Goal: Task Accomplishment & Management: Use online tool/utility

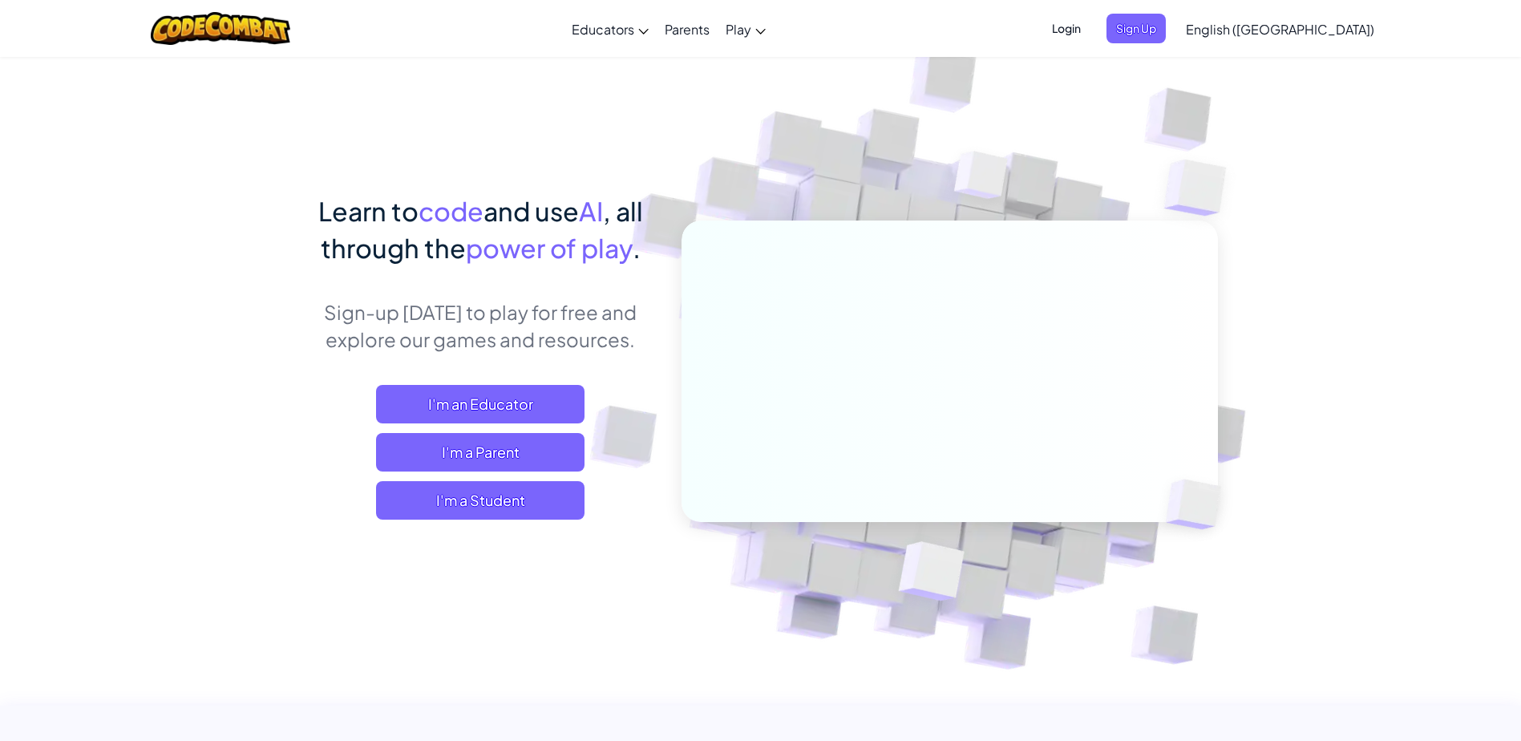
click at [557, 508] on span "I'm a Student" at bounding box center [480, 500] width 208 height 38
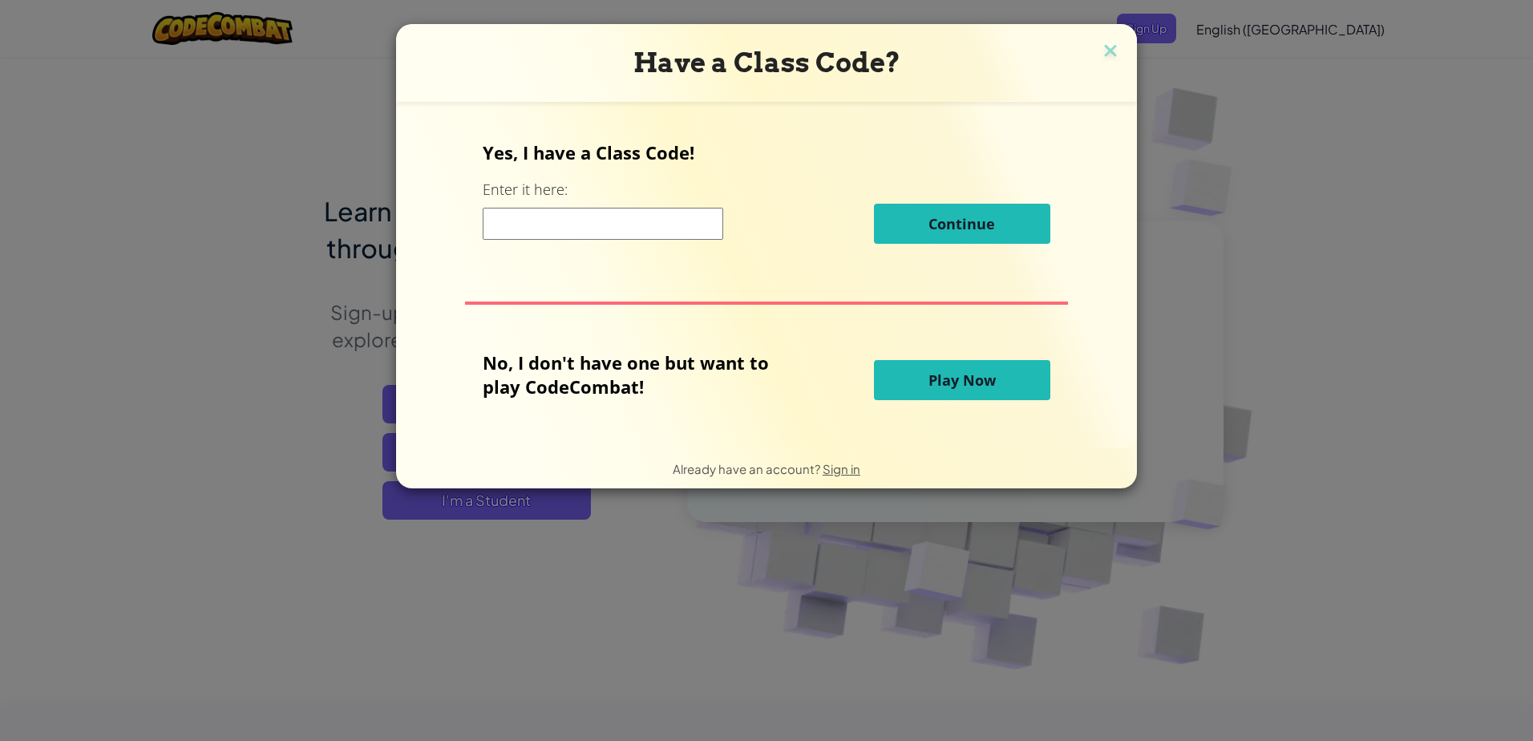
click at [964, 372] on span "Play Now" at bounding box center [962, 379] width 67 height 19
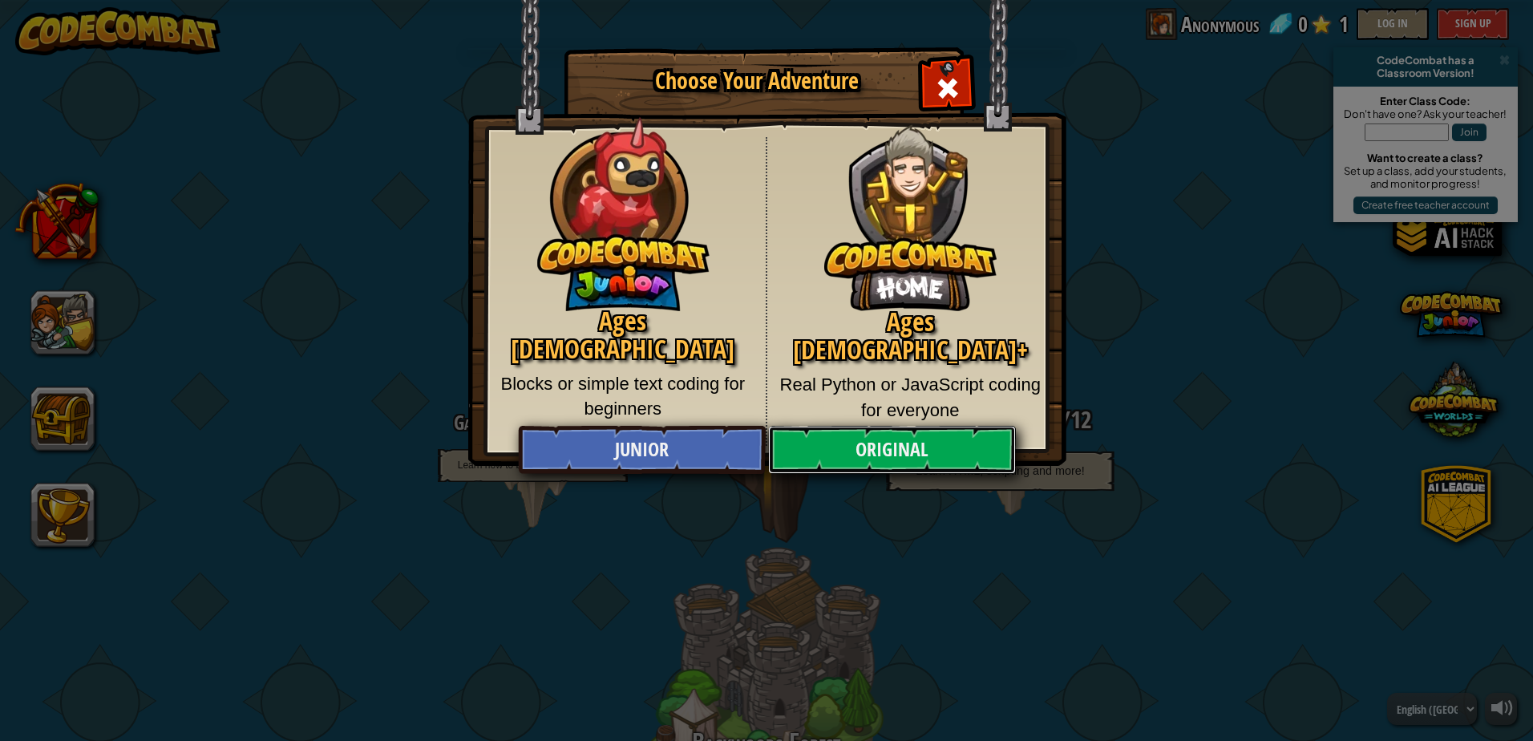
drag, startPoint x: 884, startPoint y: 435, endPoint x: 928, endPoint y: 329, distance: 115.4
click at [884, 435] on link "Original" at bounding box center [891, 450] width 247 height 48
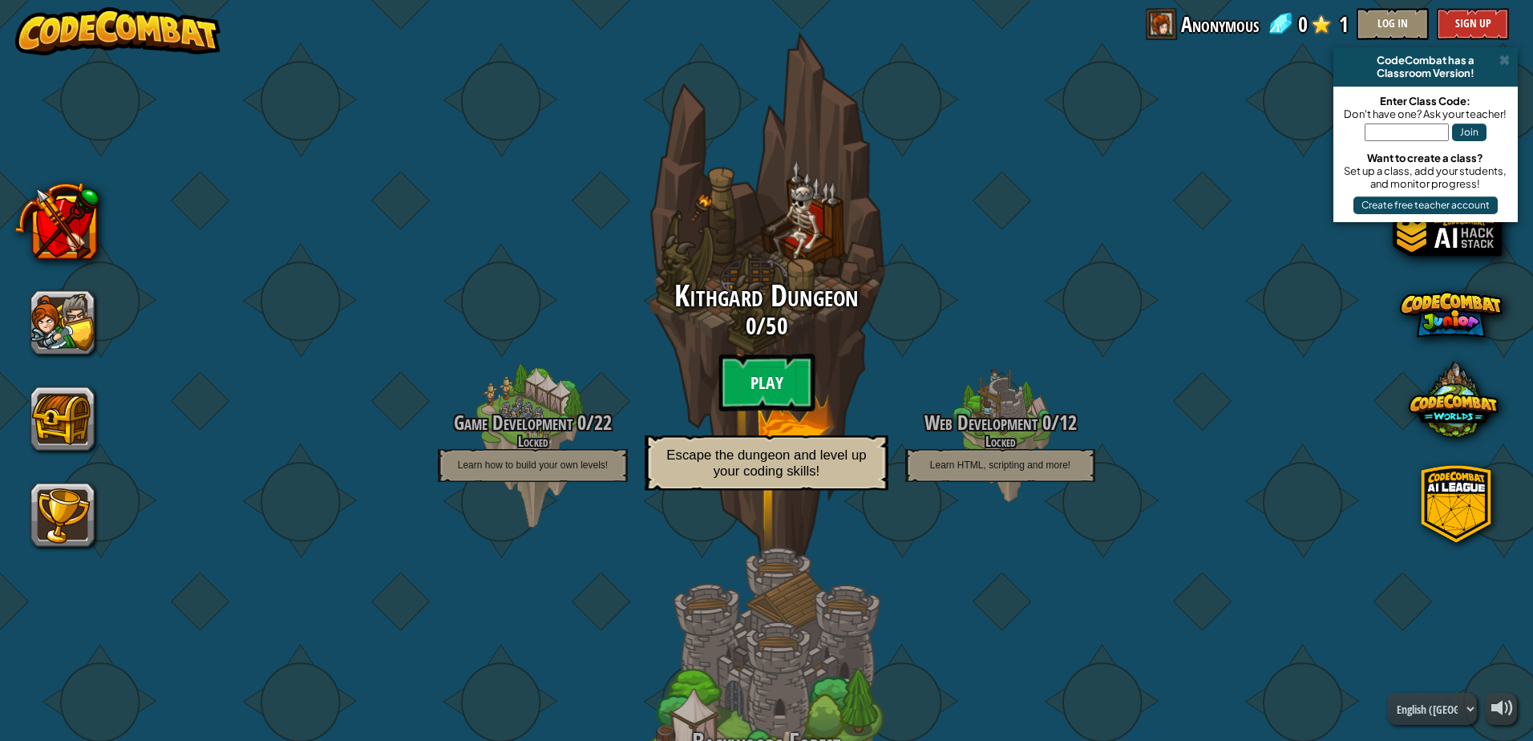
click at [747, 354] on btn "Play" at bounding box center [766, 383] width 96 height 58
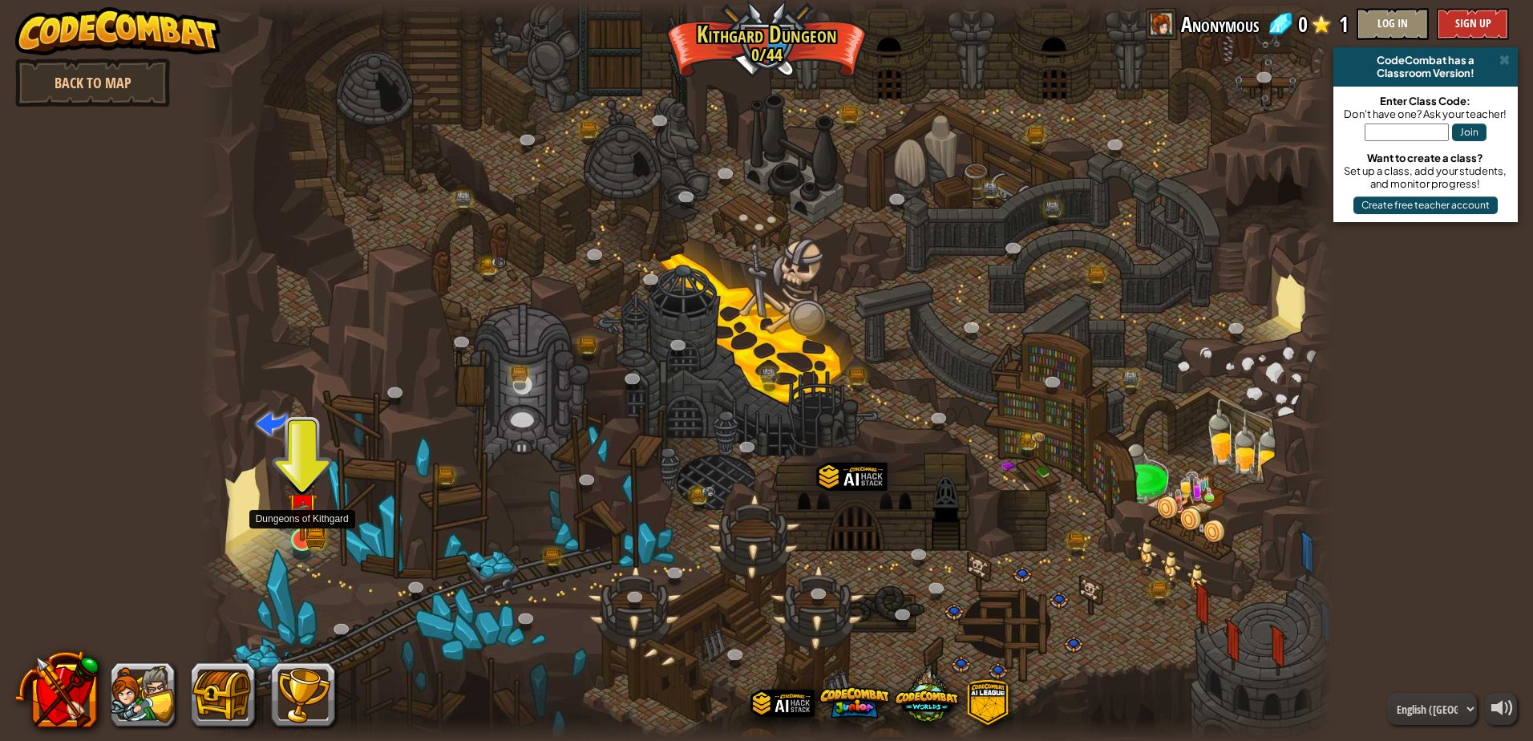
click at [297, 529] on img at bounding box center [302, 508] width 30 height 67
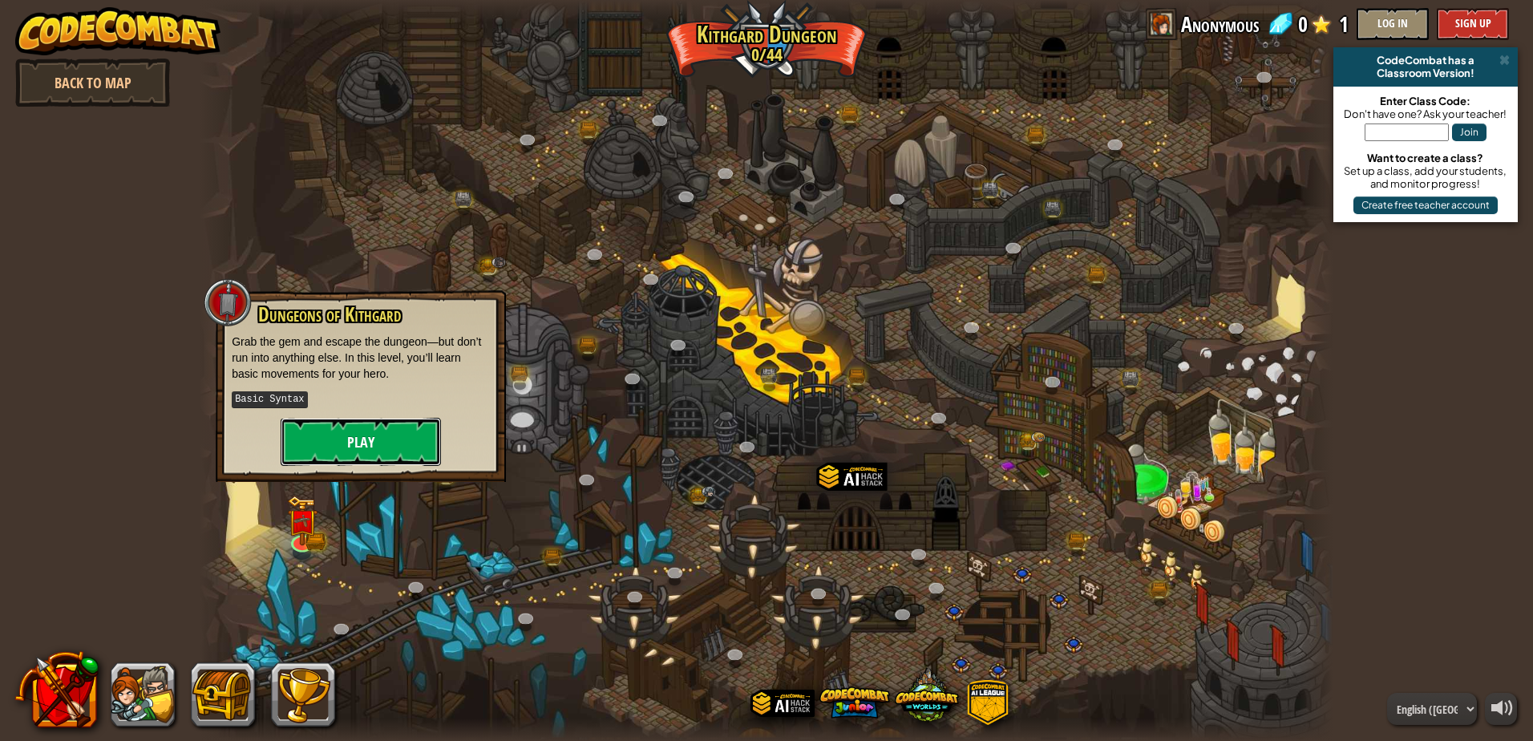
click at [354, 443] on button "Play" at bounding box center [361, 442] width 160 height 48
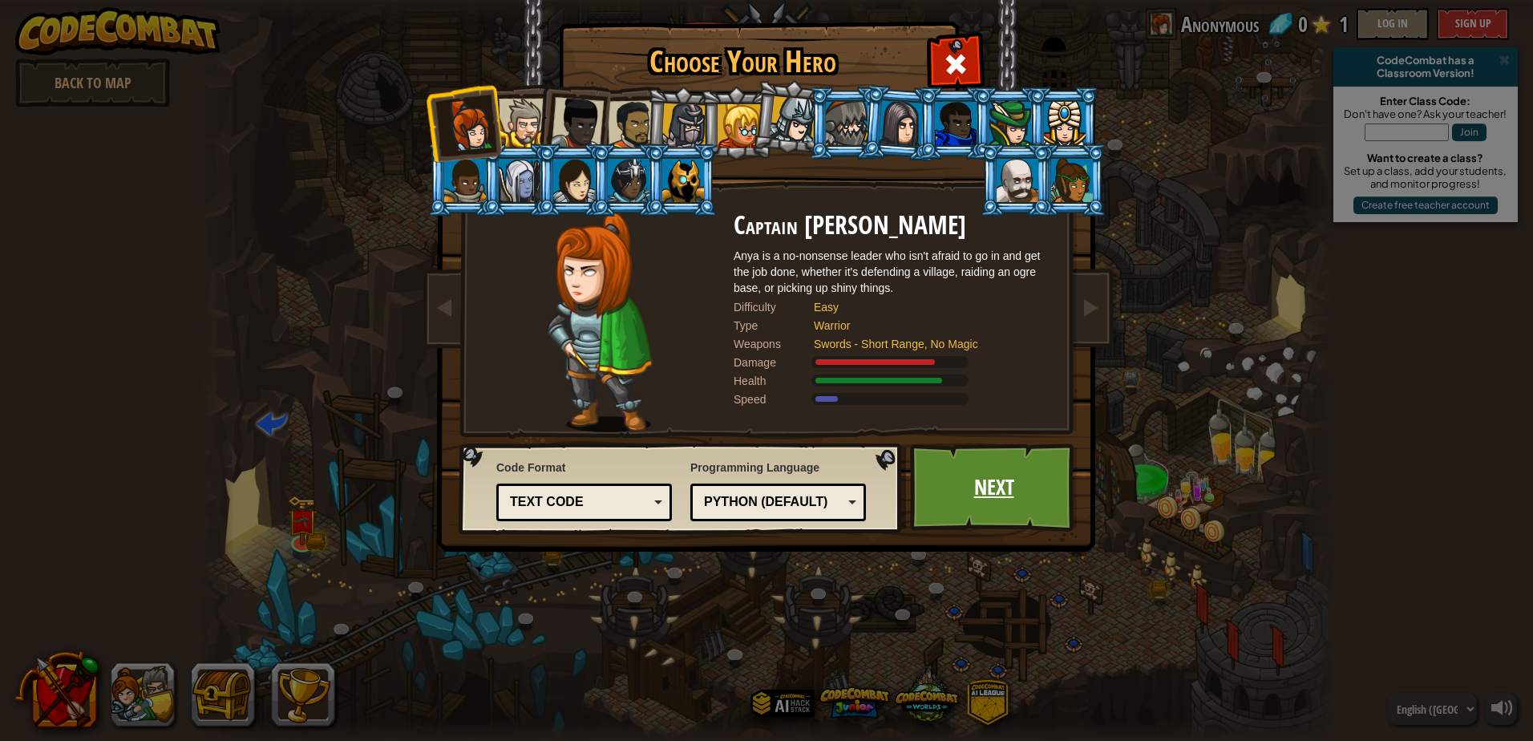
click at [1019, 489] on link "Next" at bounding box center [994, 487] width 168 height 88
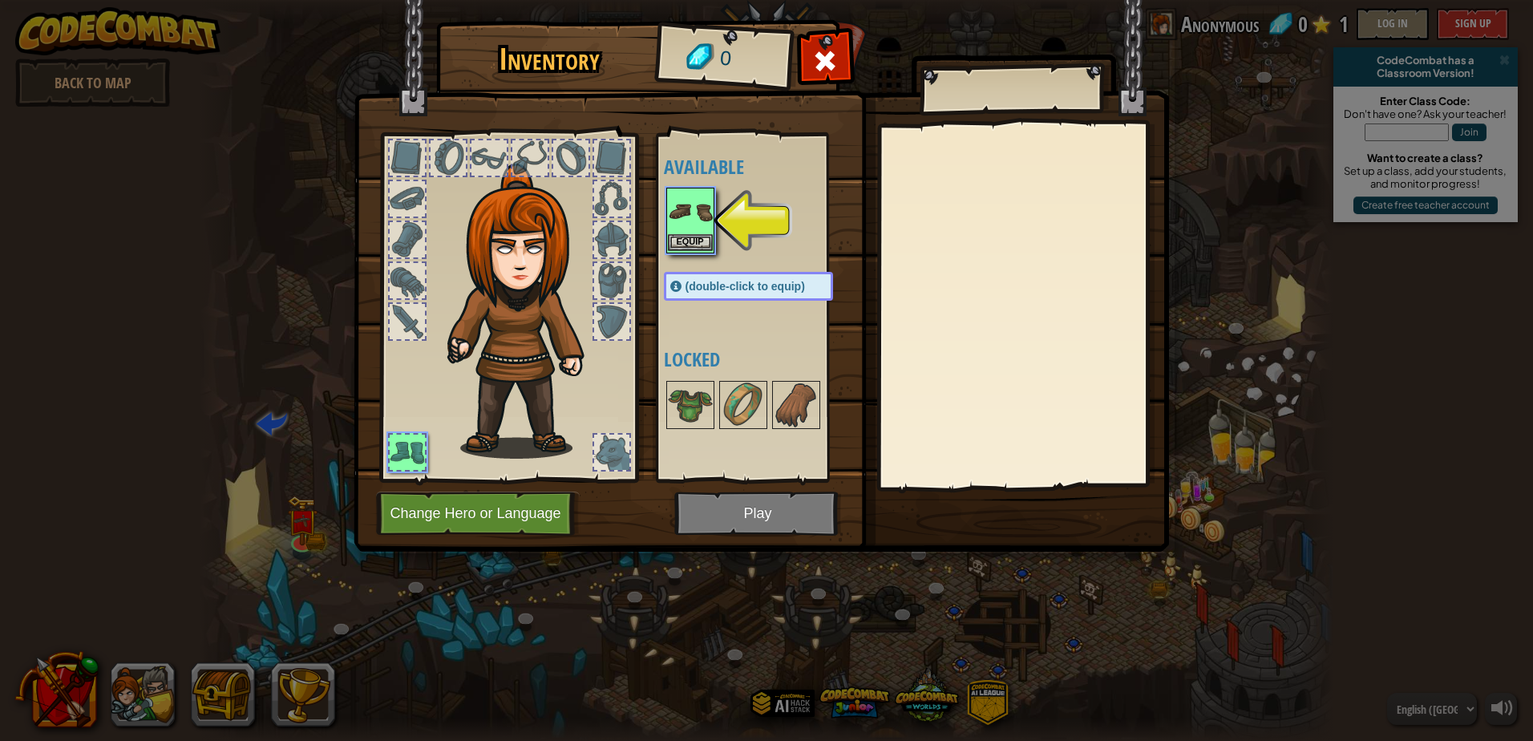
drag, startPoint x: 680, startPoint y: 217, endPoint x: 700, endPoint y: 225, distance: 21.6
click at [681, 217] on img at bounding box center [690, 211] width 45 height 45
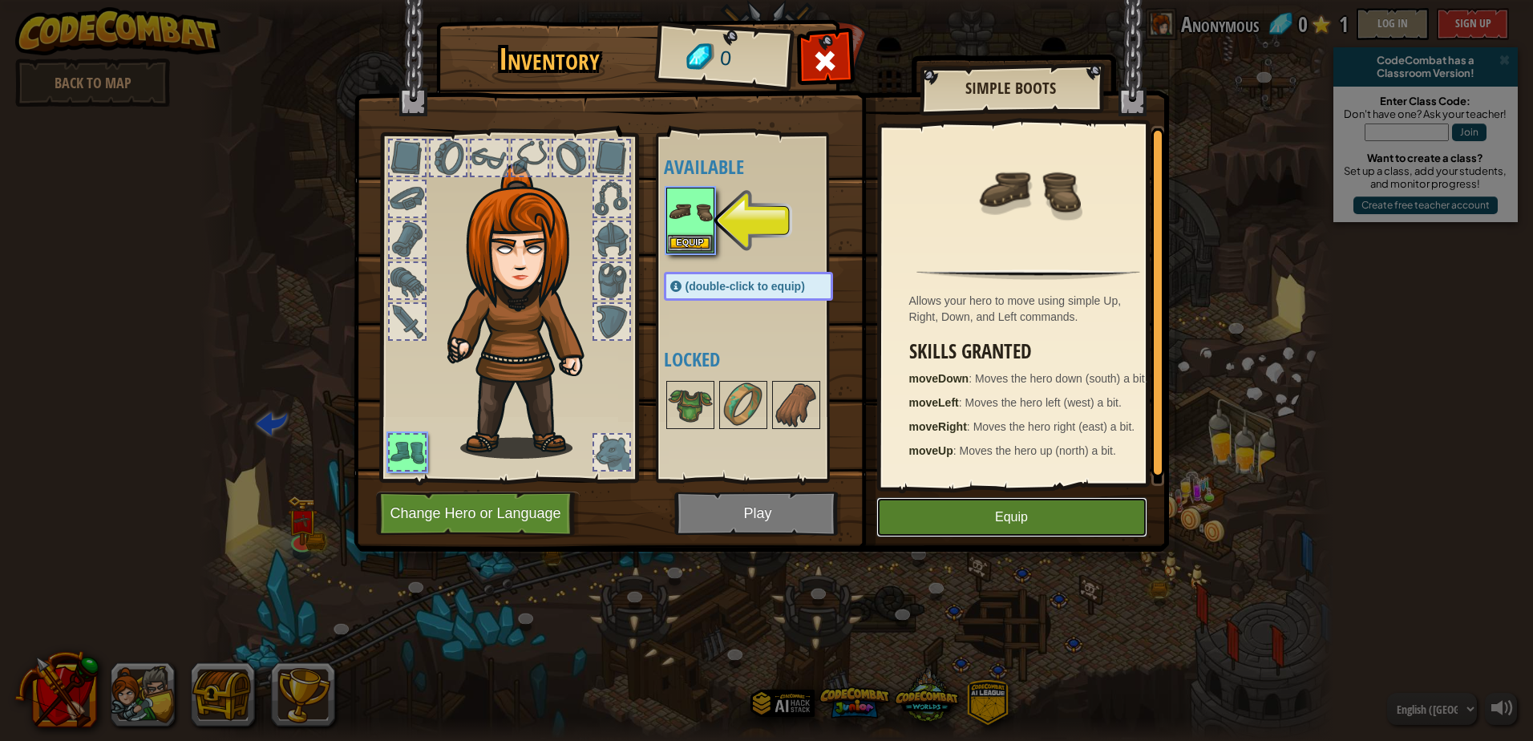
drag, startPoint x: 1010, startPoint y: 521, endPoint x: 996, endPoint y: 508, distance: 19.3
click at [1005, 520] on button "Equip" at bounding box center [1011, 517] width 271 height 40
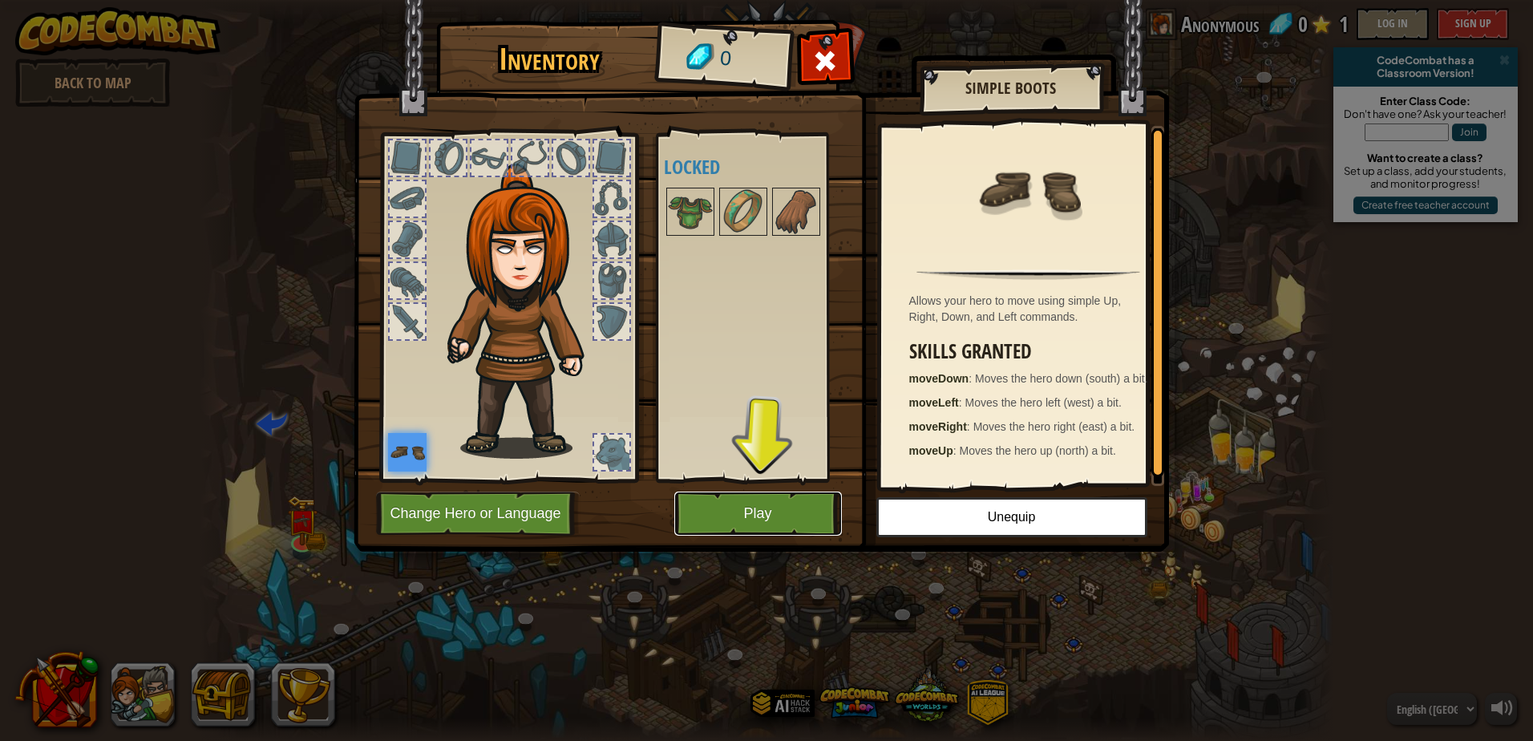
click at [763, 514] on button "Play" at bounding box center [758, 514] width 168 height 44
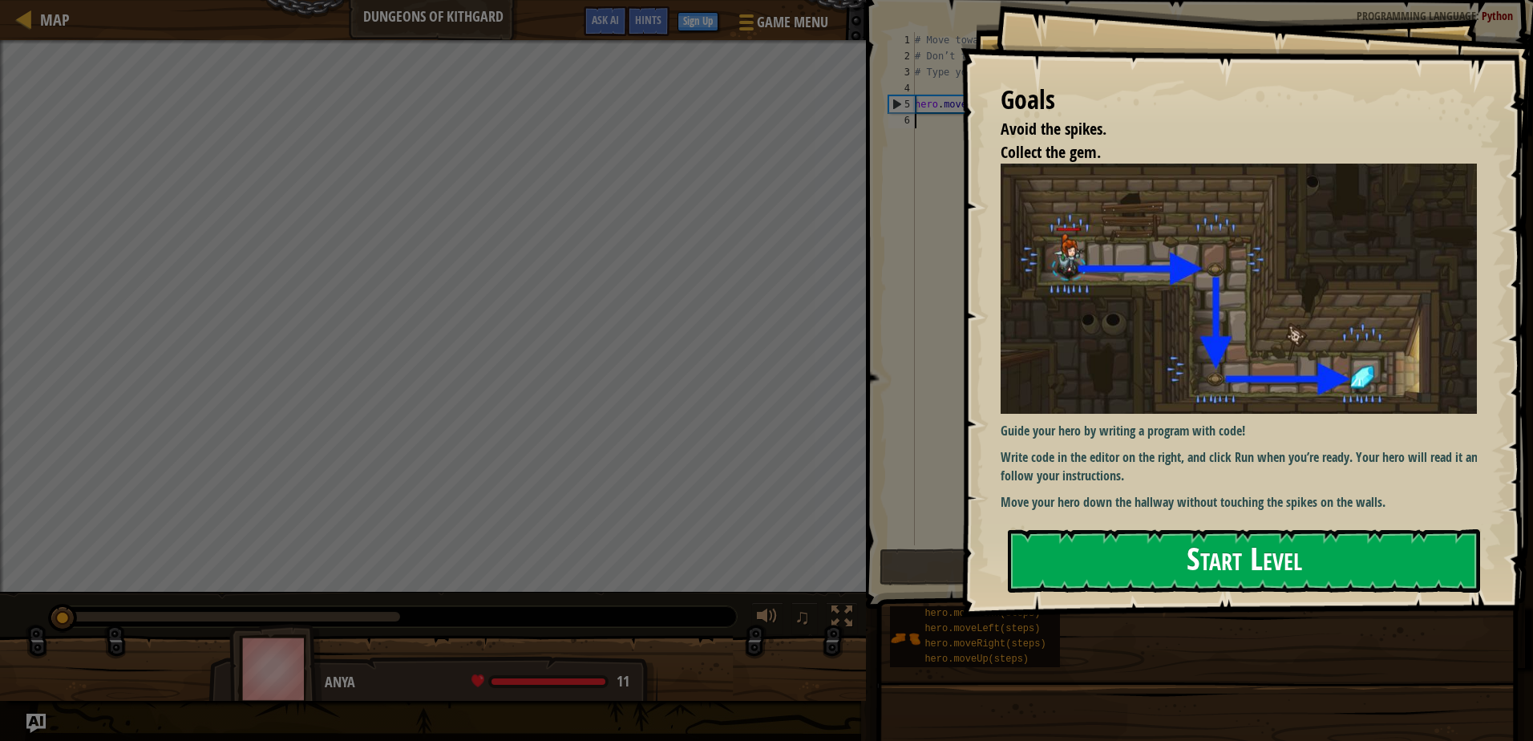
click at [1240, 541] on button "Start Level" at bounding box center [1244, 560] width 472 height 63
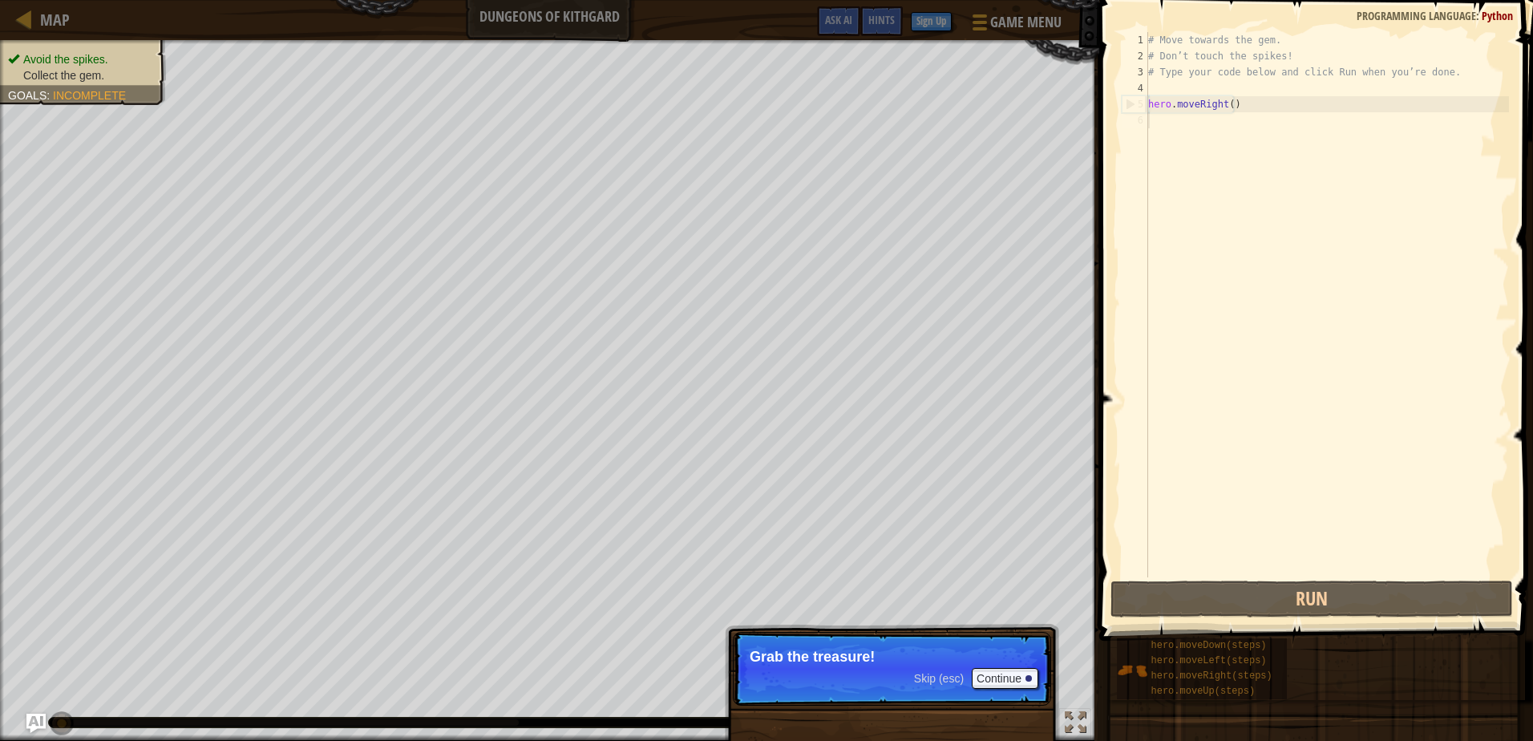
click at [1196, 169] on div "# Move towards the gem. # Don’t touch the spikes! # Type your code below and cl…" at bounding box center [1327, 320] width 364 height 577
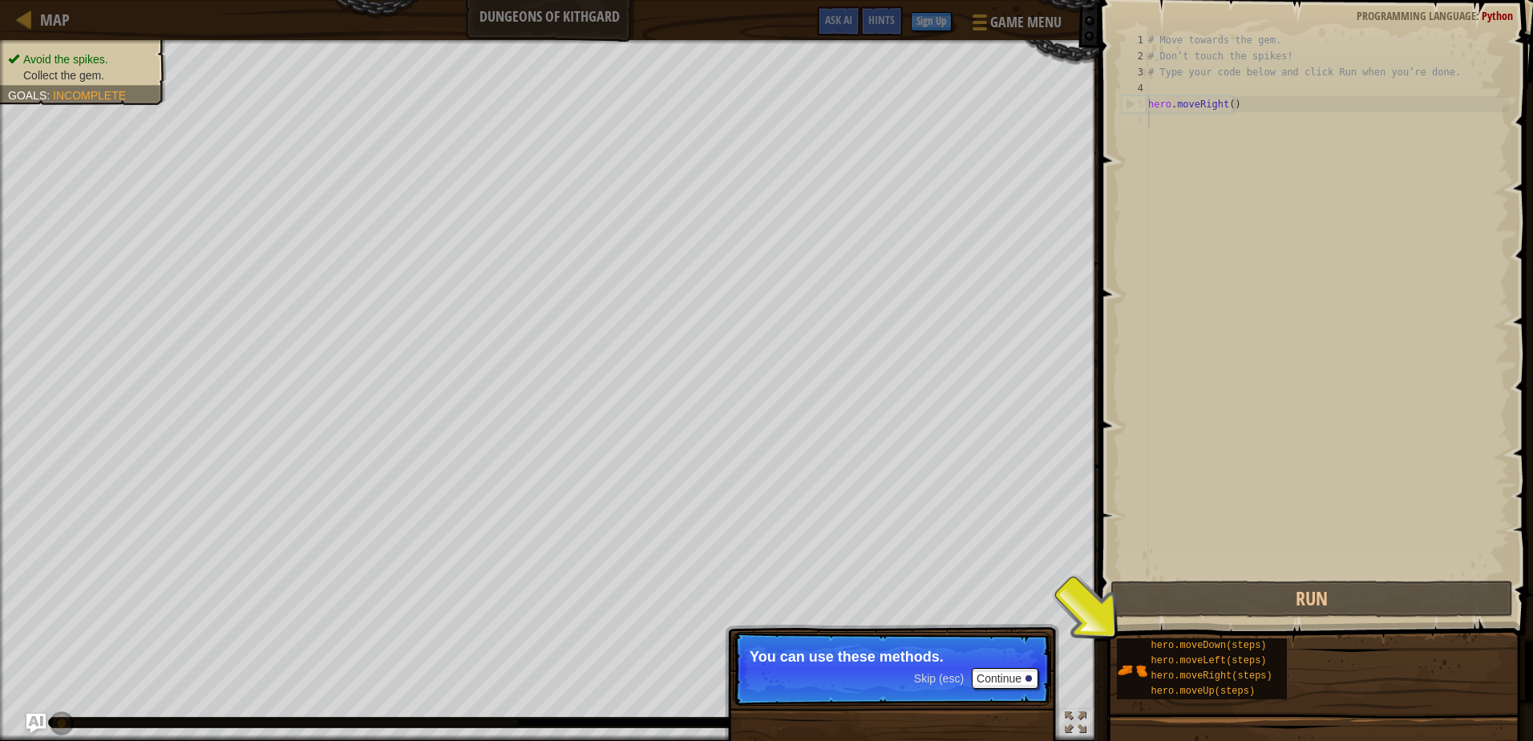
click at [1210, 138] on div "# Move towards the gem. # Don’t touch the spikes! # Type your code below and cl…" at bounding box center [1327, 320] width 364 height 577
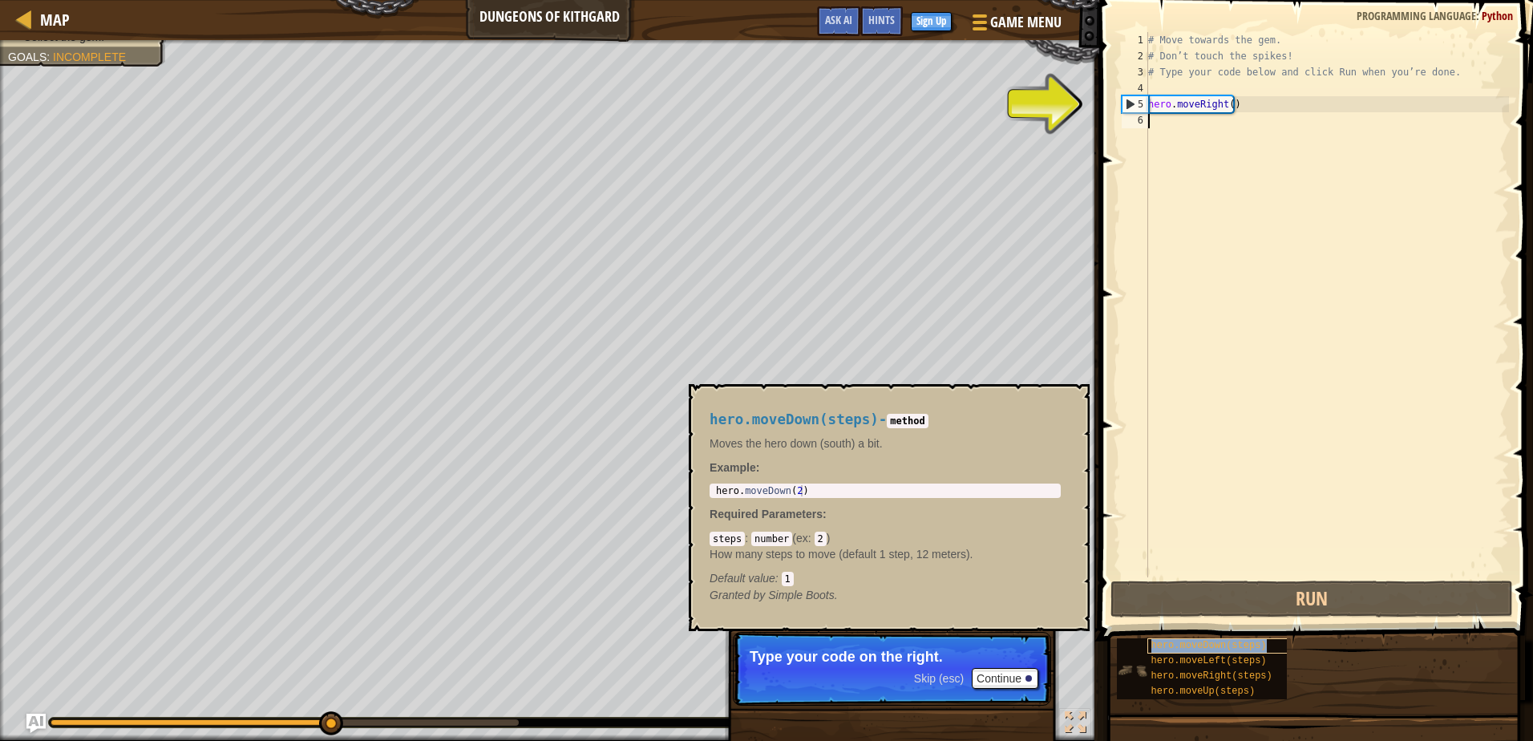
click at [1183, 638] on div "hero.moveDown(steps)" at bounding box center [1223, 645] width 153 height 15
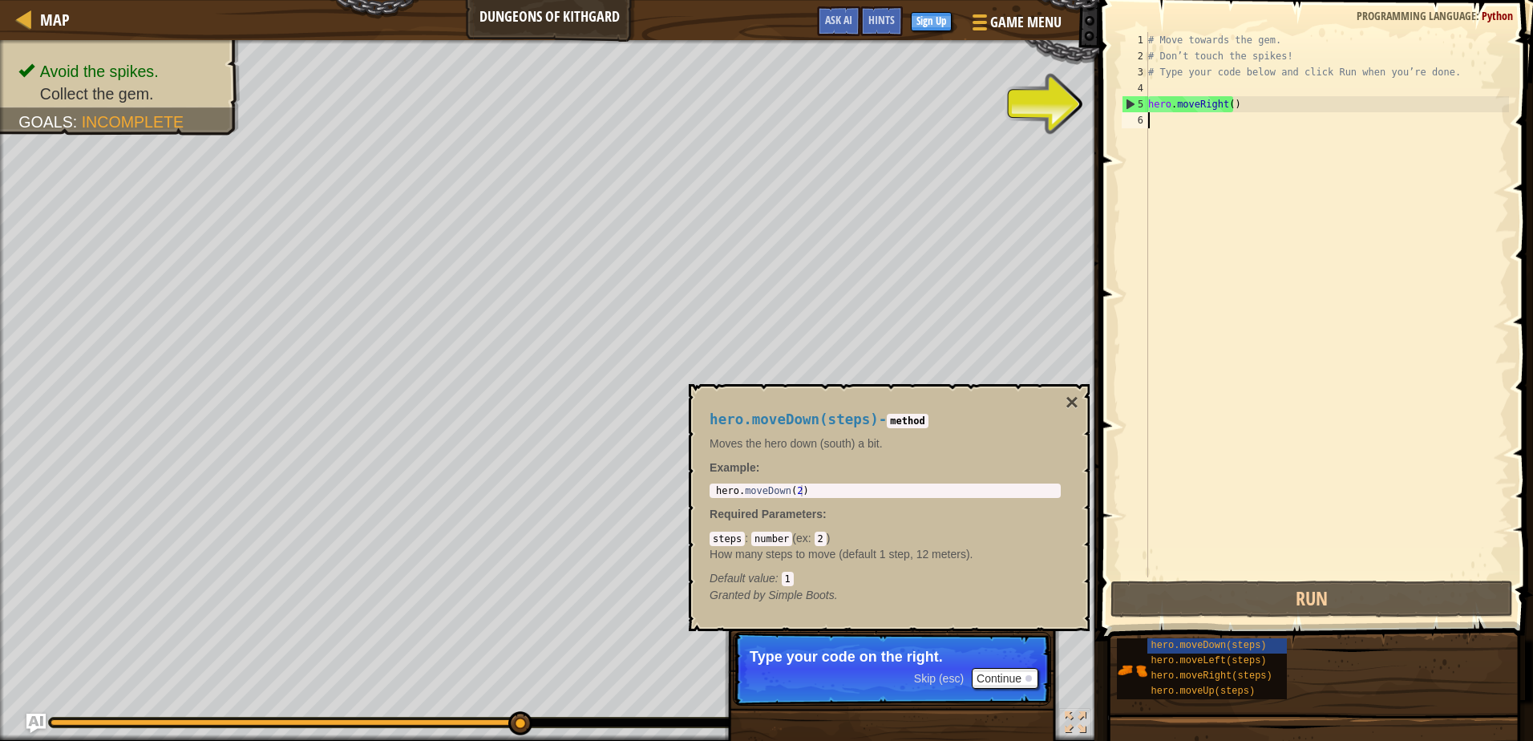
click at [1128, 99] on div "5" at bounding box center [1136, 104] width 26 height 16
type textarea "hero.moveRight()"
click at [1161, 130] on div "# Move towards the gem. # Don’t touch the spikes! # Type your code below and cl…" at bounding box center [1327, 320] width 364 height 577
click at [1190, 645] on span "hero.moveDown(steps)" at bounding box center [1208, 645] width 115 height 11
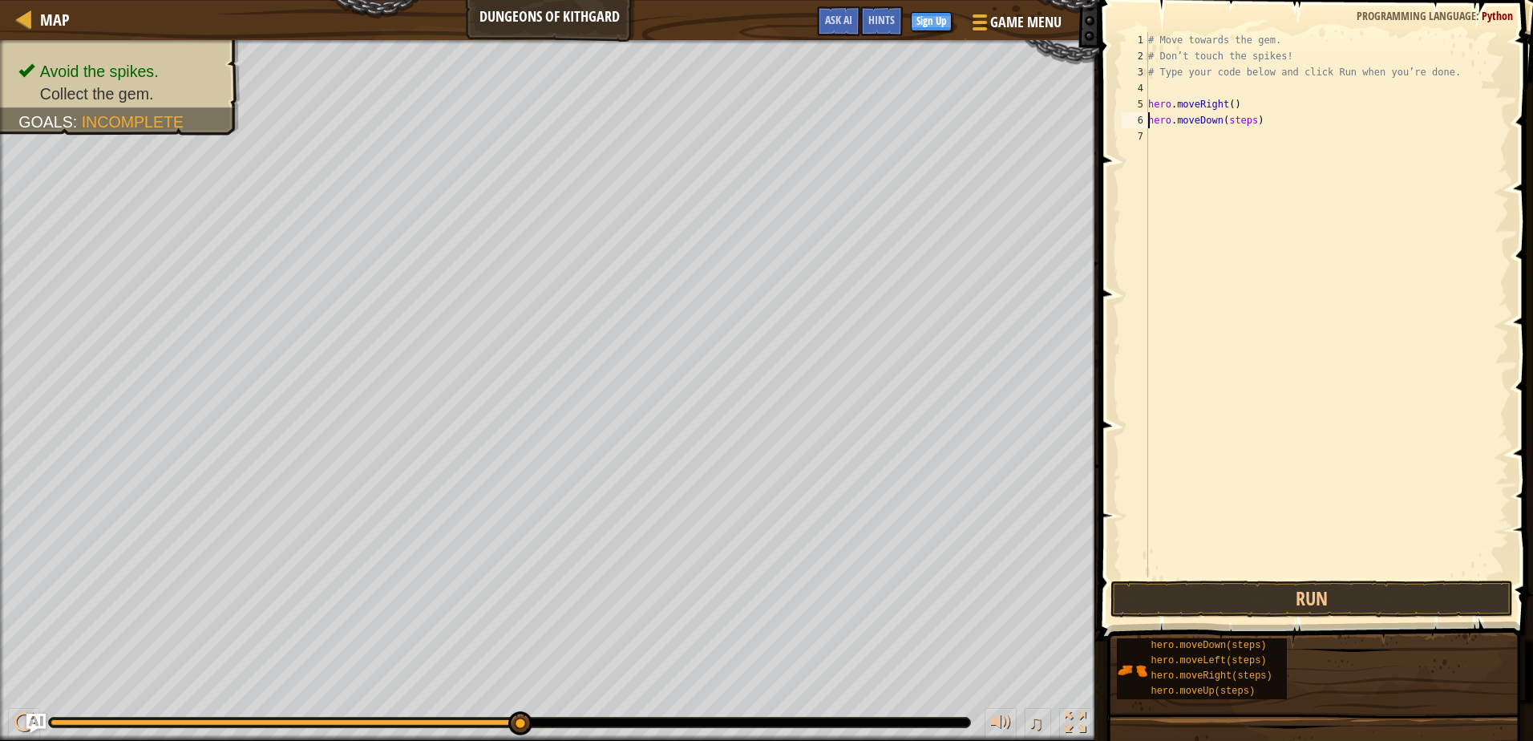
click at [1233, 119] on div "# Move towards the gem. # Don’t touch the spikes! # Type your code below and cl…" at bounding box center [1327, 320] width 364 height 577
click at [1275, 117] on div "# Move towards the gem. # Don’t touch the spikes! # Type your code below and cl…" at bounding box center [1327, 320] width 364 height 577
click at [1294, 604] on button "Run" at bounding box center [1312, 599] width 402 height 37
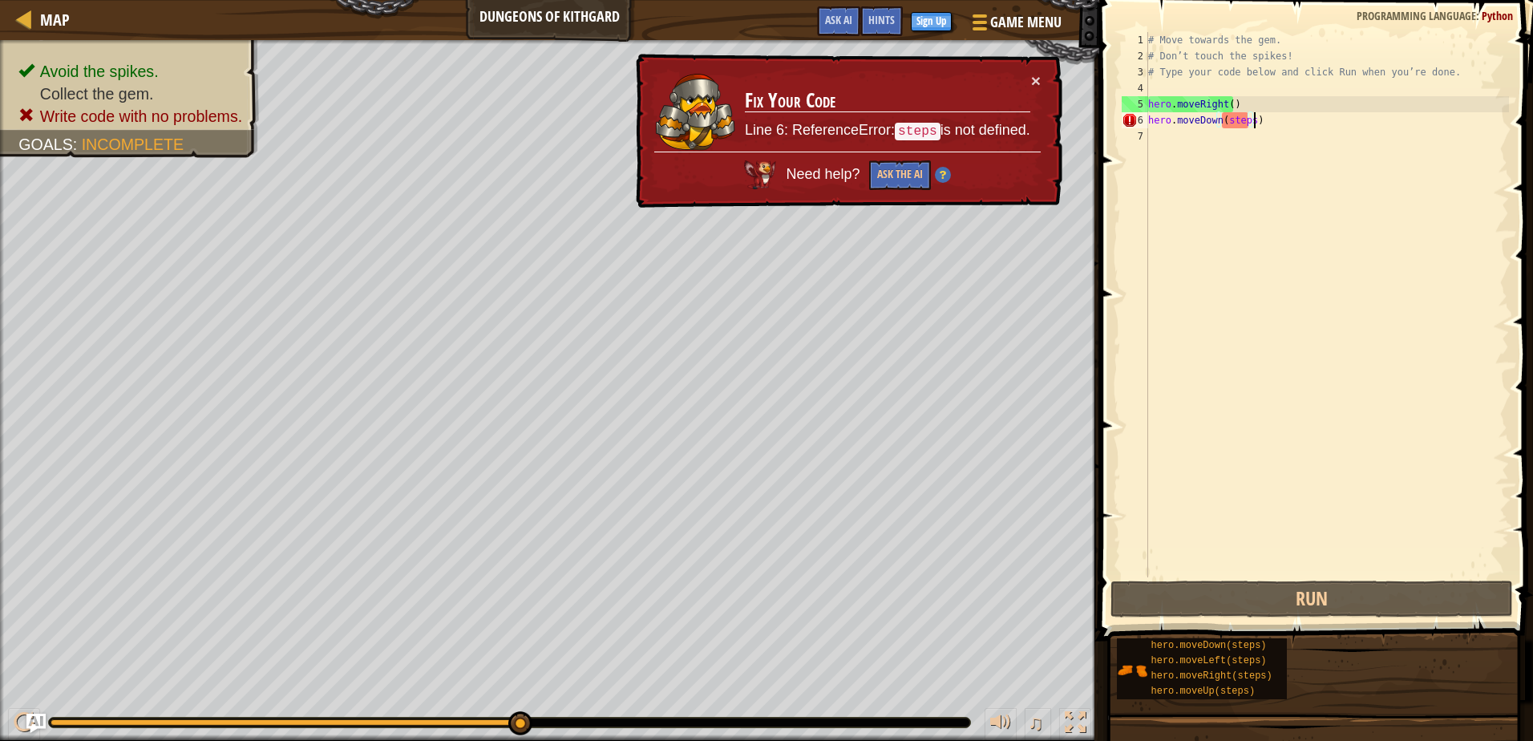
type textarea "hero.moveDown(steps)4"
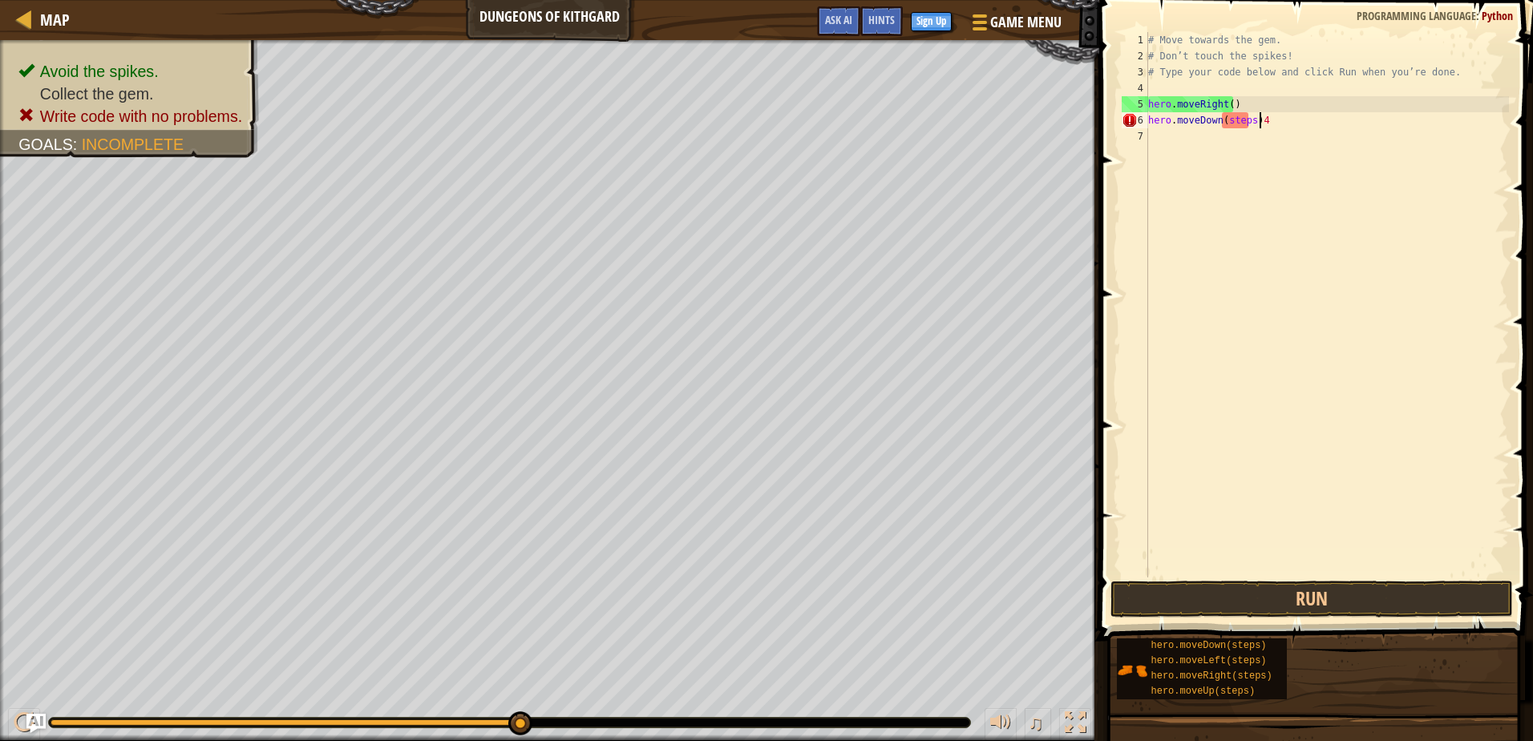
scroll to position [7, 0]
type textarea "4"
click at [1245, 585] on button "Run" at bounding box center [1312, 599] width 402 height 37
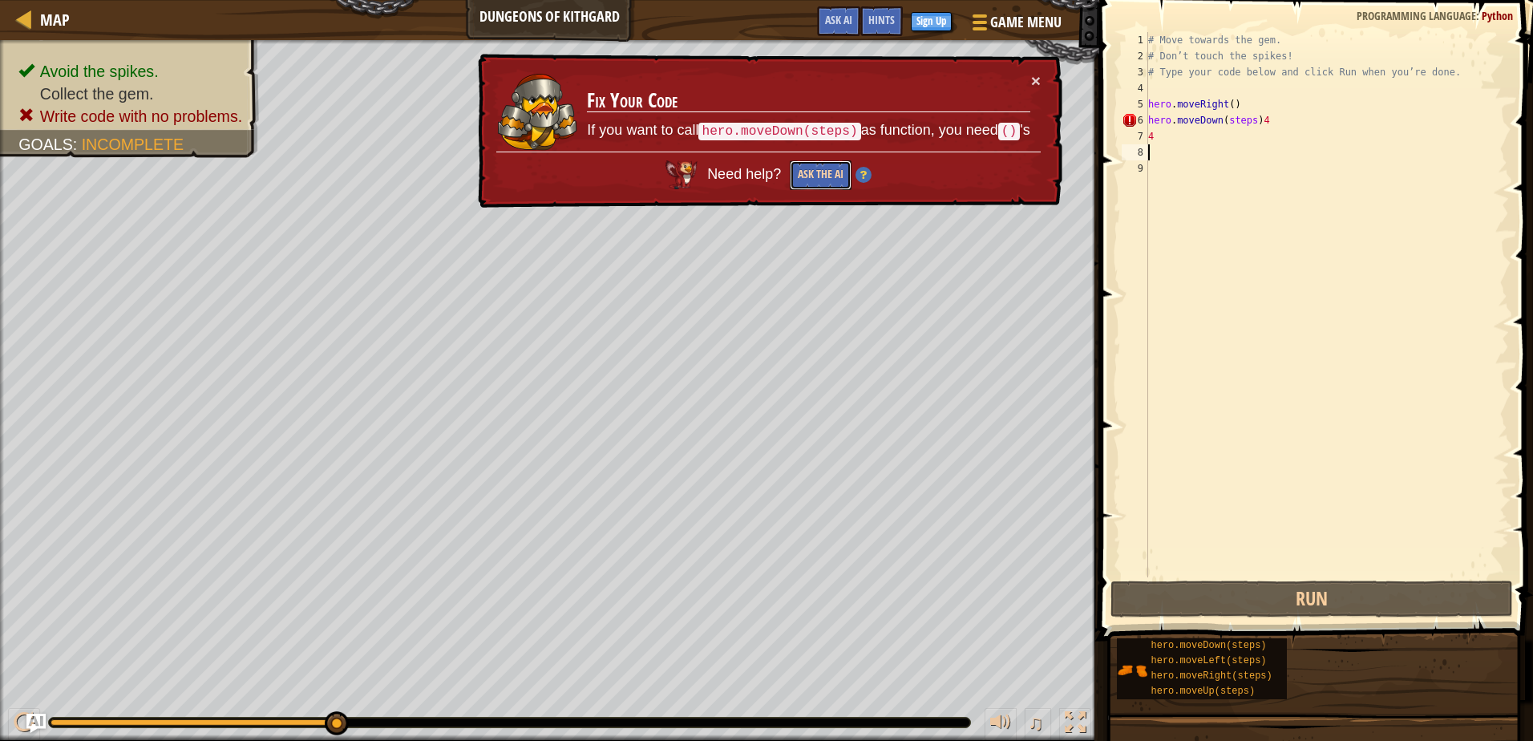
click at [821, 172] on button "Ask the AI" at bounding box center [821, 175] width 62 height 30
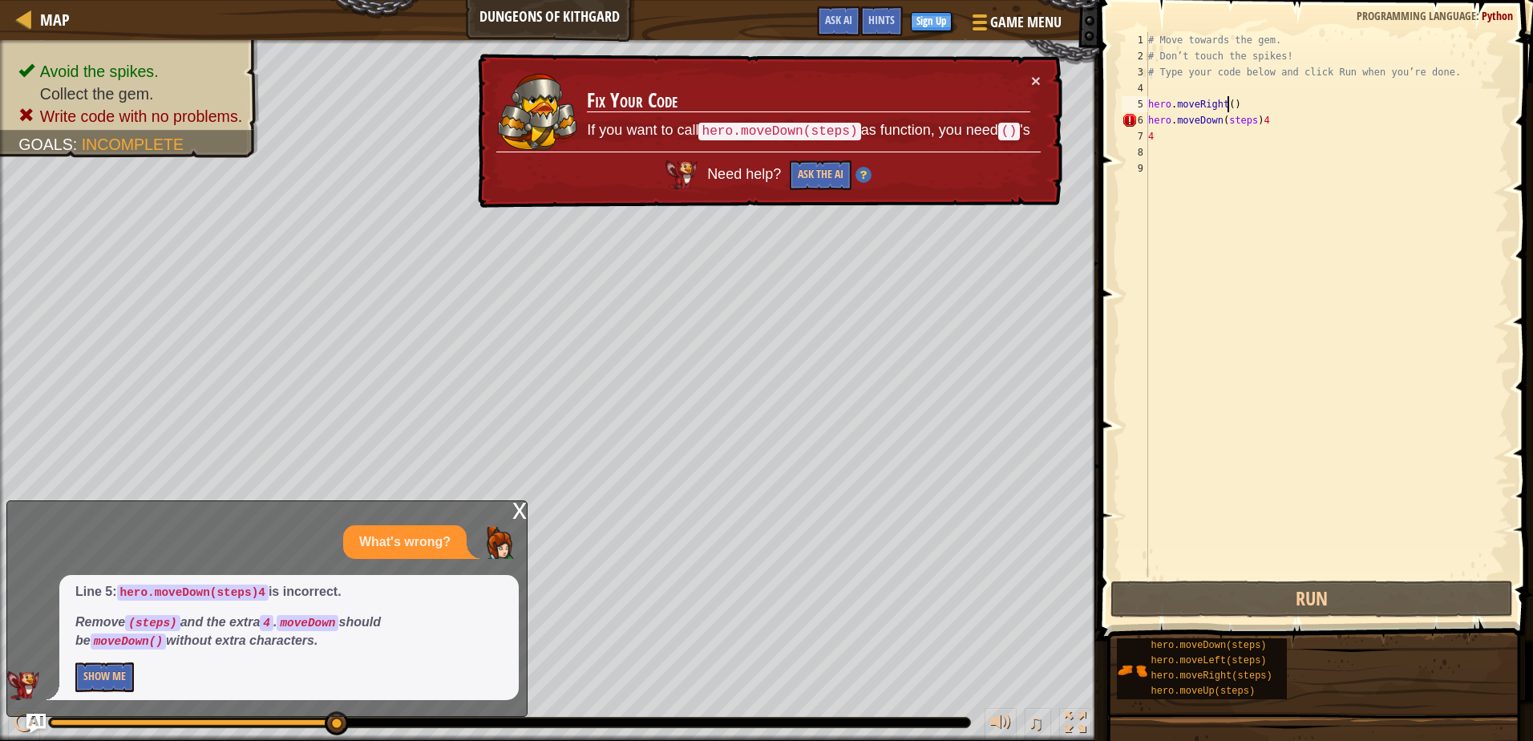
click at [1228, 101] on div "# Move towards the gem. # Don’t touch the spikes! # Type your code below and cl…" at bounding box center [1327, 320] width 364 height 577
click at [1263, 119] on div "# Move towards the gem. # Don’t touch the spikes! # Type your code below and cl…" at bounding box center [1327, 320] width 364 height 577
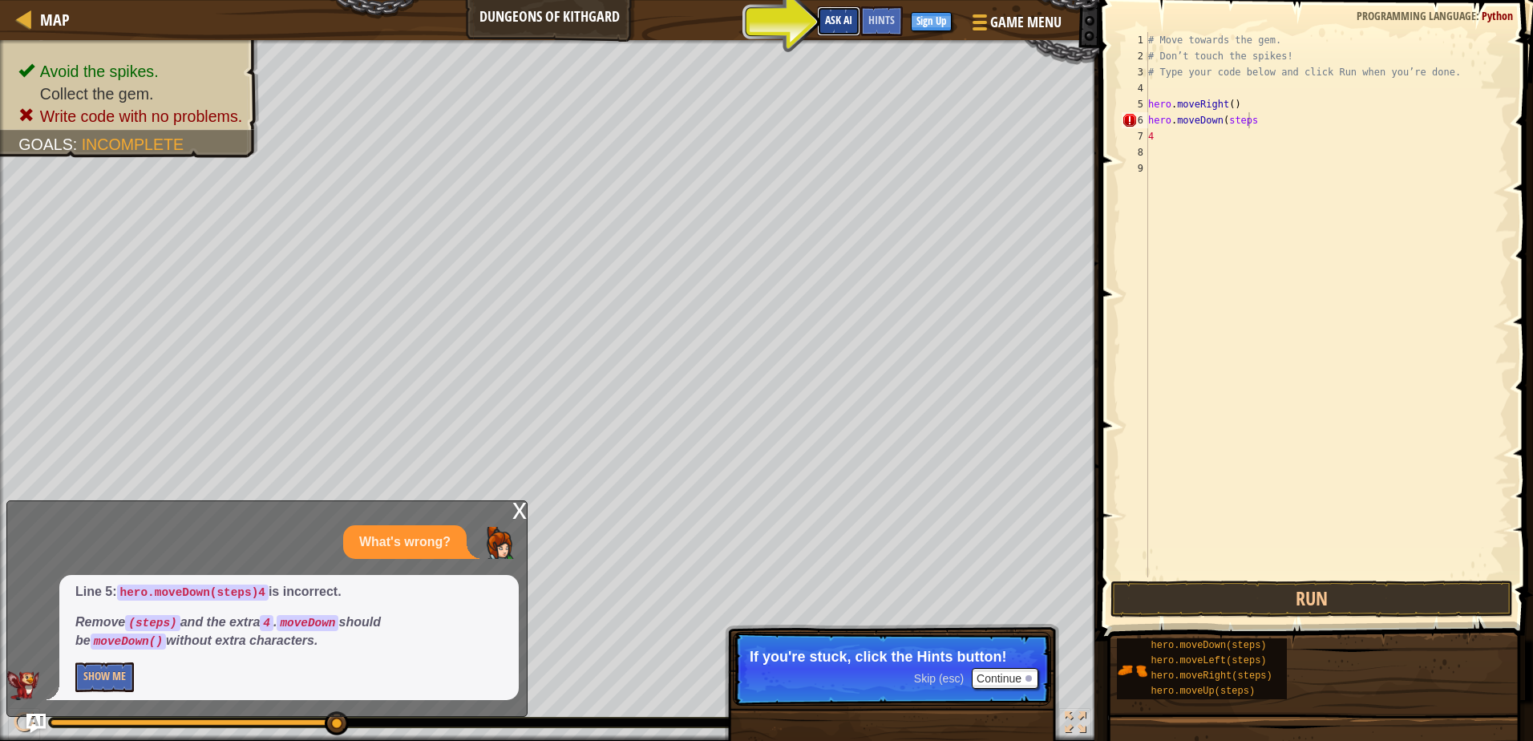
click at [840, 21] on span "Ask AI" at bounding box center [838, 19] width 27 height 15
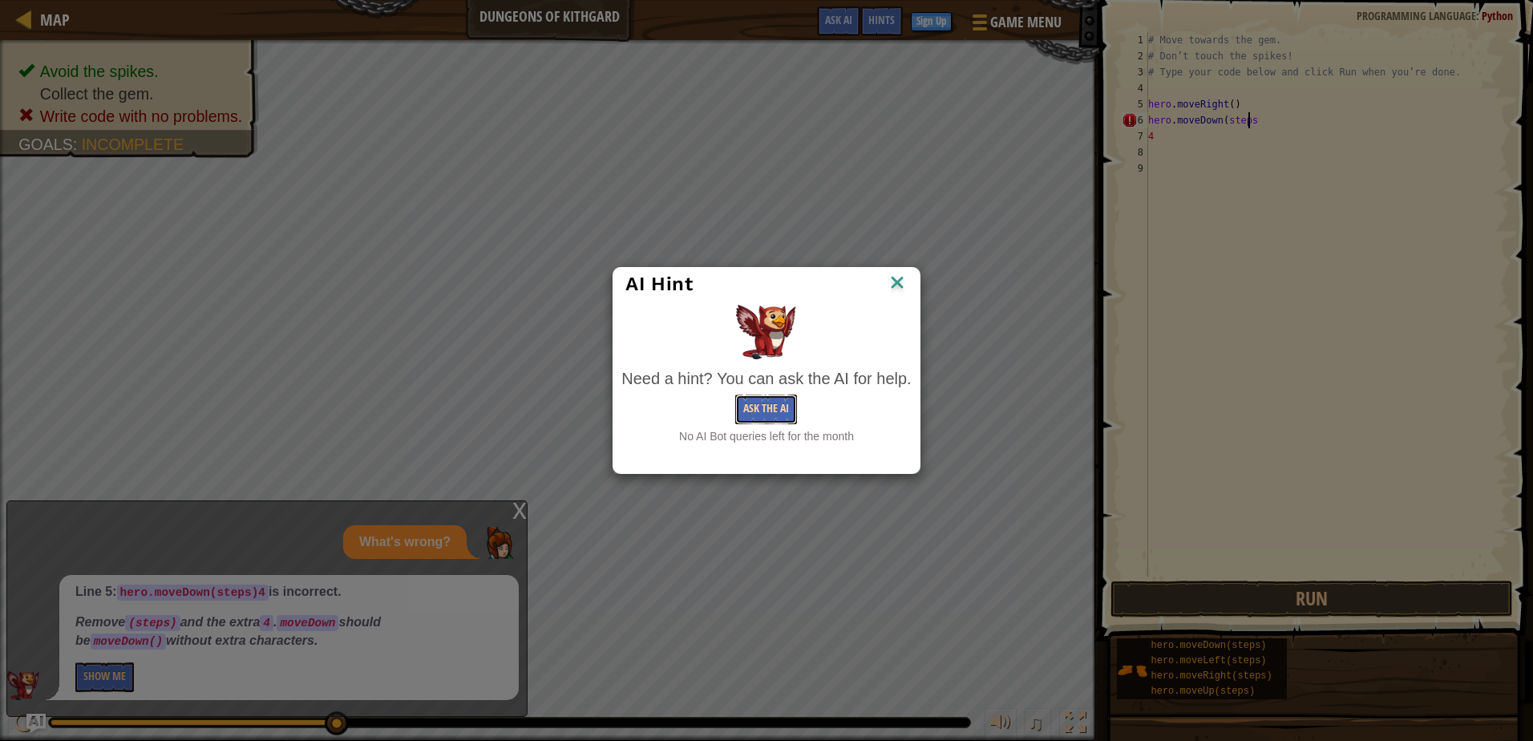
click at [769, 412] on button "Ask the AI" at bounding box center [766, 410] width 62 height 30
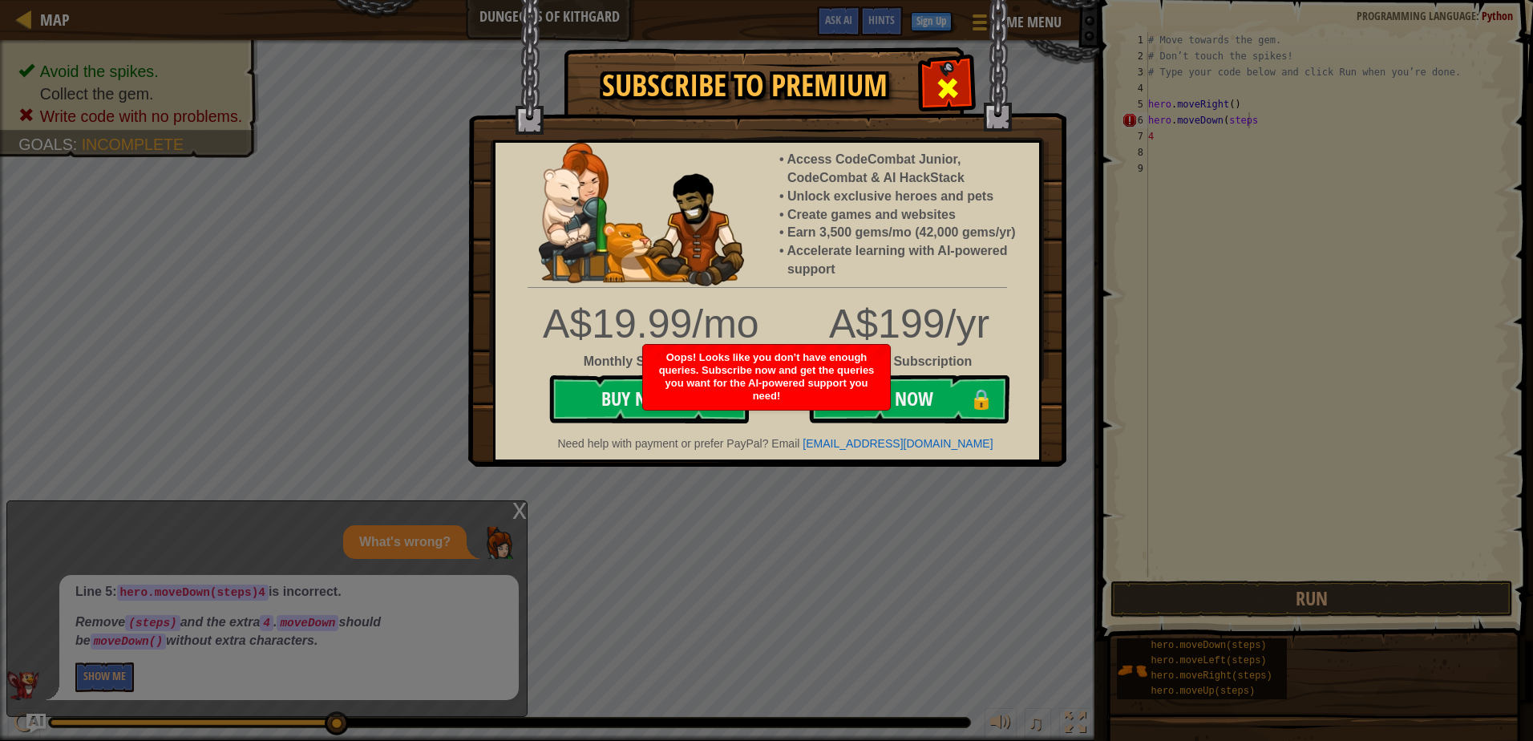
click at [943, 84] on span at bounding box center [948, 88] width 26 height 26
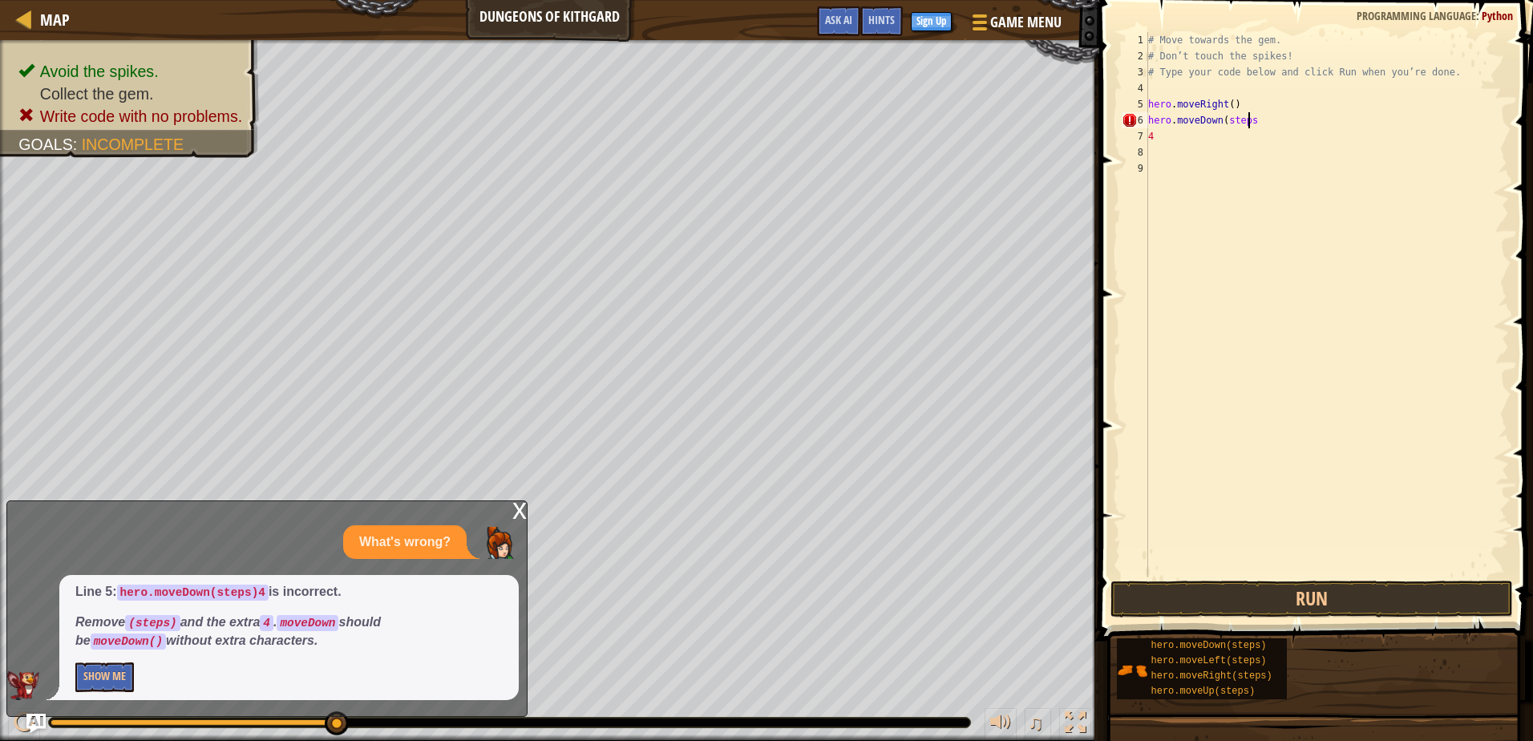
scroll to position [7, 8]
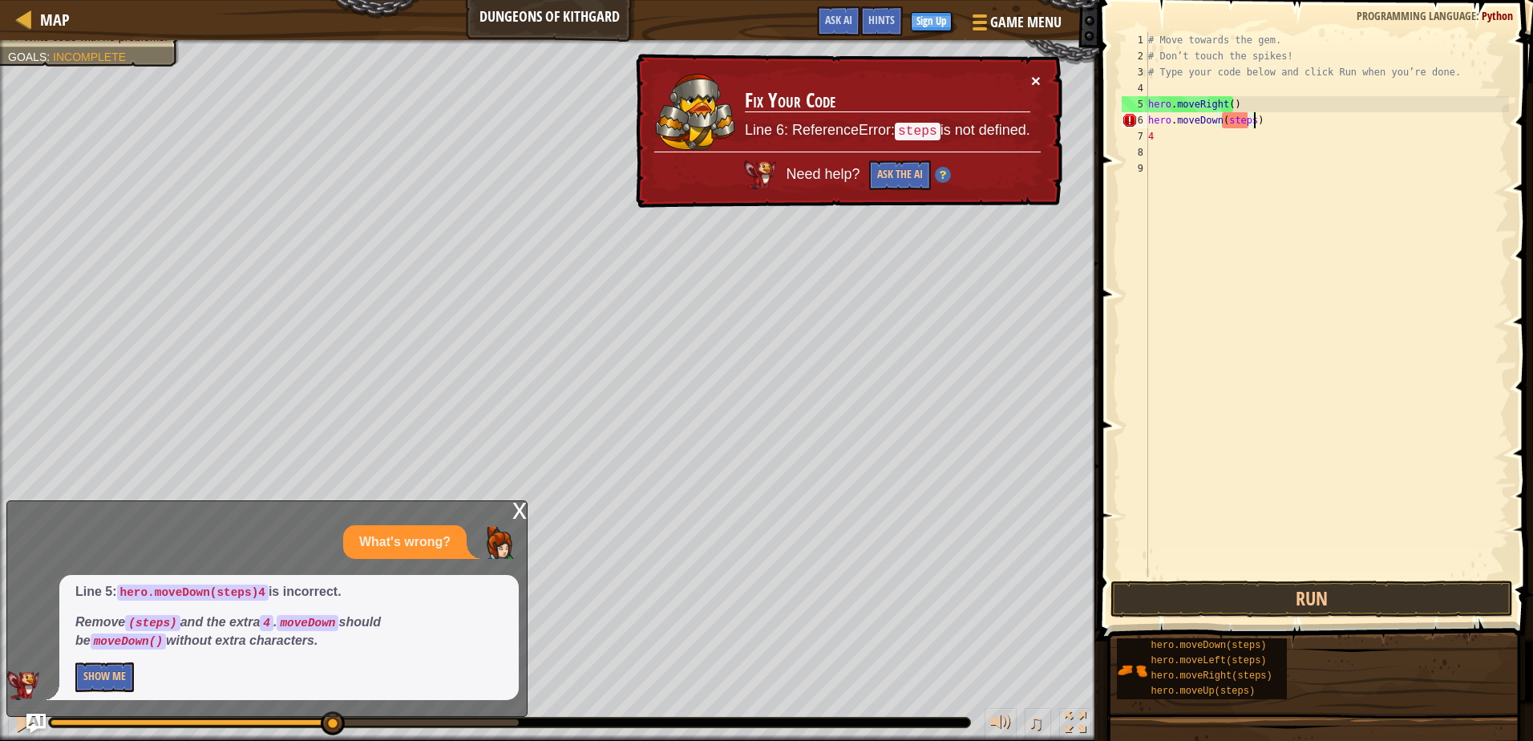
type textarea "hero.moveDown(steps)"
click at [1034, 72] on button "×" at bounding box center [1036, 80] width 10 height 17
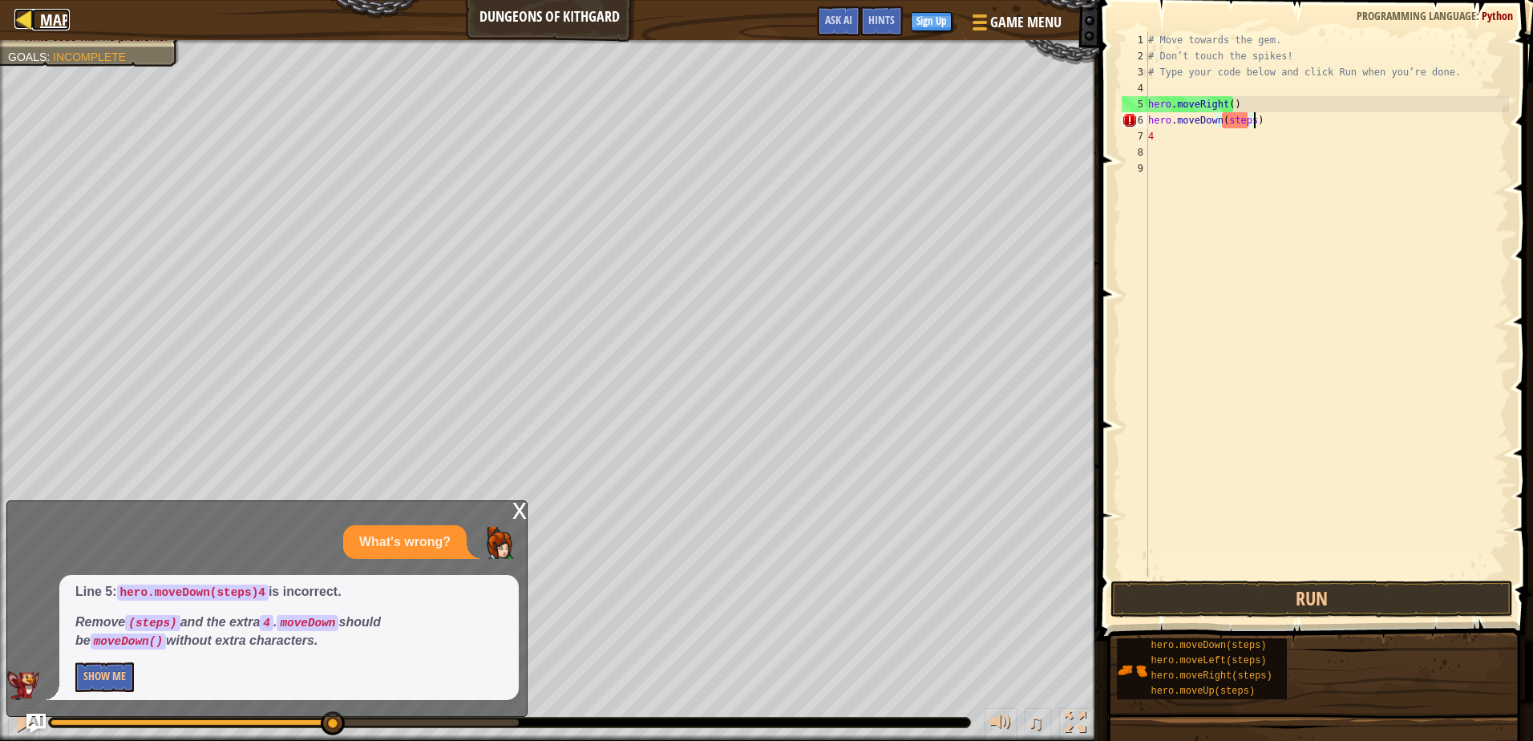
click at [24, 9] on div at bounding box center [24, 19] width 20 height 20
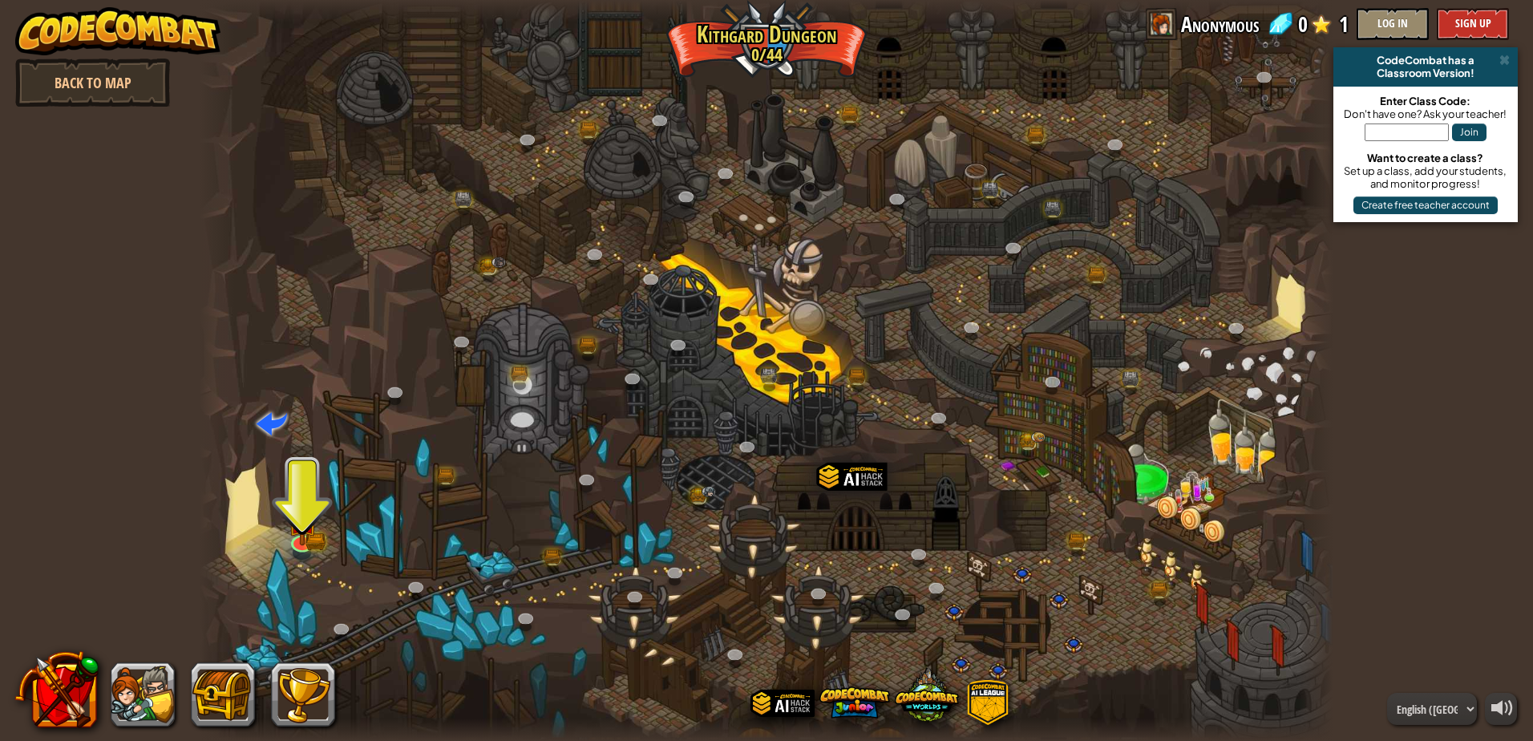
click at [281, 540] on div at bounding box center [767, 370] width 1134 height 741
click at [316, 524] on img at bounding box center [302, 508] width 30 height 67
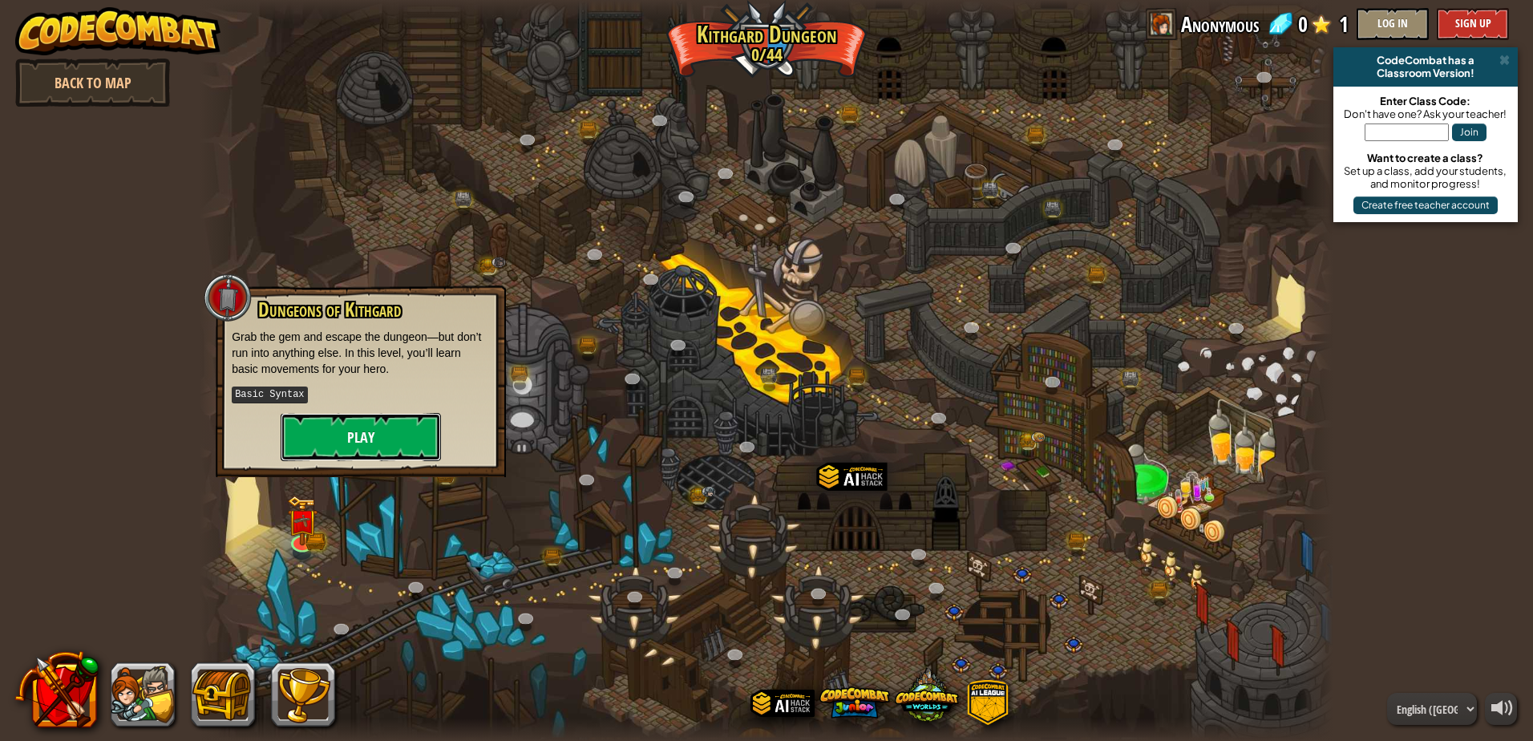
click at [425, 435] on button "Play" at bounding box center [361, 437] width 160 height 48
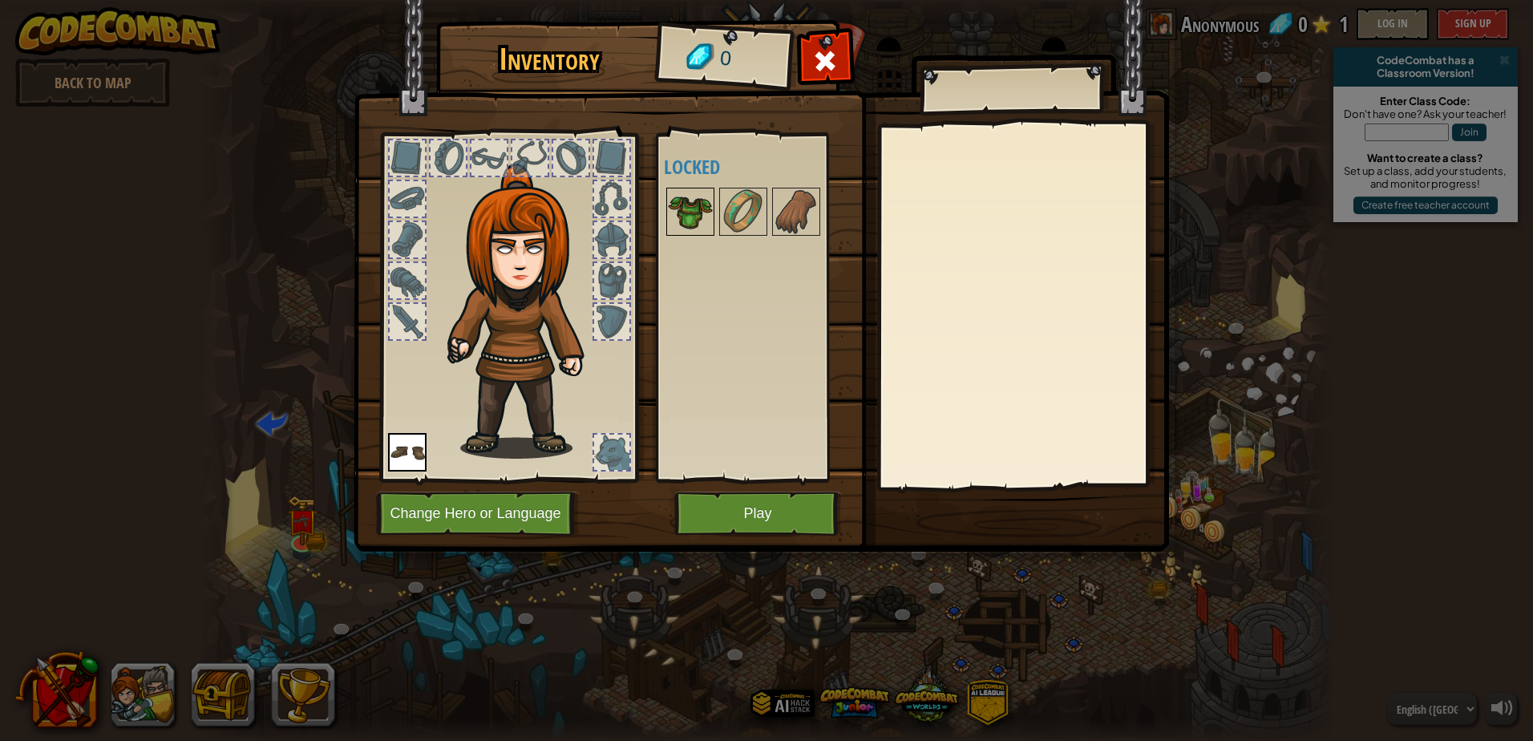
click at [686, 200] on img at bounding box center [690, 211] width 45 height 45
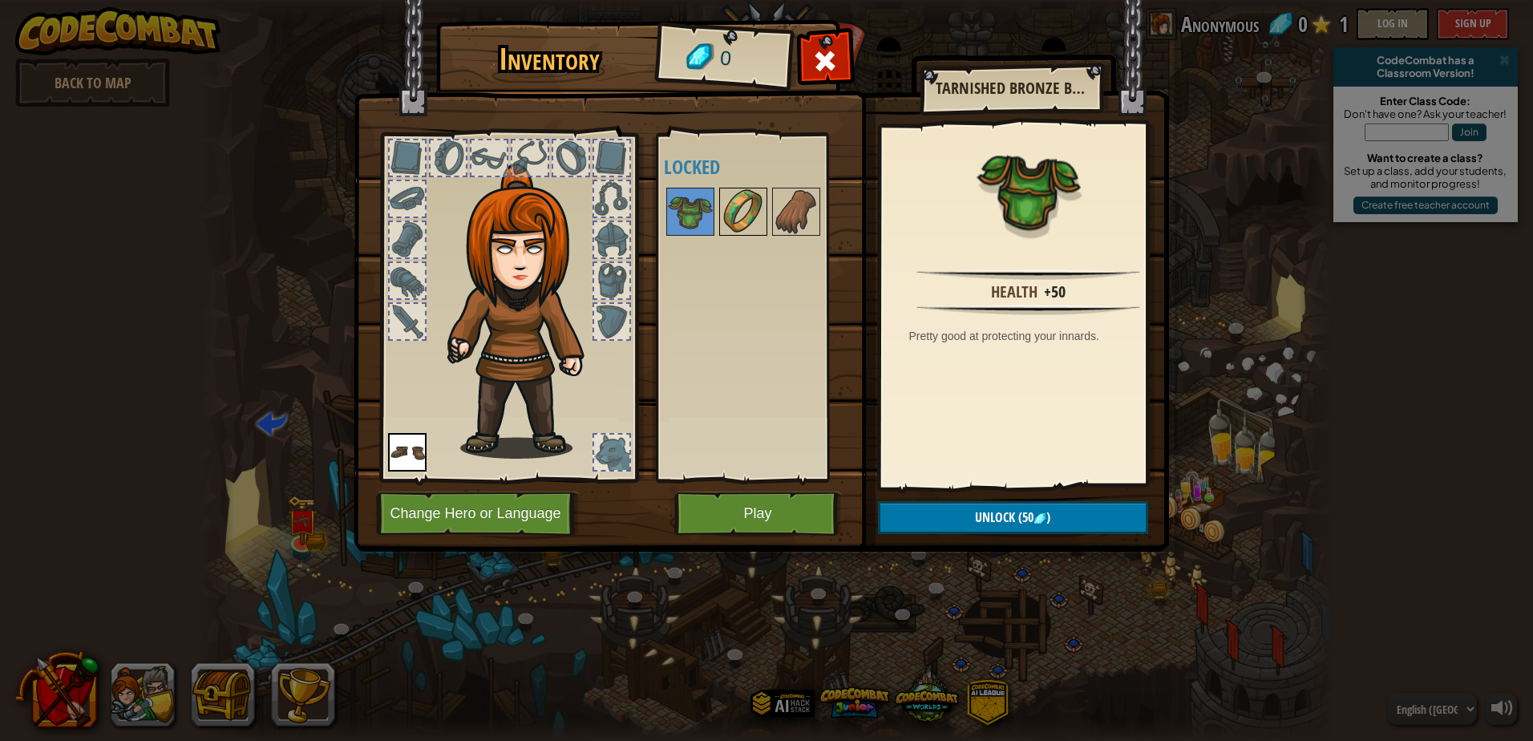
click at [722, 216] on img at bounding box center [743, 211] width 45 height 45
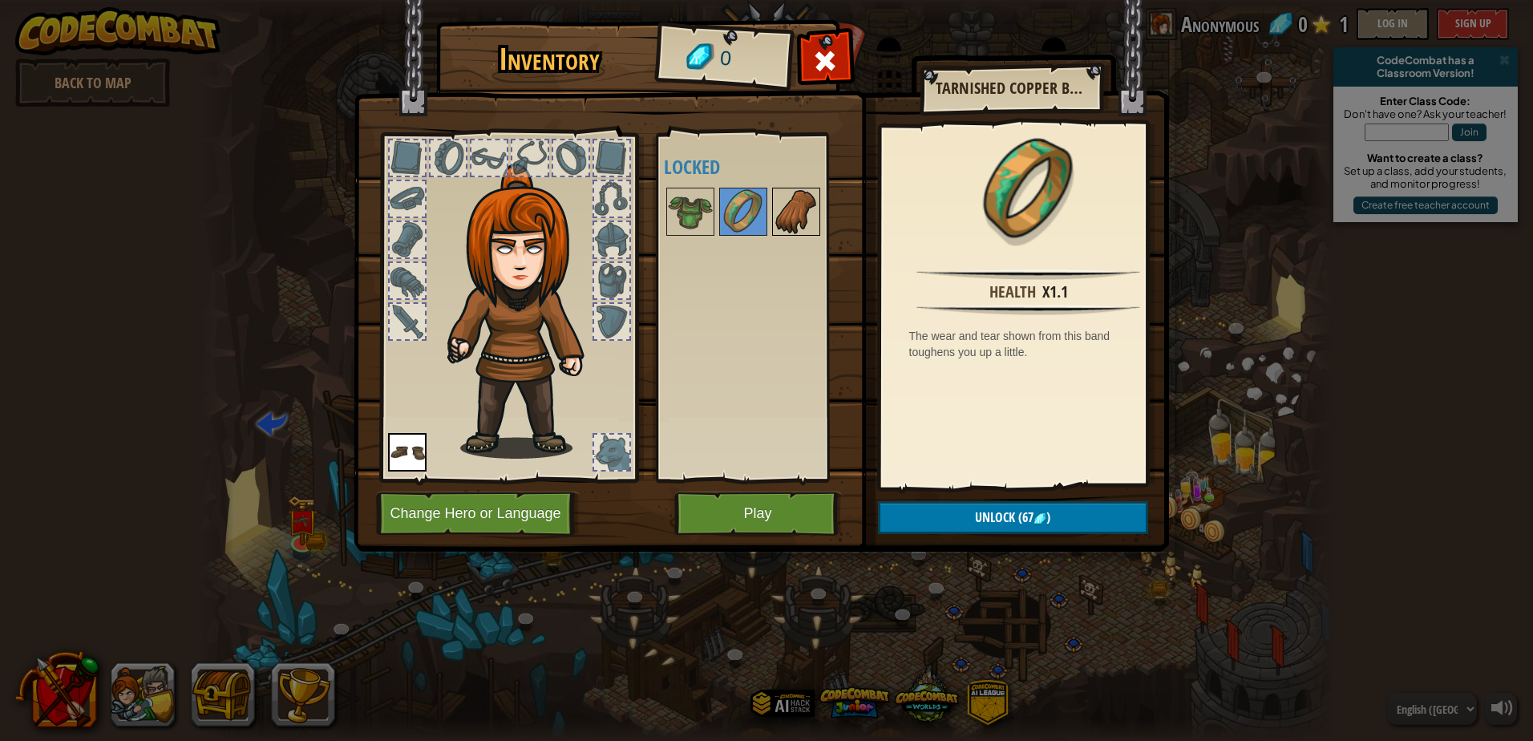
click at [803, 215] on img at bounding box center [796, 211] width 45 height 45
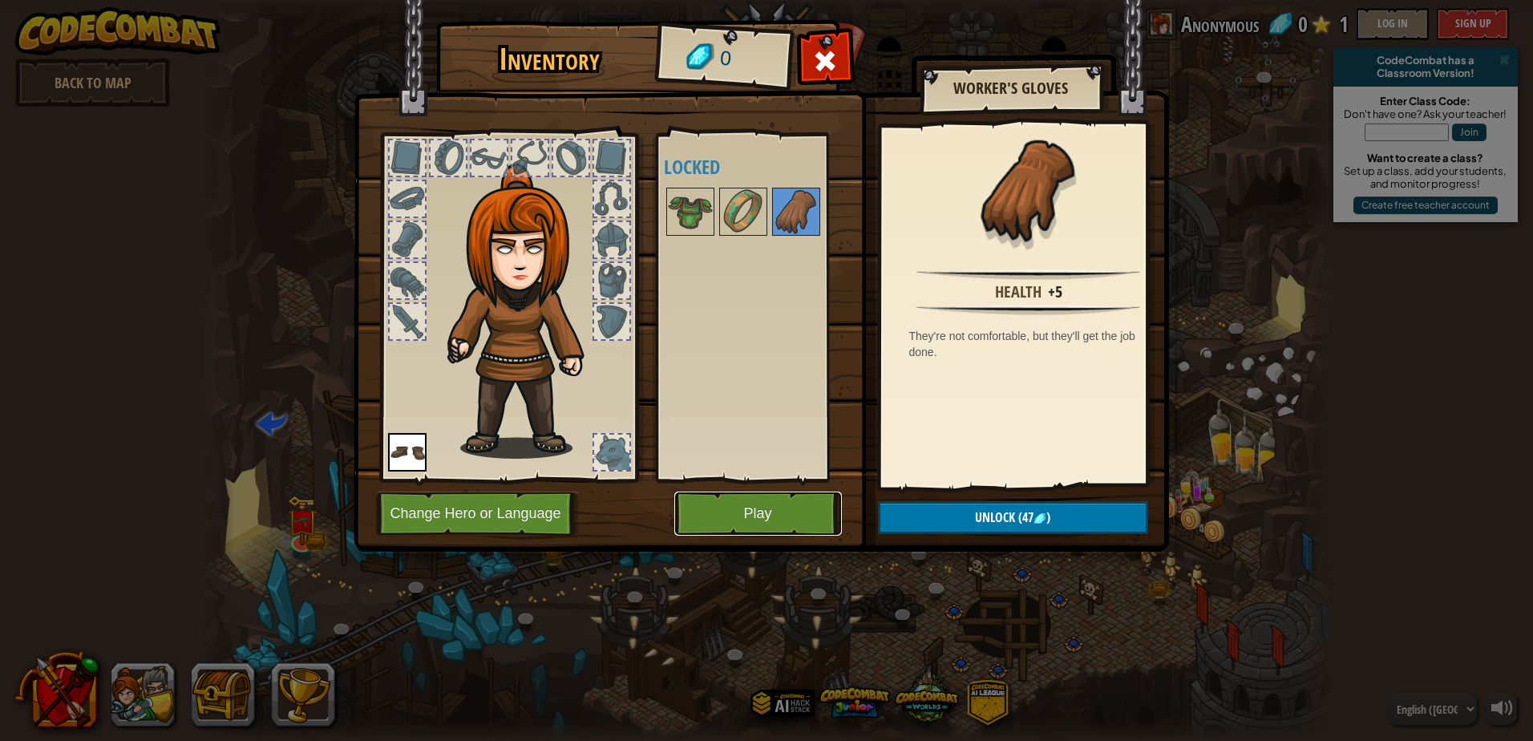
click at [793, 524] on button "Play" at bounding box center [758, 514] width 168 height 44
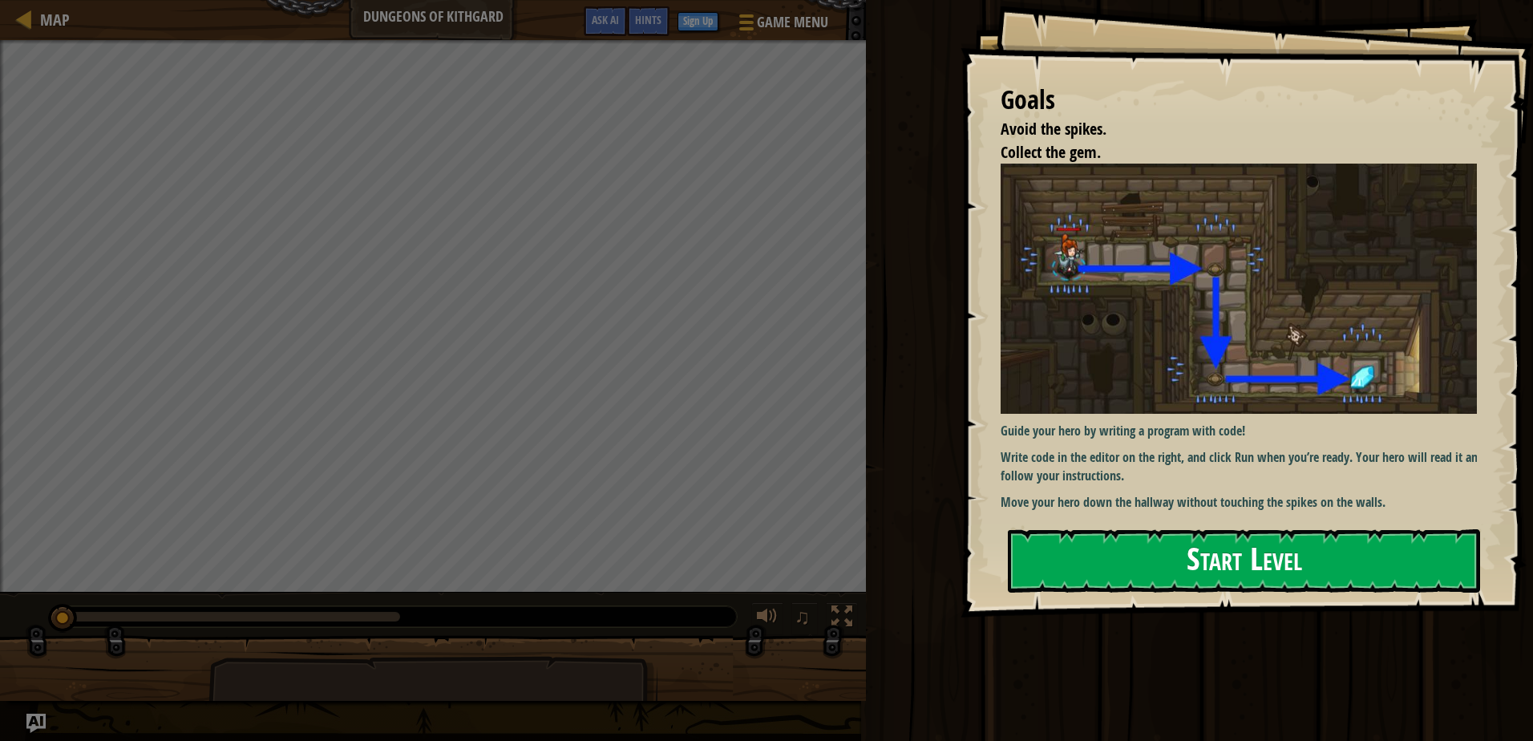
click at [1223, 561] on button "Start Level" at bounding box center [1244, 560] width 472 height 63
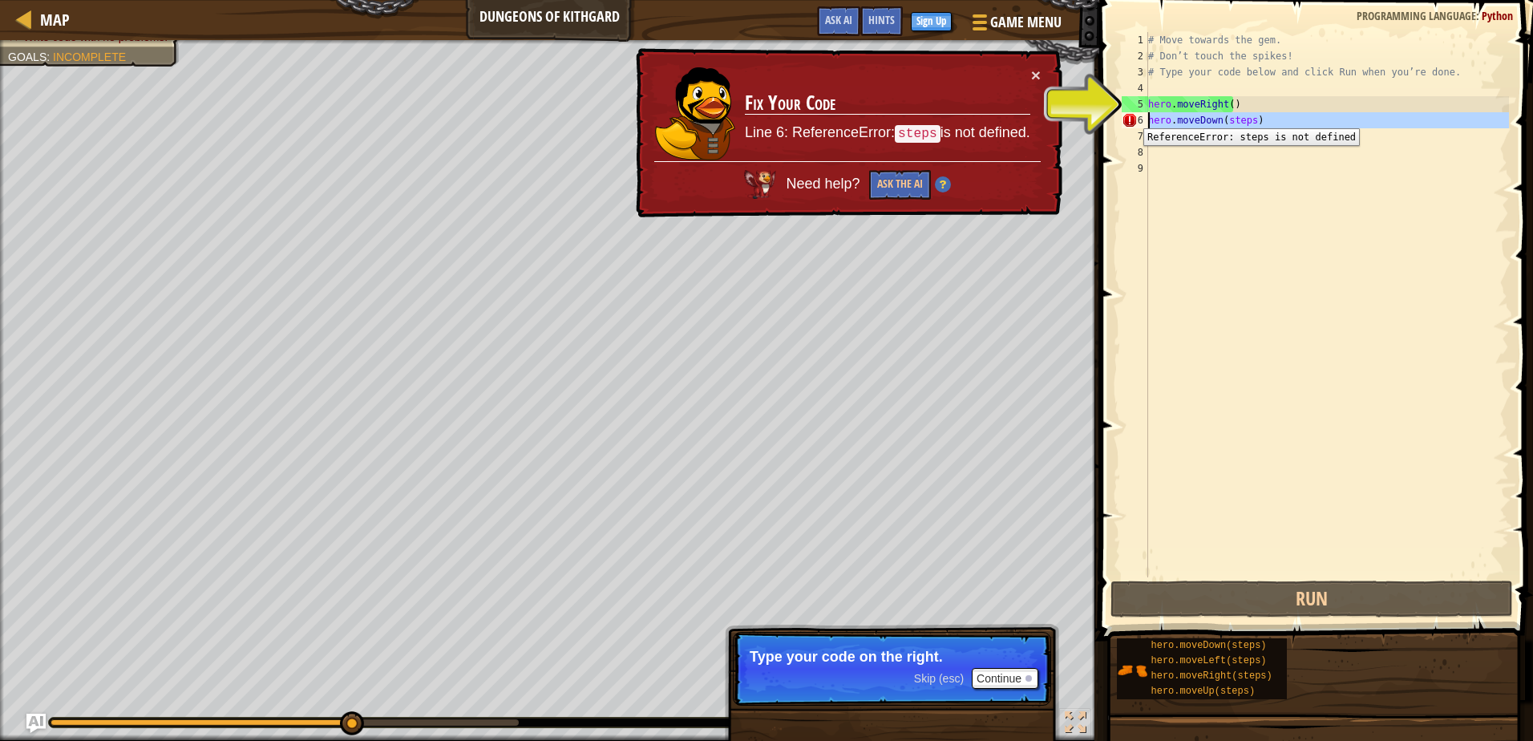
click at [1131, 116] on div "6" at bounding box center [1135, 120] width 26 height 16
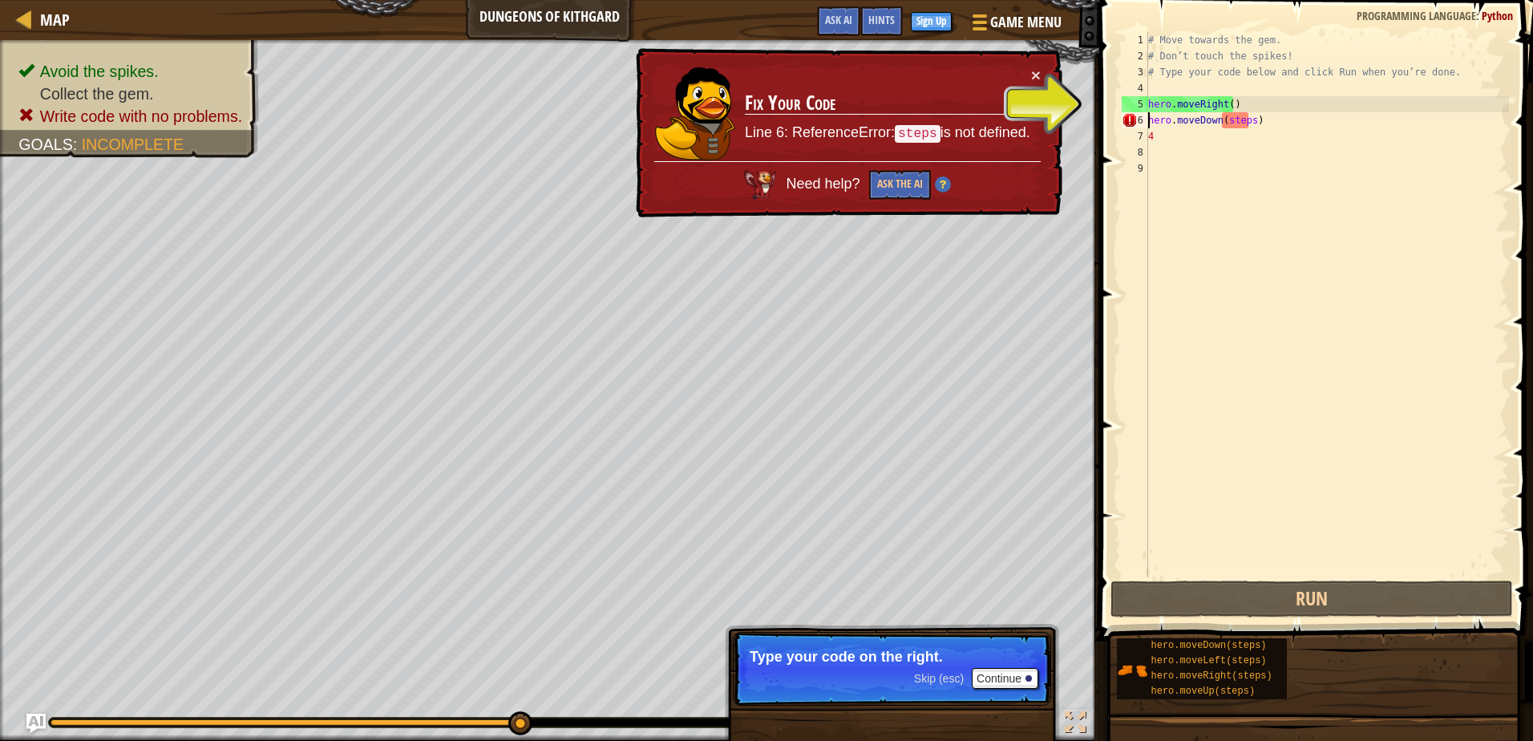
click at [1248, 133] on div "# Move towards the gem. # Don’t touch the spikes! # Type your code below and cl…" at bounding box center [1327, 320] width 364 height 577
click at [1253, 125] on div "# Move towards the gem. # Don’t touch the spikes! # Type your code below and cl…" at bounding box center [1327, 320] width 364 height 577
click at [1247, 121] on div "# Move towards the gem. # Don’t touch the spikes! # Type your code below and cl…" at bounding box center [1327, 320] width 364 height 577
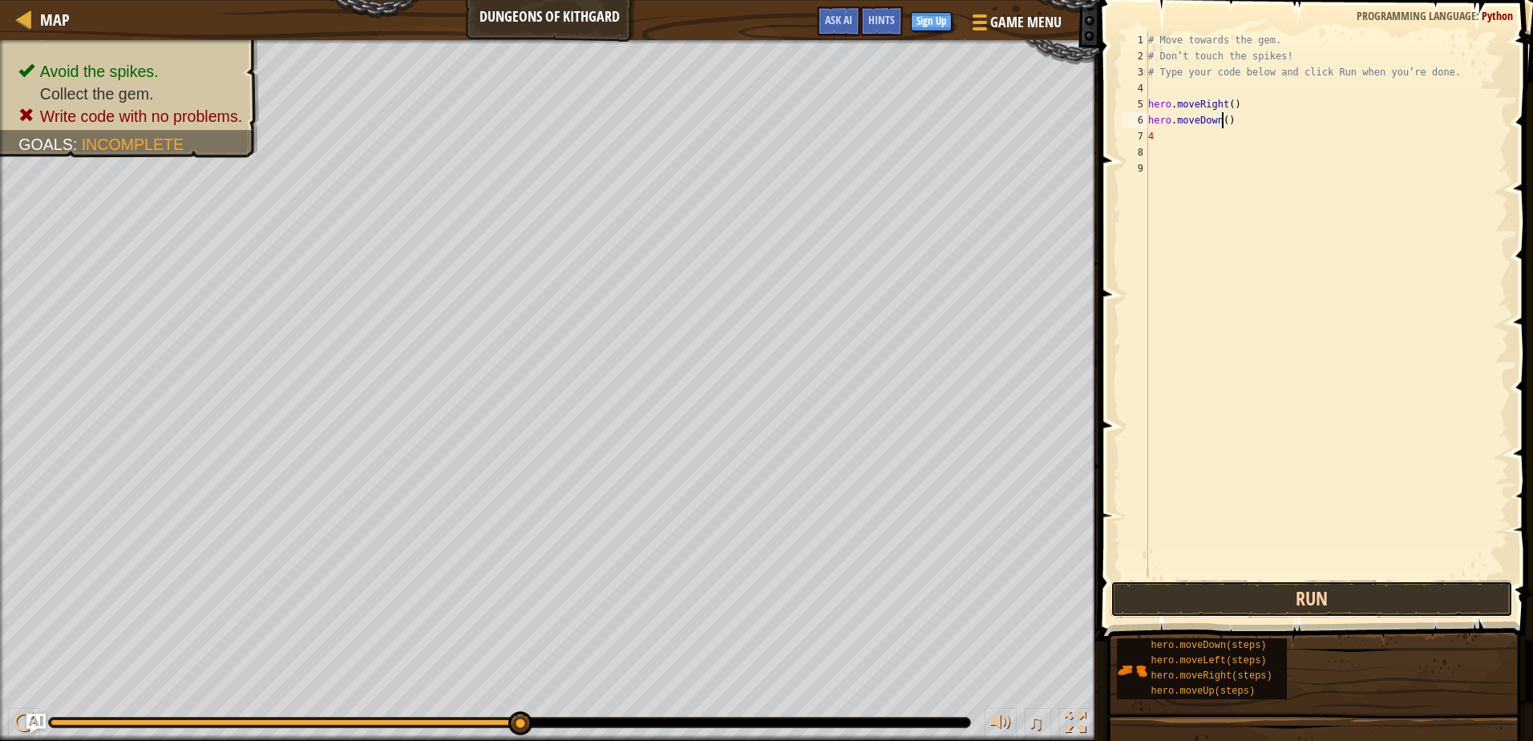
click at [1312, 599] on button "Run" at bounding box center [1312, 599] width 402 height 37
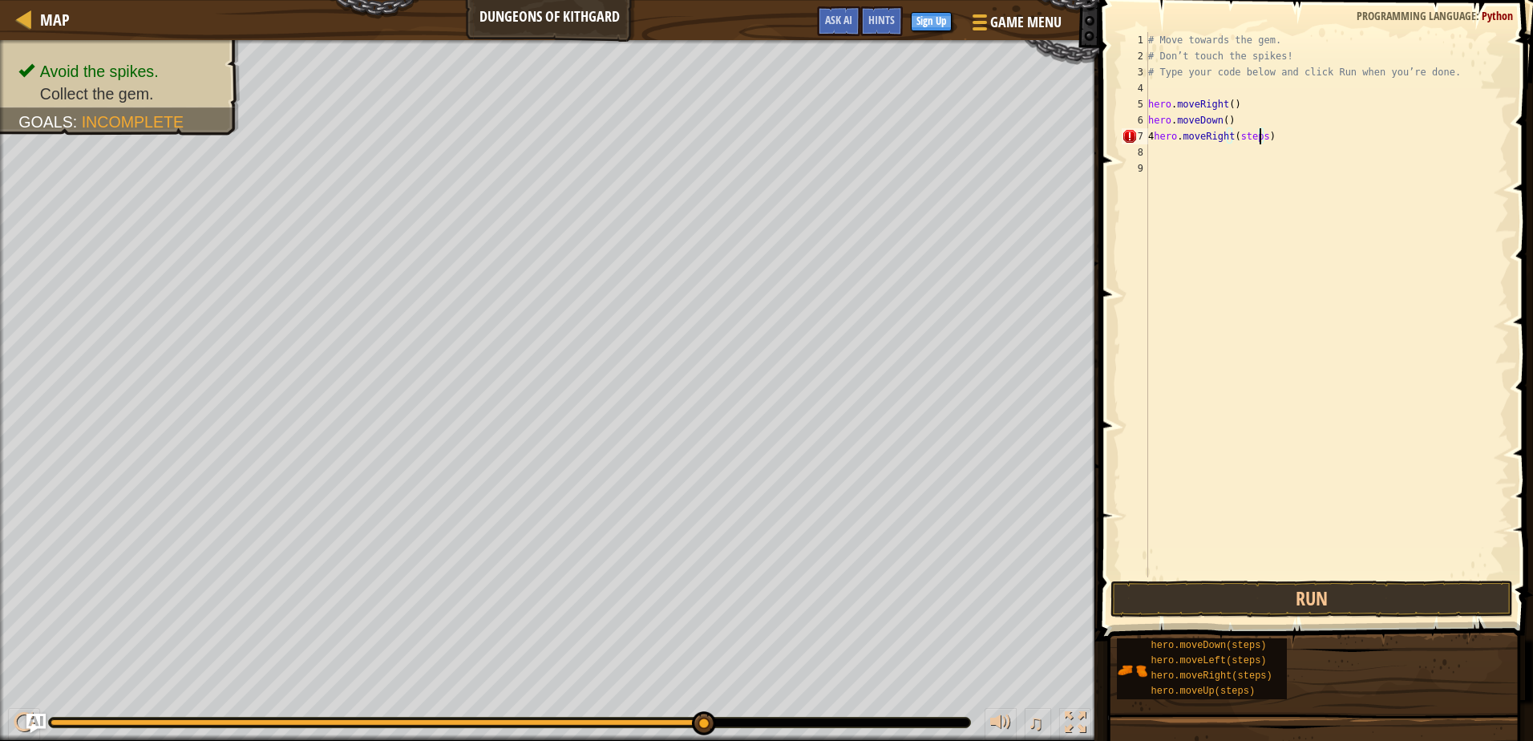
click at [1261, 136] on div "# Move towards the gem. # Don’t touch the spikes! # Type your code below and cl…" at bounding box center [1327, 320] width 364 height 577
type textarea "4hero.moveRight()"
click at [1222, 601] on button "Run" at bounding box center [1312, 599] width 402 height 37
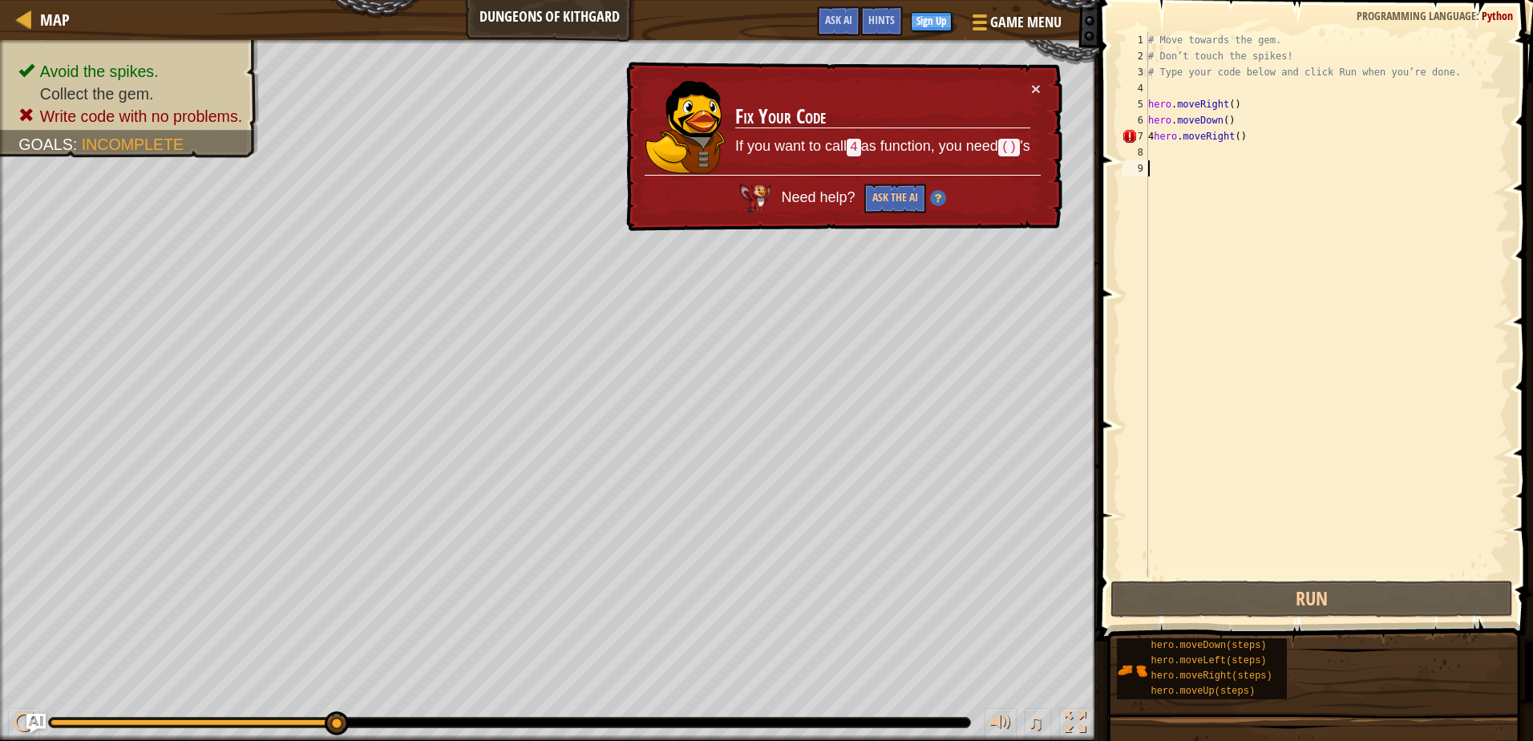
drag, startPoint x: 1138, startPoint y: 172, endPoint x: 879, endPoint y: 111, distance: 266.1
click at [879, 111] on h3 "Fix Your Code" at bounding box center [882, 117] width 295 height 24
drag, startPoint x: 879, startPoint y: 111, endPoint x: 1338, endPoint y: 281, distance: 489.4
click at [1330, 308] on div "# Move towards the gem. # Don’t touch the spikes! # Type your code below and cl…" at bounding box center [1327, 320] width 364 height 577
drag, startPoint x: 1228, startPoint y: 135, endPoint x: 1240, endPoint y: 132, distance: 13.1
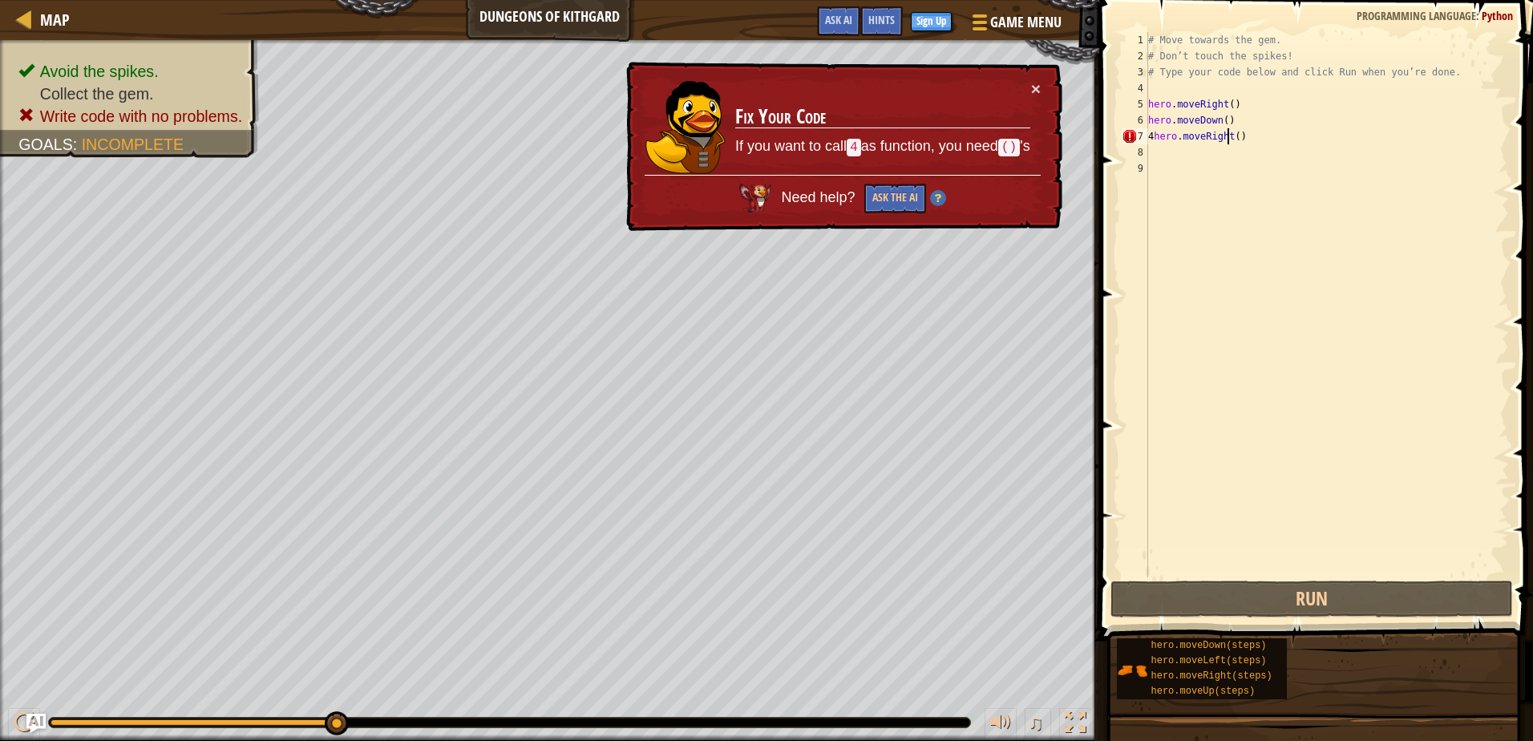
click at [1236, 134] on div "# Move towards the gem. # Don’t touch the spikes! # Type your code below and cl…" at bounding box center [1327, 320] width 364 height 577
click at [1230, 138] on div "# Move towards the gem. # Don’t touch the spikes! # Type your code below and cl…" at bounding box center [1327, 304] width 364 height 545
drag, startPoint x: 1229, startPoint y: 137, endPoint x: 1260, endPoint y: 125, distance: 32.8
click at [1229, 136] on div "# Move towards the gem. # Don’t touch the spikes! # Type your code below and cl…" at bounding box center [1327, 320] width 364 height 577
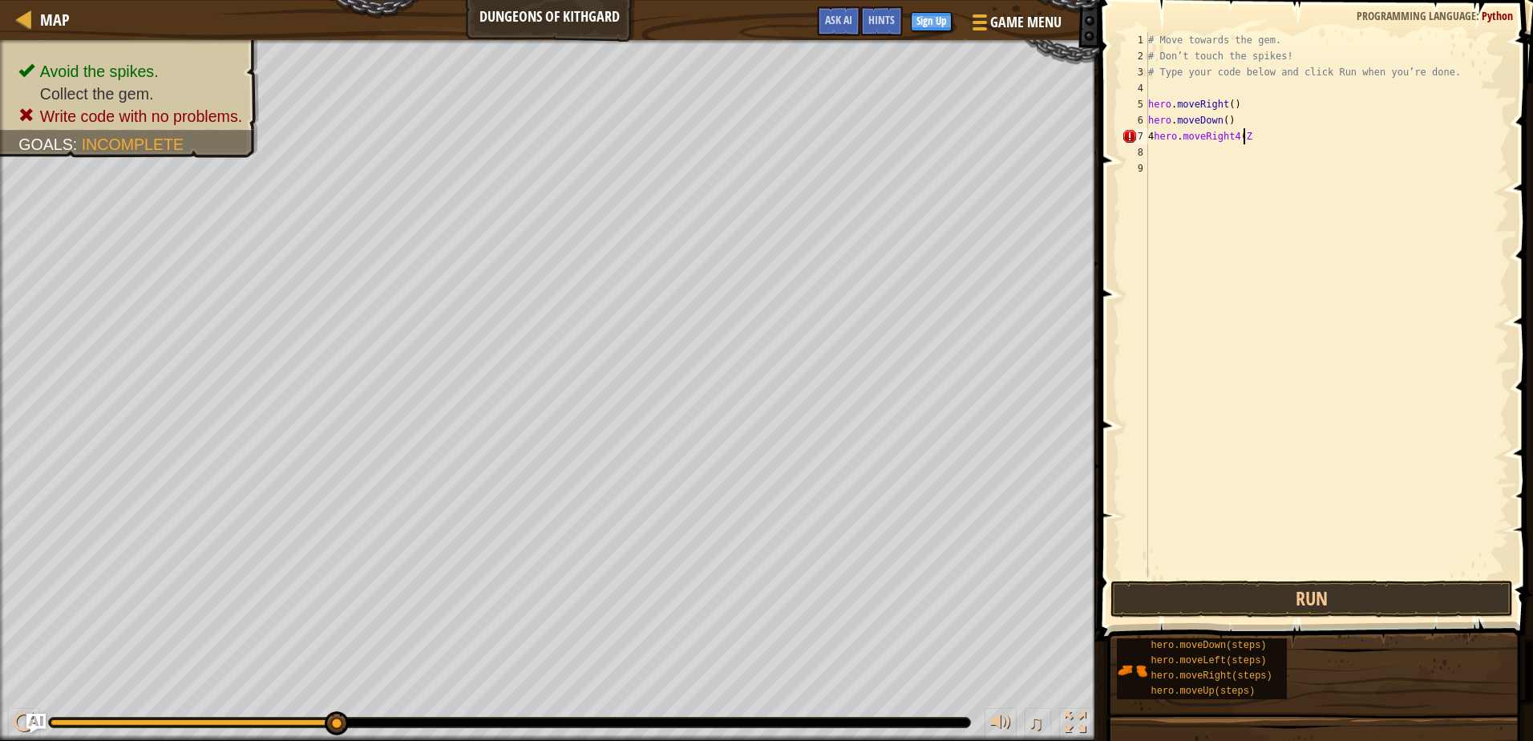
scroll to position [7, 7]
click at [1242, 133] on div "# Move towards the gem. # Don’t touch the spikes! # Type your code below and cl…" at bounding box center [1327, 320] width 364 height 577
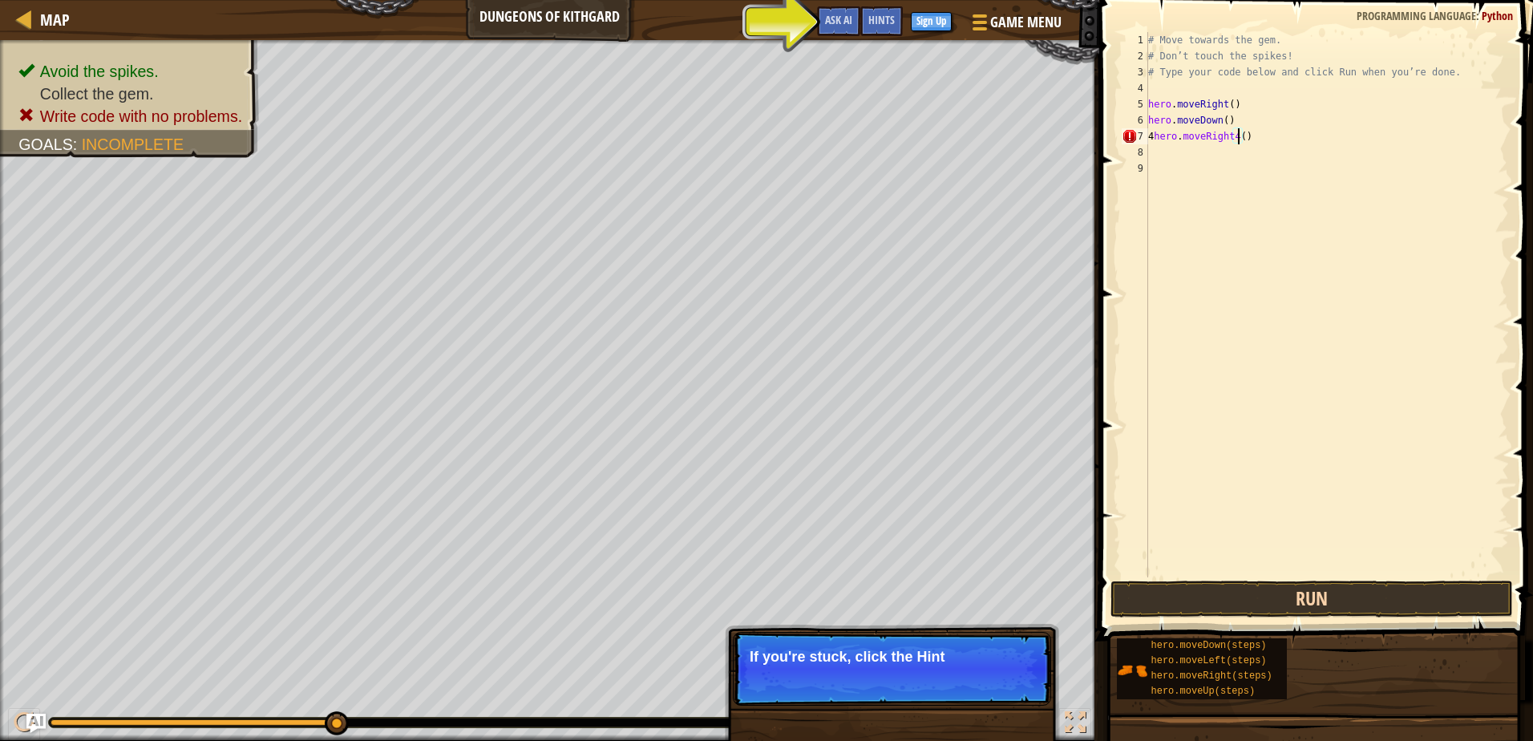
type textarea "4hero.moveRight4()"
click at [1155, 583] on button "Run" at bounding box center [1312, 599] width 402 height 37
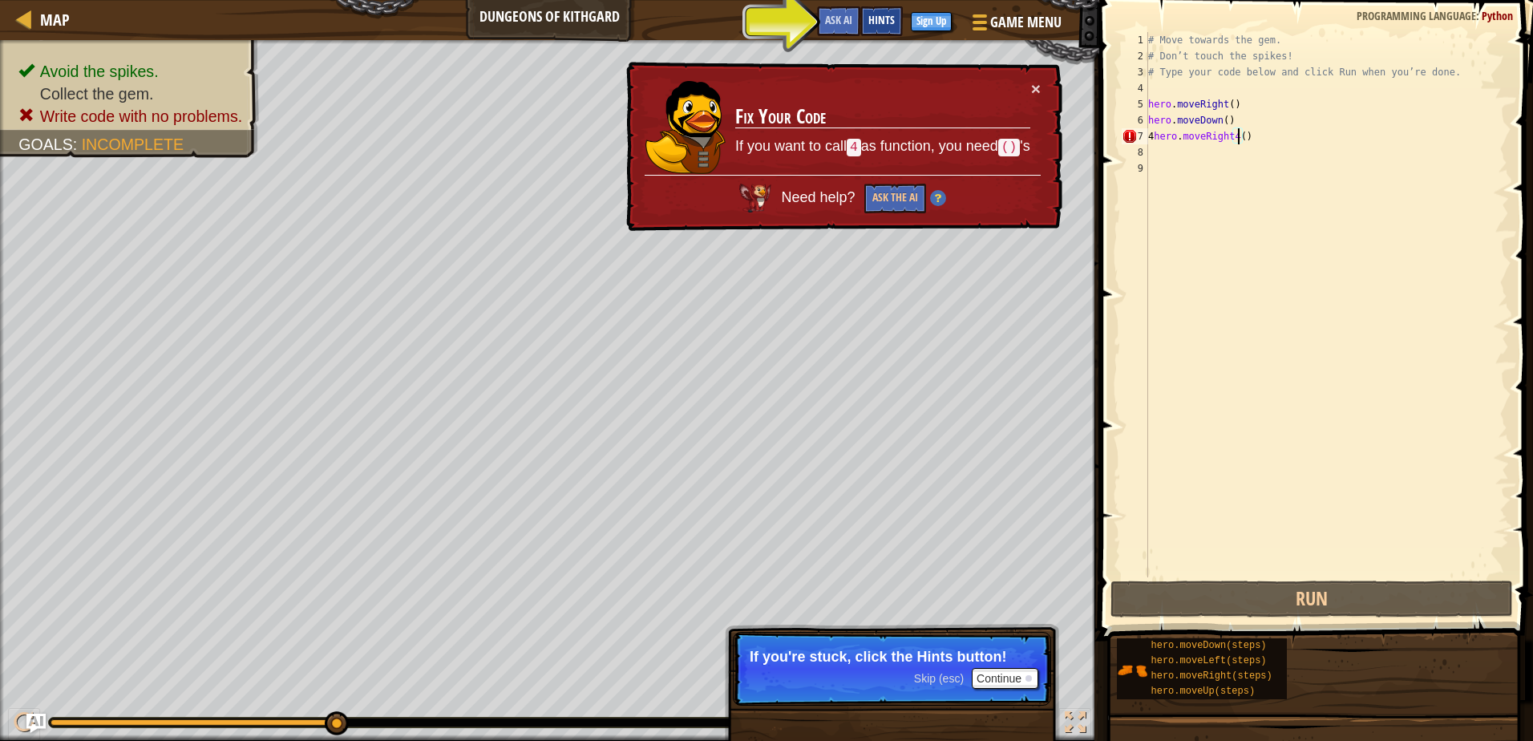
click at [882, 18] on span "Hints" at bounding box center [881, 19] width 26 height 15
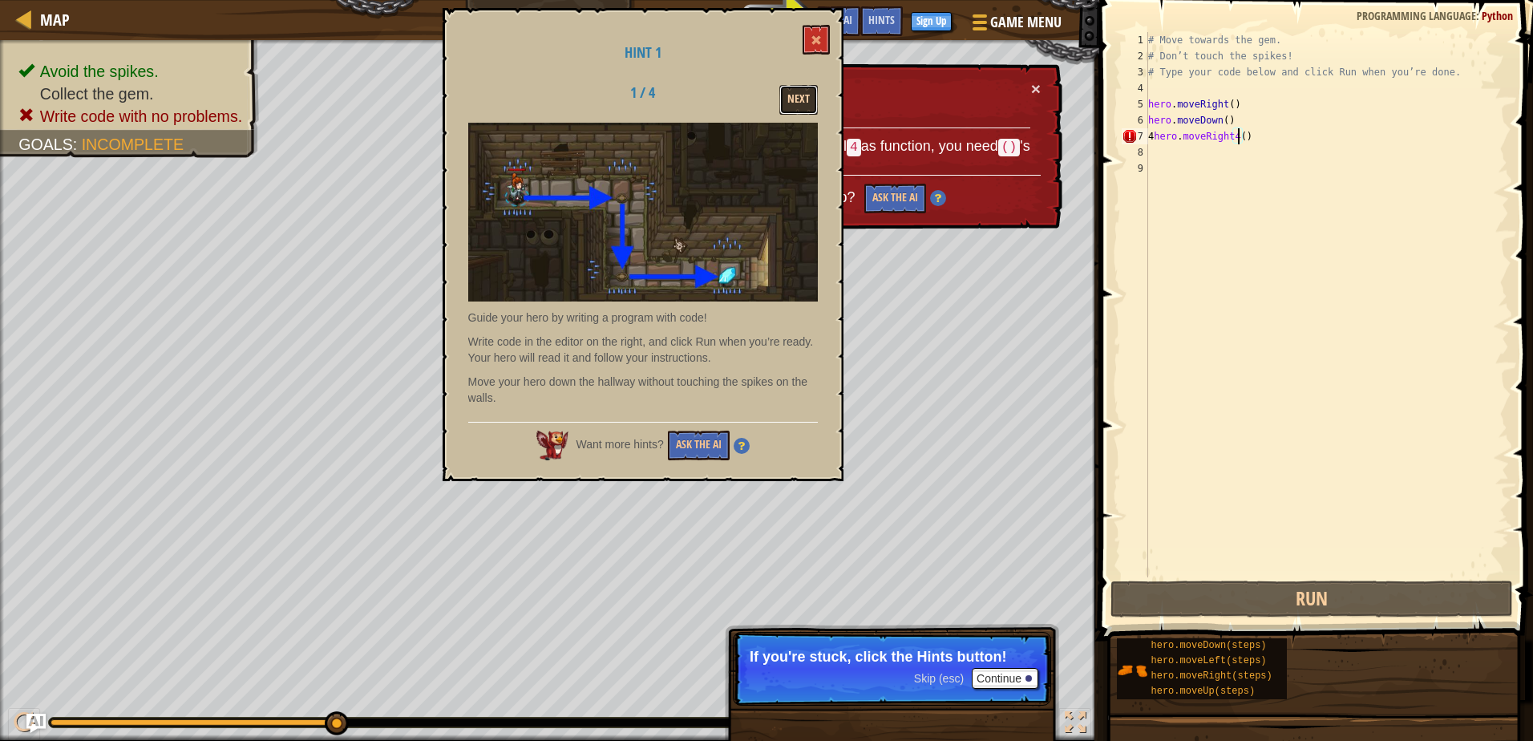
click at [807, 108] on button "Next" at bounding box center [798, 100] width 38 height 30
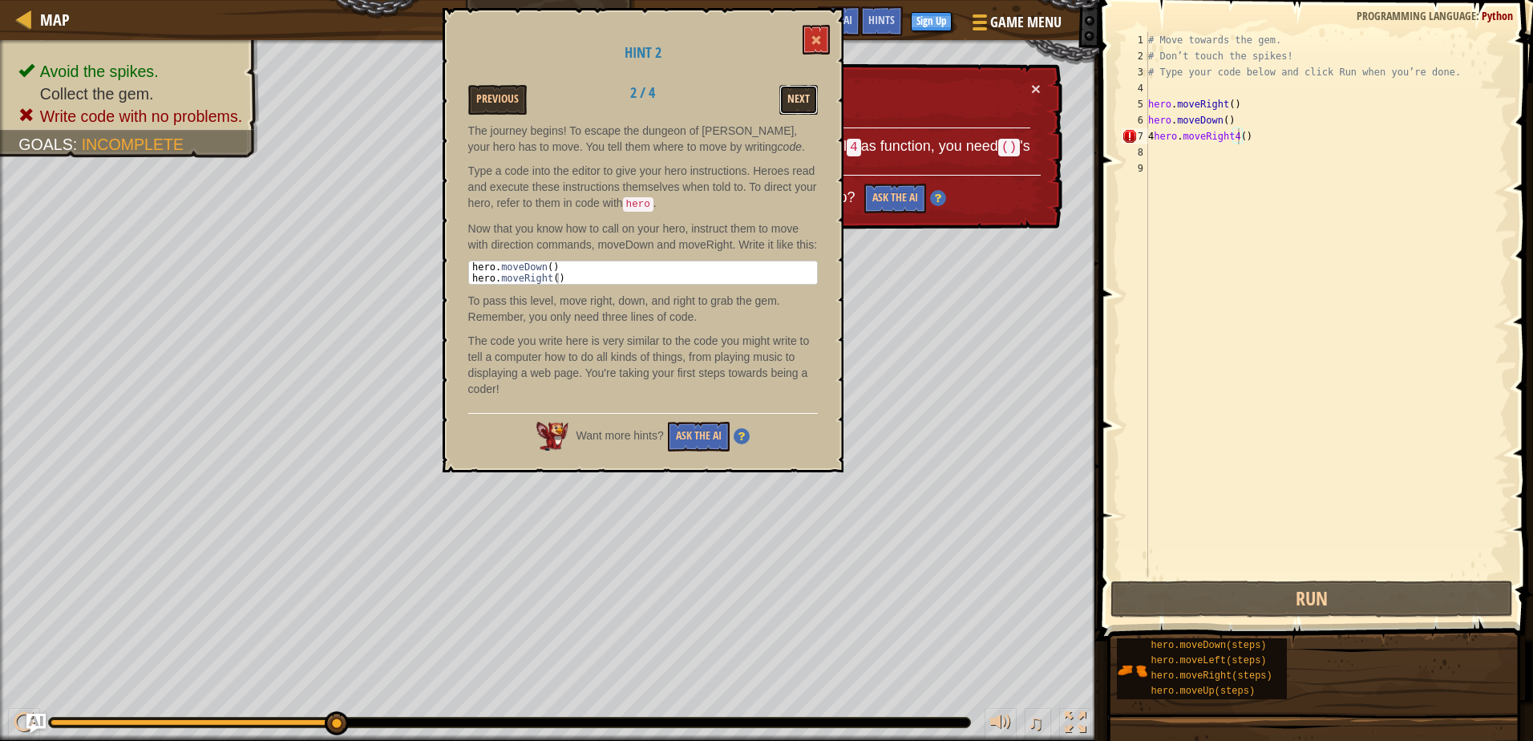
click at [796, 86] on button "Next" at bounding box center [798, 100] width 38 height 30
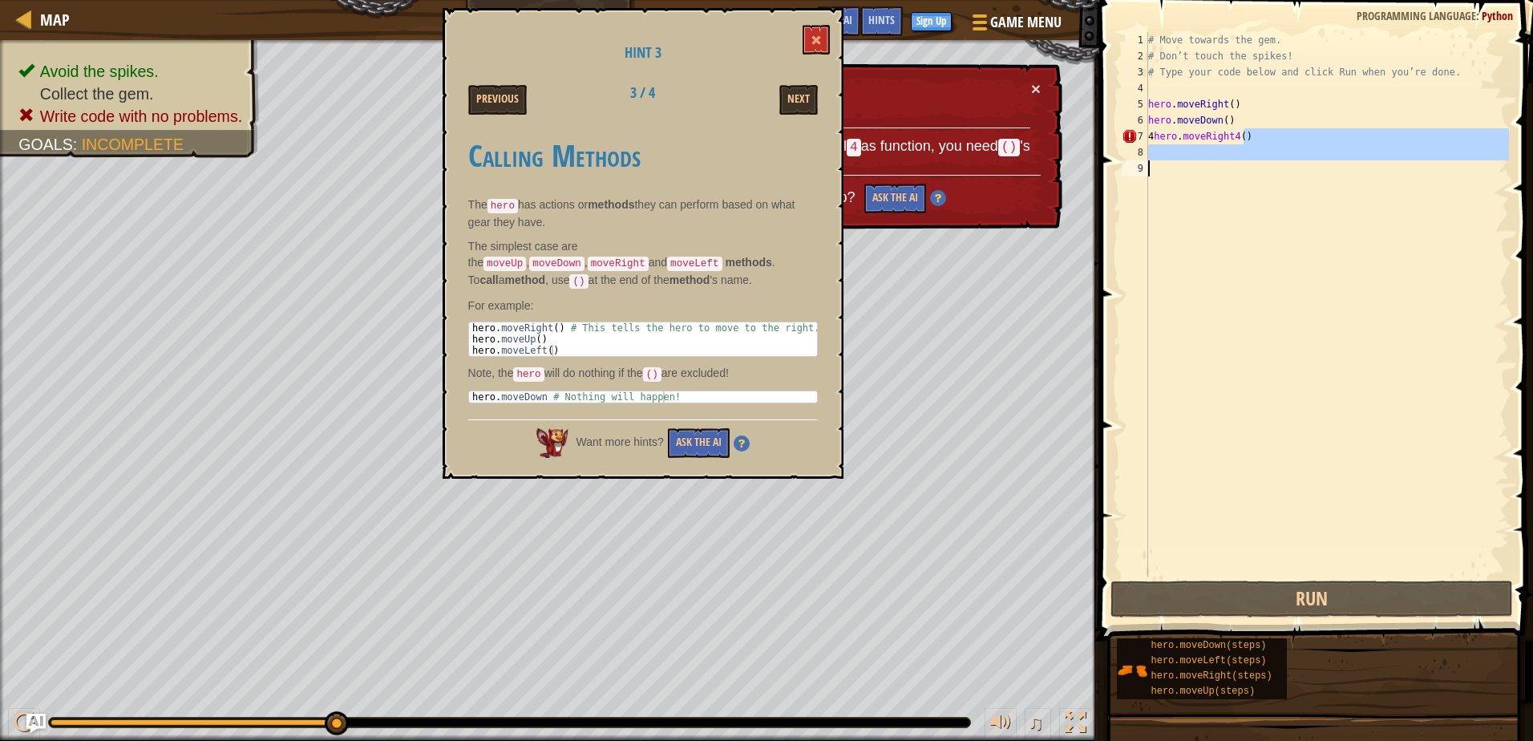
drag, startPoint x: 1261, startPoint y: 131, endPoint x: 1216, endPoint y: 152, distance: 49.9
click at [1249, 168] on div "# Move towards the gem. # Don’t touch the spikes! # Type your code below and cl…" at bounding box center [1327, 320] width 364 height 577
click at [1156, 321] on div "# Move towards the gem. # Don’t touch the spikes! # Type your code below and cl…" at bounding box center [1327, 304] width 364 height 545
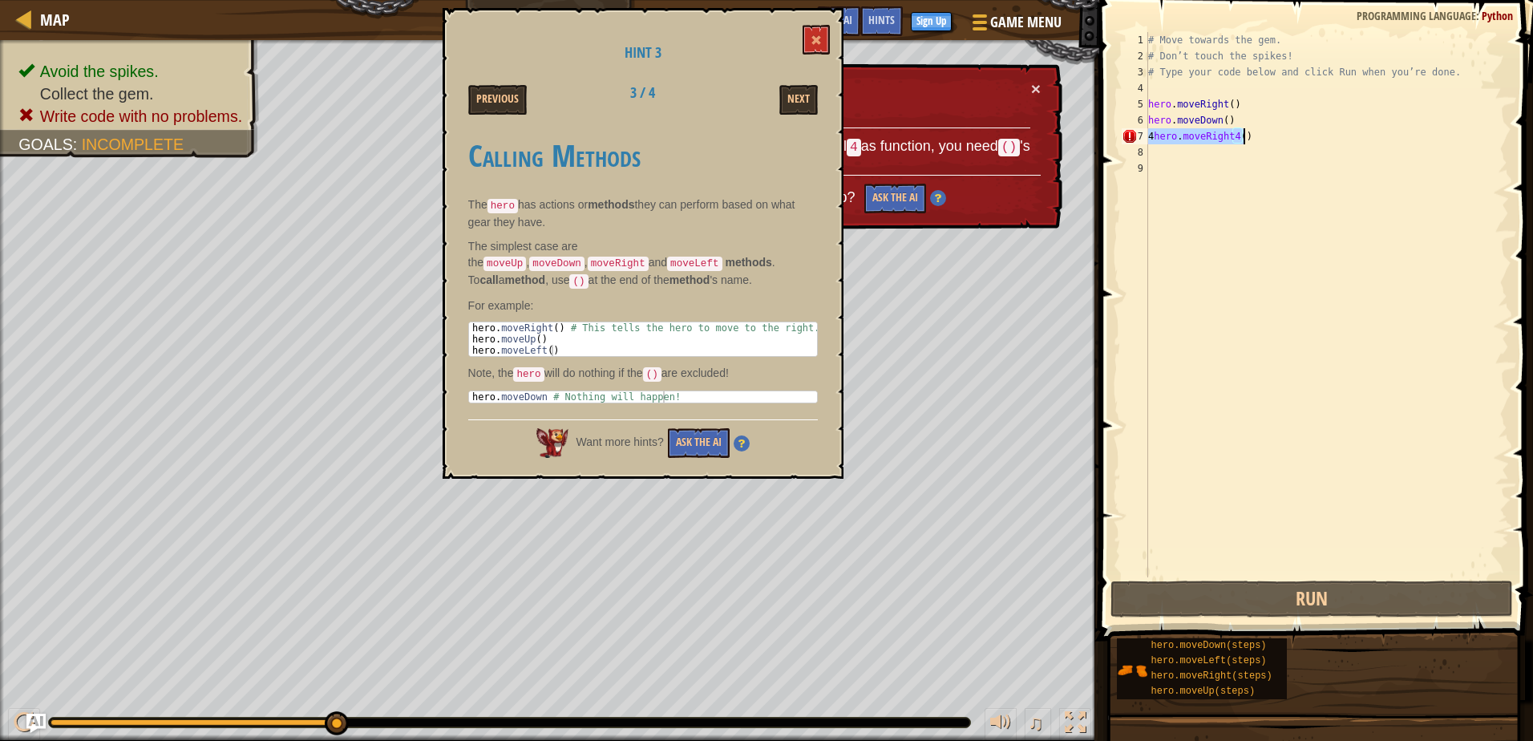
drag, startPoint x: 1149, startPoint y: 137, endPoint x: 1257, endPoint y: 134, distance: 107.5
click at [1257, 134] on div "# Move towards the gem. # Don’t touch the spikes! # Type your code below and cl…" at bounding box center [1327, 320] width 364 height 577
type textarea "4hero.moveRight4()"
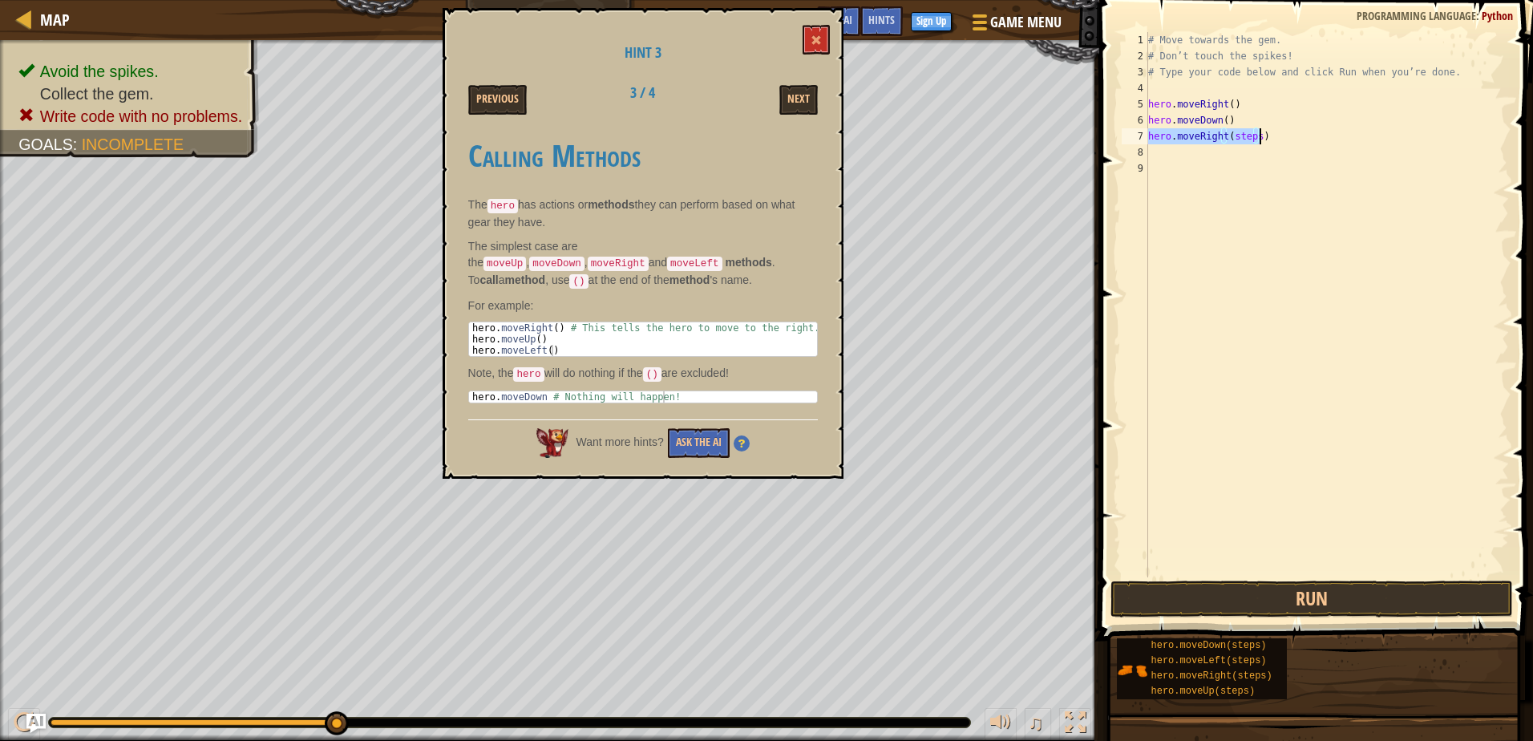
click at [1247, 139] on div "# Move towards the gem. # Don’t touch the spikes! # Type your code below and cl…" at bounding box center [1327, 304] width 364 height 545
click at [1249, 127] on div "# Move towards the gem. # Don’t touch the spikes! # Type your code below and cl…" at bounding box center [1327, 320] width 364 height 577
click at [1257, 136] on div "# Move towards the gem. # Don’t touch the spikes! # Type your code below and cl…" at bounding box center [1327, 320] width 364 height 577
type textarea "hero.moveRight()"
click at [1406, 602] on button "Run" at bounding box center [1312, 599] width 402 height 37
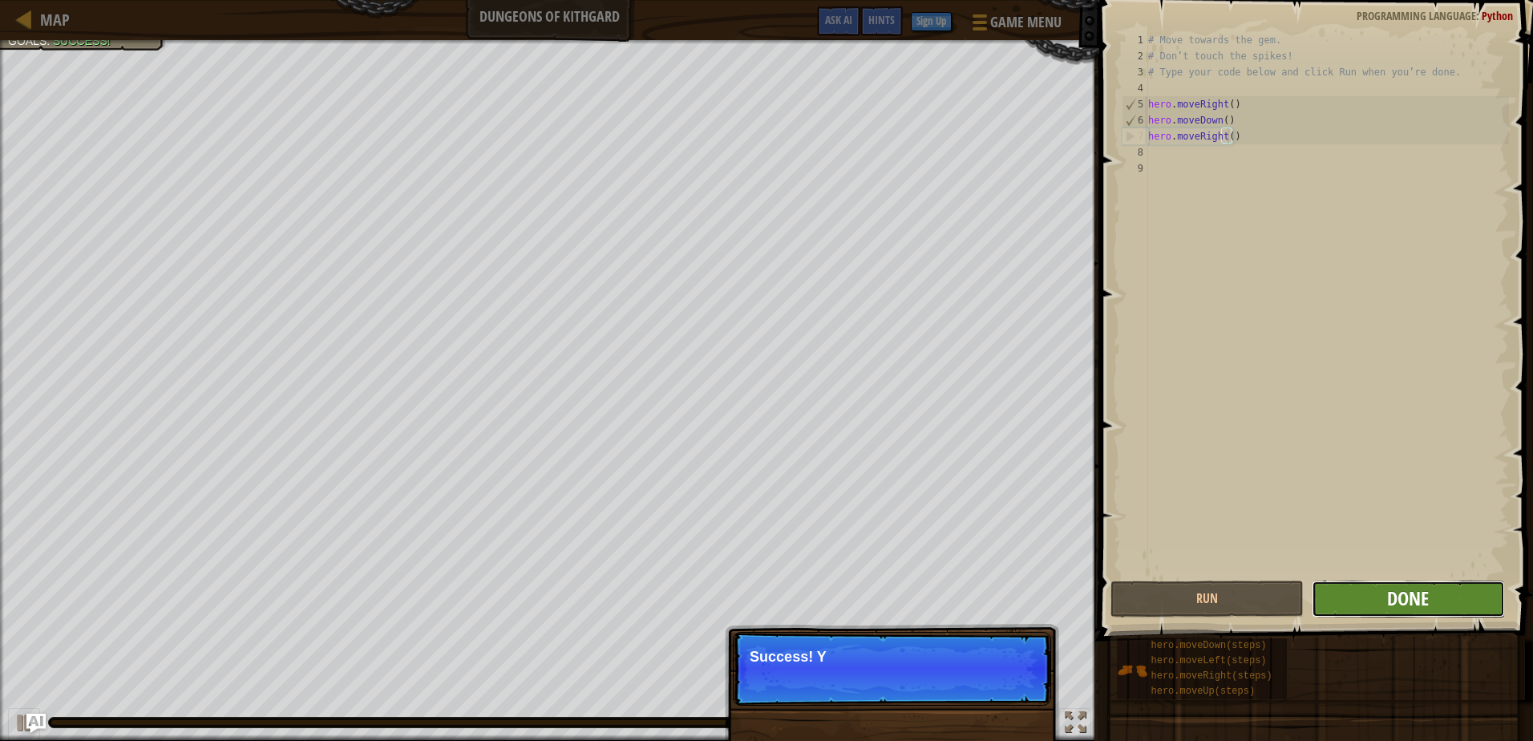
click at [1419, 596] on span "Done" at bounding box center [1408, 598] width 42 height 26
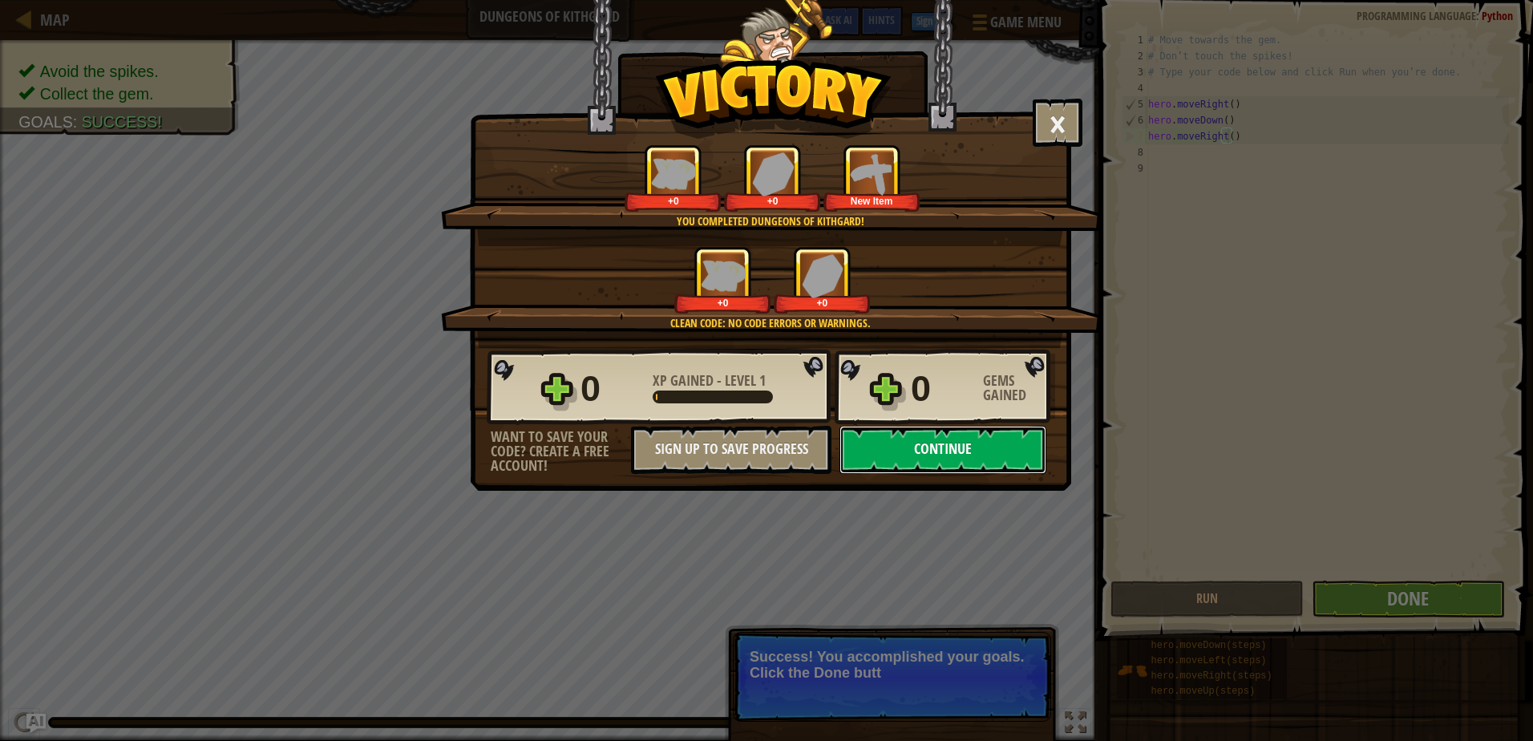
click at [897, 450] on button "Continue" at bounding box center [943, 450] width 207 height 48
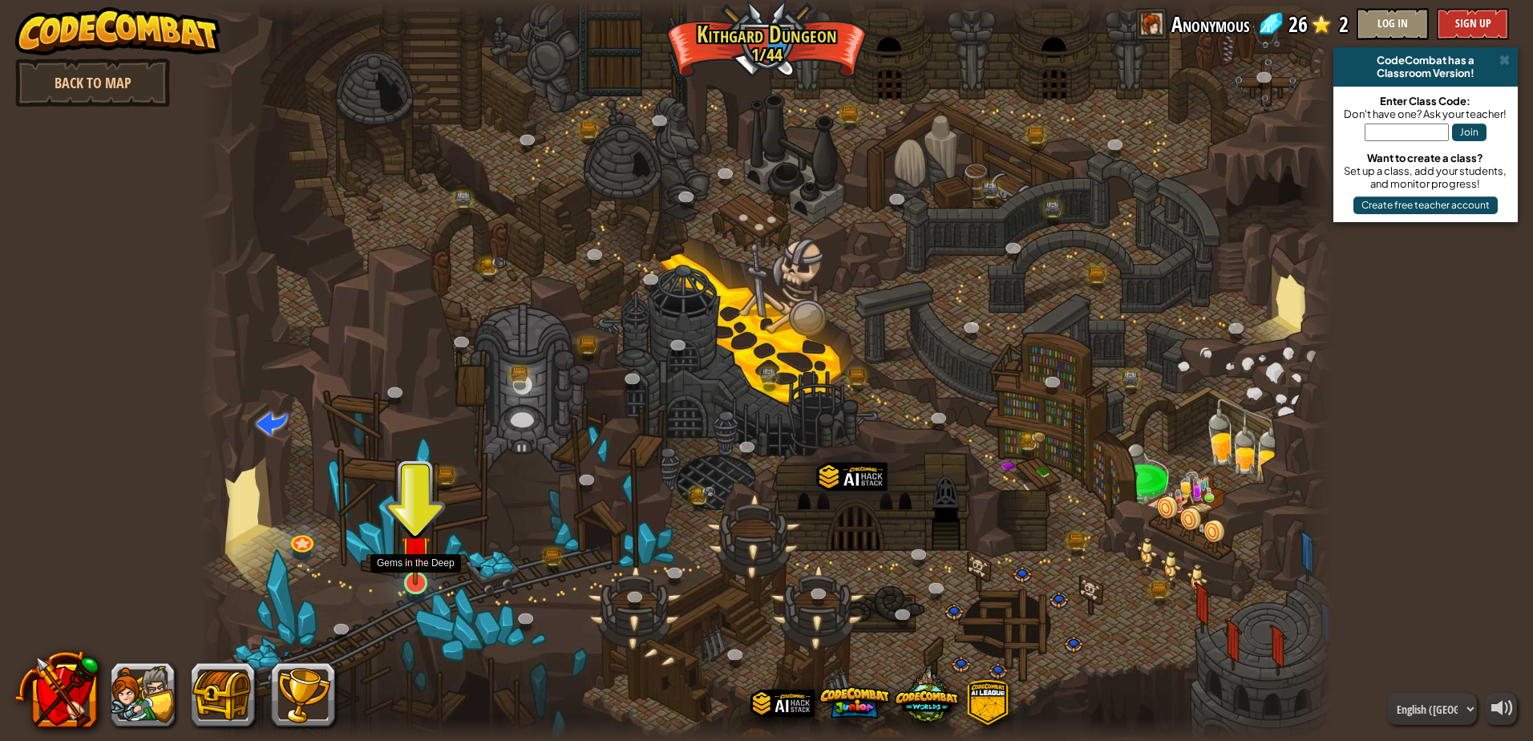
click at [408, 570] on img at bounding box center [416, 551] width 30 height 70
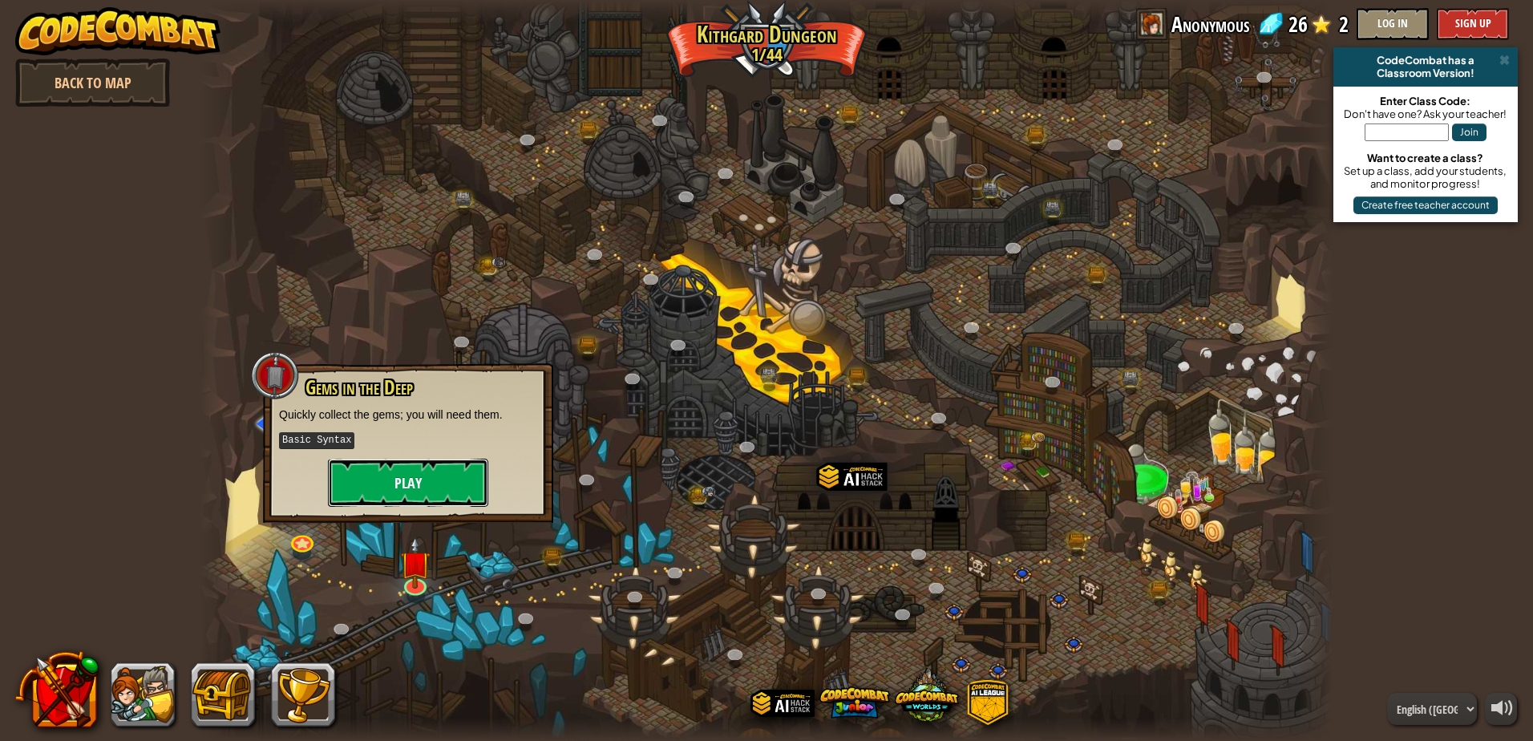
click at [452, 490] on button "Play" at bounding box center [408, 483] width 160 height 48
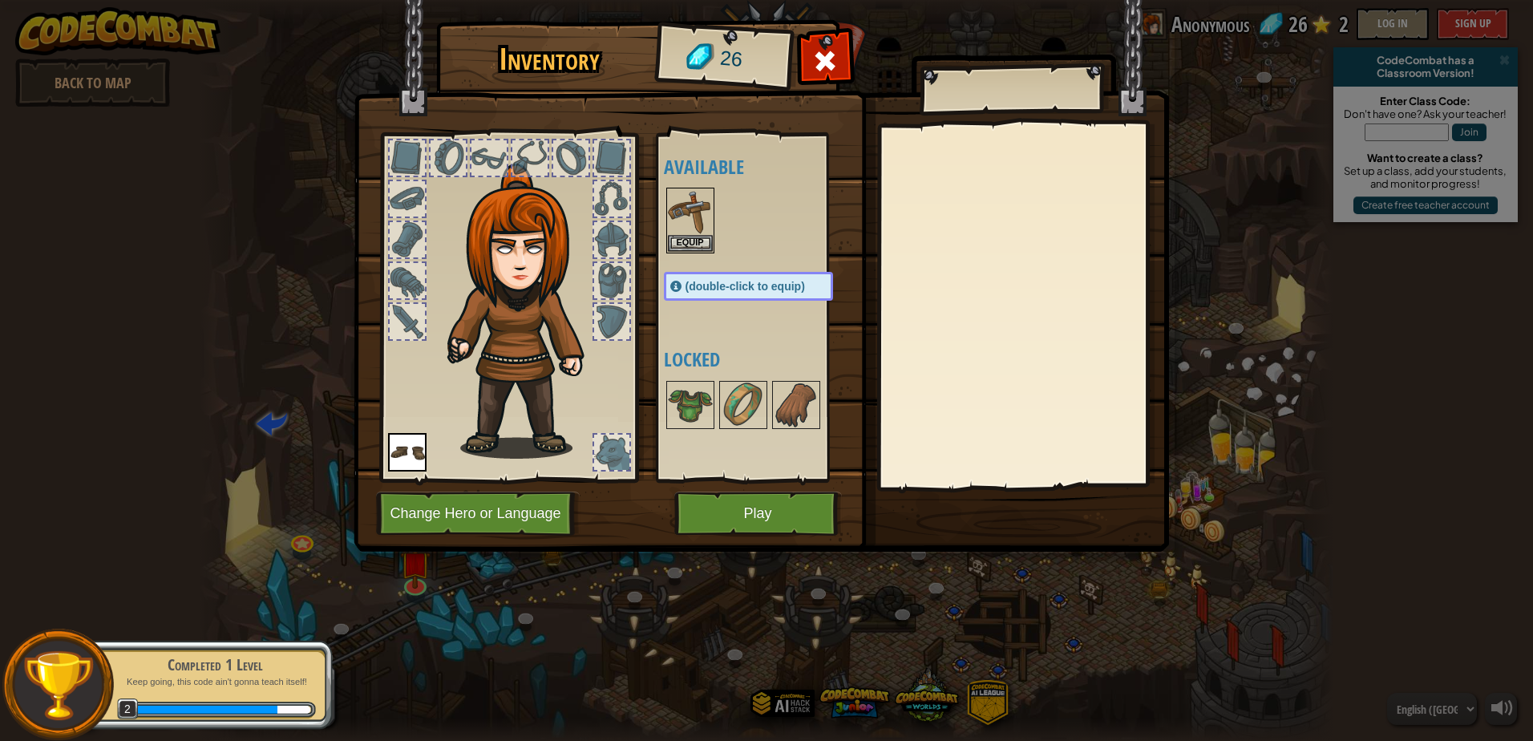
click at [675, 257] on div "Available Equip Equip (double-click to equip) Locked" at bounding box center [764, 307] width 201 height 334
click at [682, 241] on button "Equip" at bounding box center [690, 242] width 45 height 17
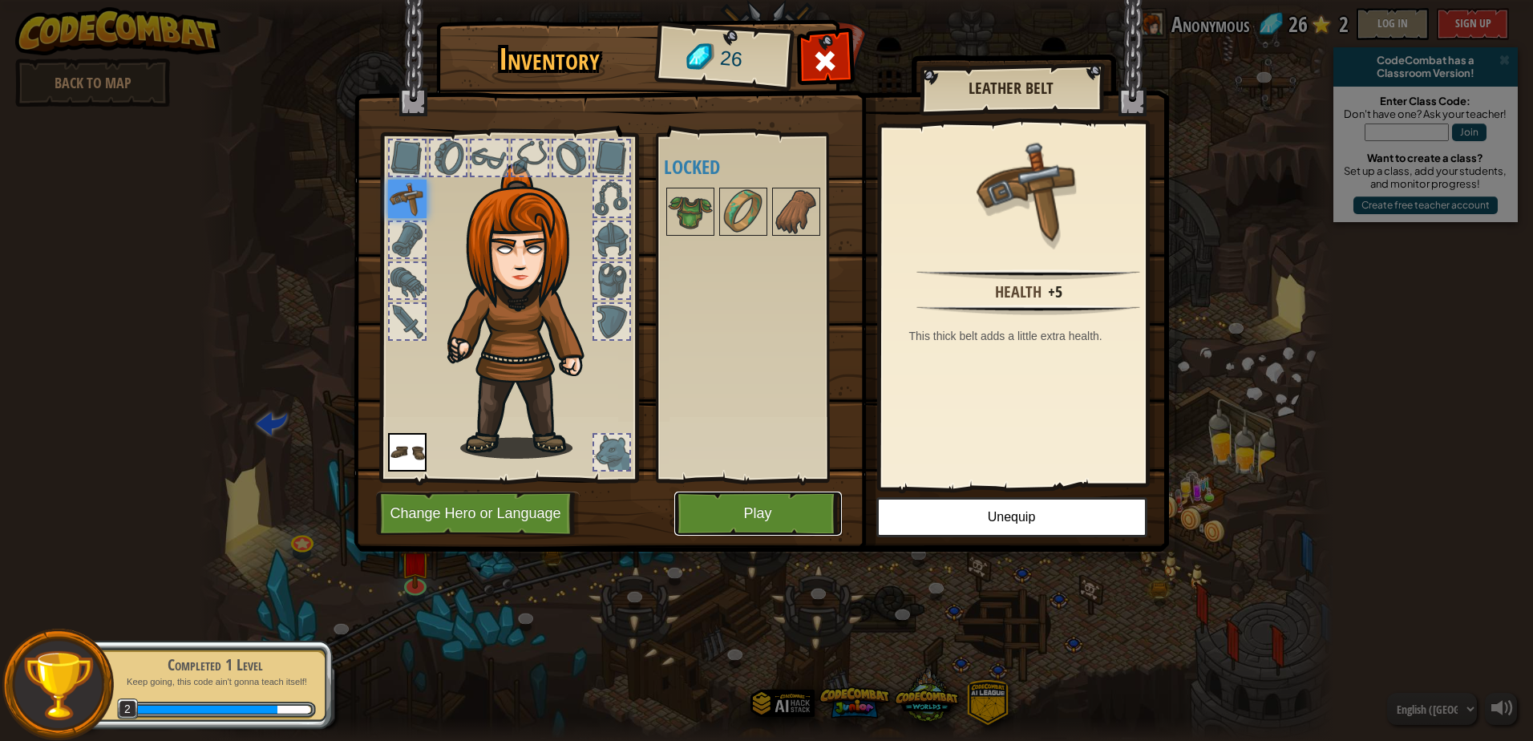
click at [759, 518] on button "Play" at bounding box center [758, 514] width 168 height 44
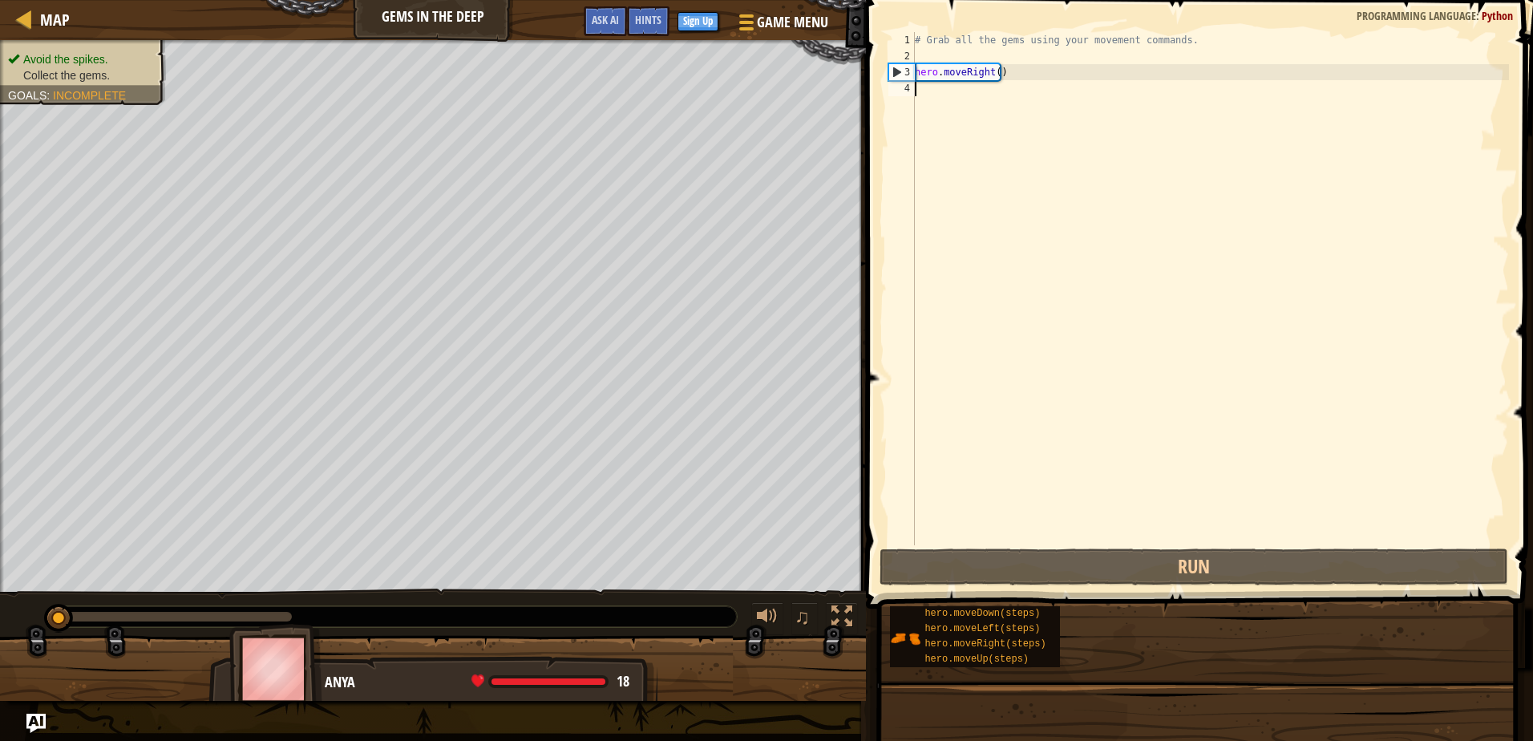
drag, startPoint x: 1193, startPoint y: 465, endPoint x: 1197, endPoint y: 495, distance: 29.9
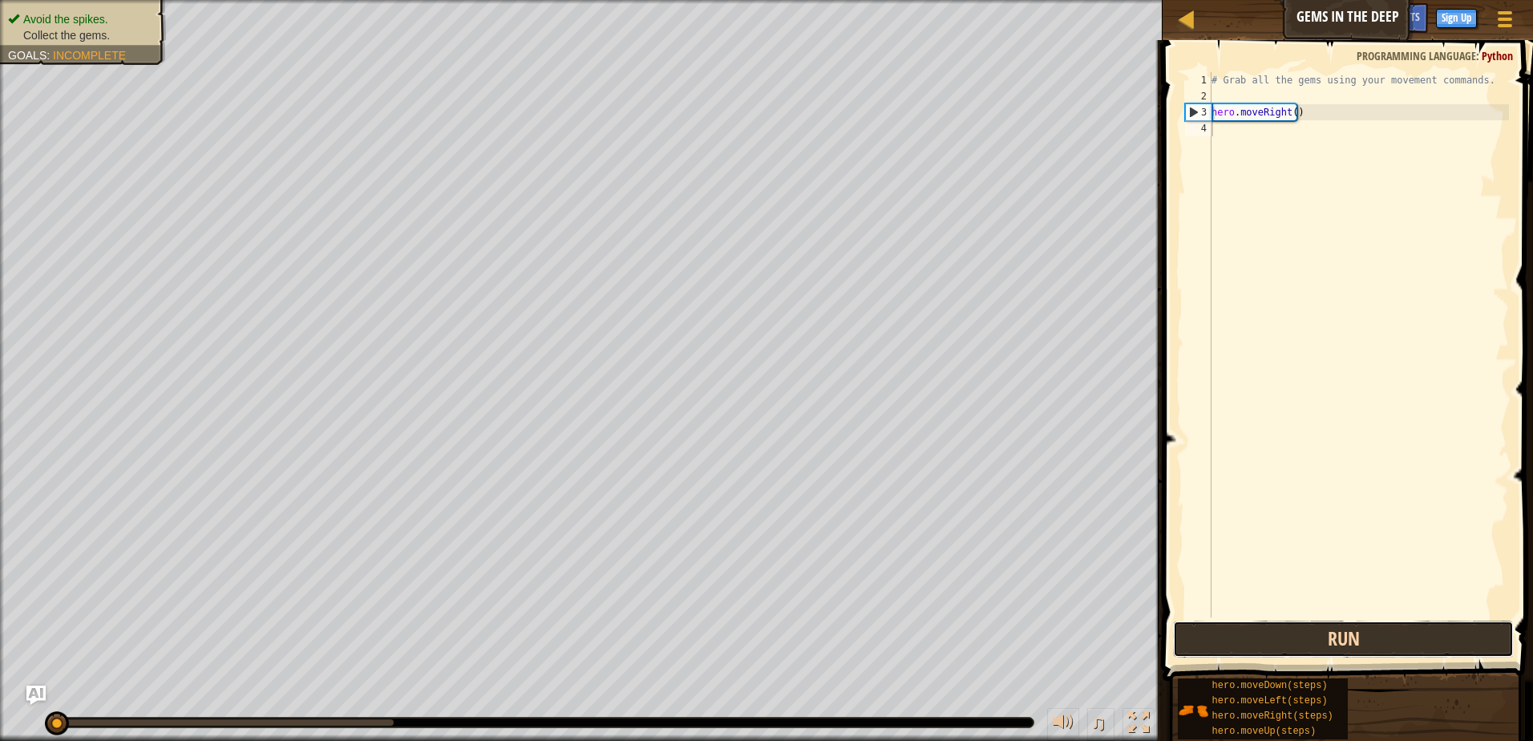
drag, startPoint x: 1330, startPoint y: 656, endPoint x: 1322, endPoint y: 649, distance: 10.2
click at [1328, 652] on button "Run" at bounding box center [1343, 639] width 341 height 37
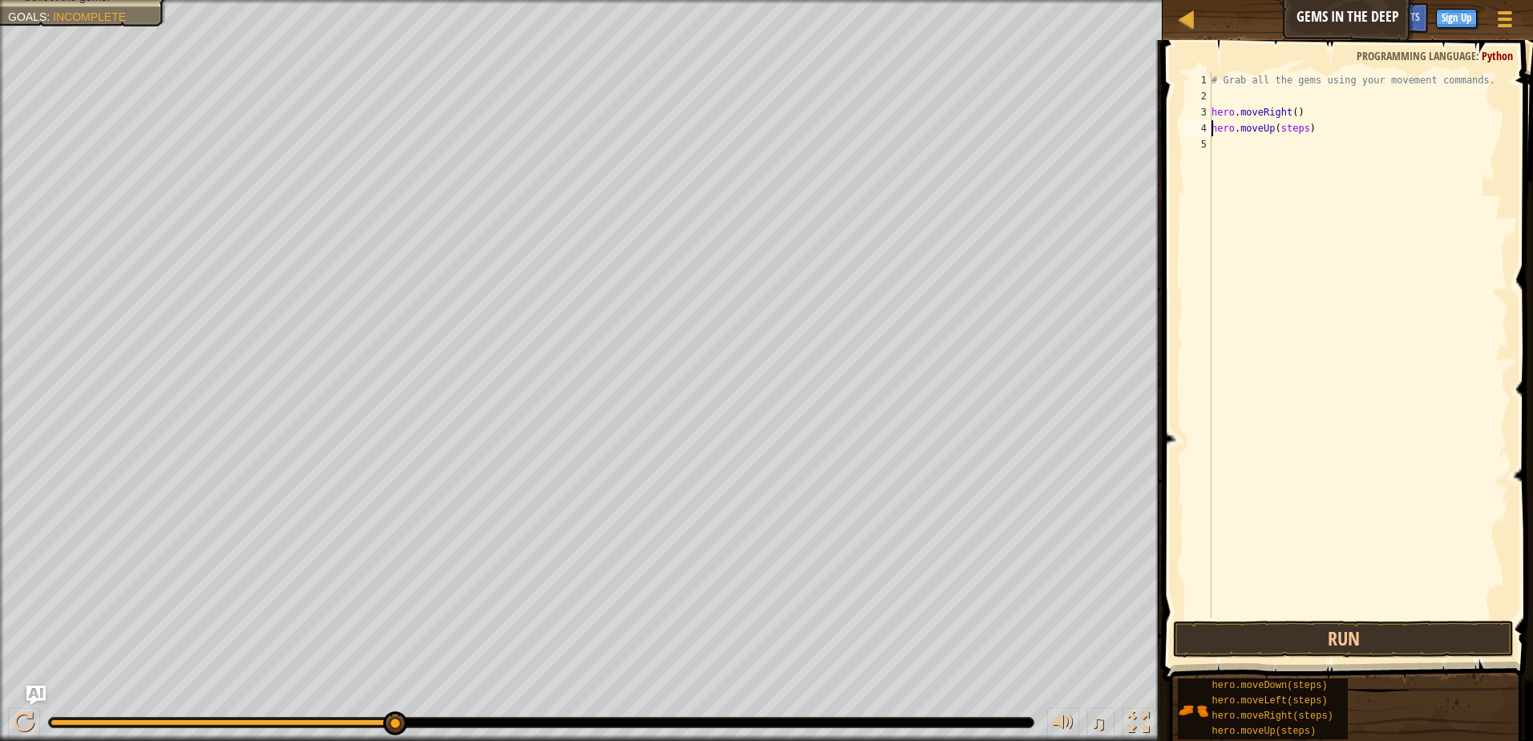
click at [1301, 130] on div "# Grab all the gems using your movement commands. hero . moveRight ( ) hero . m…" at bounding box center [1358, 360] width 301 height 577
click at [1356, 639] on button "Run" at bounding box center [1343, 639] width 341 height 37
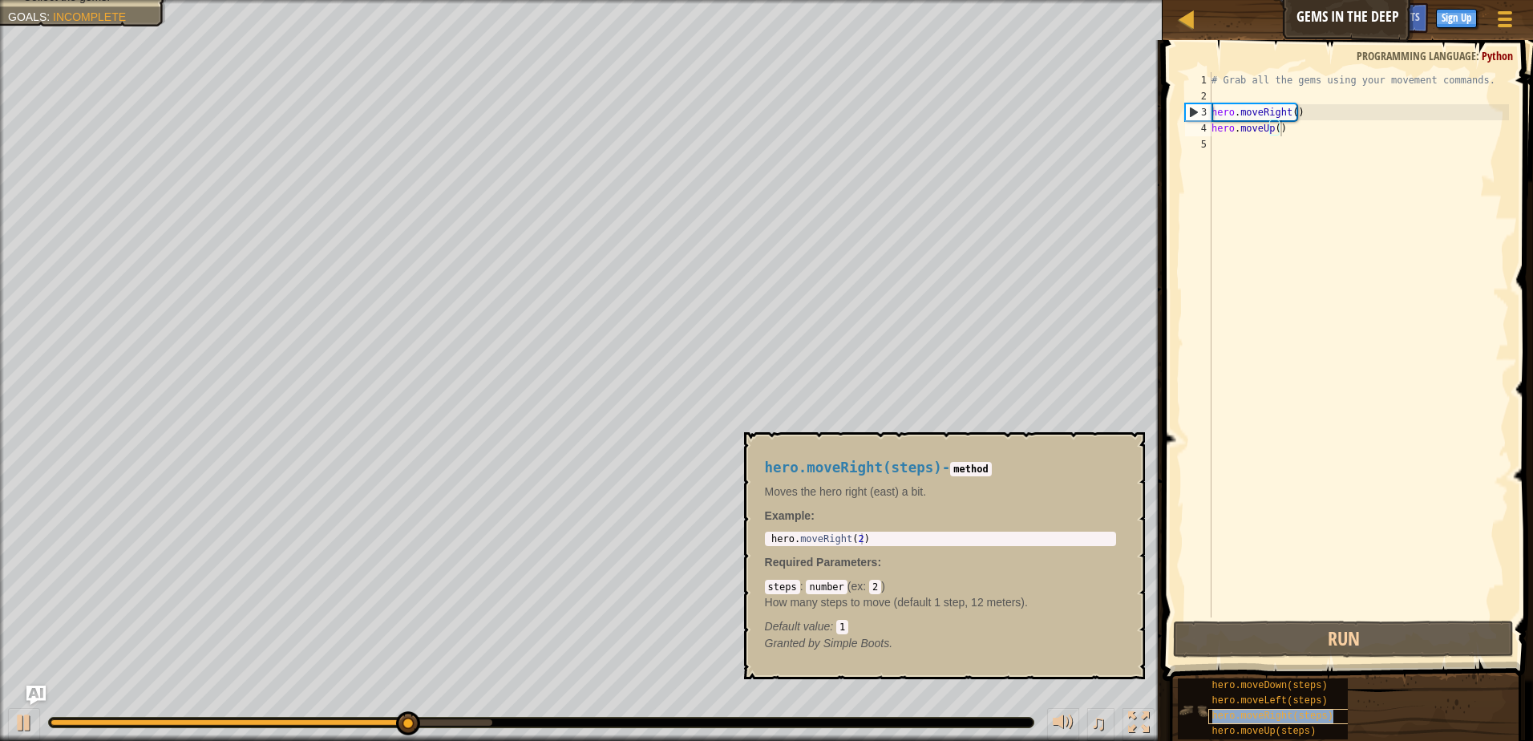
type textarea "hero.moveUp()hero.moveRight(steps)"
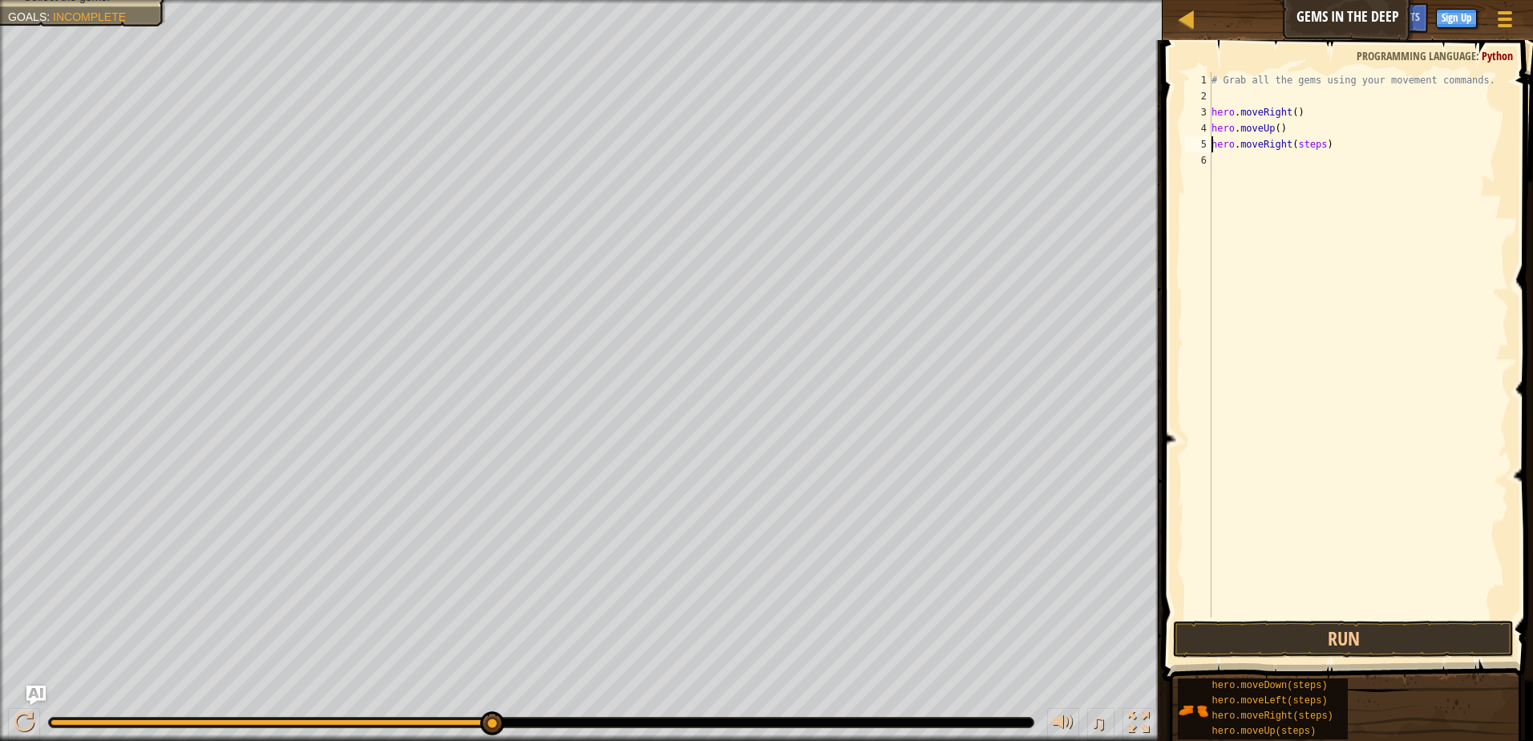
click at [1314, 137] on div "# Grab all the gems using your movement commands. hero . moveRight ( ) hero . m…" at bounding box center [1358, 360] width 301 height 577
click at [1314, 140] on div "# Grab all the gems using your movement commands. hero . moveRight ( ) hero . m…" at bounding box center [1358, 360] width 301 height 577
click at [1314, 144] on div "# Grab all the gems using your movement commands. hero . moveRight ( ) hero . m…" at bounding box center [1358, 360] width 301 height 577
click at [1314, 145] on div "# Grab all the gems using your movement commands. hero . moveRight ( ) hero . m…" at bounding box center [1358, 360] width 301 height 577
click at [1323, 144] on div "# Grab all the gems using your movement commands. hero . moveRight ( ) hero . m…" at bounding box center [1358, 360] width 301 height 577
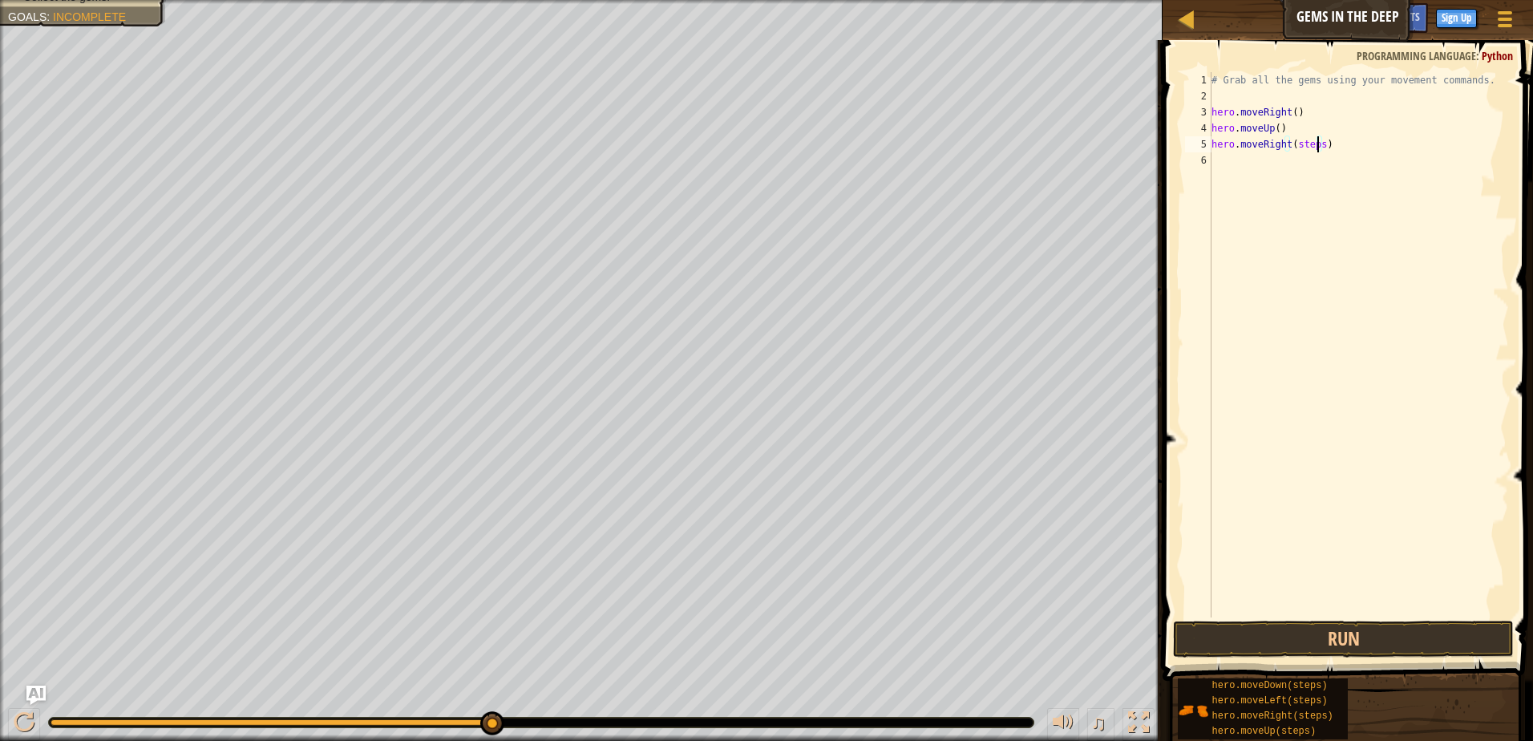
click at [1317, 145] on div "# Grab all the gems using your movement commands. hero . moveRight ( ) hero . m…" at bounding box center [1358, 360] width 301 height 577
click at [1342, 641] on button "Run" at bounding box center [1343, 639] width 341 height 37
click at [1313, 160] on div "# Grab all the gems using your movement commands. hero . moveRight ( ) hero . m…" at bounding box center [1358, 360] width 301 height 577
click at [1312, 173] on div "# Grab all the gems using your movement commands. hero . moveRight ( ) hero . m…" at bounding box center [1358, 360] width 301 height 577
click at [1311, 173] on div "# Grab all the gems using your movement commands. hero . moveRight ( ) hero . m…" at bounding box center [1358, 344] width 301 height 545
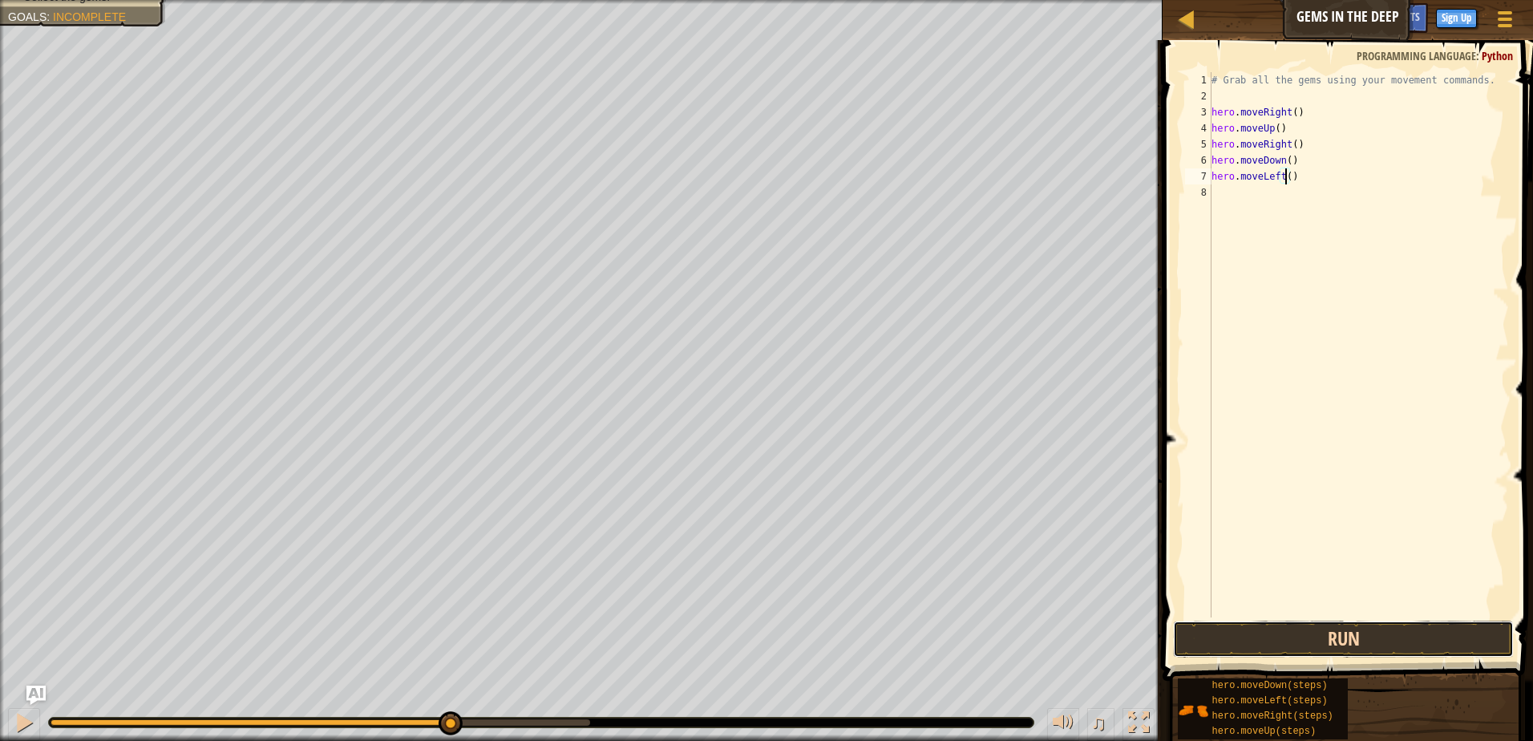
click at [1293, 646] on button "Run" at bounding box center [1343, 639] width 341 height 37
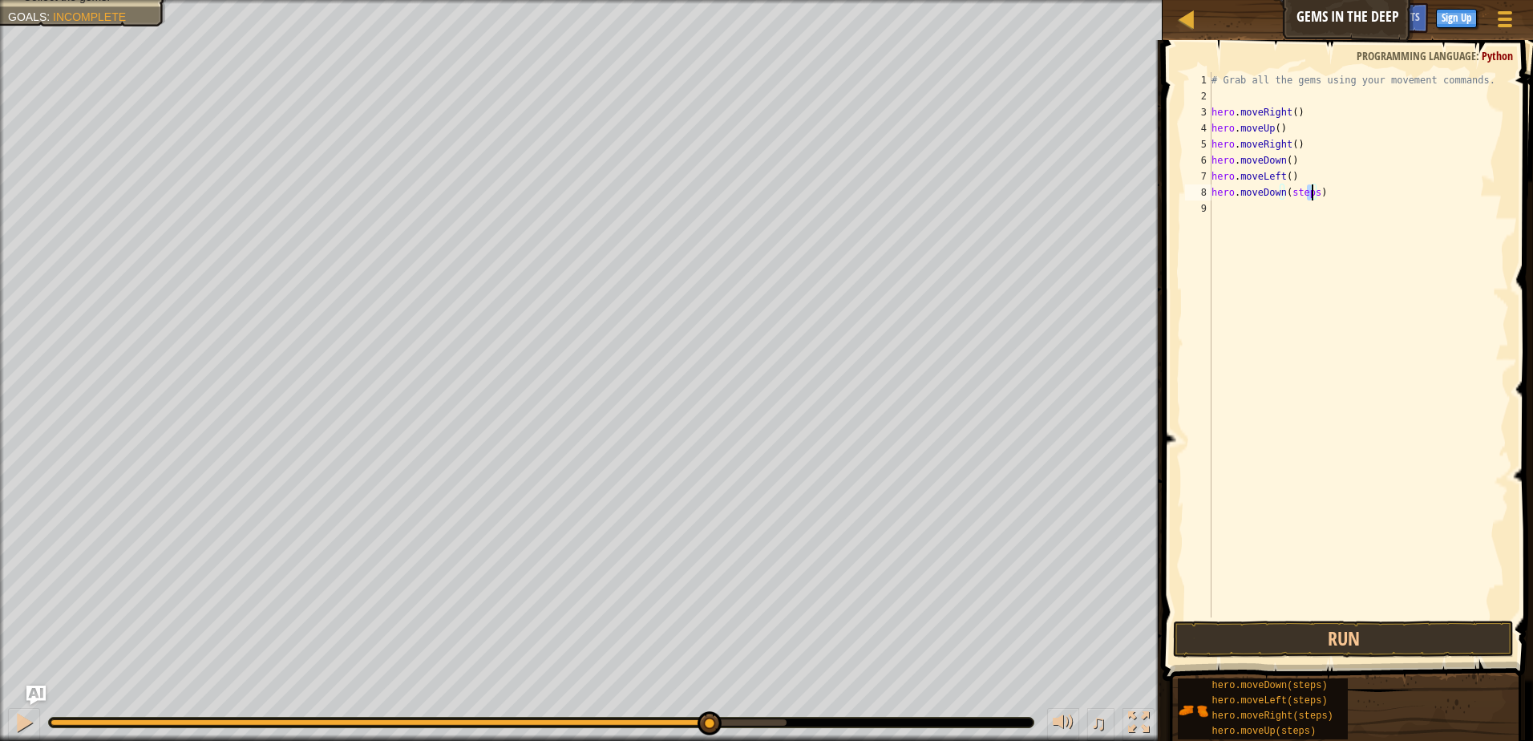
click at [1311, 190] on div "# Grab all the gems using your movement commands. hero . moveRight ( ) hero . m…" at bounding box center [1358, 360] width 301 height 577
click at [1316, 189] on div "# Grab all the gems using your movement commands. hero . moveRight ( ) hero . m…" at bounding box center [1358, 360] width 301 height 577
drag, startPoint x: 1309, startPoint y: 192, endPoint x: 1280, endPoint y: 195, distance: 29.8
click at [1280, 195] on div "# Grab all the gems using your movement commands. hero . moveRight ( ) hero . m…" at bounding box center [1358, 360] width 301 height 577
click at [1282, 186] on div "# Grab all the gems using your movement commands. hero . moveRight ( ) hero . m…" at bounding box center [1358, 344] width 301 height 545
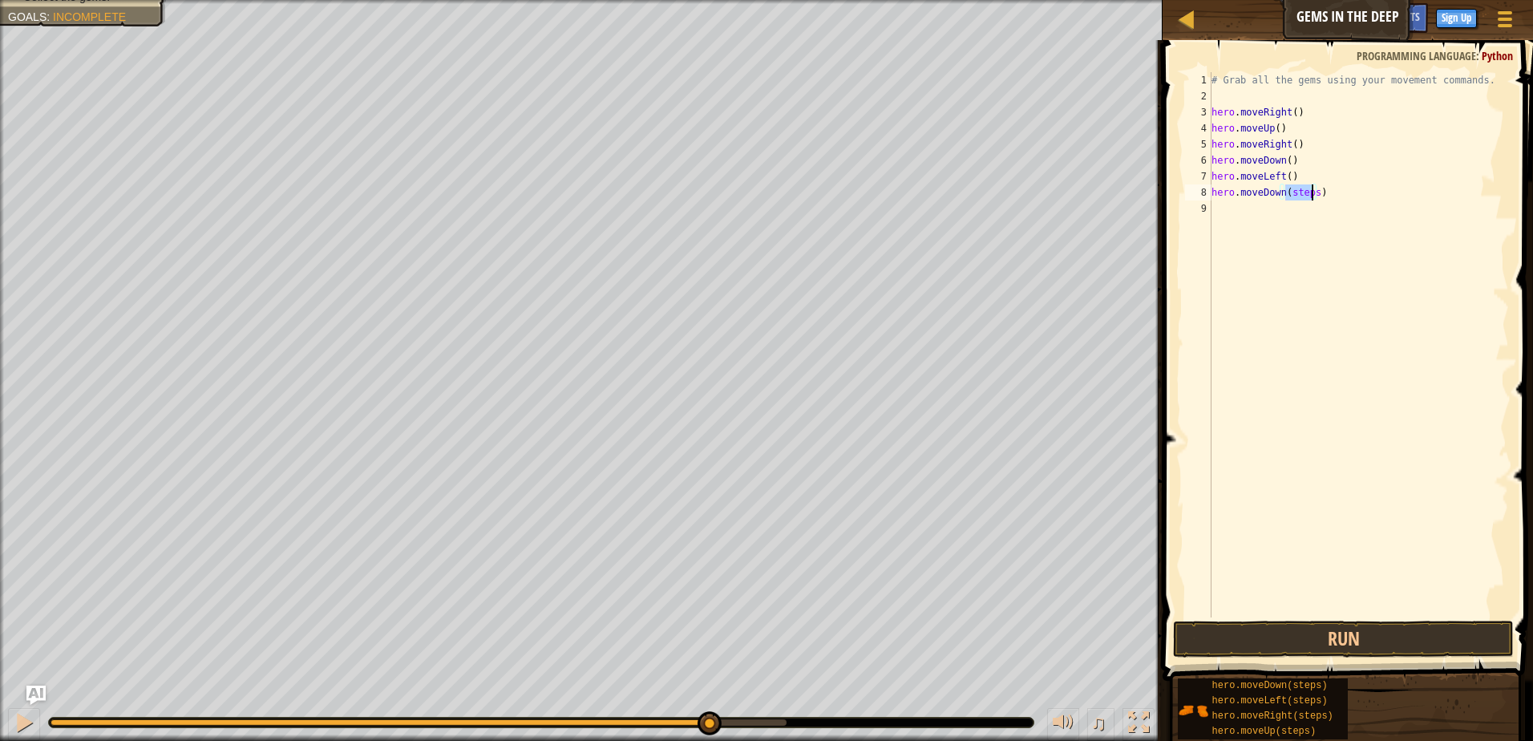
drag, startPoint x: 1285, startPoint y: 189, endPoint x: 1312, endPoint y: 192, distance: 27.4
click at [1312, 192] on div "# Grab all the gems using your movement commands. hero . moveRight ( ) hero . m…" at bounding box center [1358, 360] width 301 height 577
type textarea "hero.moveDown()"
click at [1252, 637] on button "Run" at bounding box center [1343, 639] width 341 height 37
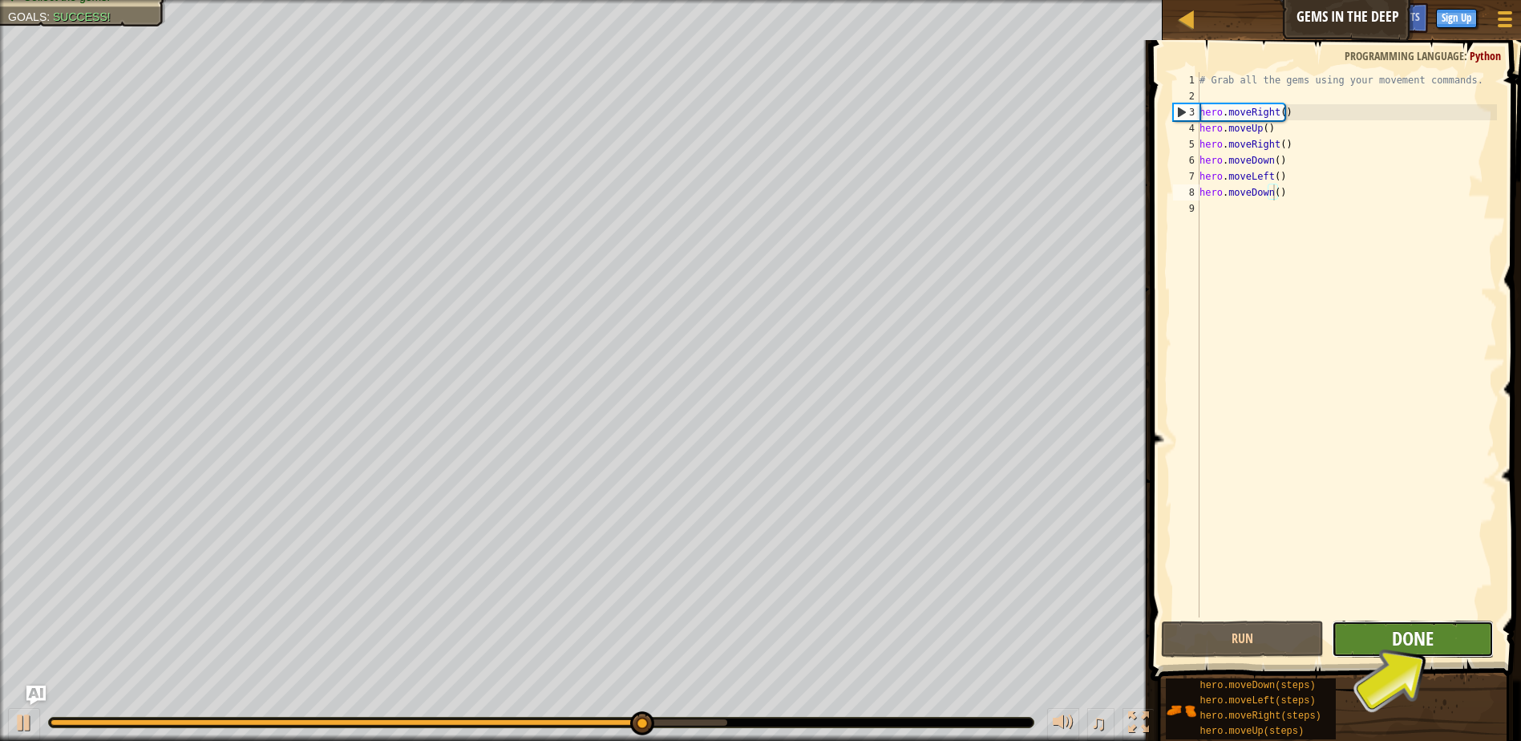
click at [1423, 638] on span "Done" at bounding box center [1413, 638] width 42 height 26
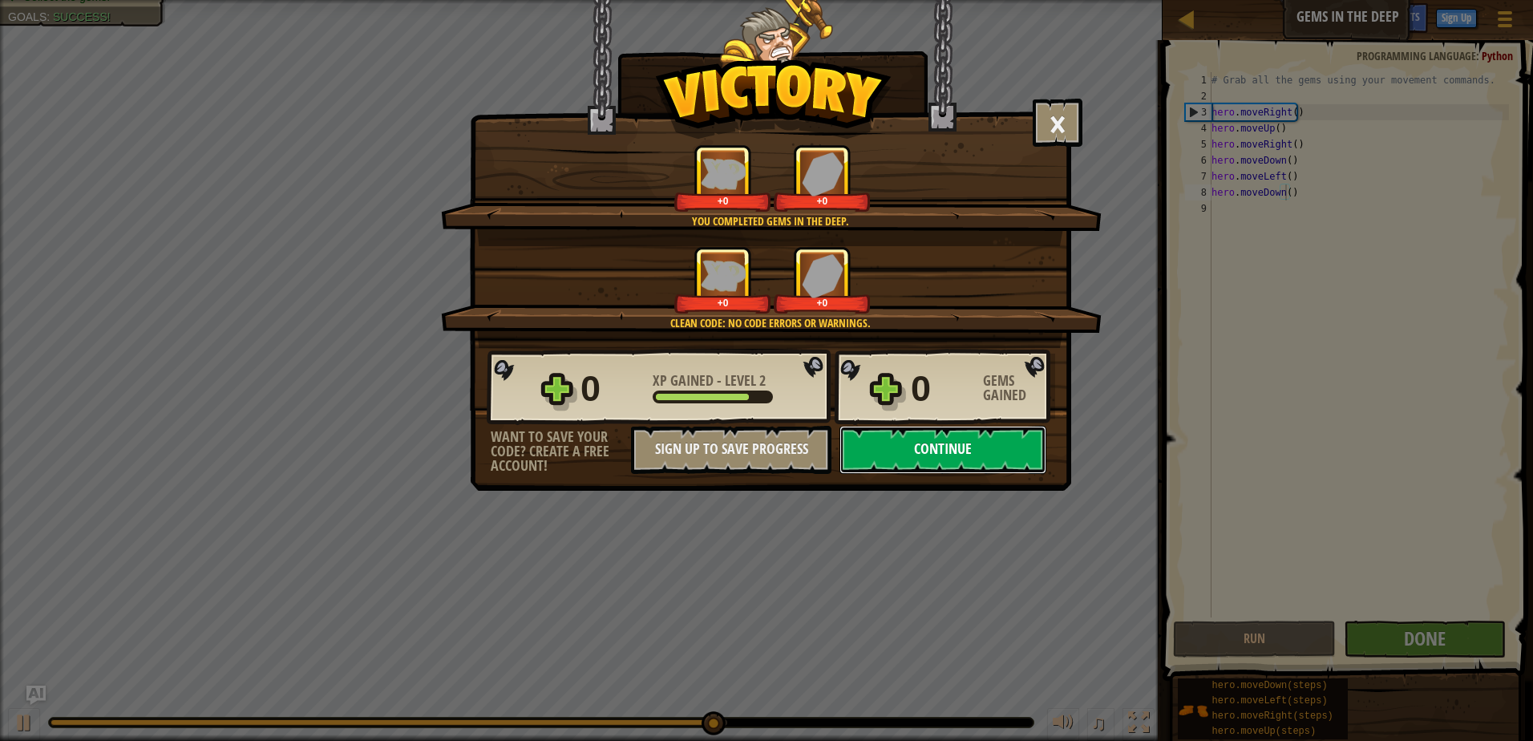
drag, startPoint x: 893, startPoint y: 439, endPoint x: 913, endPoint y: 450, distance: 22.3
click at [913, 450] on button "Continue" at bounding box center [943, 450] width 207 height 48
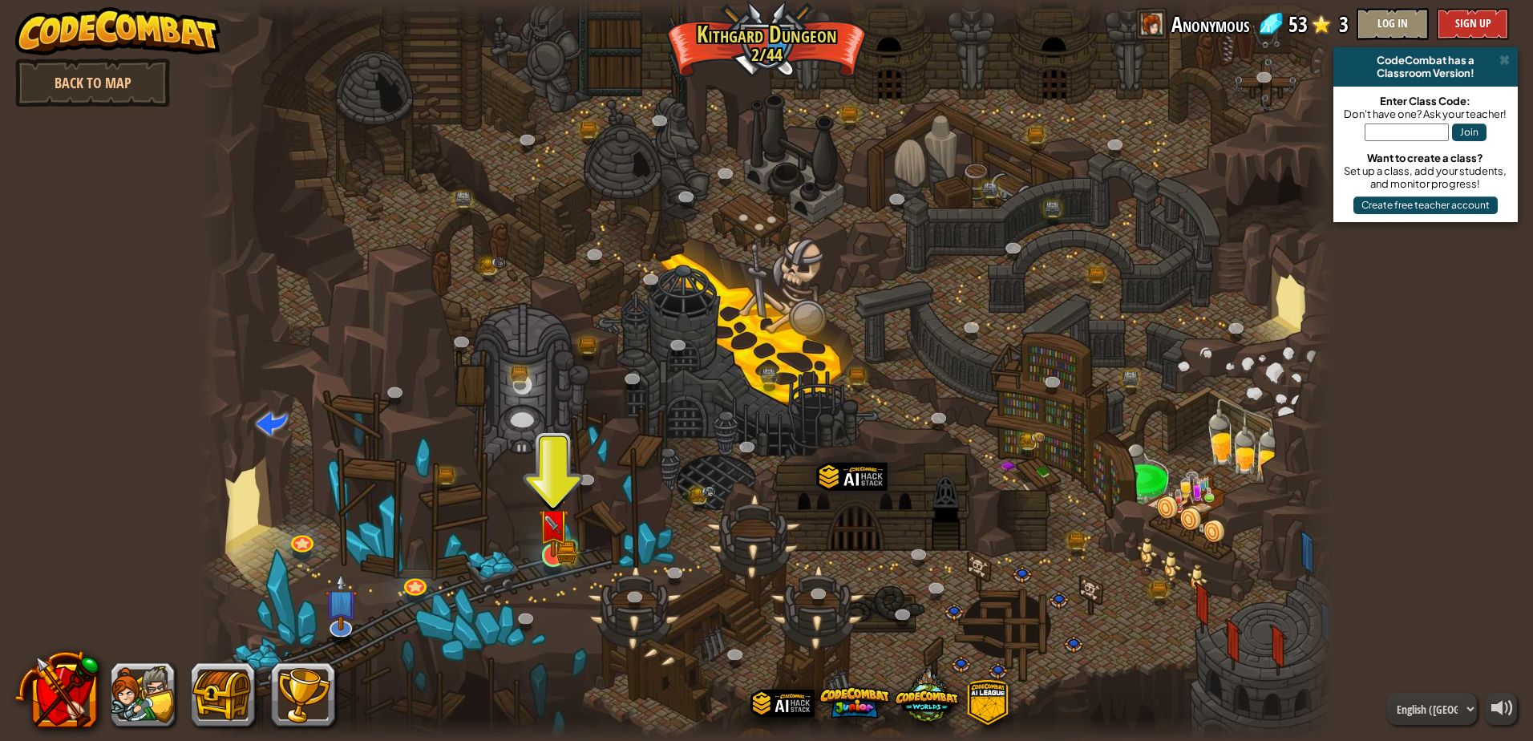
click at [563, 536] on img at bounding box center [553, 524] width 30 height 67
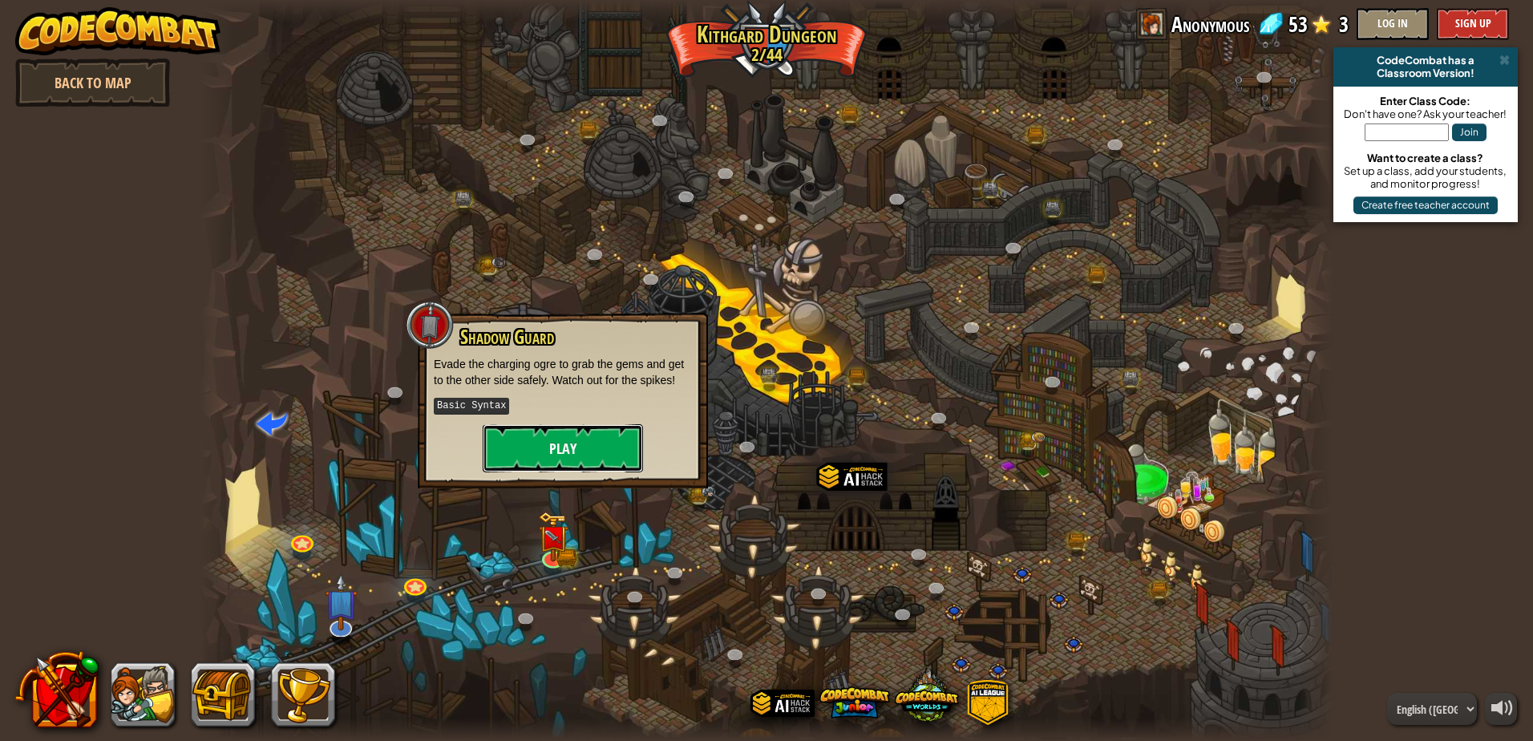
click at [574, 459] on button "Play" at bounding box center [563, 448] width 160 height 48
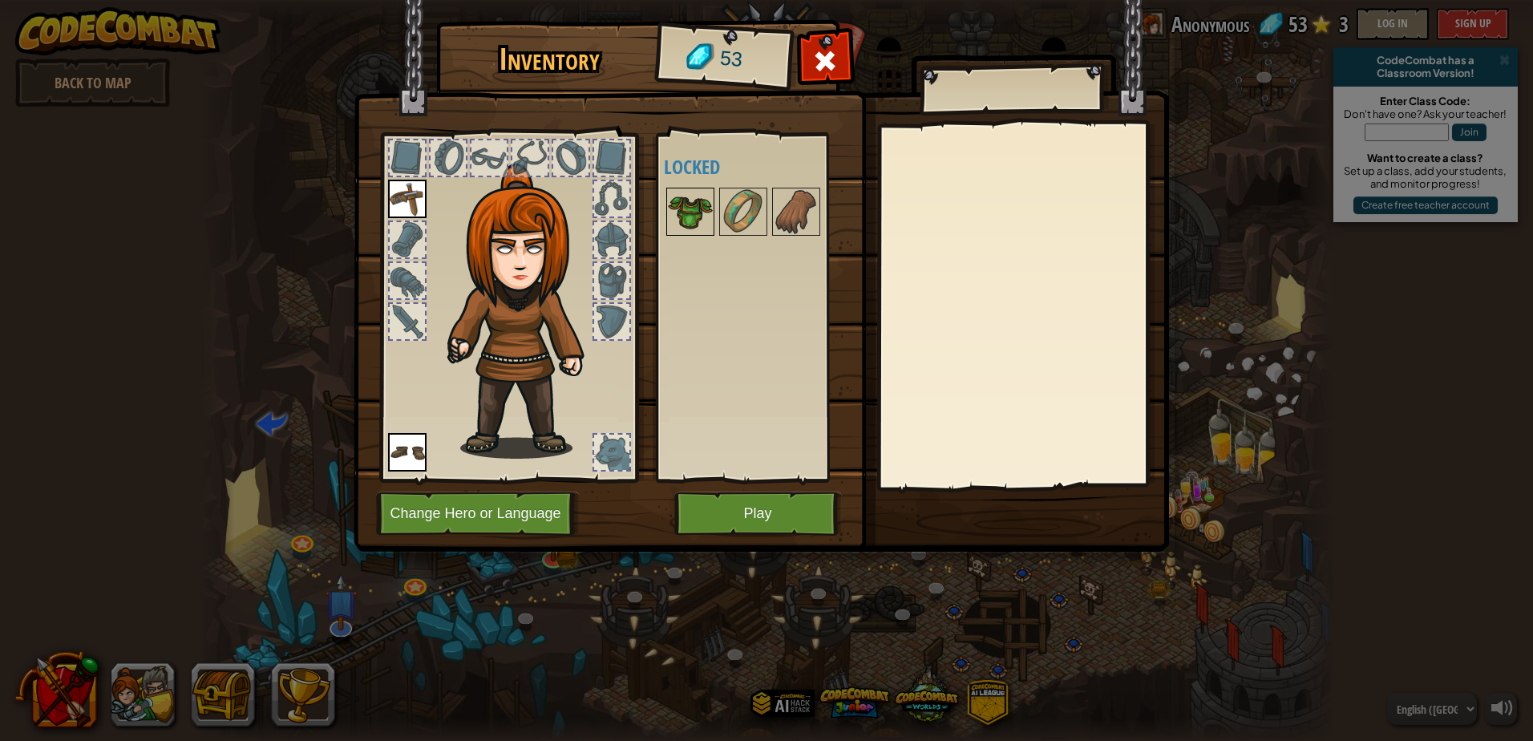
click at [679, 203] on img at bounding box center [690, 211] width 45 height 45
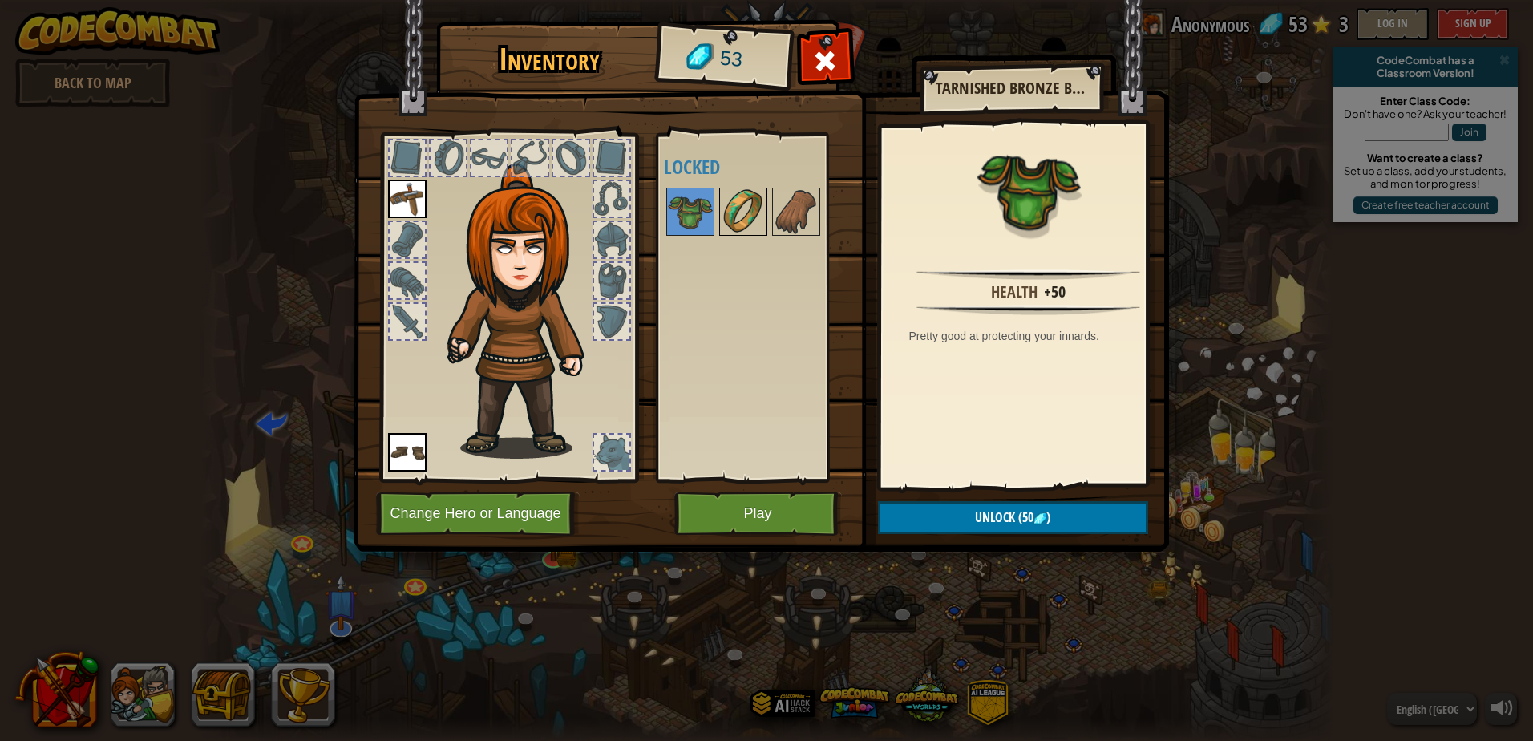
click at [722, 208] on img at bounding box center [743, 211] width 45 height 45
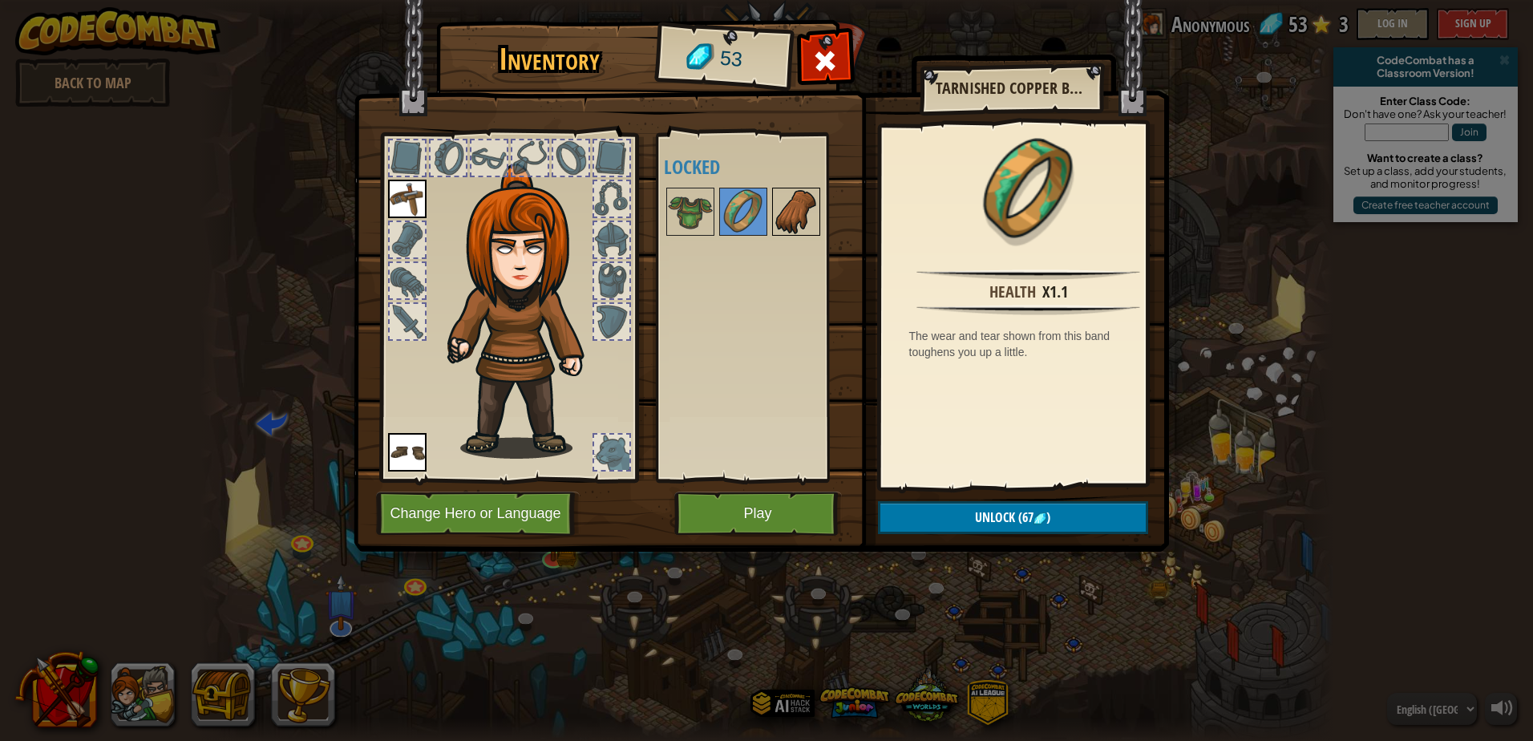
click at [821, 221] on div at bounding box center [764, 211] width 201 height 53
click at [798, 210] on img at bounding box center [796, 211] width 45 height 45
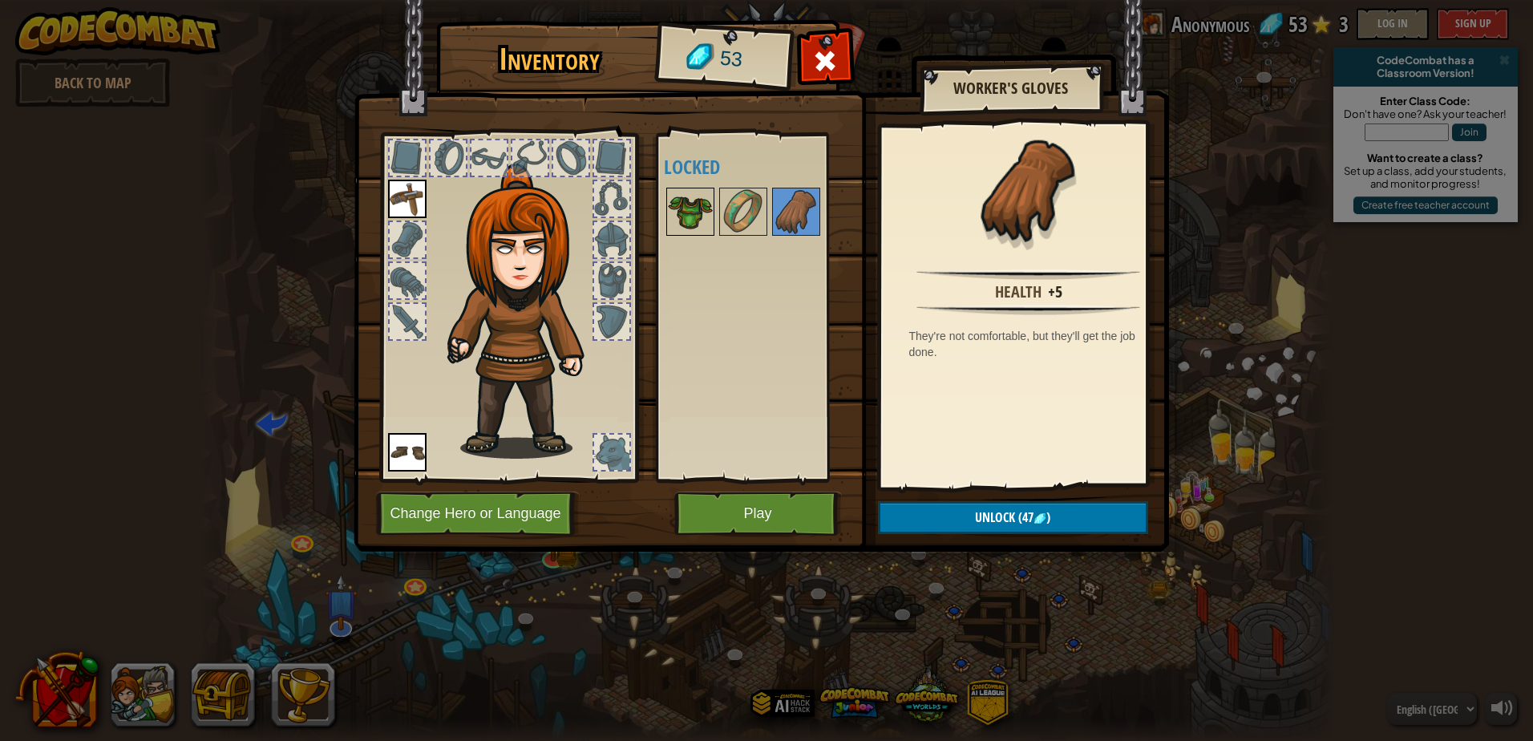
click at [707, 200] on img at bounding box center [690, 211] width 45 height 45
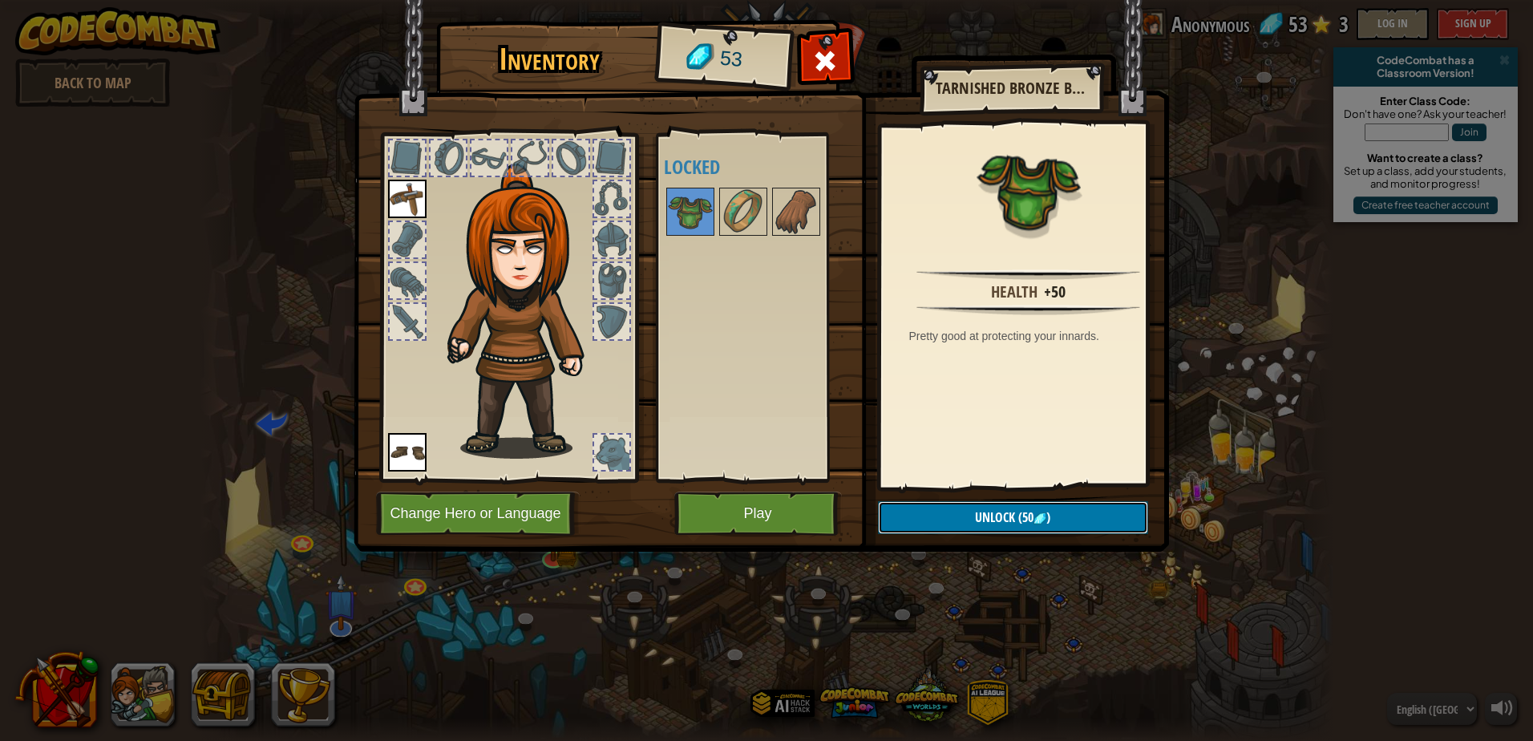
drag, startPoint x: 981, startPoint y: 513, endPoint x: 959, endPoint y: 515, distance: 21.7
click at [978, 513] on span "Unlock" at bounding box center [995, 517] width 40 height 18
click at [968, 508] on button "Confirm" at bounding box center [1013, 517] width 270 height 33
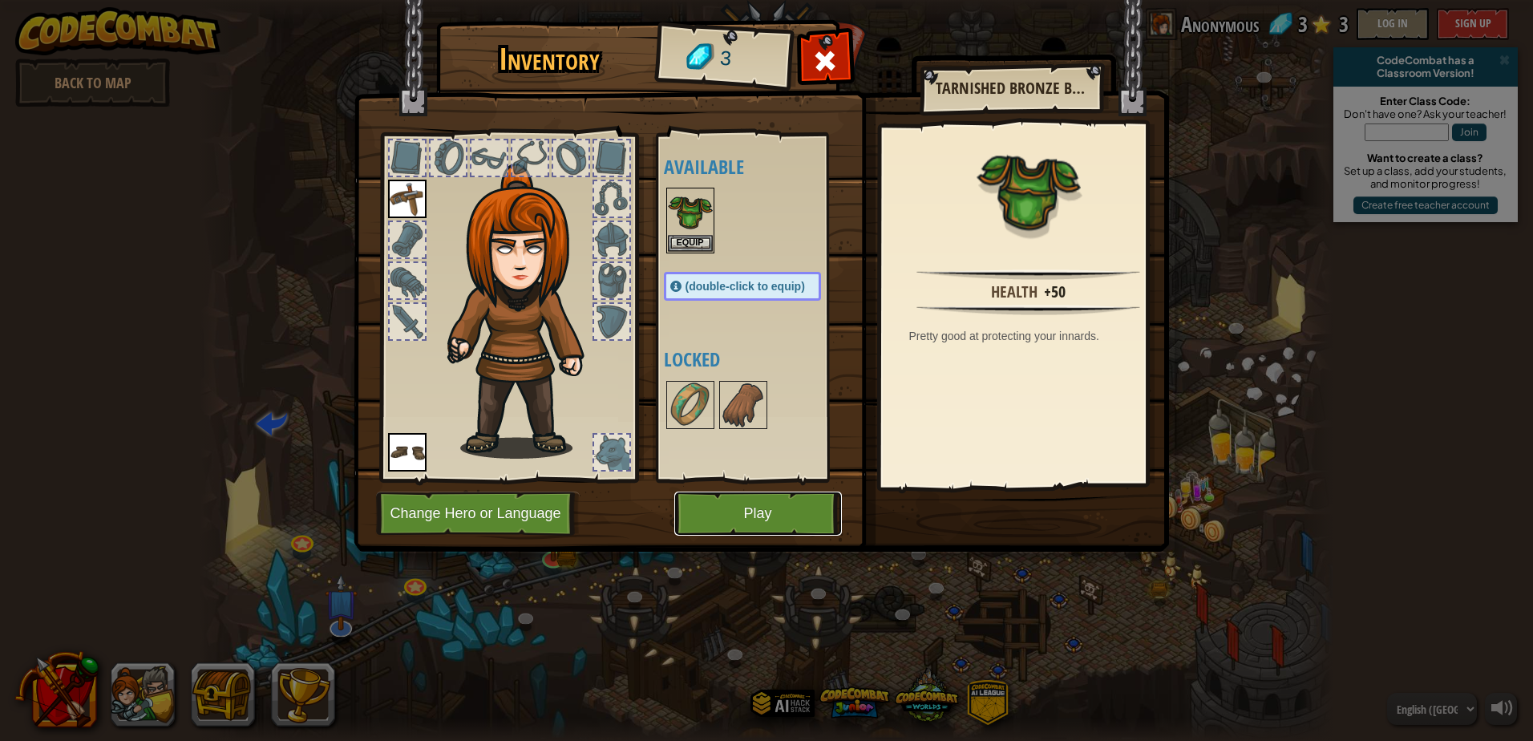
click at [760, 503] on button "Play" at bounding box center [758, 514] width 168 height 44
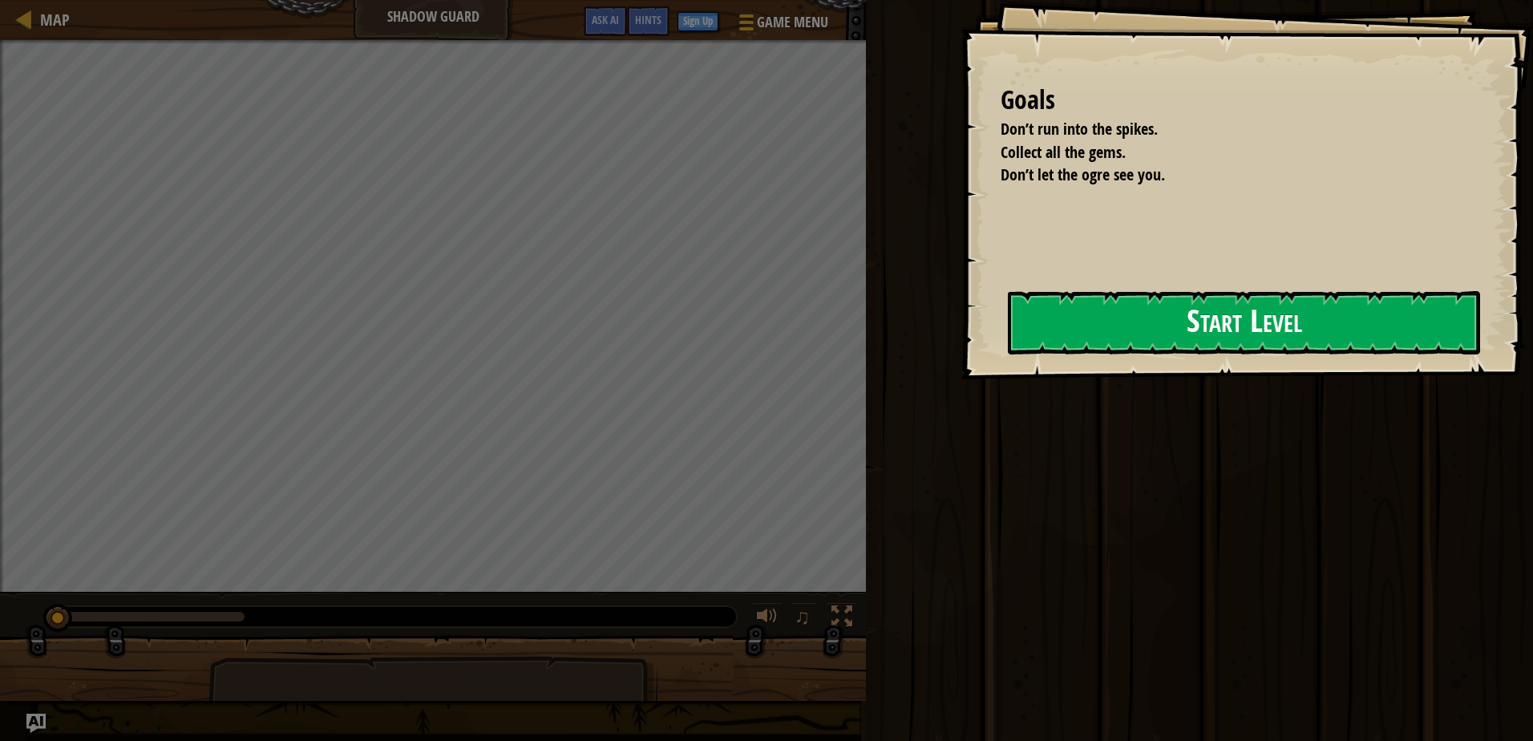
click at [1241, 302] on button "Start Level" at bounding box center [1244, 322] width 472 height 63
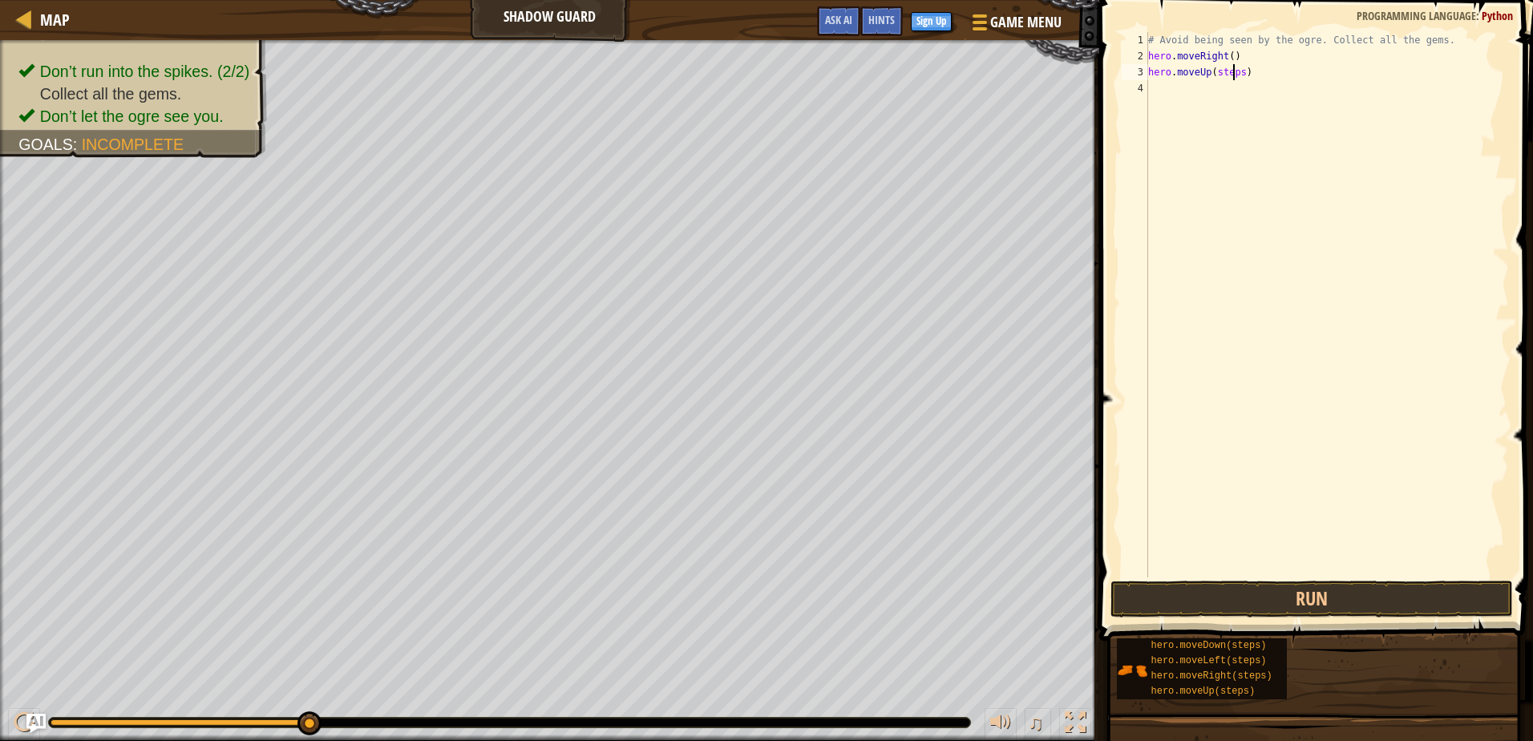
click at [1236, 74] on div "# Avoid being seen by the ogre. Collect all the gems. hero . moveRight ( ) hero…" at bounding box center [1327, 320] width 364 height 577
type textarea "hero.moveUp(stesp)"
click at [1256, 98] on div "# Avoid being seen by the ogre. Collect all the gems. hero . moveRight ( ) hero…" at bounding box center [1327, 320] width 364 height 577
drag, startPoint x: 1241, startPoint y: 73, endPoint x: 1231, endPoint y: 73, distance: 10.4
click at [1231, 73] on div "# Avoid being seen by the ogre. Collect all the gems. hero . moveRight ( ) hero…" at bounding box center [1327, 320] width 364 height 577
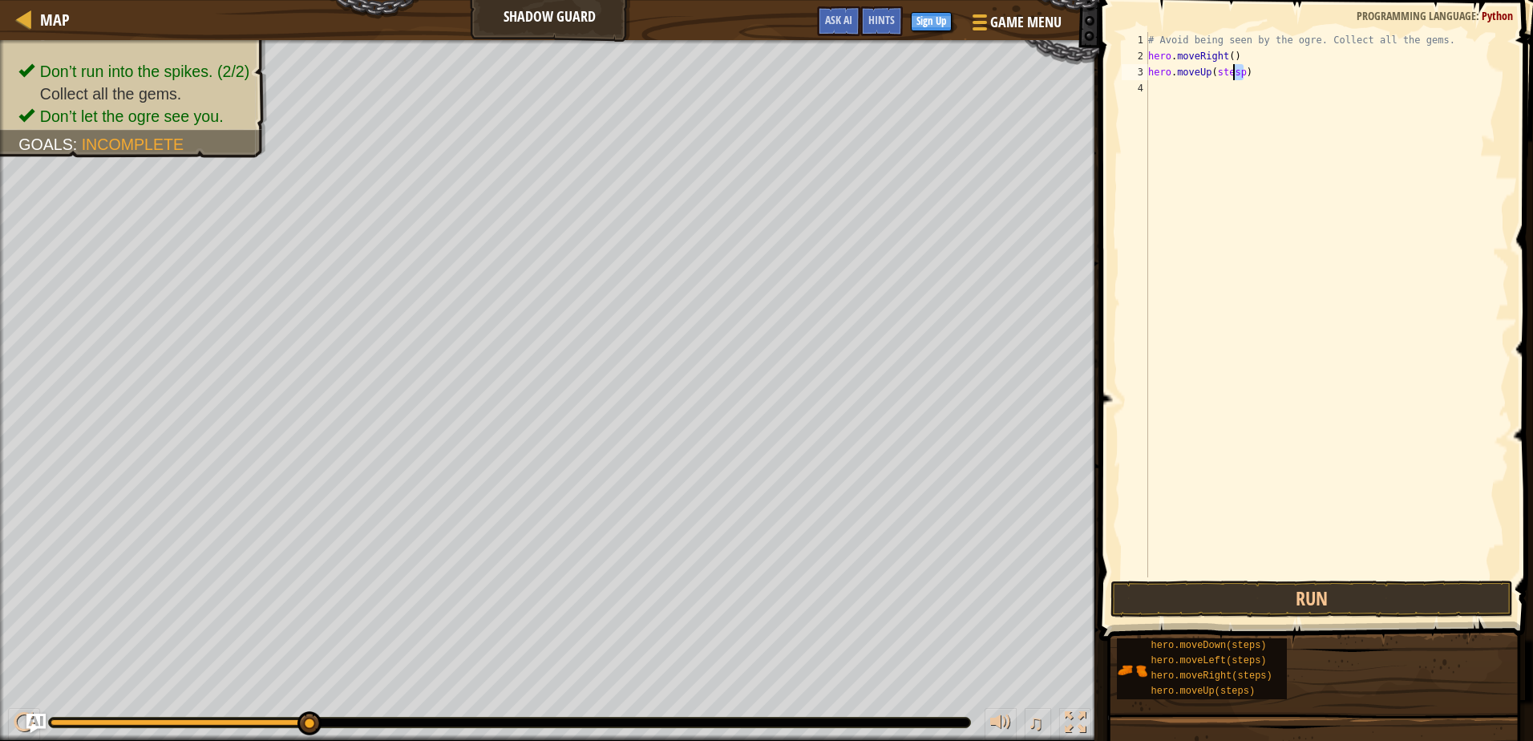
type textarea "hero.moveUp(stesp)"
click at [1257, 84] on div "# Avoid being seen by the ogre. Collect all the gems. hero . moveRight ( ) hero…" at bounding box center [1327, 320] width 364 height 577
drag, startPoint x: 1235, startPoint y: 73, endPoint x: 1220, endPoint y: 75, distance: 15.3
click at [1220, 75] on div "# Avoid being seen by the ogre. Collect all the gems. hero . moveRight ( ) hero…" at bounding box center [1327, 320] width 364 height 577
type textarea "hero.moveUp(stesp)"
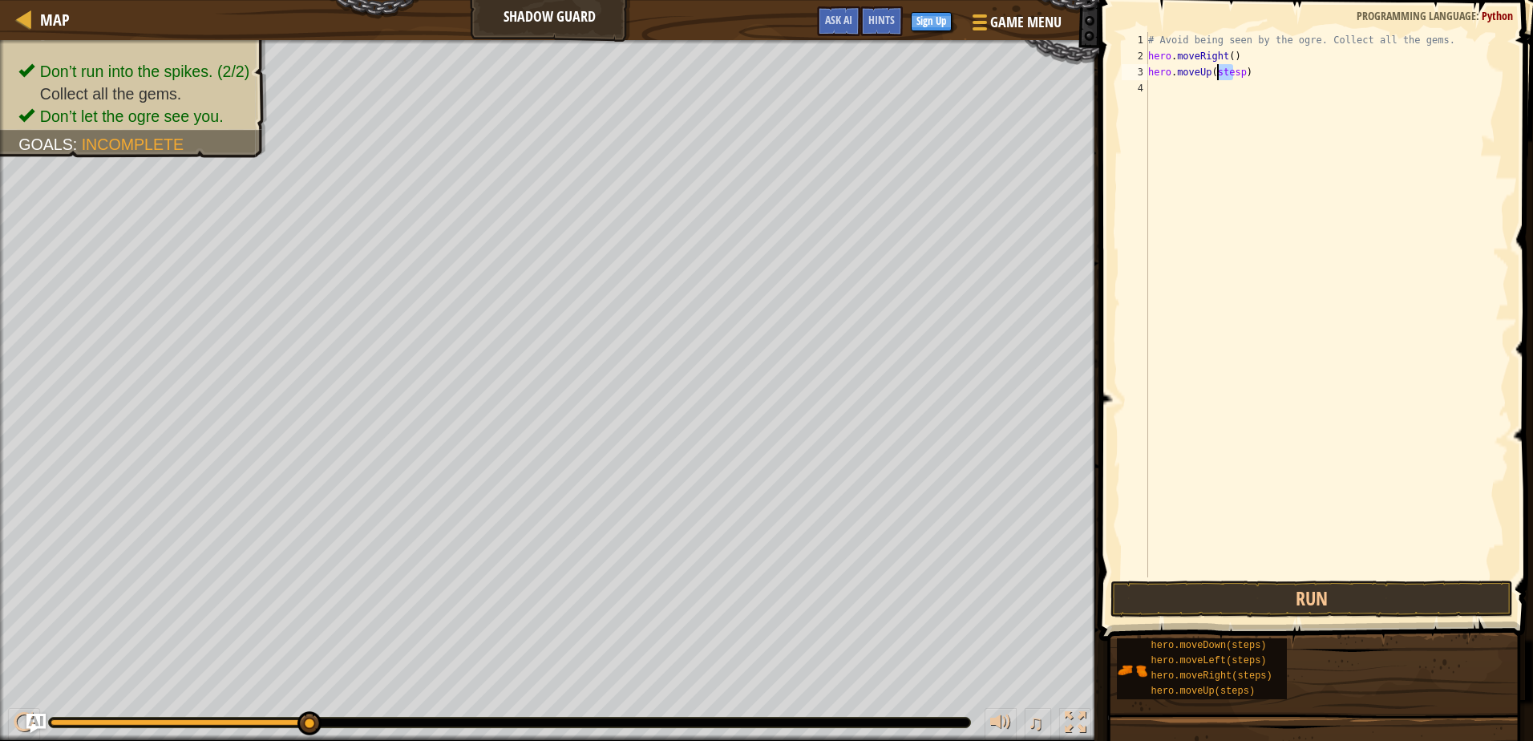
click at [1237, 96] on div "# Avoid being seen by the ogre. Collect all the gems. hero . moveRight ( ) hero…" at bounding box center [1327, 320] width 364 height 577
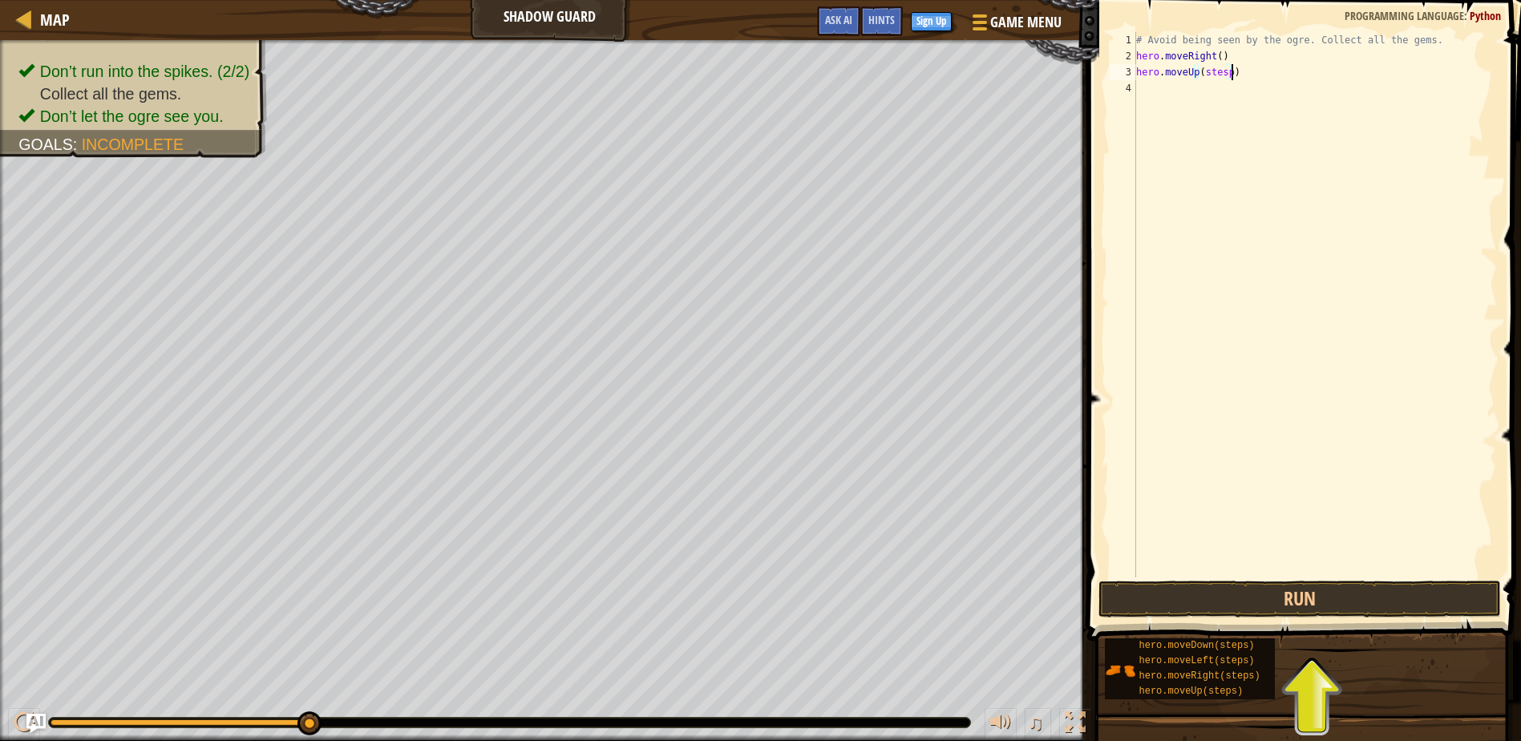
drag, startPoint x: 1240, startPoint y: 71, endPoint x: 1225, endPoint y: 66, distance: 15.5
click at [1225, 66] on div "# Avoid being seen by the ogre. Collect all the gems. hero . moveRight ( ) hero…" at bounding box center [1315, 320] width 364 height 577
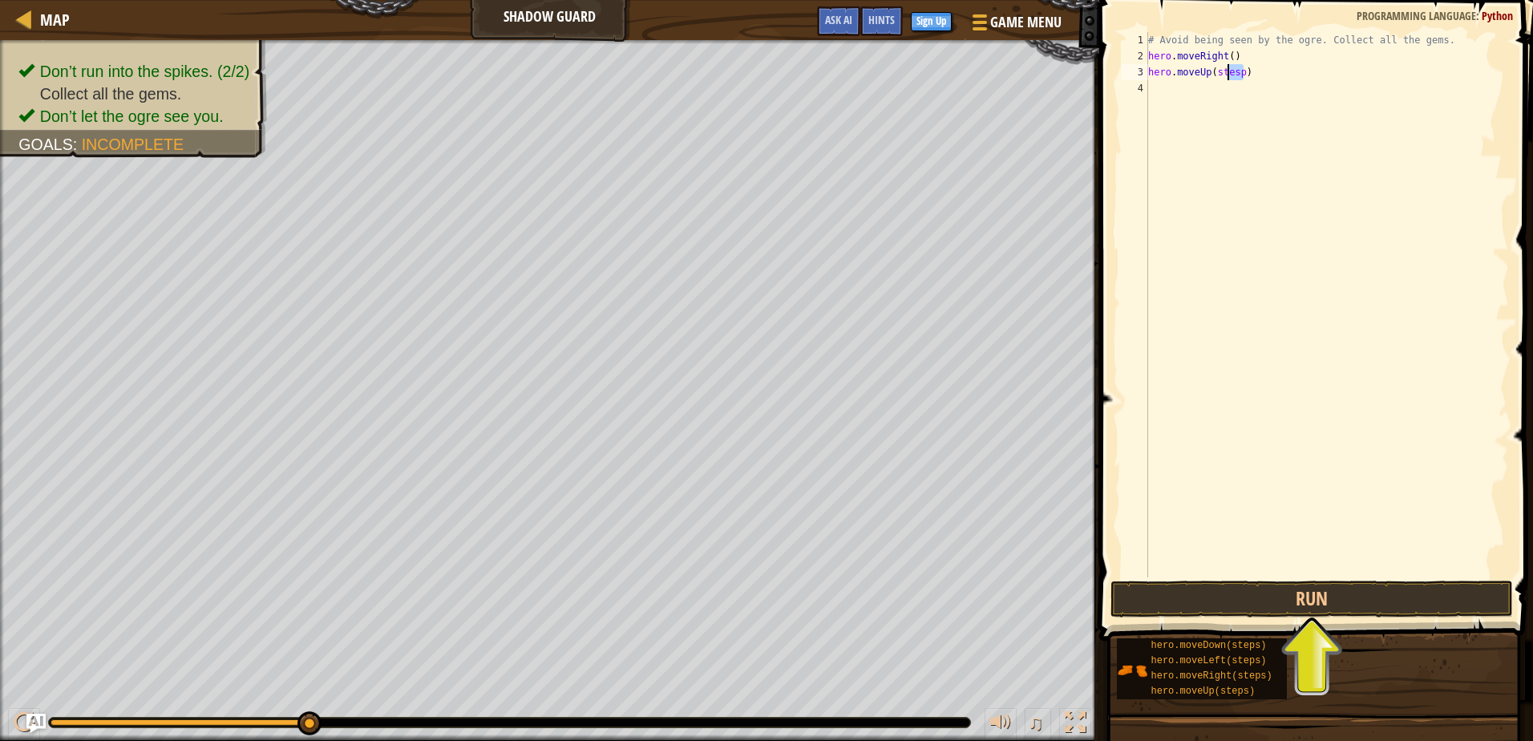
click at [1249, 71] on div "# Avoid being seen by the ogre. Collect all the gems. hero . moveRight ( ) hero…" at bounding box center [1327, 304] width 364 height 545
drag, startPoint x: 1236, startPoint y: 74, endPoint x: 1214, endPoint y: 74, distance: 22.5
click at [1214, 74] on div "# Avoid being seen by the ogre. Collect all the gems. hero . moveRight ( ) hero…" at bounding box center [1327, 320] width 364 height 577
click at [1325, 611] on button "Run" at bounding box center [1312, 599] width 402 height 37
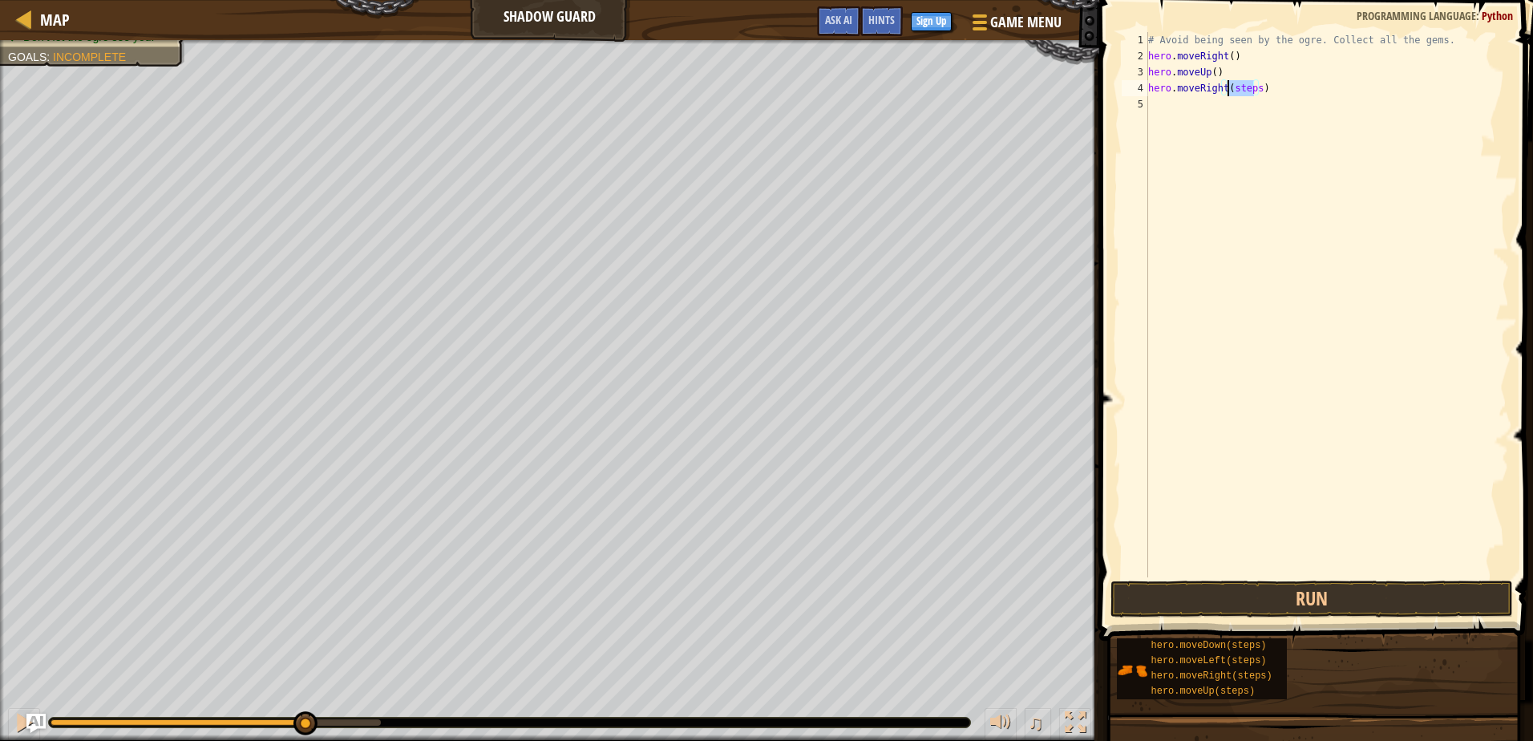
drag, startPoint x: 1255, startPoint y: 89, endPoint x: 1225, endPoint y: 87, distance: 29.7
click at [1225, 87] on div "# Avoid being seen by the ogre. Collect all the gems. hero . moveRight ( ) hero…" at bounding box center [1327, 320] width 364 height 577
drag, startPoint x: 1293, startPoint y: 606, endPoint x: 1330, endPoint y: 605, distance: 36.1
click at [1301, 605] on button "Run" at bounding box center [1312, 599] width 402 height 37
drag, startPoint x: 1224, startPoint y: 103, endPoint x: 1248, endPoint y: 111, distance: 24.3
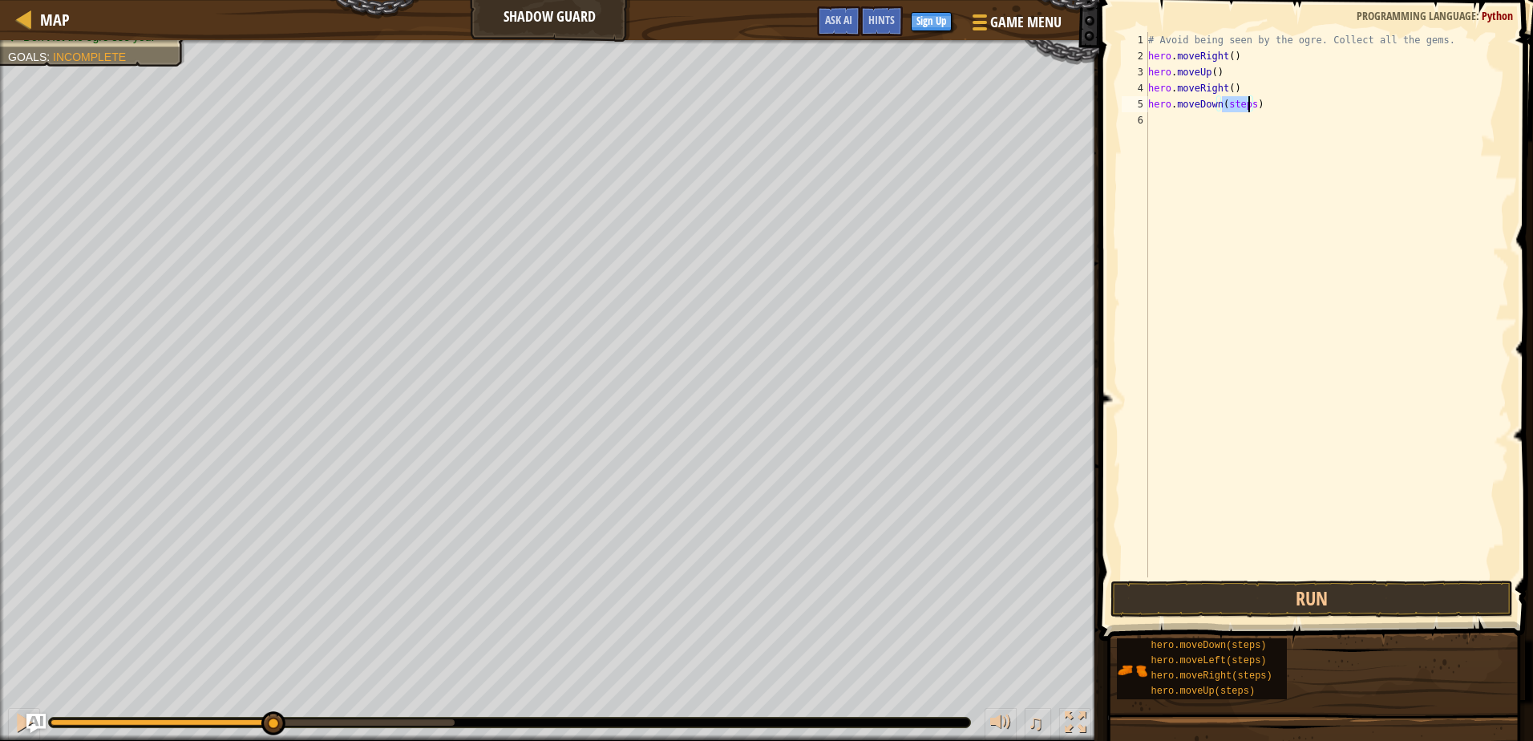
click at [1248, 111] on div "# Avoid being seen by the ogre. Collect all the gems. hero . moveRight ( ) hero…" at bounding box center [1327, 320] width 364 height 577
drag, startPoint x: 1360, startPoint y: 600, endPoint x: 1390, endPoint y: 589, distance: 31.7
click at [1382, 591] on button "Run" at bounding box center [1312, 599] width 402 height 37
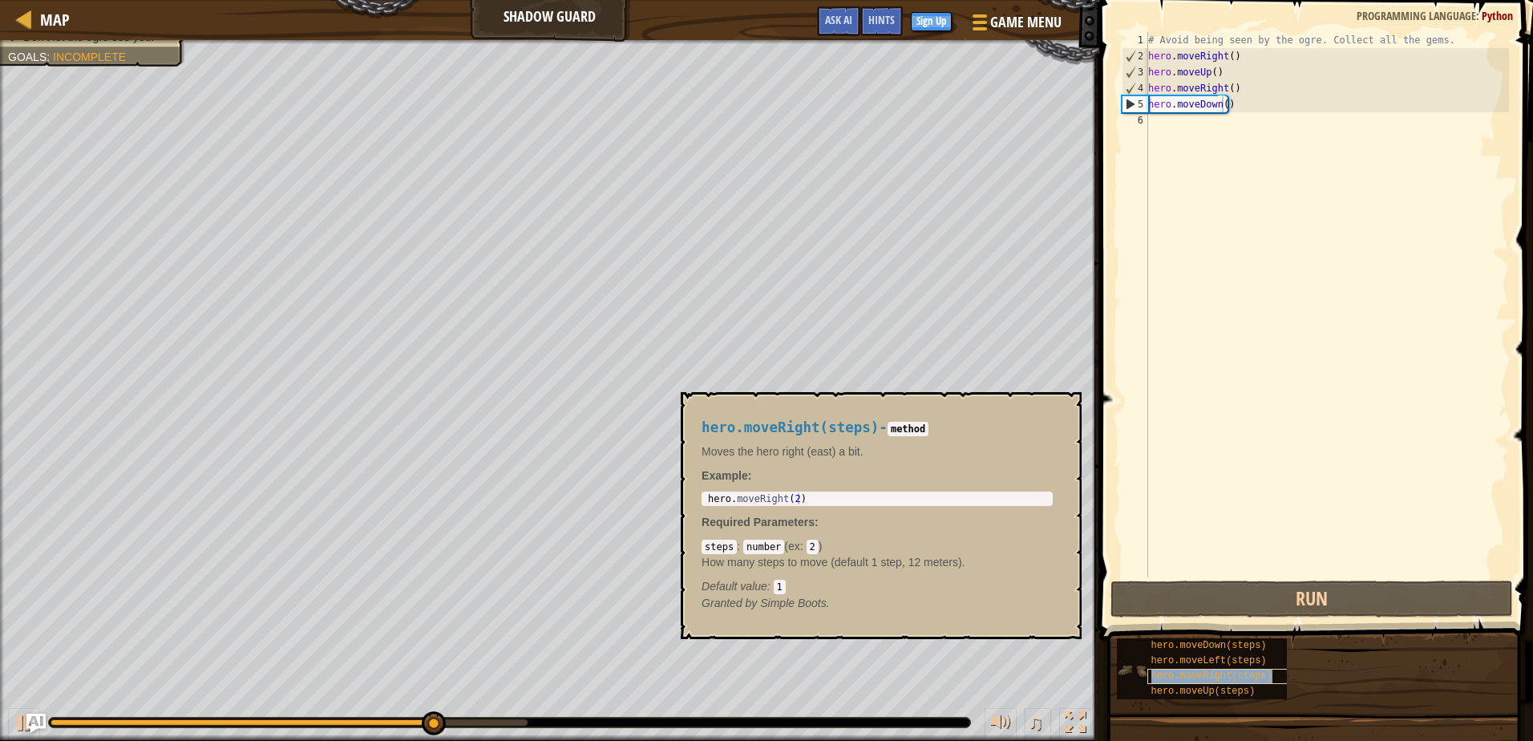
click at [1231, 679] on span "hero.moveRight(steps)" at bounding box center [1211, 675] width 121 height 11
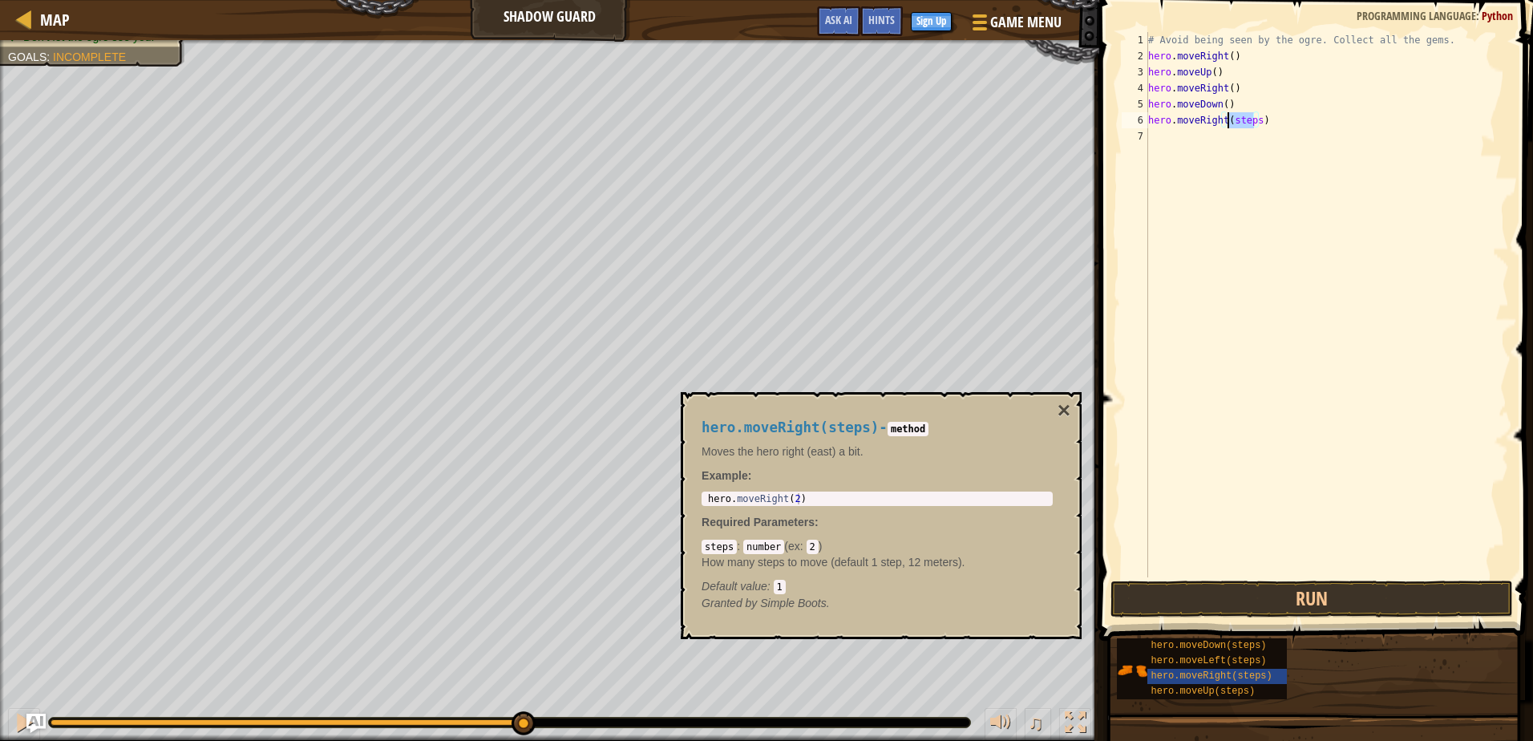
drag, startPoint x: 1253, startPoint y: 120, endPoint x: 1227, endPoint y: 122, distance: 26.5
click at [1227, 122] on div "# Avoid being seen by the ogre. Collect all the gems. hero . moveRight ( ) hero…" at bounding box center [1327, 320] width 364 height 577
type textarea "hero.moveRight()"
click at [1269, 599] on button "Run" at bounding box center [1312, 599] width 402 height 37
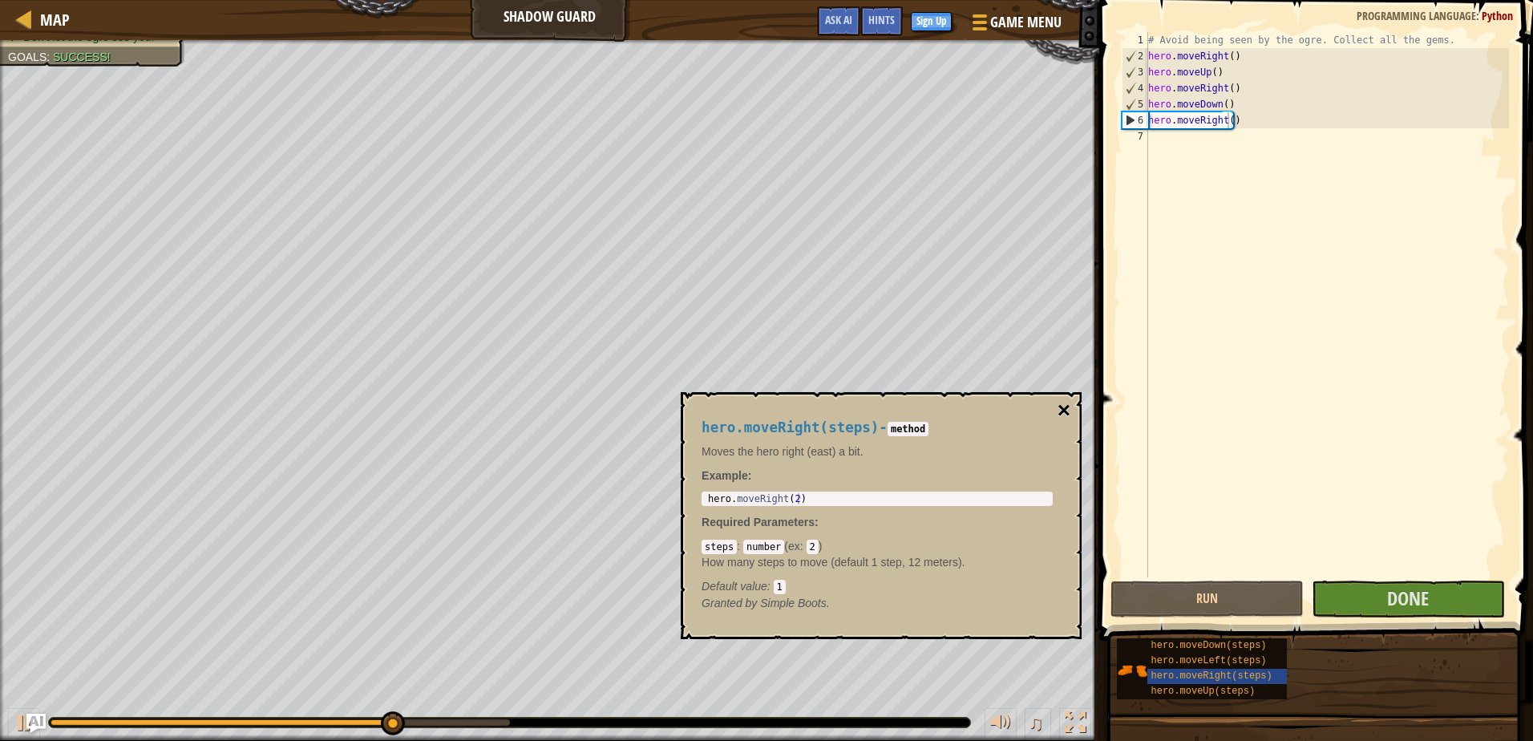
click at [1058, 403] on button "×" at bounding box center [1064, 410] width 13 height 22
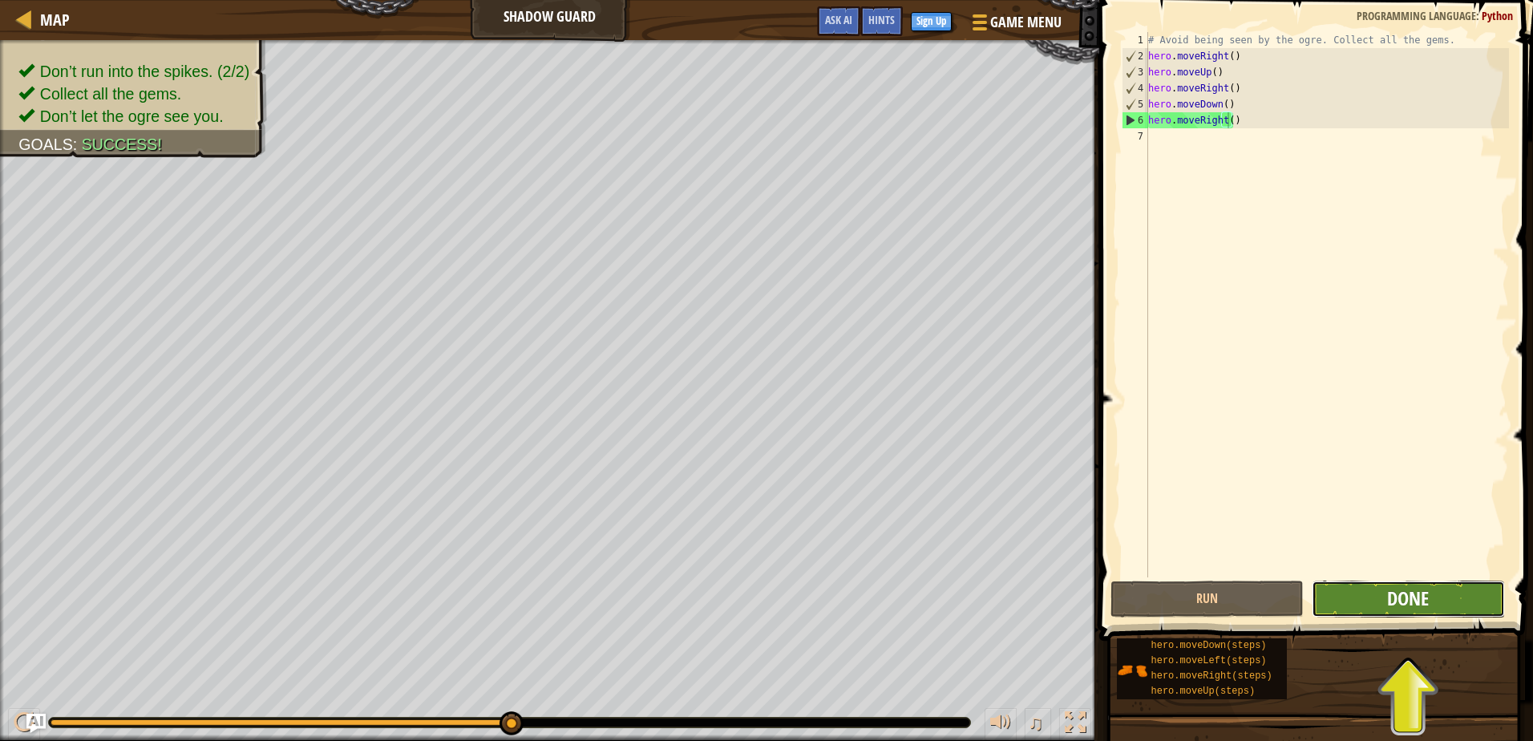
click at [1413, 597] on span "Done" at bounding box center [1408, 598] width 42 height 26
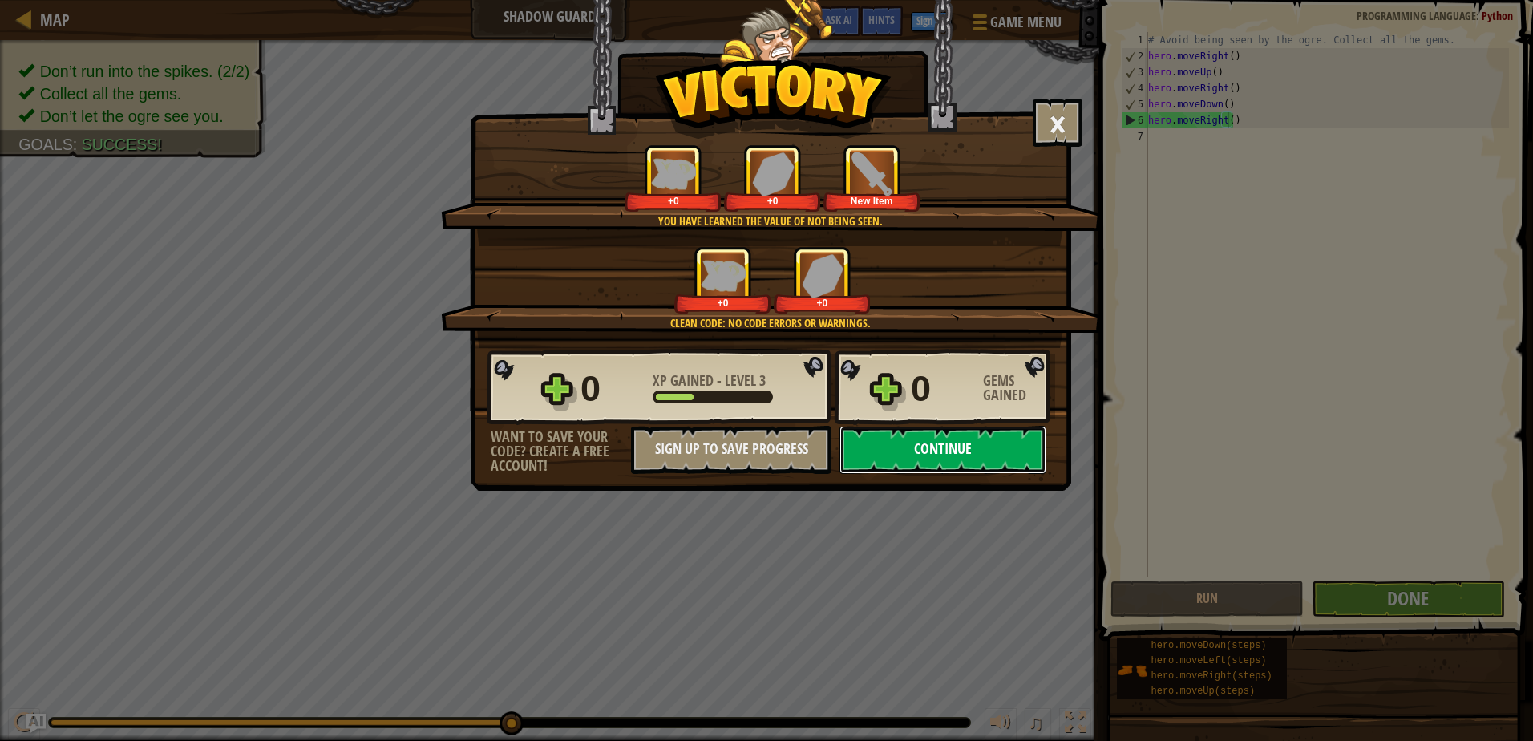
click at [947, 431] on button "Continue" at bounding box center [943, 450] width 207 height 48
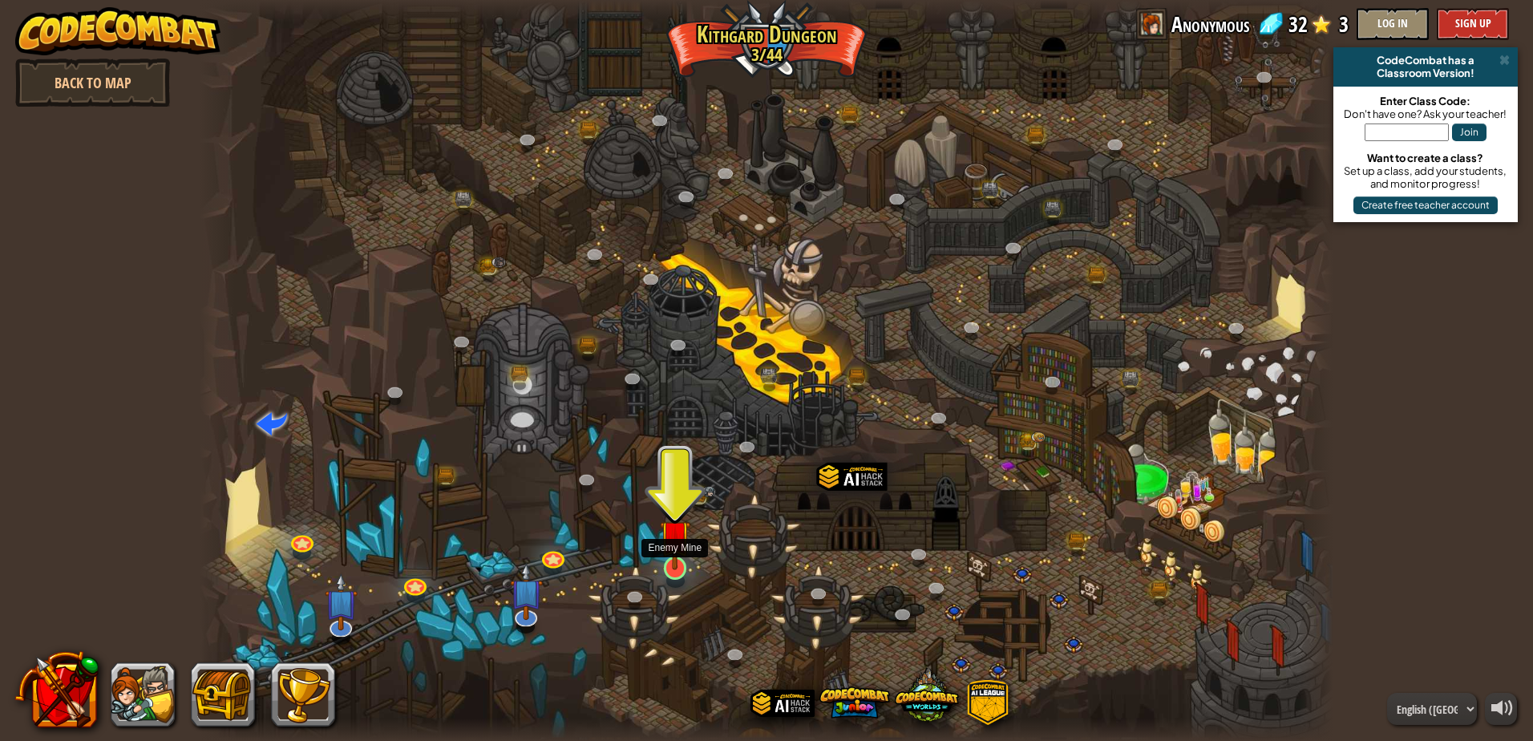
click at [677, 568] on img at bounding box center [675, 535] width 30 height 70
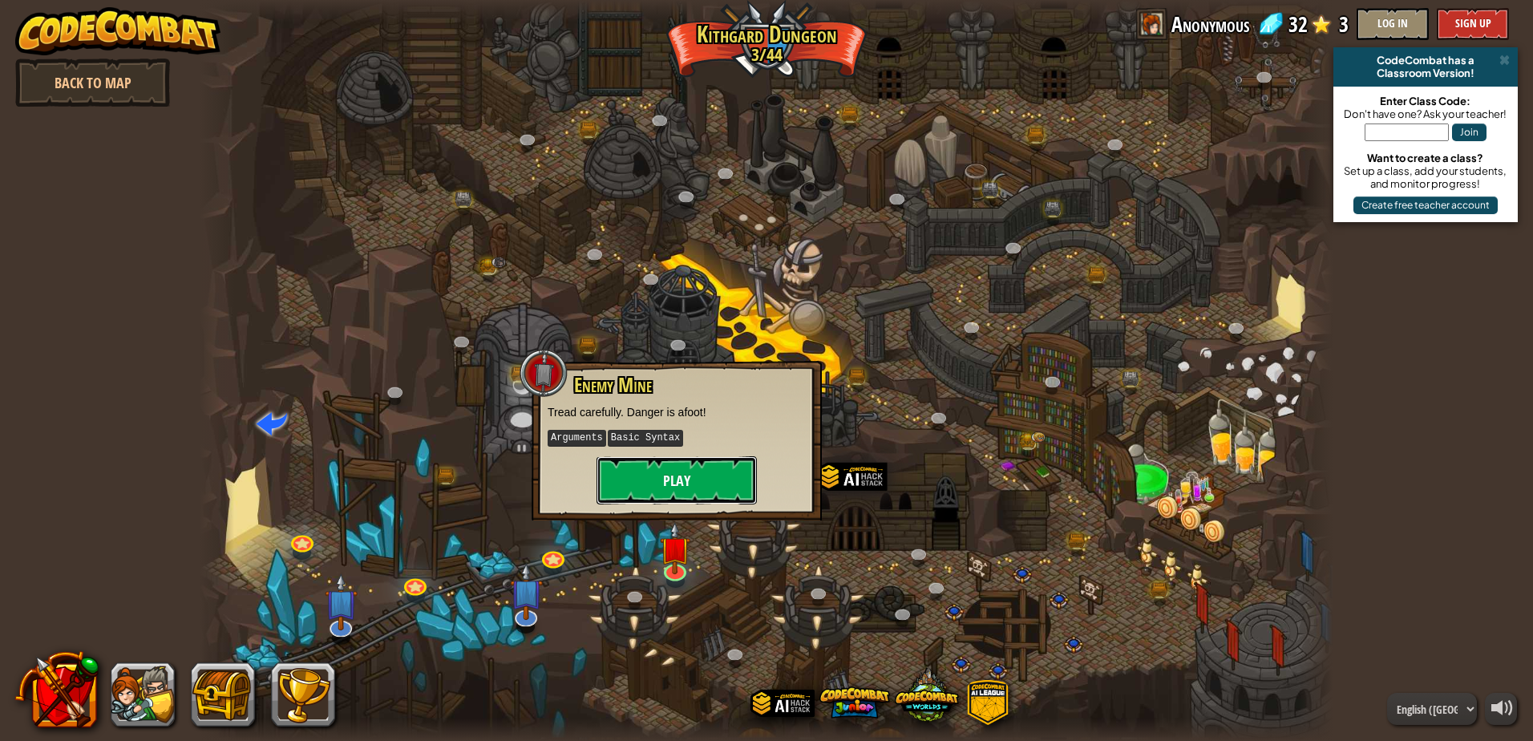
click at [727, 480] on button "Play" at bounding box center [677, 480] width 160 height 48
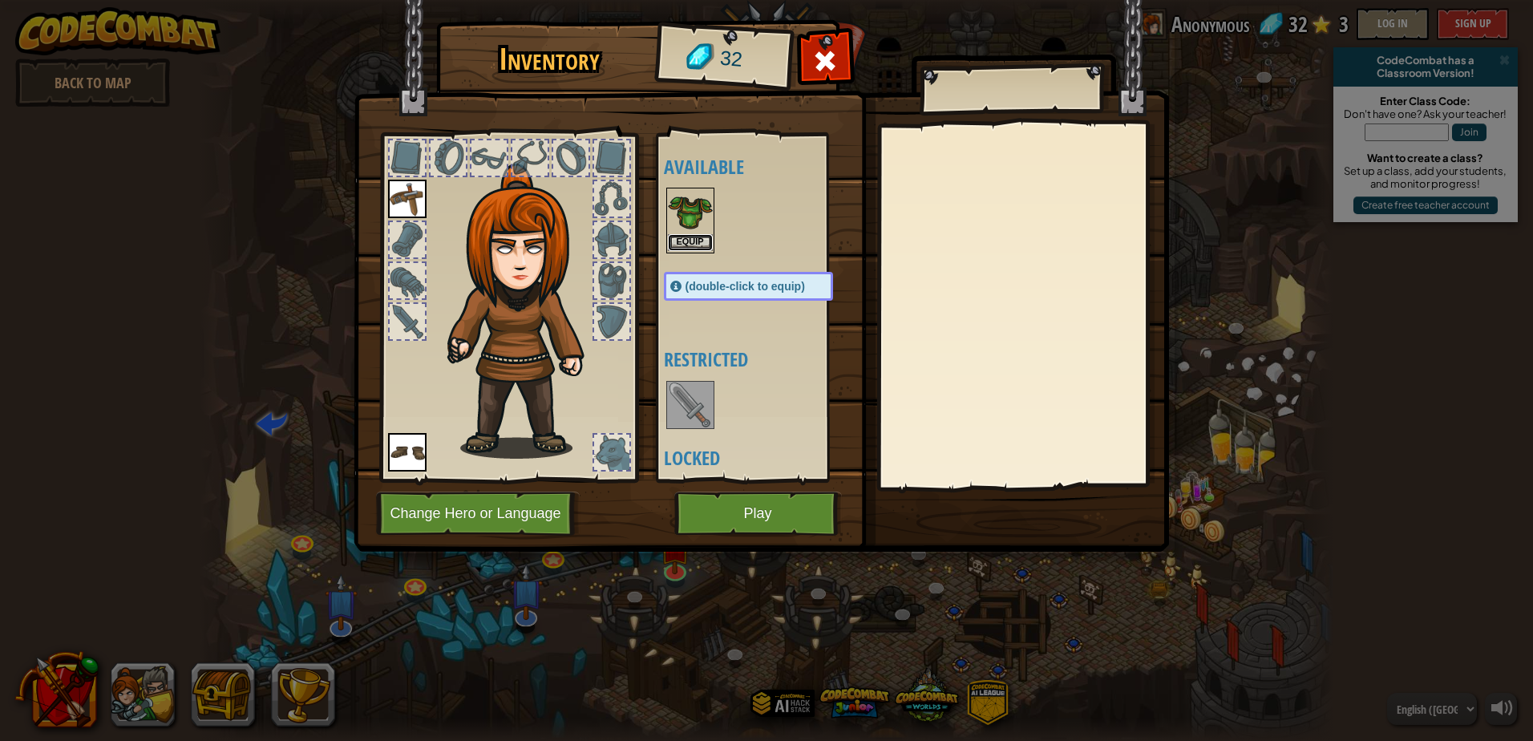
click at [694, 245] on button "Equip" at bounding box center [690, 242] width 45 height 17
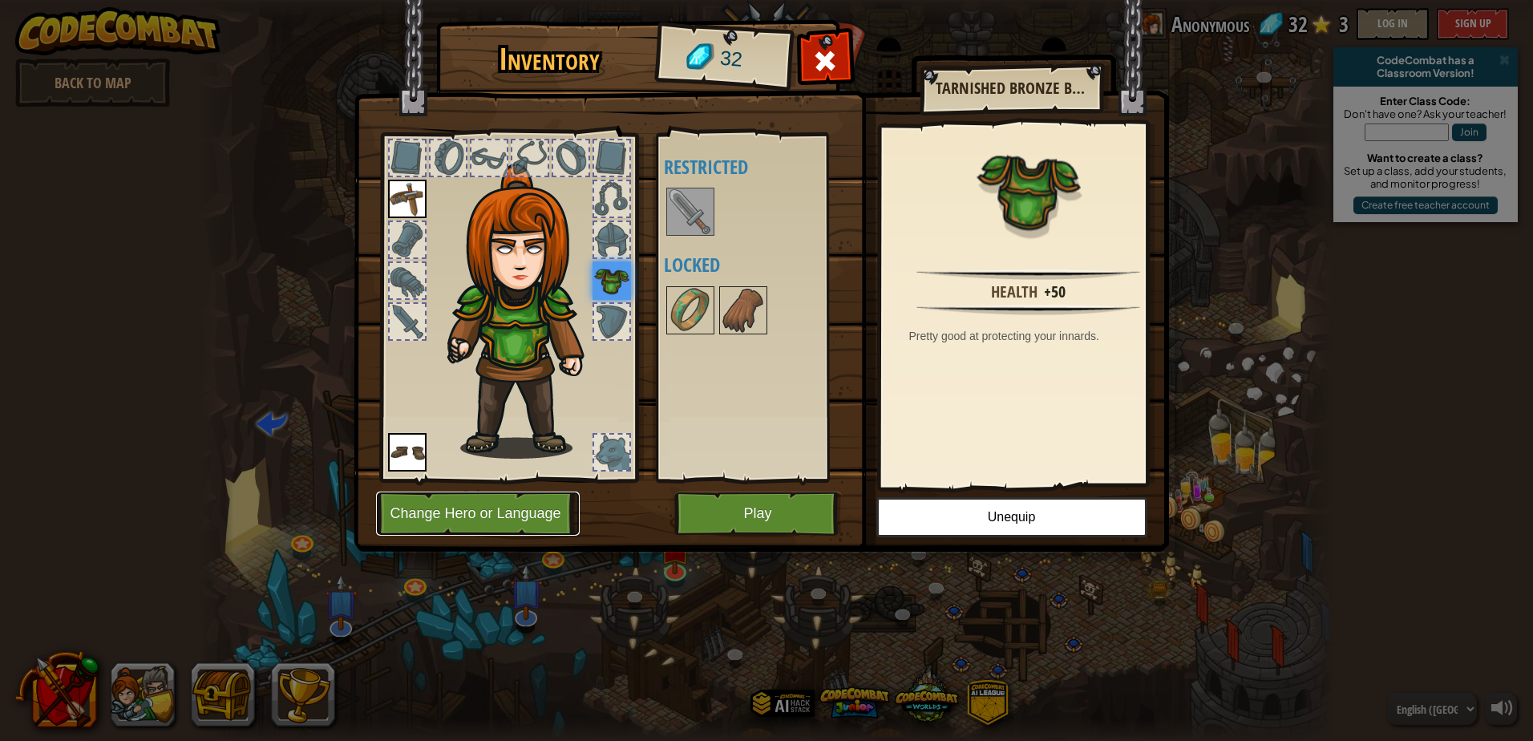
click at [488, 502] on button "Change Hero or Language" at bounding box center [478, 514] width 204 height 44
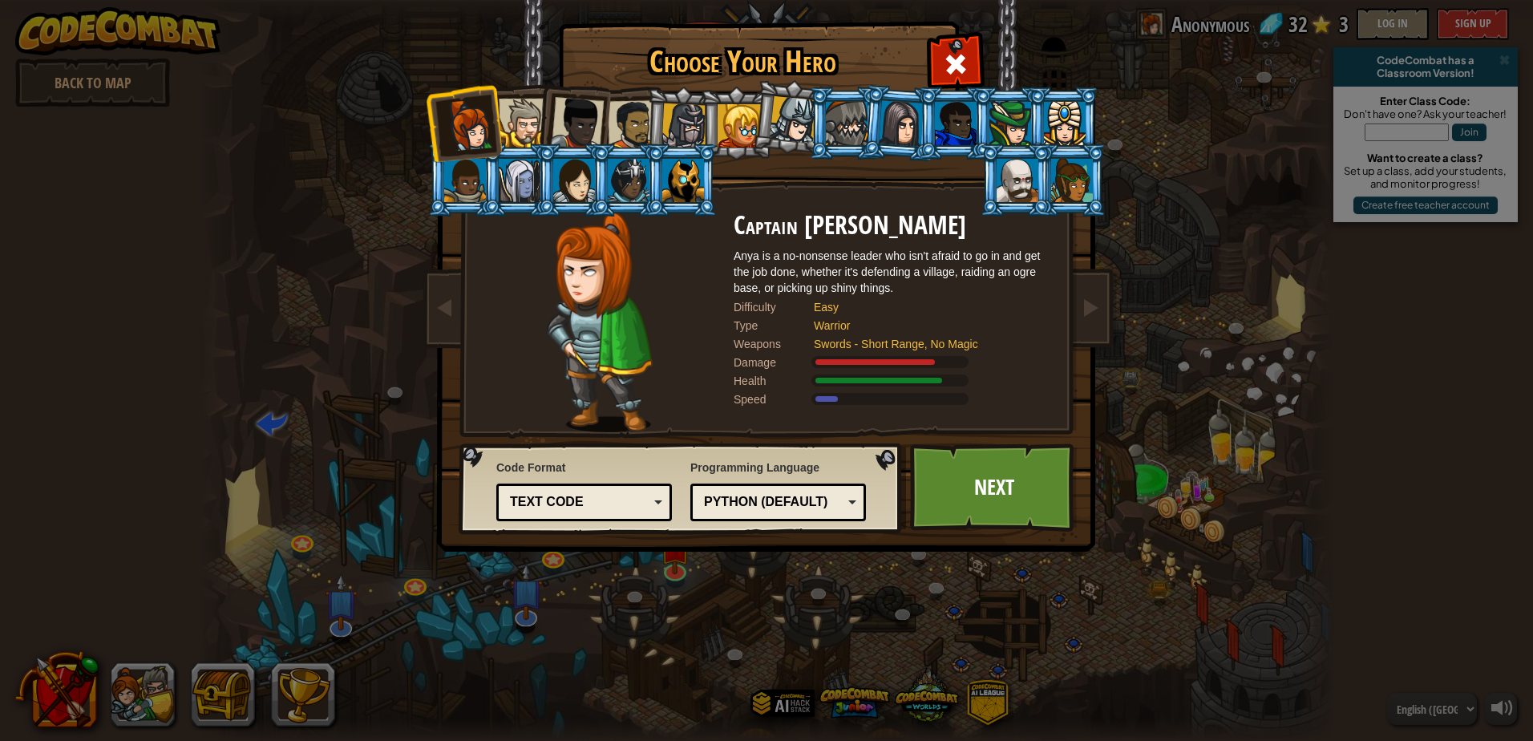
click at [585, 119] on div at bounding box center [577, 123] width 53 height 53
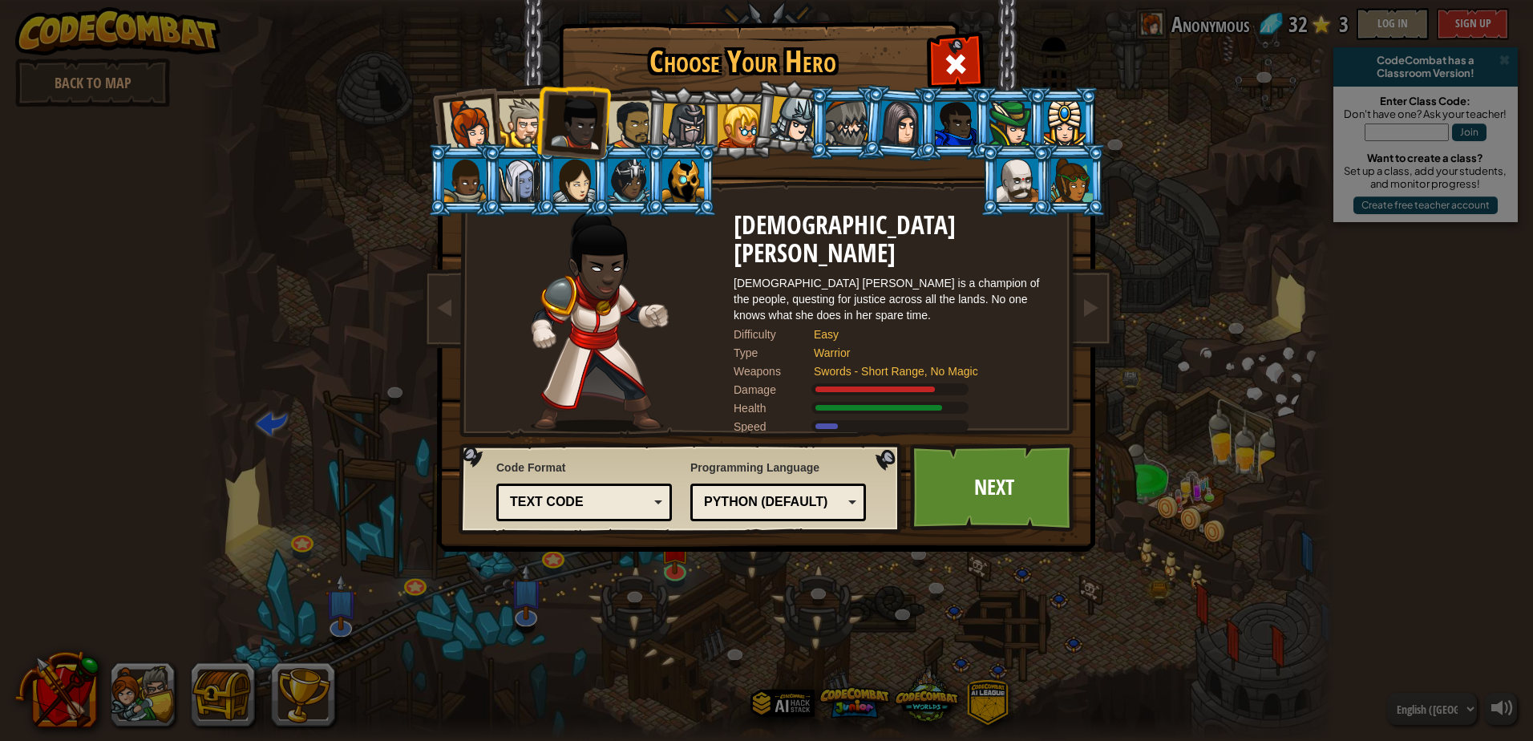
click at [544, 119] on li at bounding box center [572, 120] width 79 height 79
click at [495, 121] on li at bounding box center [463, 122] width 79 height 79
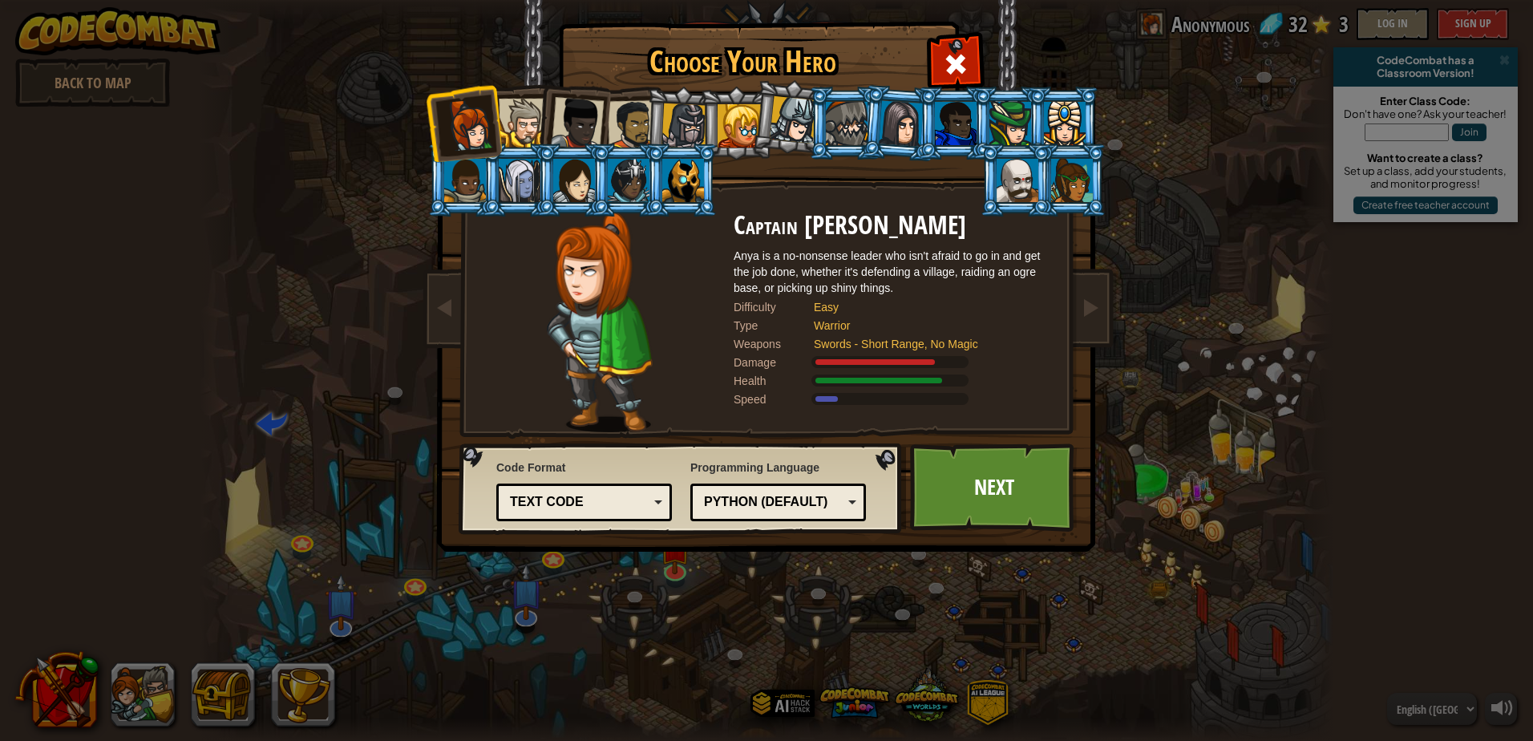
click at [548, 127] on li at bounding box center [572, 120] width 79 height 79
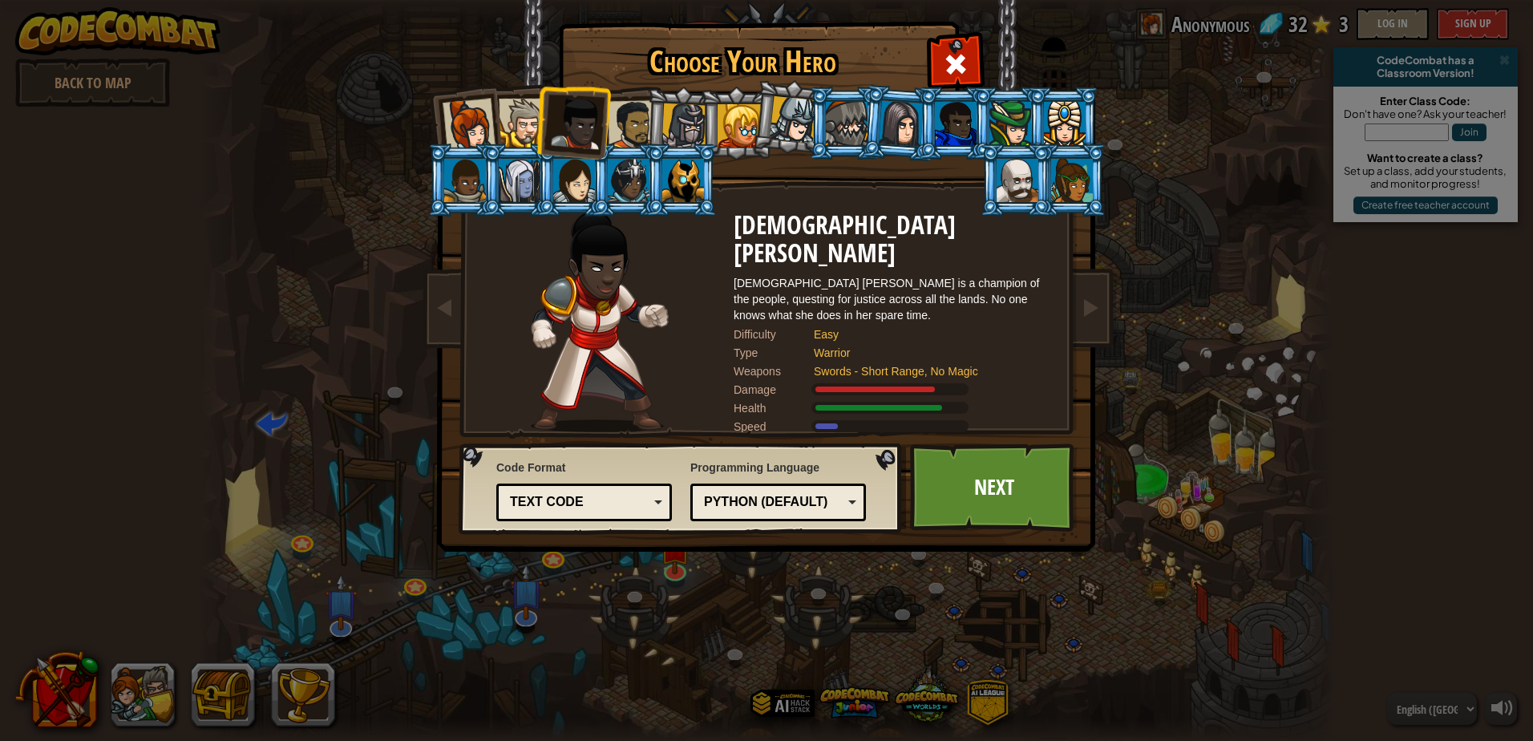
click at [625, 128] on div at bounding box center [633, 125] width 50 height 50
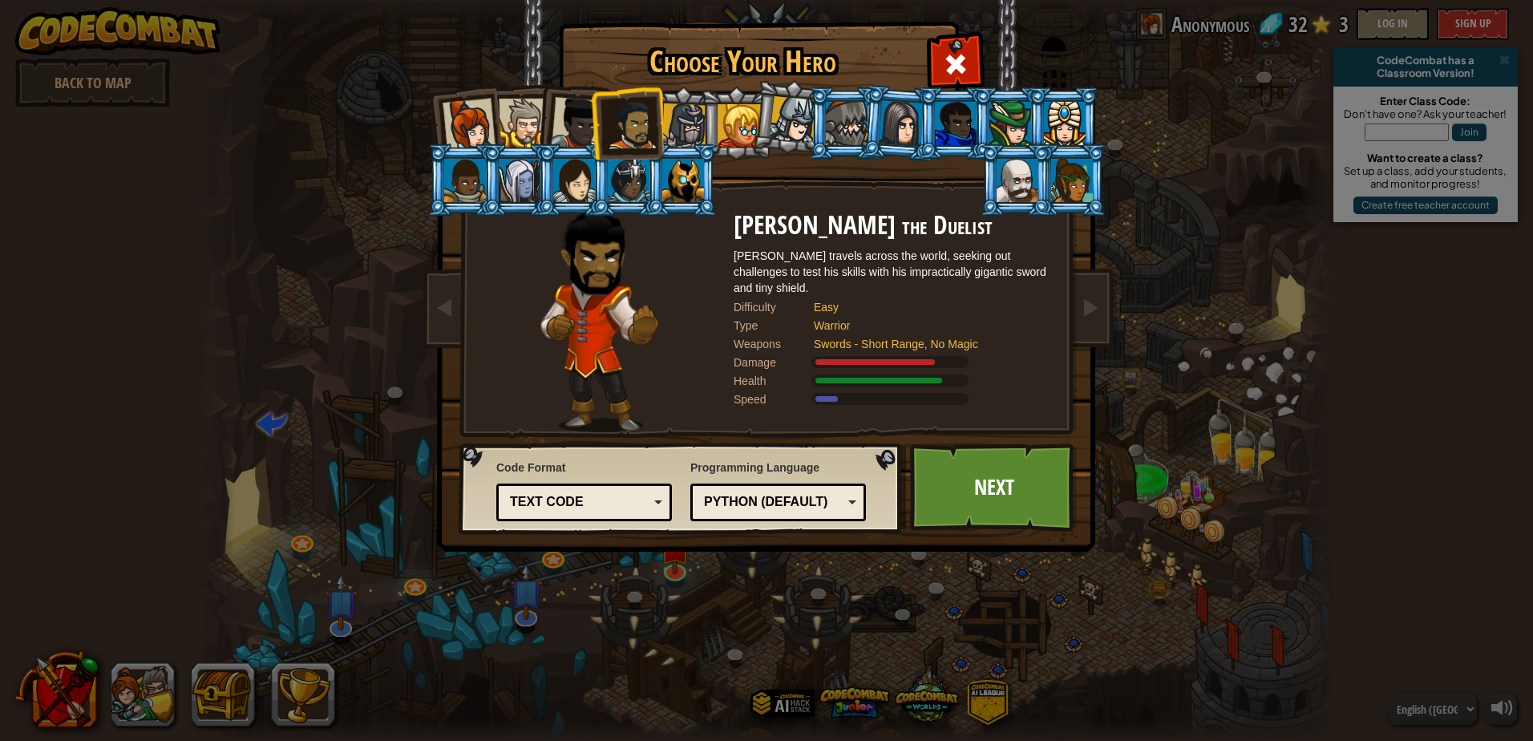
click at [740, 123] on div at bounding box center [739, 125] width 43 height 43
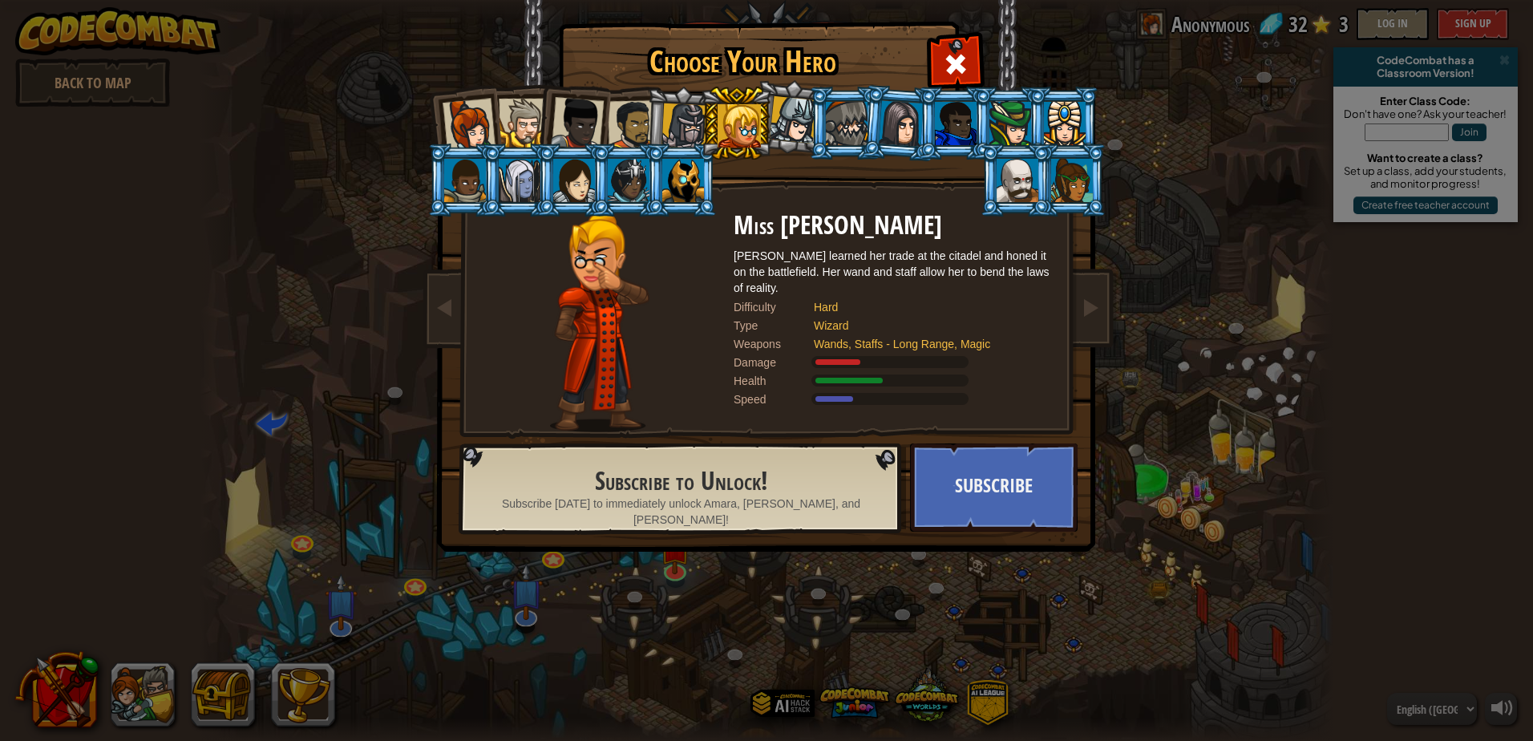
click at [835, 115] on div at bounding box center [847, 123] width 42 height 43
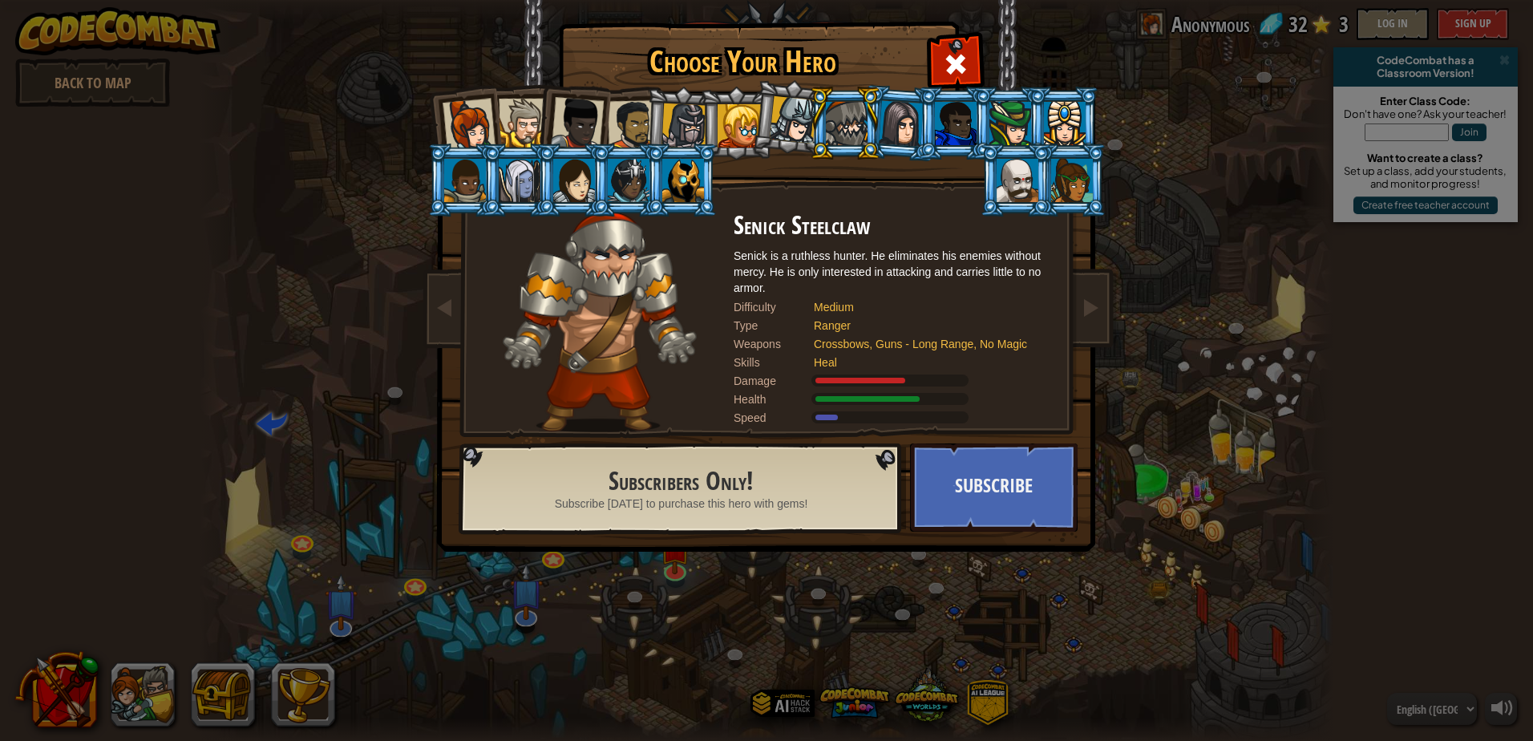
click at [925, 133] on li at bounding box center [954, 123] width 72 height 73
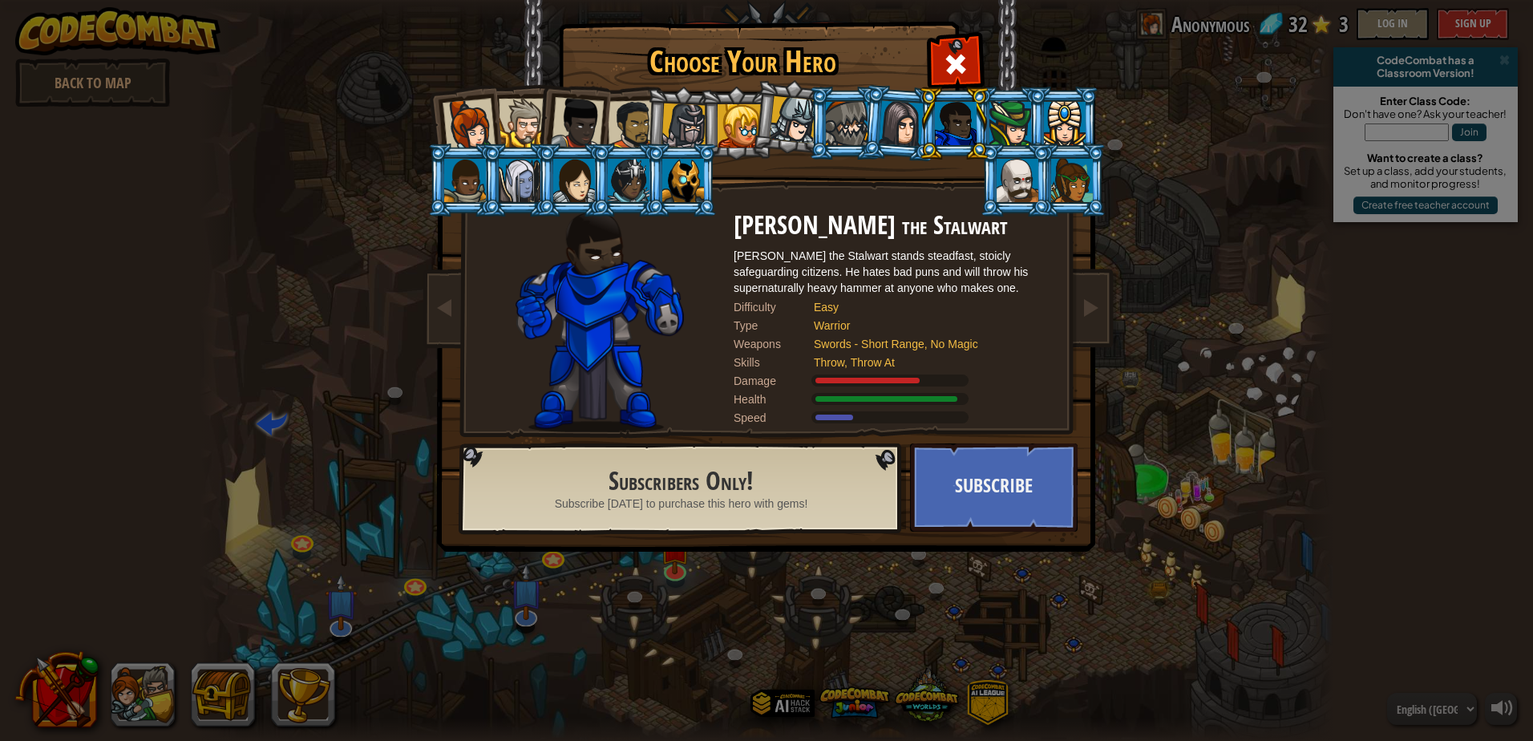
drag, startPoint x: 969, startPoint y: 136, endPoint x: 1034, endPoint y: 132, distance: 65.8
click at [980, 132] on li at bounding box center [954, 123] width 72 height 73
drag, startPoint x: 1046, startPoint y: 133, endPoint x: 1050, endPoint y: 160, distance: 26.8
click at [1046, 141] on div at bounding box center [1065, 123] width 42 height 43
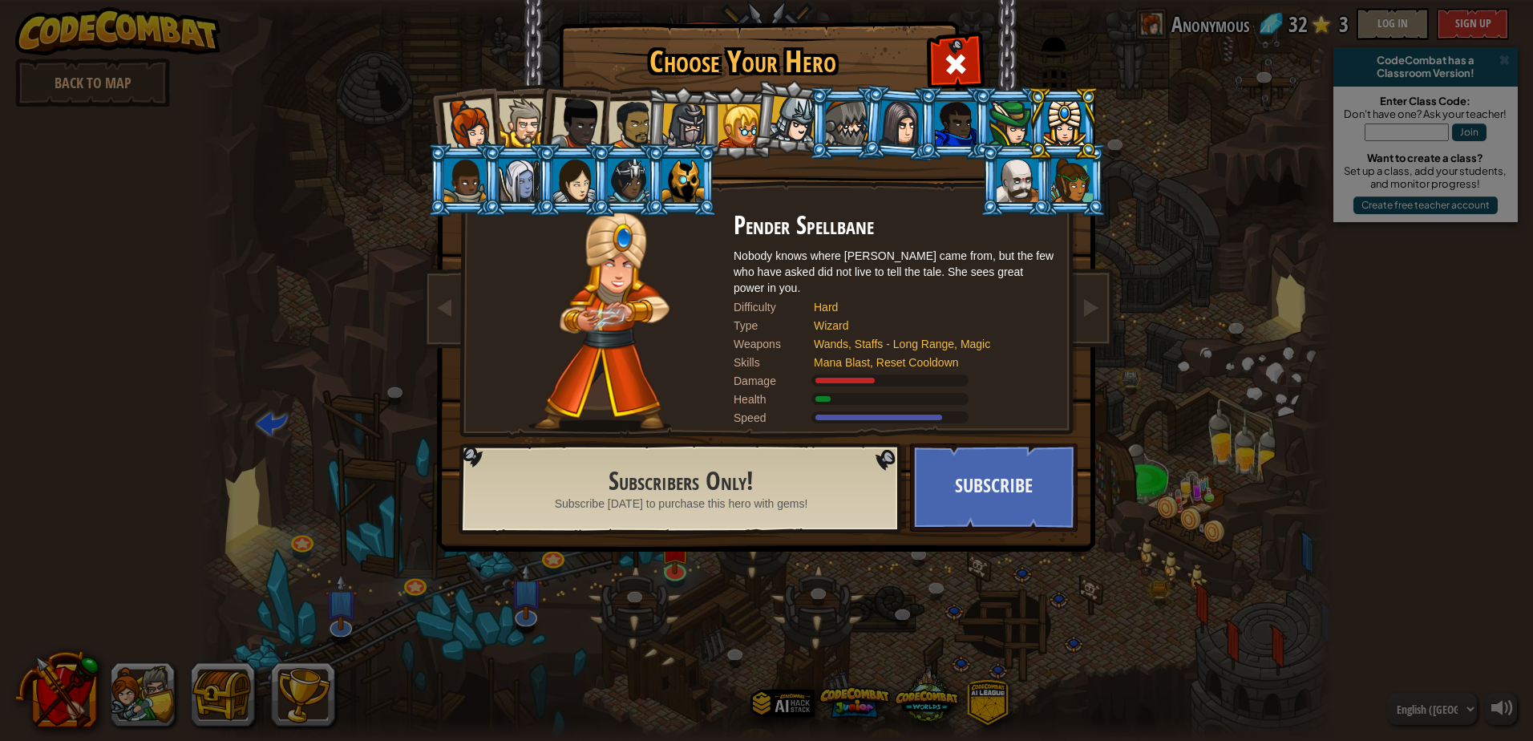
drag, startPoint x: 1053, startPoint y: 168, endPoint x: 1035, endPoint y: 172, distance: 18.1
click at [1051, 87] on ol at bounding box center [767, 87] width 662 height 0
click at [1020, 175] on div at bounding box center [1018, 180] width 42 height 43
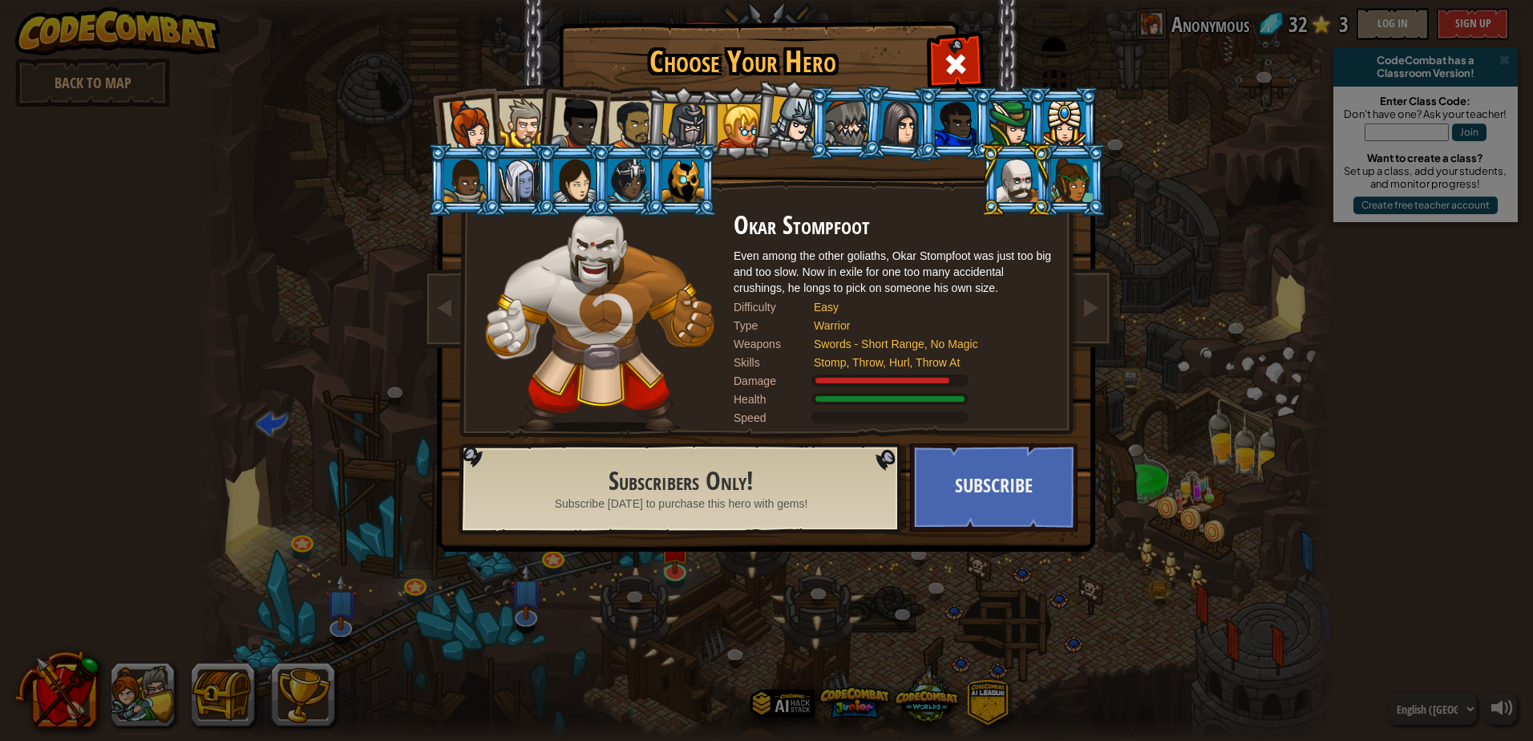
click at [702, 161] on div at bounding box center [683, 180] width 42 height 43
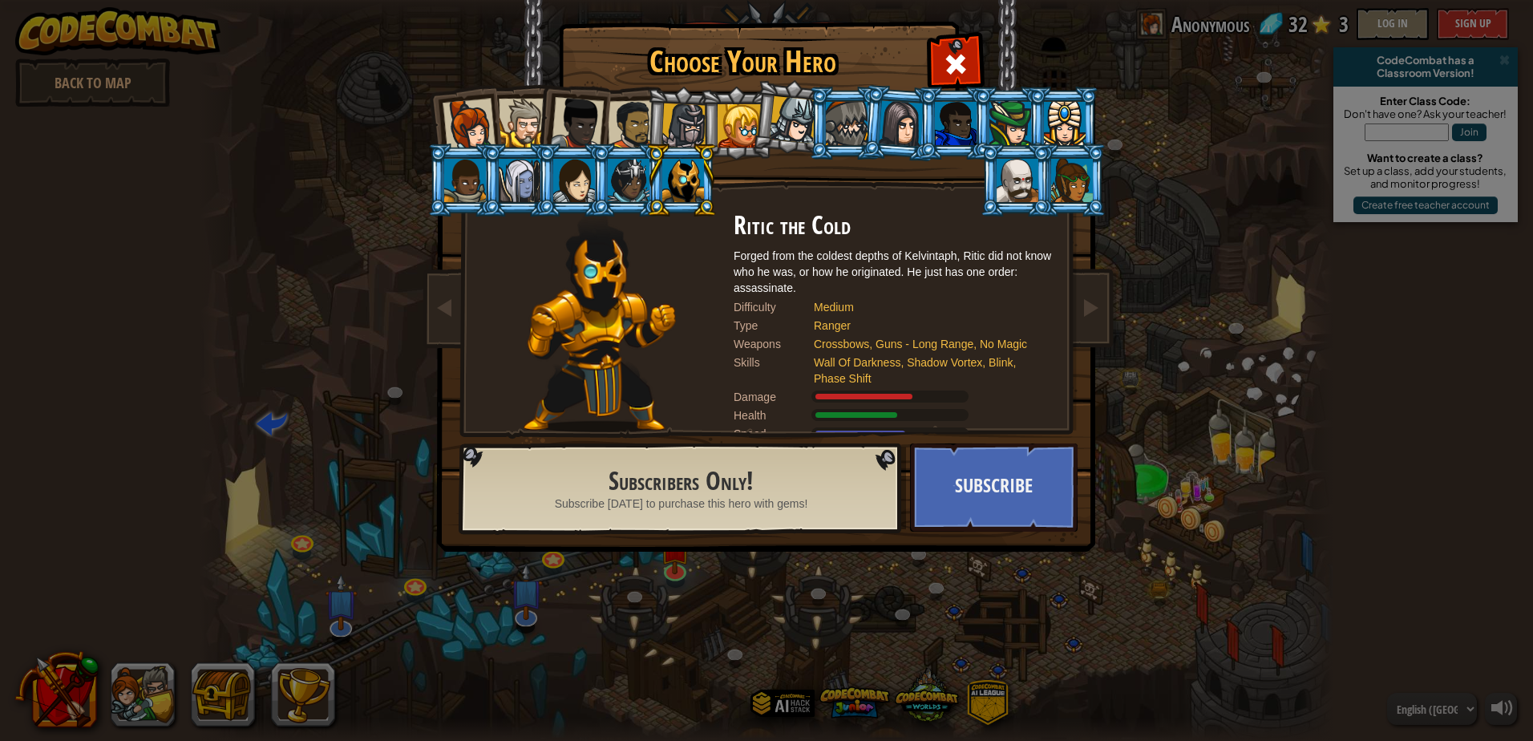
click at [633, 121] on div at bounding box center [633, 125] width 50 height 50
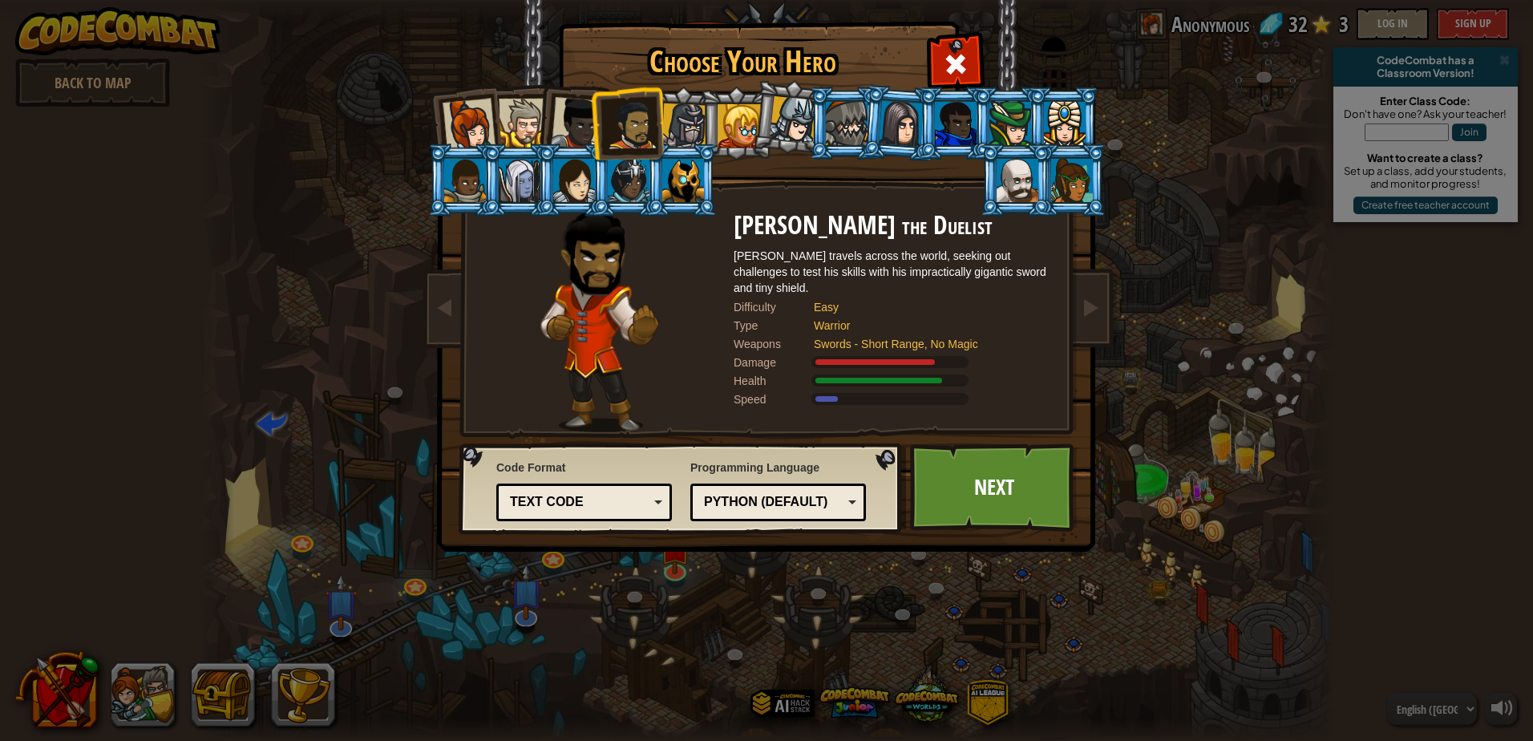
click at [605, 121] on li at bounding box center [627, 123] width 74 height 75
click at [521, 95] on li at bounding box center [518, 120] width 72 height 73
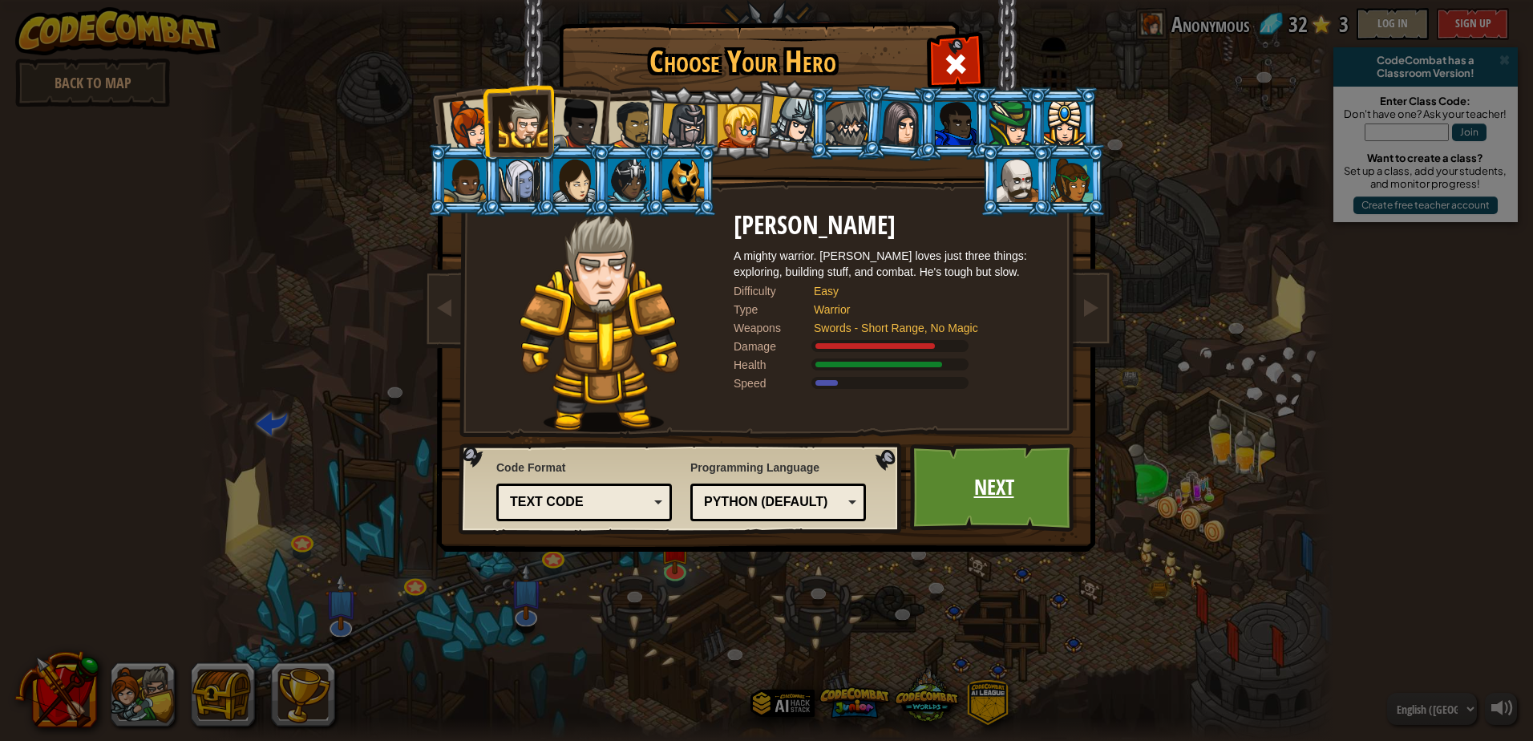
click at [1006, 487] on link "Next" at bounding box center [994, 487] width 168 height 88
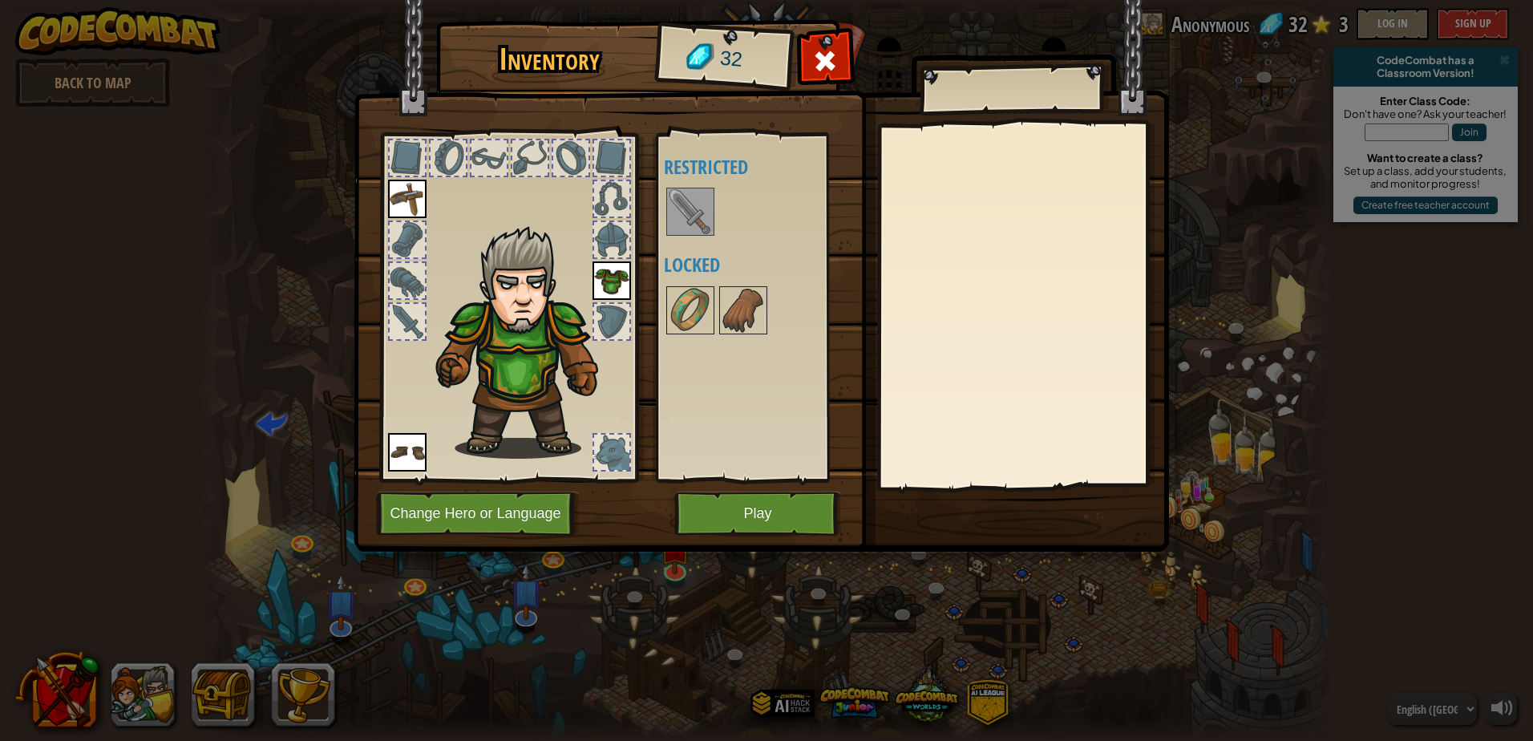
click at [692, 214] on img at bounding box center [690, 211] width 45 height 45
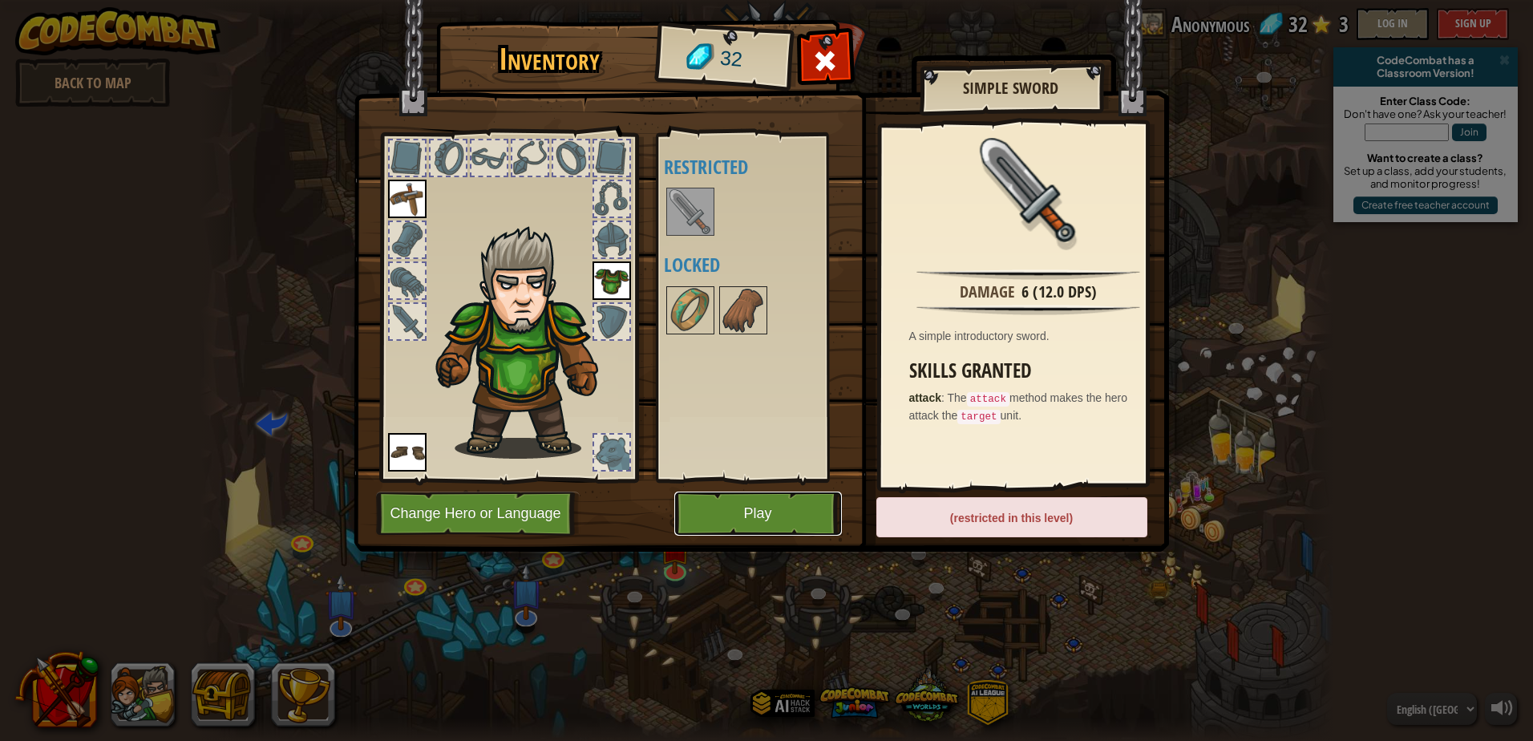
click at [817, 503] on button "Play" at bounding box center [758, 514] width 168 height 44
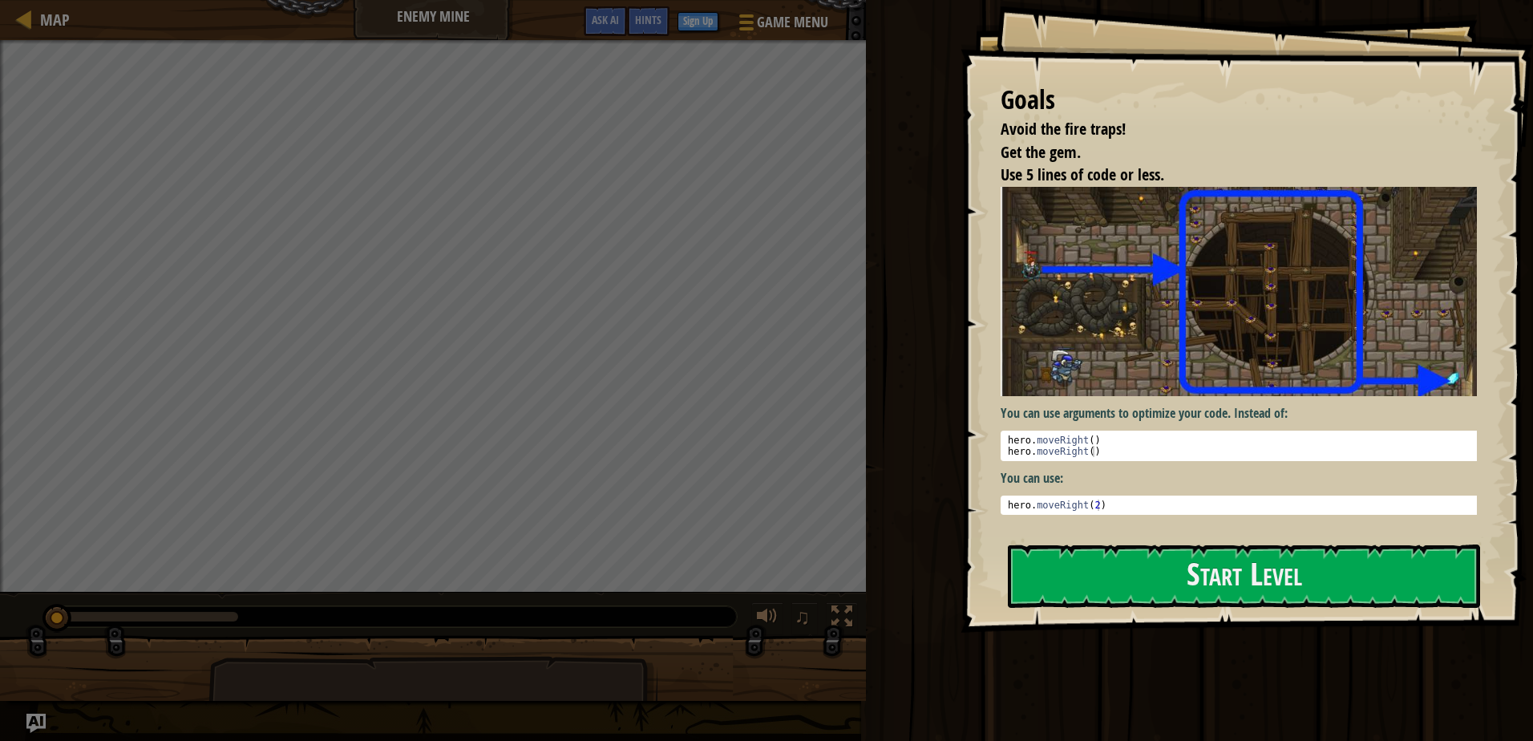
drag, startPoint x: 1287, startPoint y: 475, endPoint x: 1272, endPoint y: 512, distance: 40.7
click at [1273, 506] on div "You can use arguments to optimize your code. Instead of: 1 2 hero . moveRight (…" at bounding box center [1245, 351] width 488 height 328
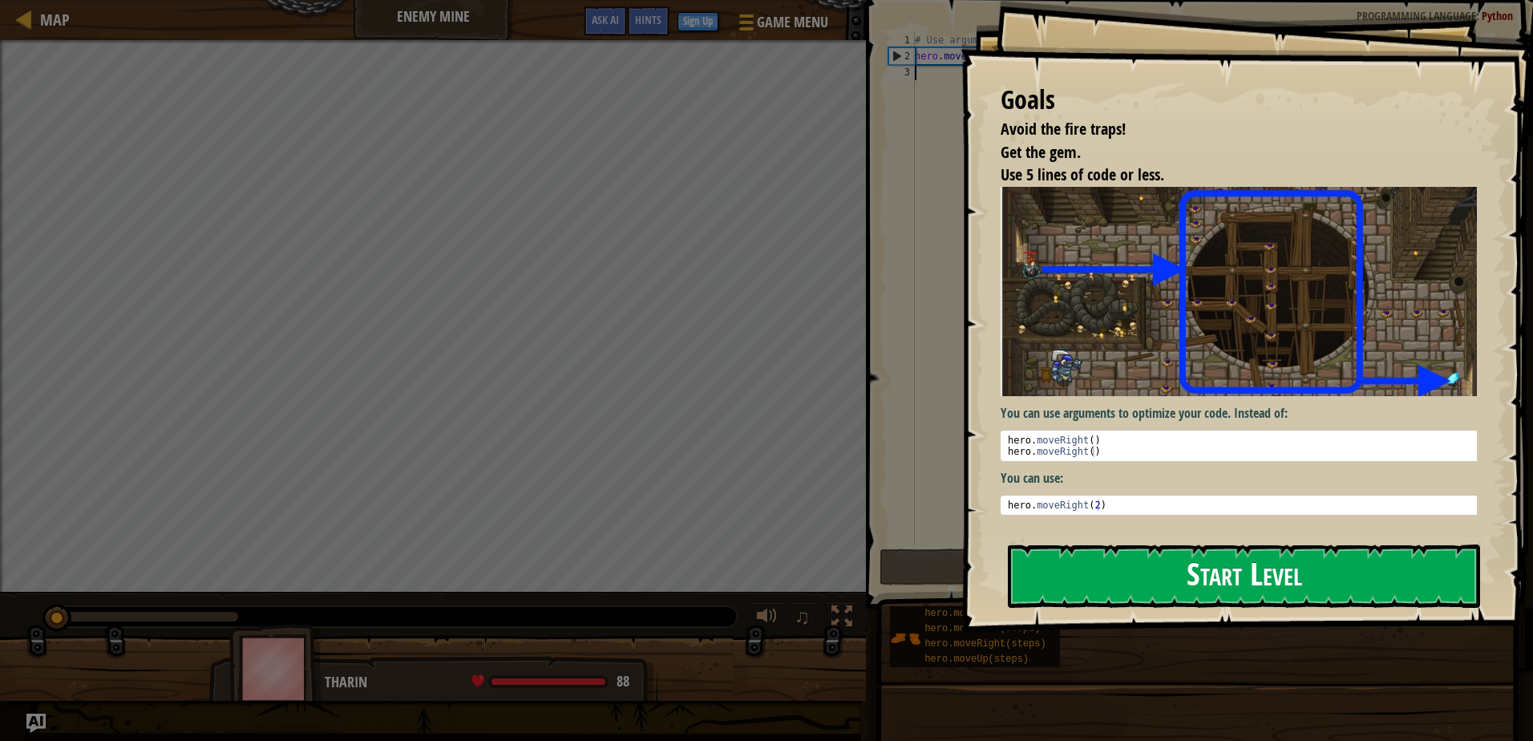
click at [1246, 579] on button "Start Level" at bounding box center [1244, 575] width 472 height 63
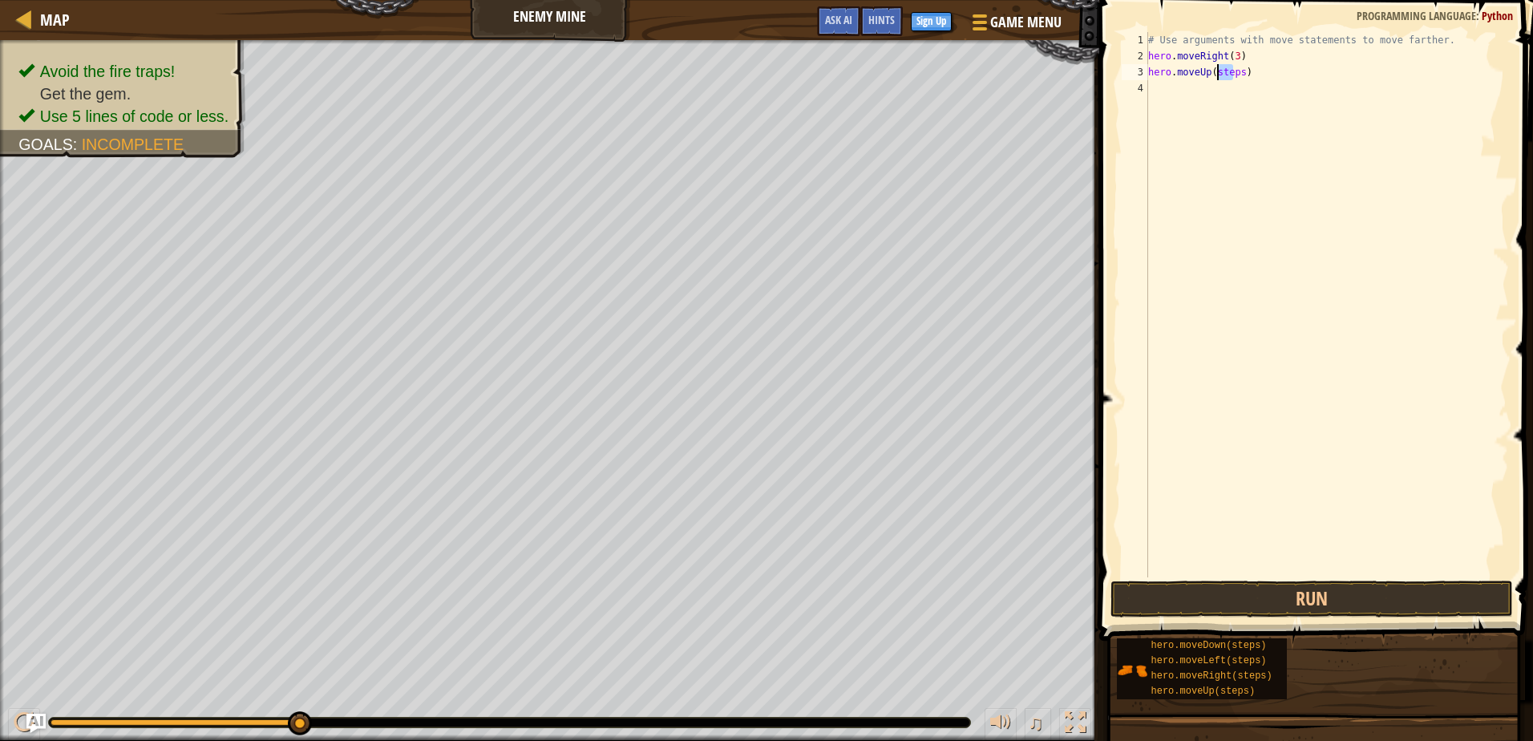
drag, startPoint x: 1234, startPoint y: 75, endPoint x: 1217, endPoint y: 76, distance: 16.9
click at [1217, 76] on div "# Use arguments with move statements to move farther. hero . moveRight ( 3 ) he…" at bounding box center [1327, 320] width 364 height 577
click at [1215, 74] on div "# Use arguments with move statements to move farther. hero . moveRight ( 3 ) he…" at bounding box center [1327, 320] width 364 height 577
click at [1297, 593] on button "Run" at bounding box center [1312, 599] width 402 height 37
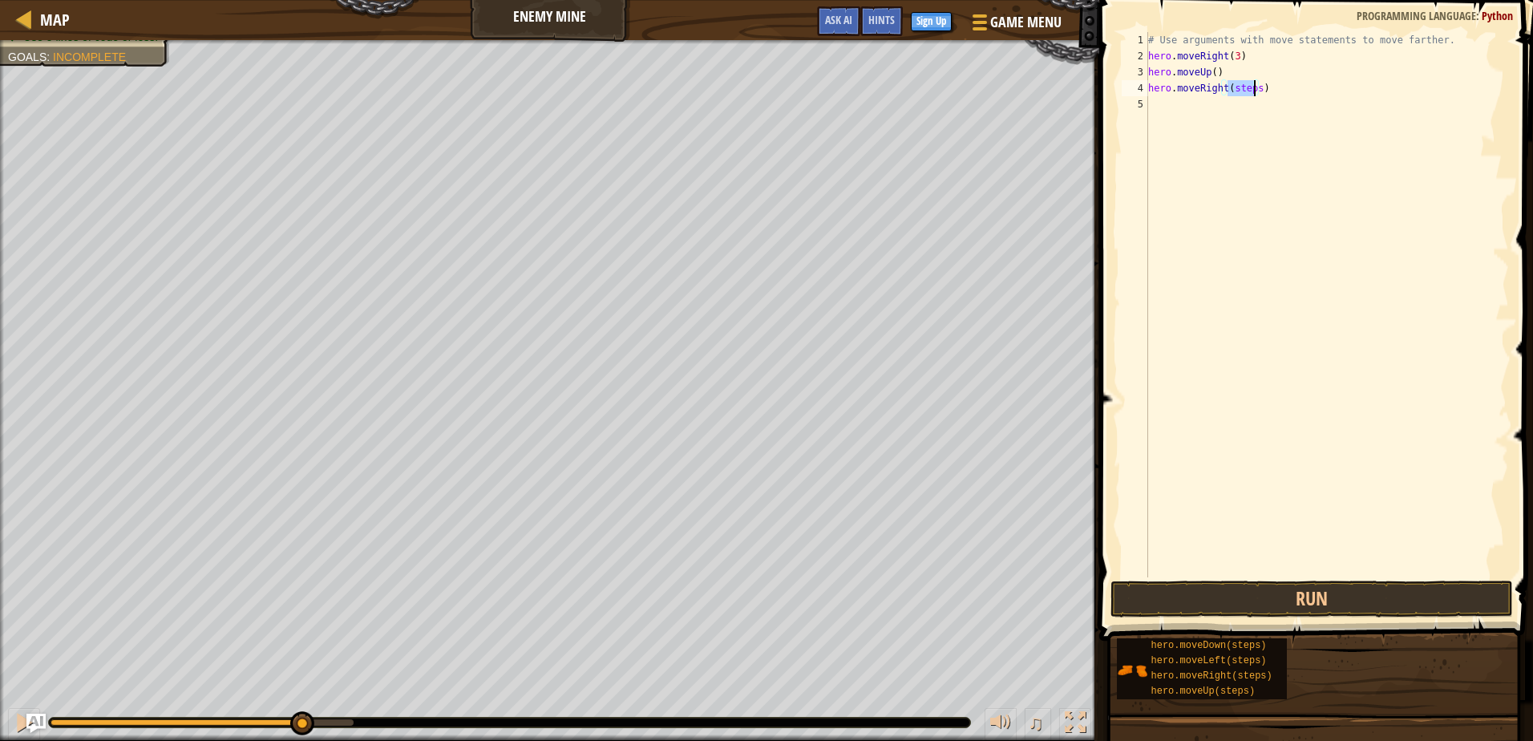
drag, startPoint x: 1226, startPoint y: 88, endPoint x: 1253, endPoint y: 93, distance: 27.7
click at [1253, 93] on div "# Use arguments with move statements to move farther. hero . moveRight ( 3 ) he…" at bounding box center [1327, 320] width 364 height 577
drag, startPoint x: 1224, startPoint y: 105, endPoint x: 1253, endPoint y: 105, distance: 28.9
click at [1253, 105] on div "# Use arguments with move statements to move farther. hero . moveRight ( 3 ) he…" at bounding box center [1327, 320] width 364 height 577
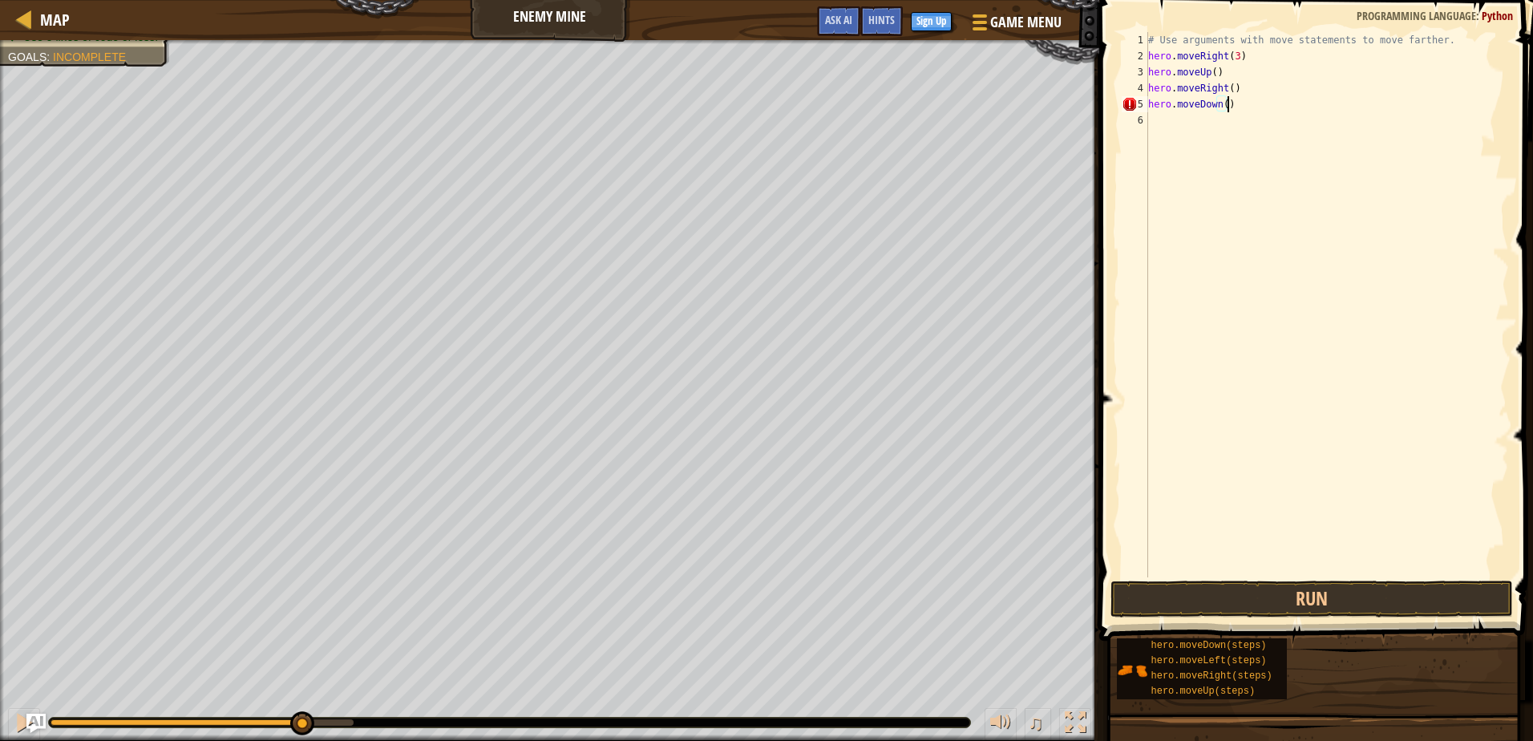
scroll to position [7, 6]
click at [1299, 600] on button "Run" at bounding box center [1312, 599] width 402 height 37
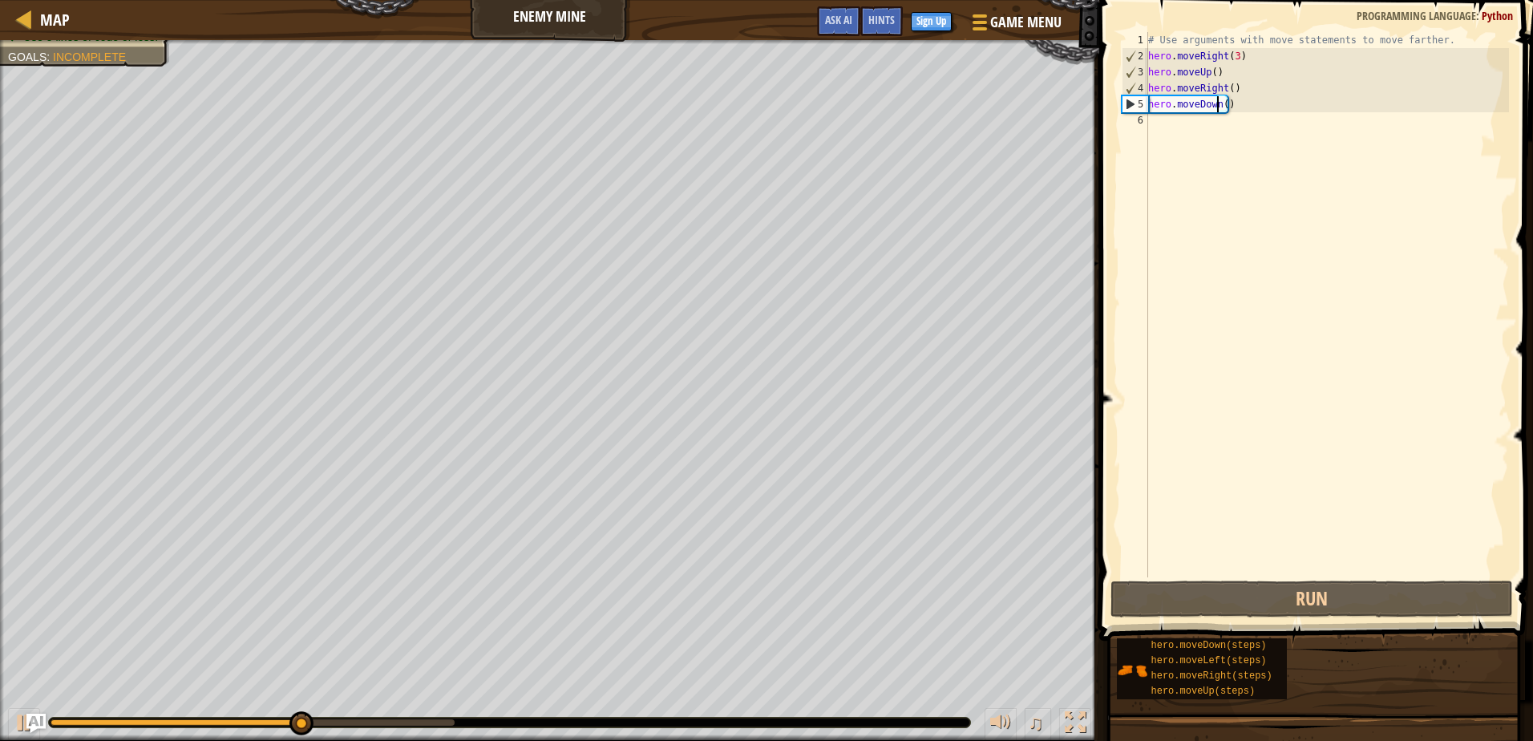
click at [1219, 103] on div "# Use arguments with move statements to move farther. hero . moveRight ( 3 ) he…" at bounding box center [1327, 320] width 364 height 577
click at [1224, 106] on div "# Use arguments with move statements to move farther. hero . moveRight ( 3 ) he…" at bounding box center [1327, 320] width 364 height 577
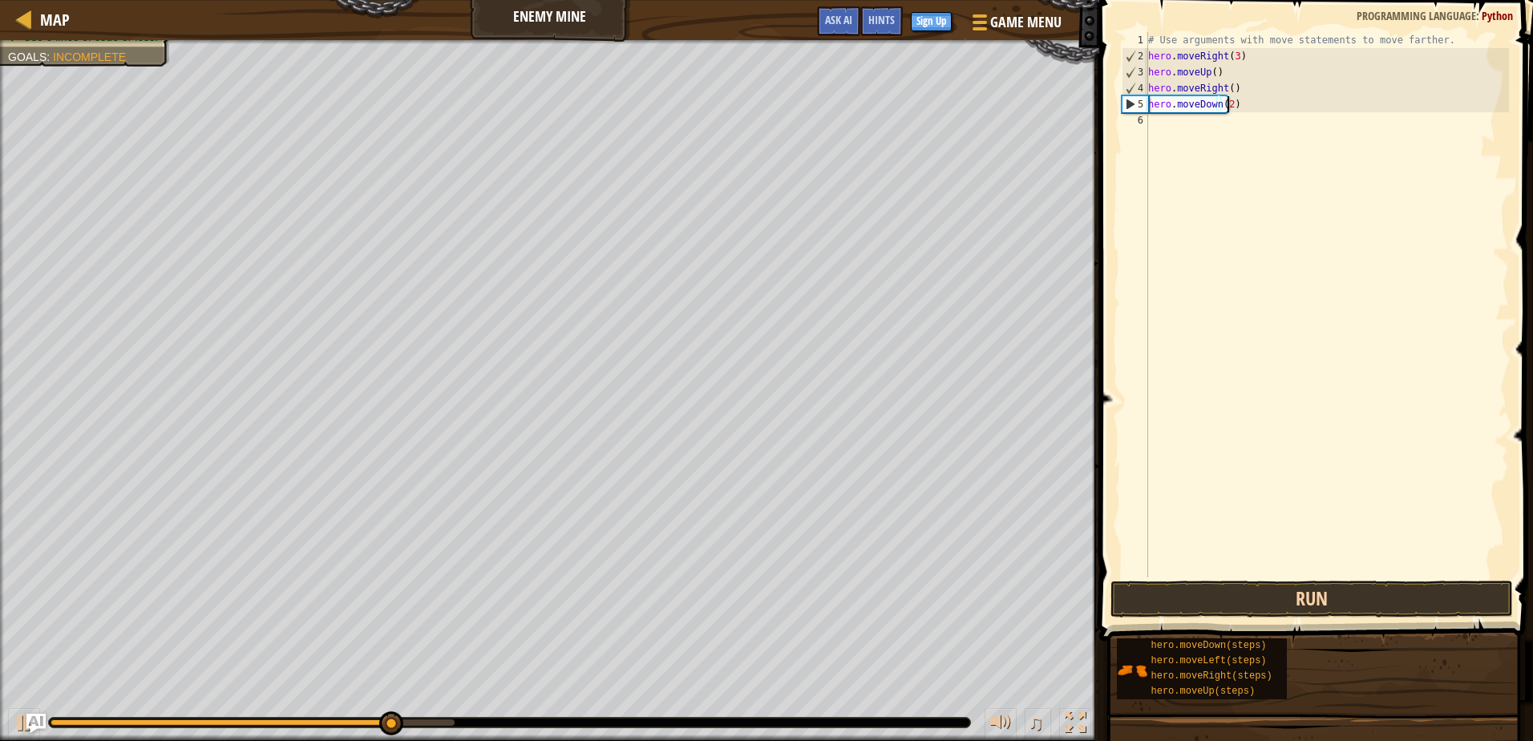
type textarea "hero.moveDown(2)"
click at [1321, 602] on button "Run" at bounding box center [1312, 599] width 402 height 37
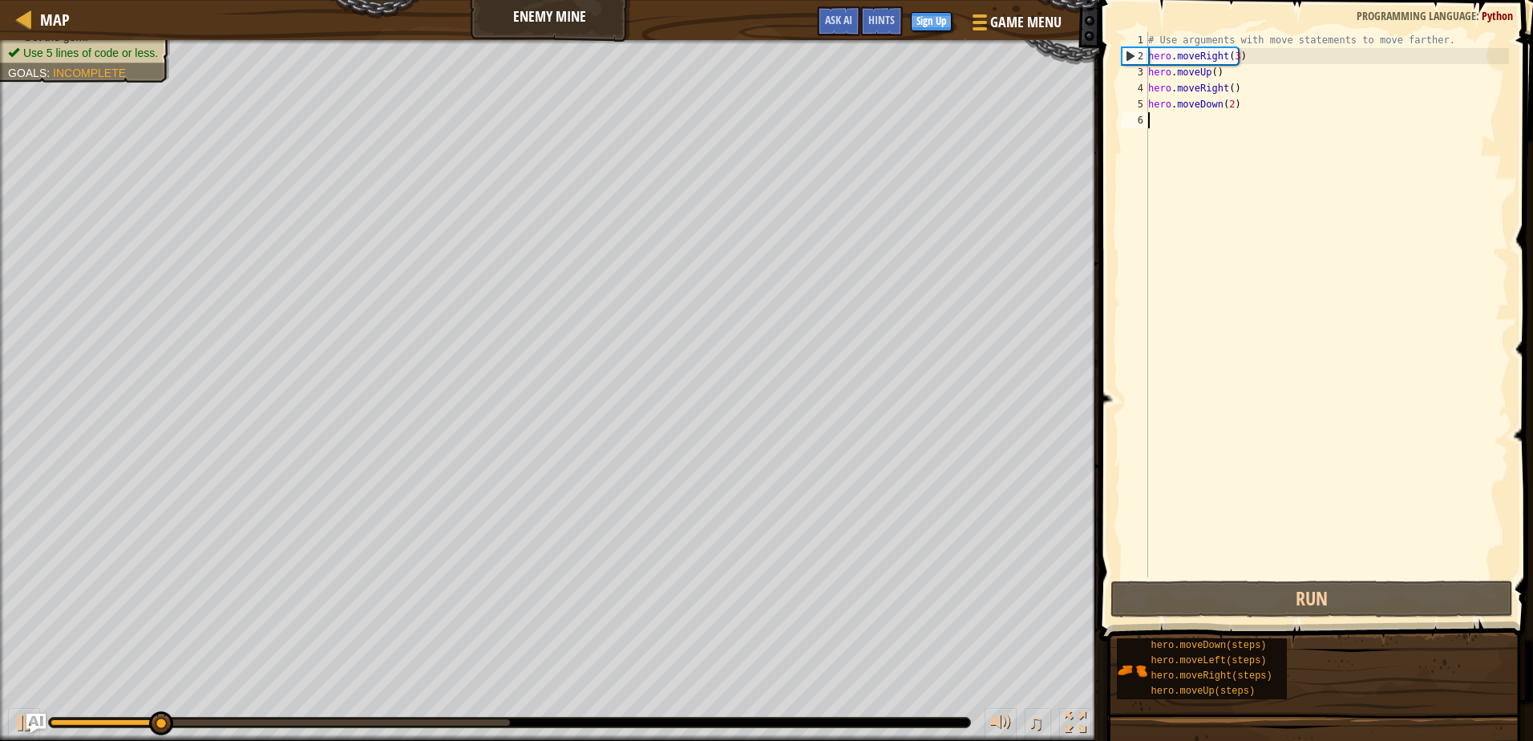
click at [1266, 334] on div "# Use arguments with move statements to move farther. hero . moveRight ( 3 ) he…" at bounding box center [1327, 320] width 364 height 577
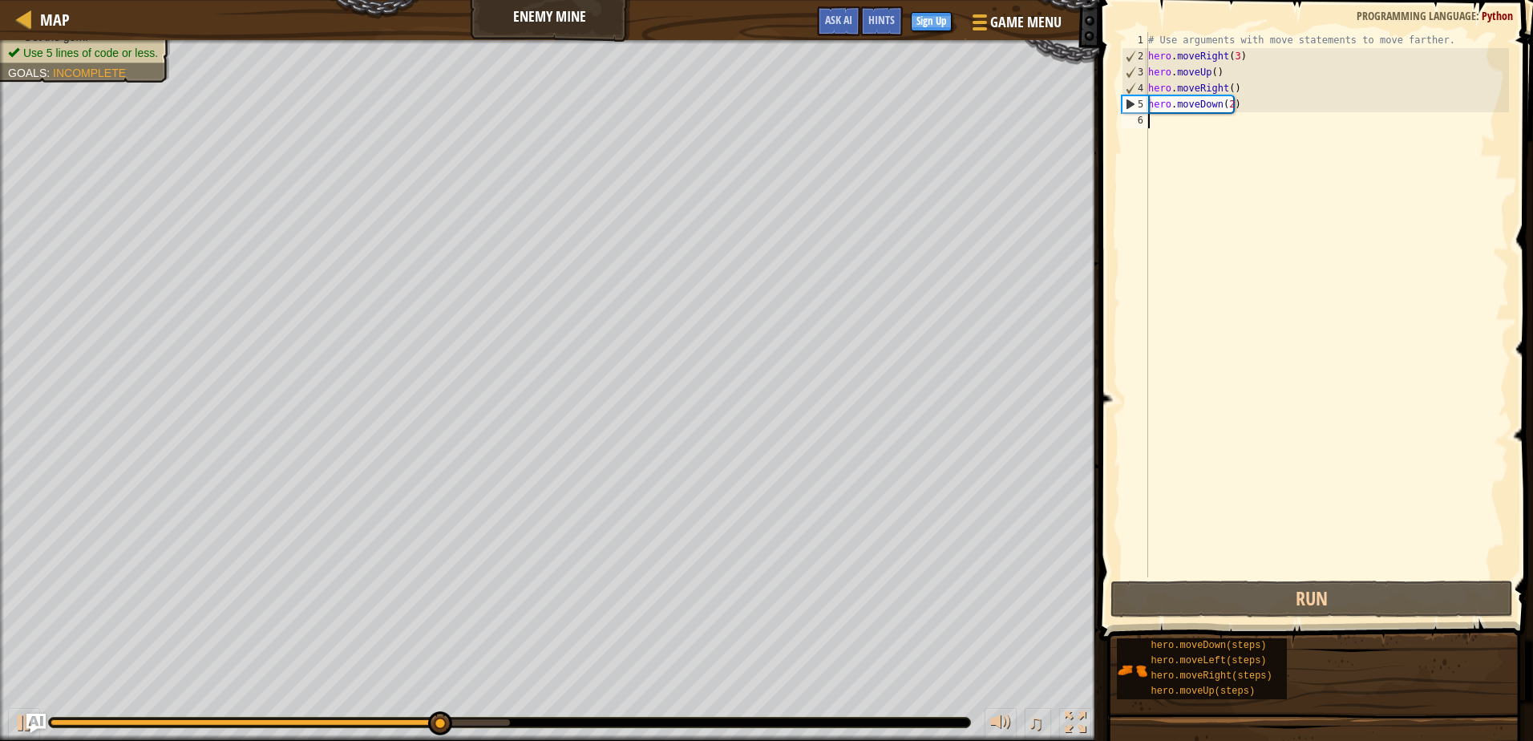
click at [1226, 105] on div "# Use arguments with move statements to move farther. hero . moveRight ( 3 ) he…" at bounding box center [1327, 320] width 364 height 577
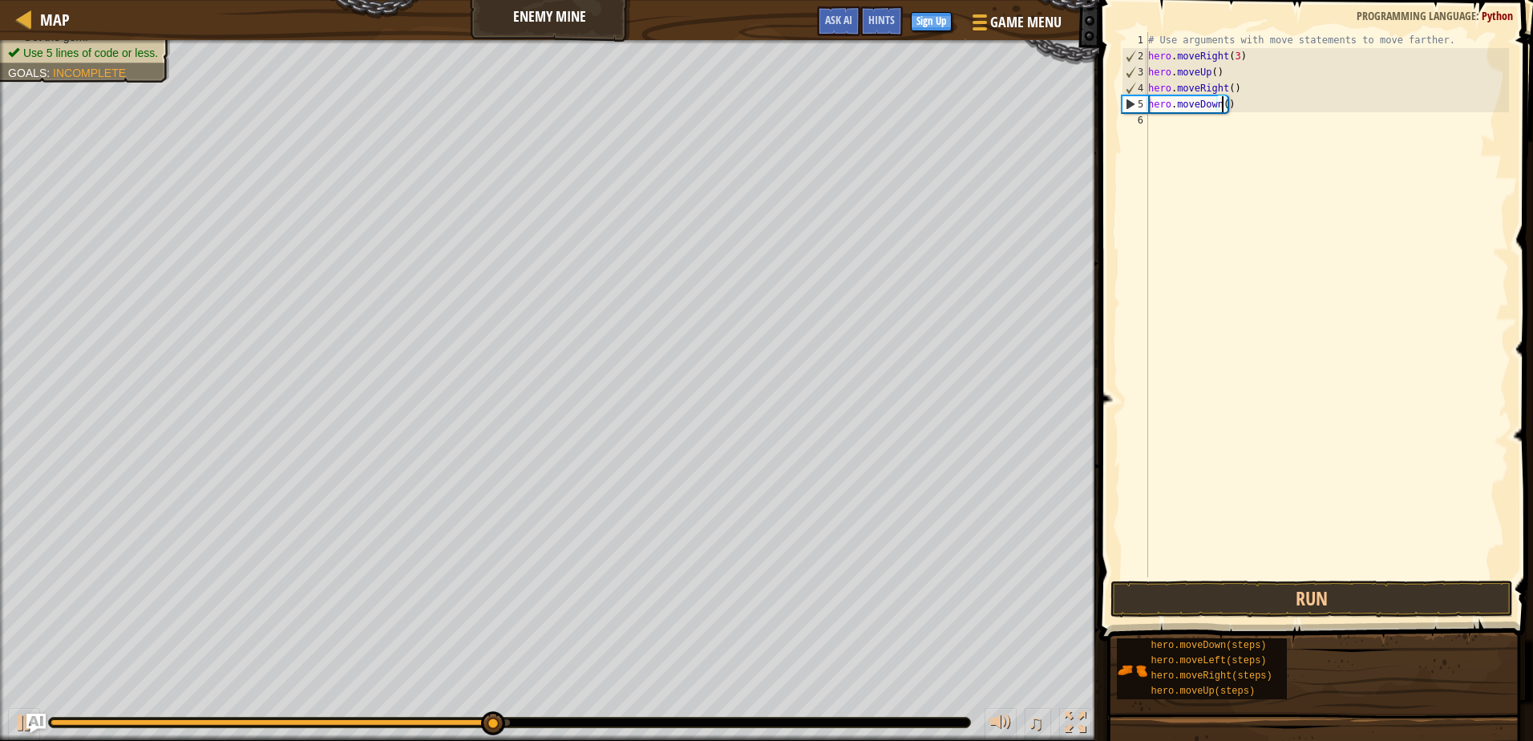
scroll to position [7, 6]
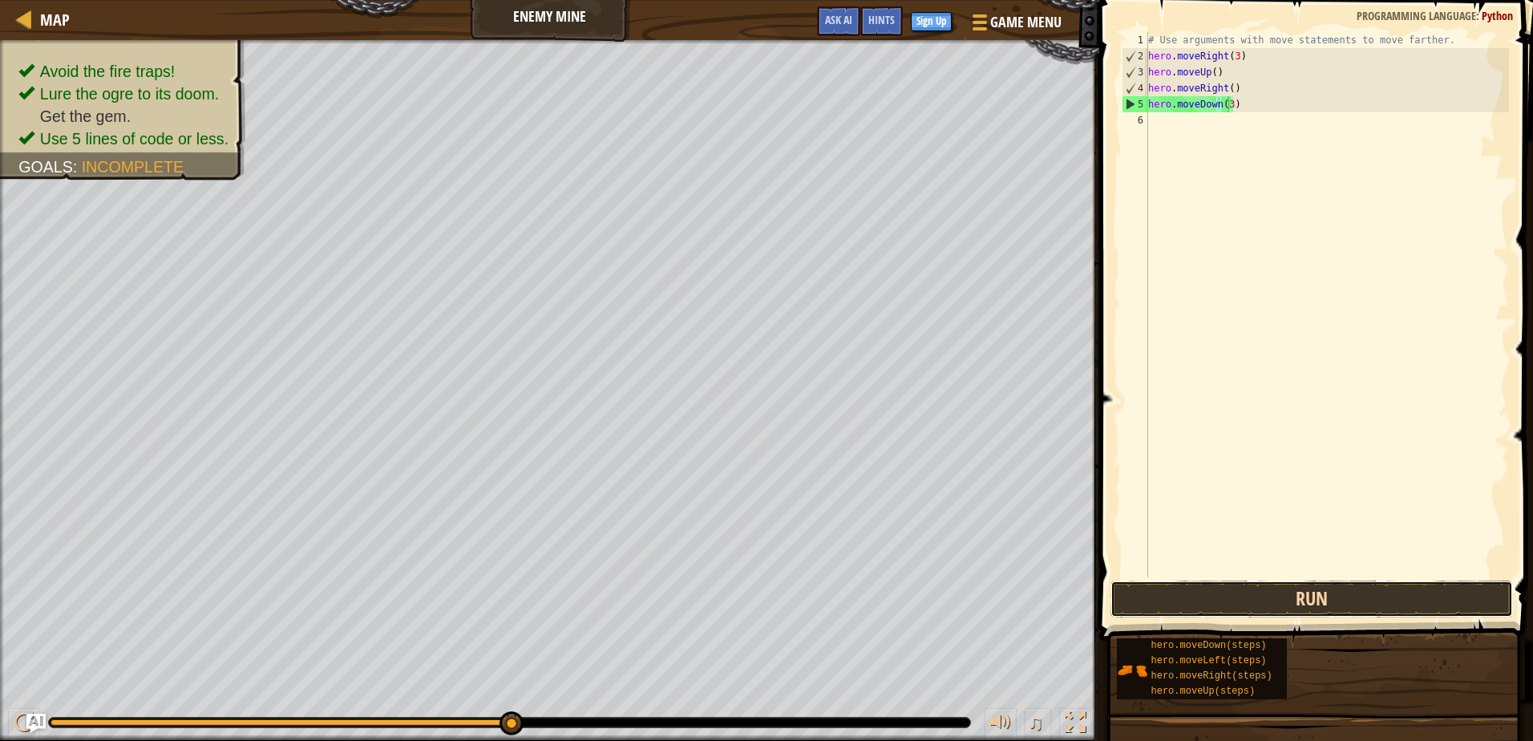
click at [1235, 589] on button "Run" at bounding box center [1312, 599] width 402 height 37
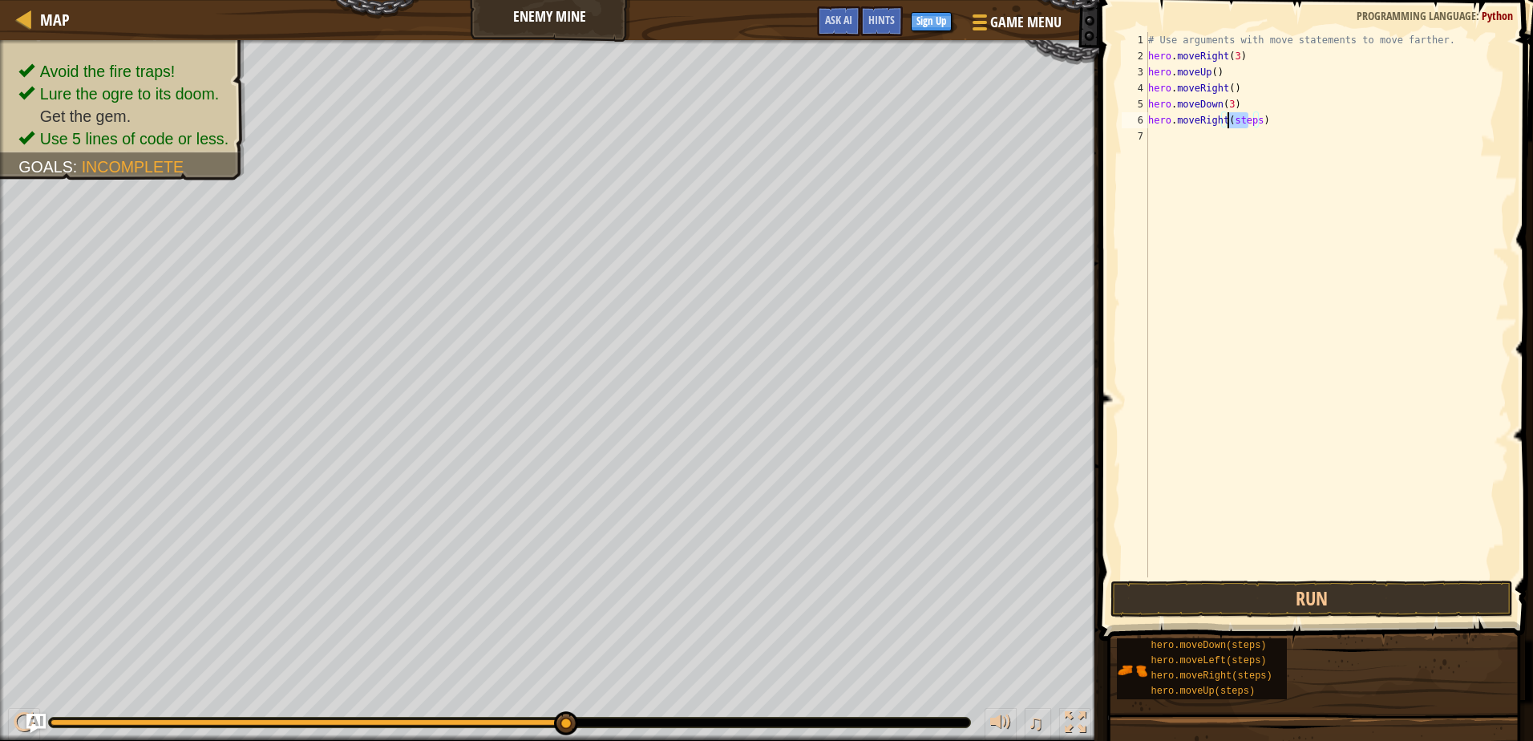
drag, startPoint x: 1251, startPoint y: 120, endPoint x: 1228, endPoint y: 118, distance: 23.4
click at [1228, 118] on div "# Use arguments with move statements to move farther. hero . moveRight ( 3 ) he…" at bounding box center [1327, 320] width 364 height 577
click at [1232, 122] on div "# Use arguments with move statements to move farther. hero . moveRight ( 3 ) he…" at bounding box center [1327, 320] width 364 height 577
type textarea "hero.moveRight(2)"
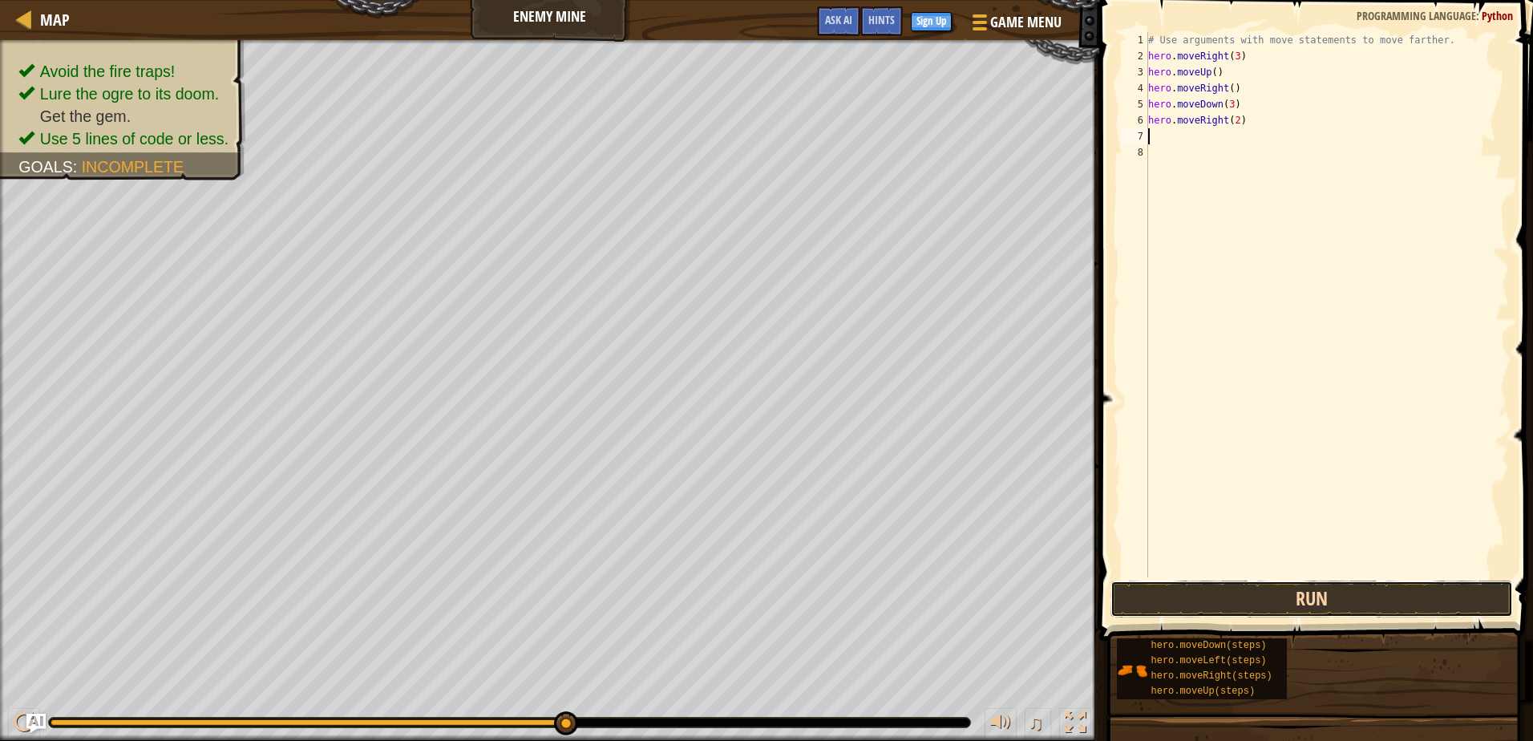
click at [1255, 600] on button "Run" at bounding box center [1312, 599] width 402 height 37
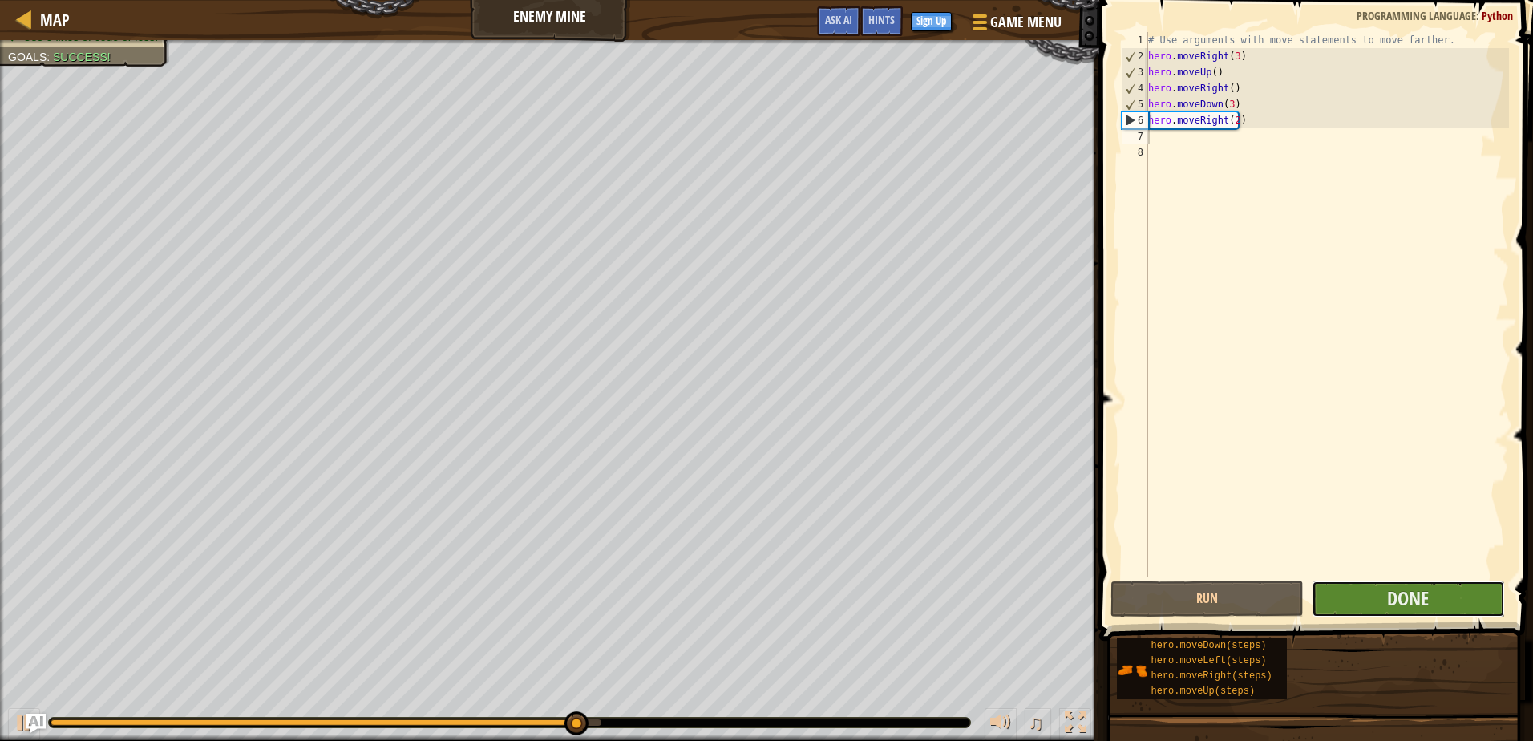
click at [1441, 591] on button "Done" at bounding box center [1408, 599] width 193 height 37
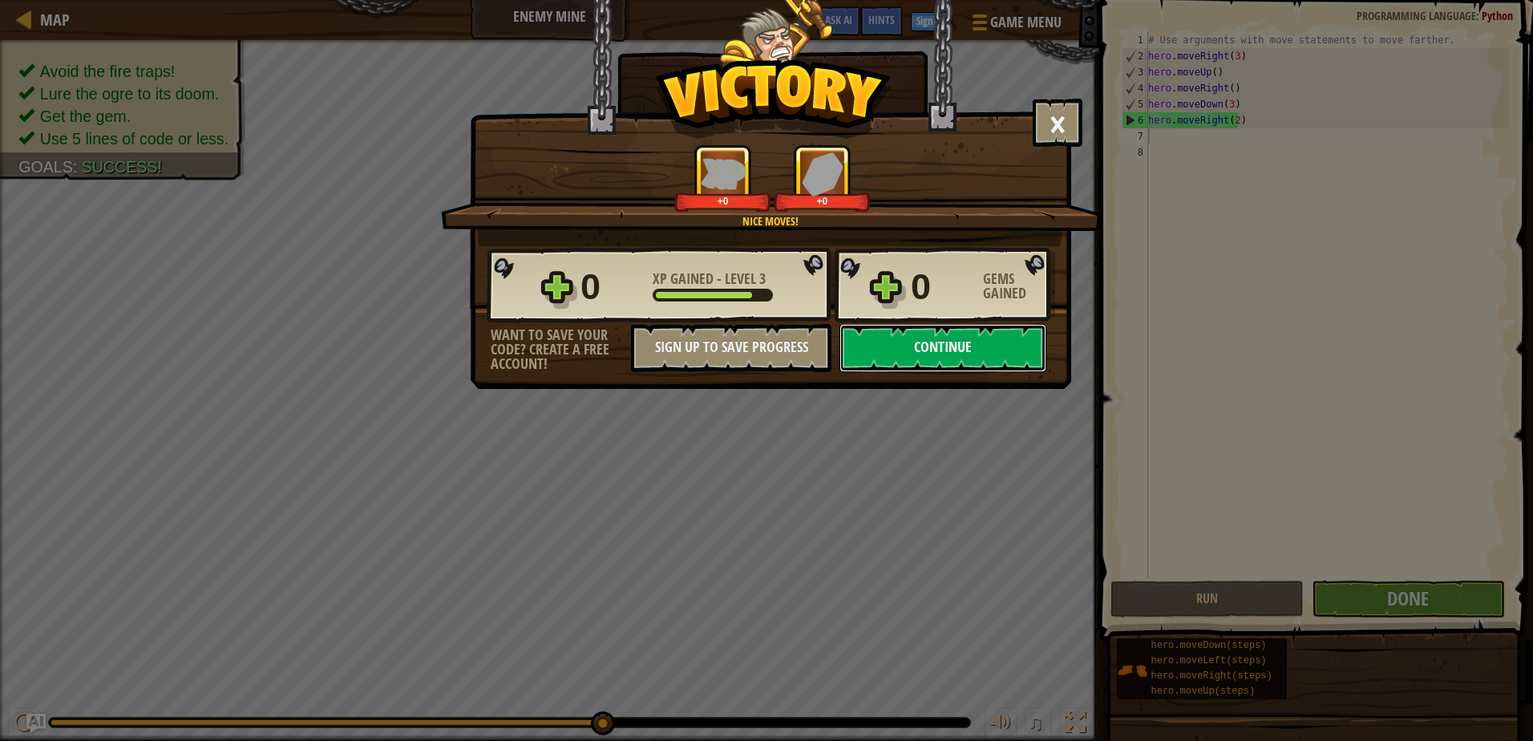
click at [997, 354] on button "Continue" at bounding box center [943, 348] width 207 height 48
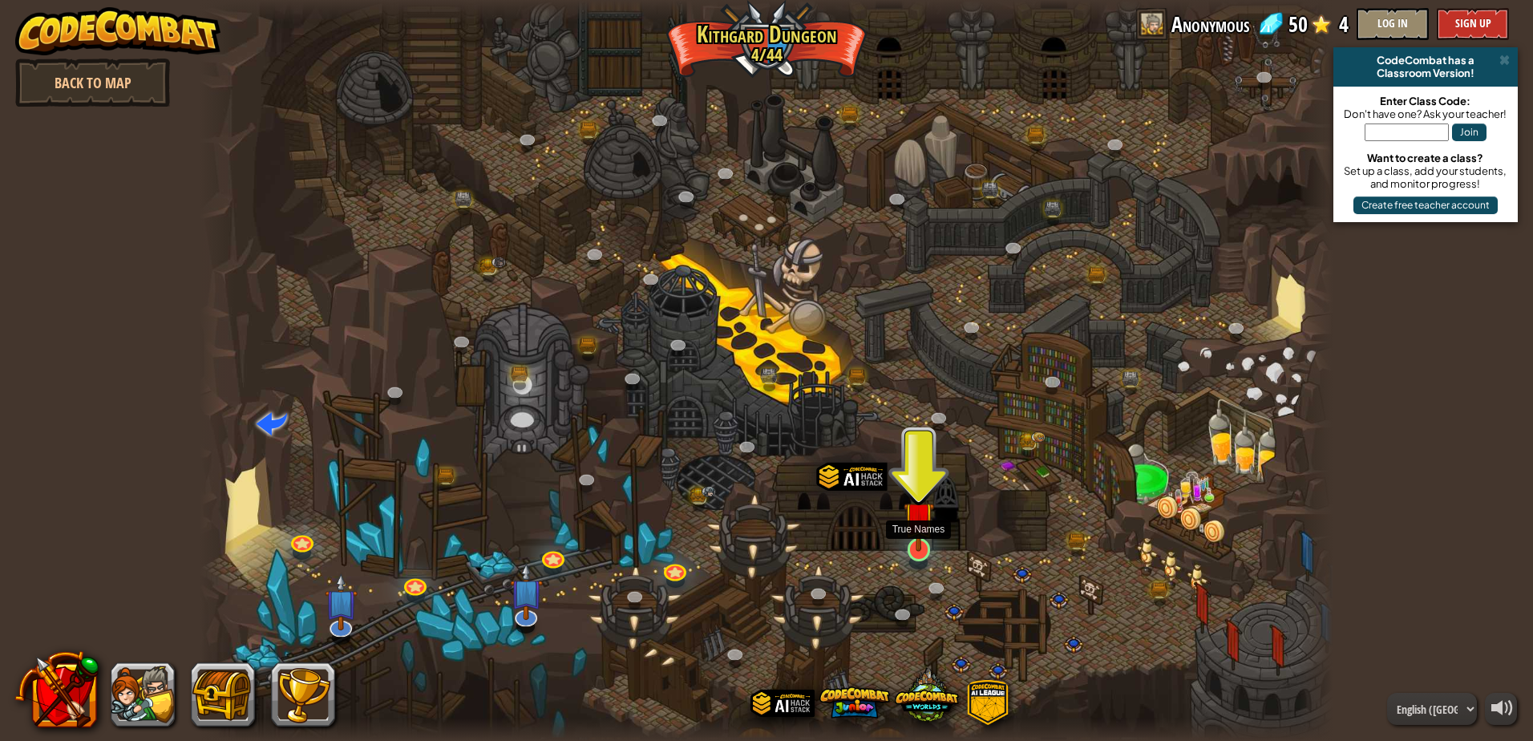
click at [909, 549] on img at bounding box center [919, 517] width 30 height 70
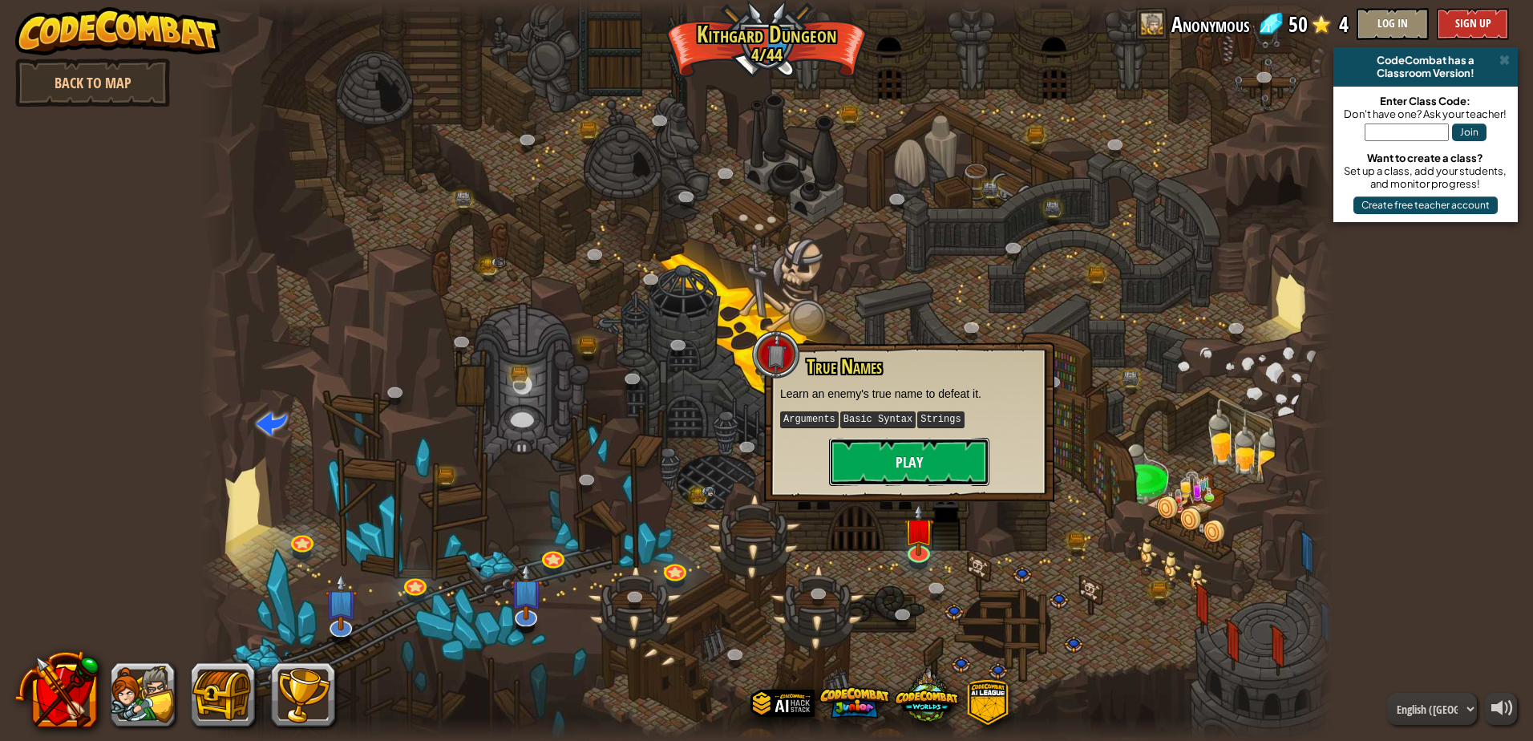
click at [935, 471] on button "Play" at bounding box center [909, 462] width 160 height 48
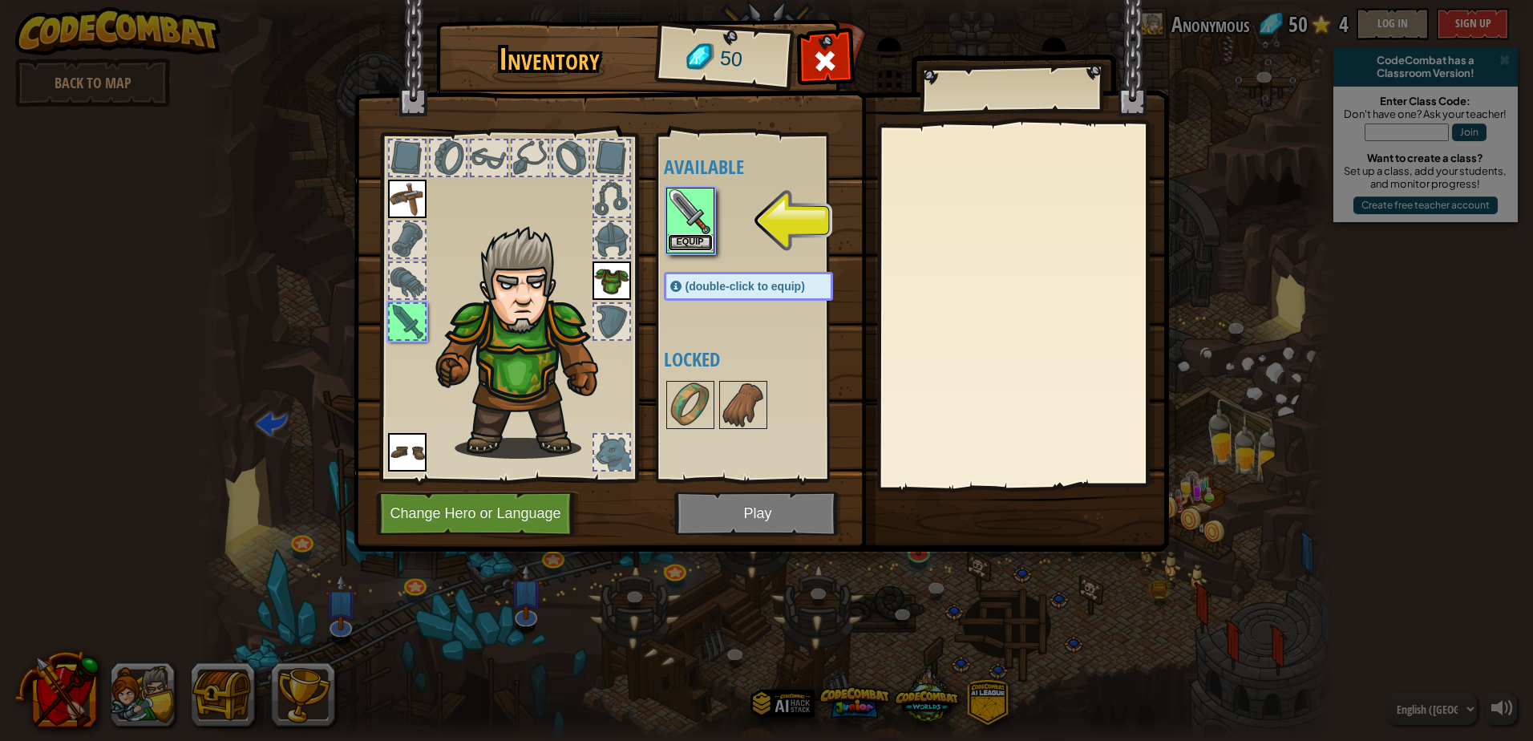
click at [698, 234] on button "Equip" at bounding box center [690, 242] width 45 height 17
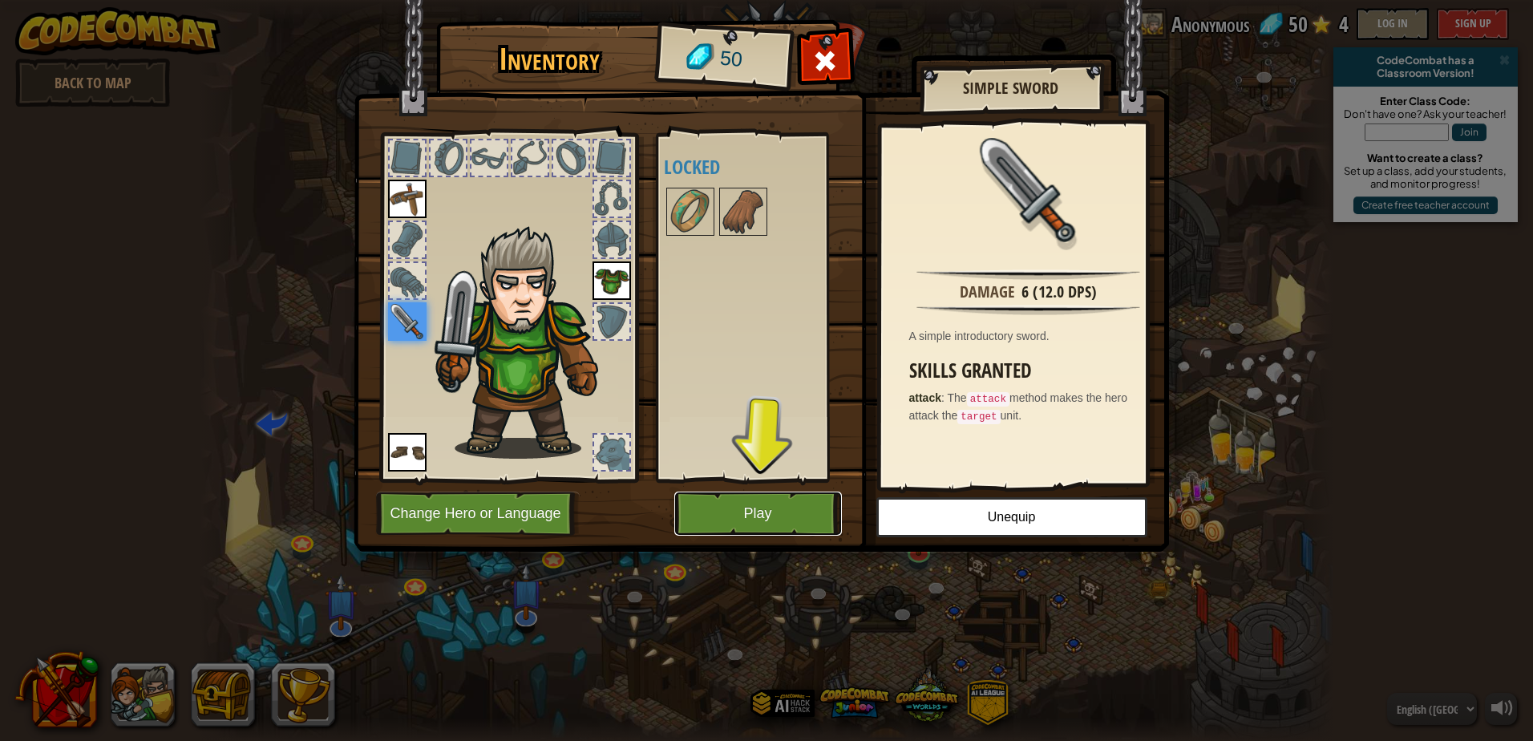
click at [771, 518] on button "Play" at bounding box center [758, 514] width 168 height 44
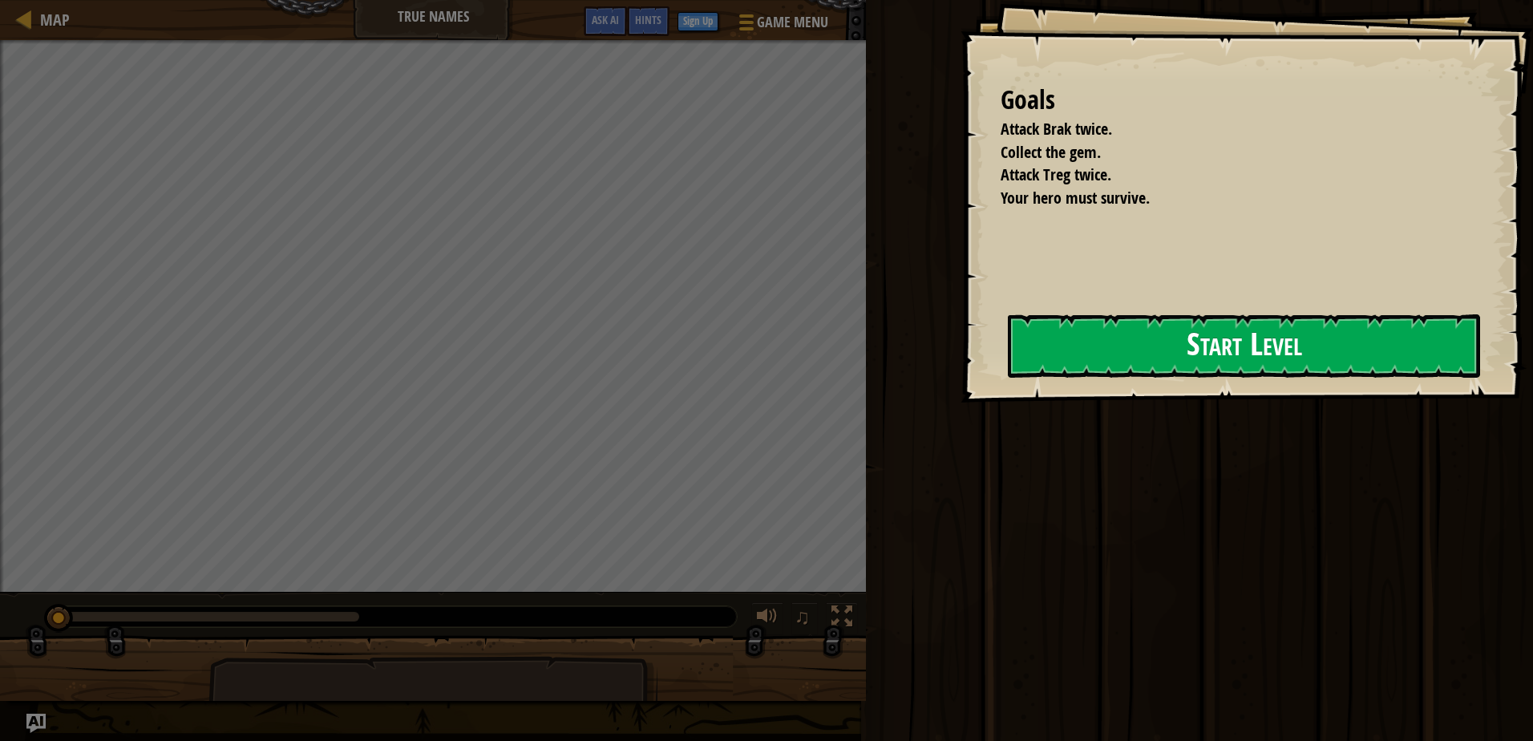
click at [1200, 358] on button "Start Level" at bounding box center [1244, 345] width 472 height 63
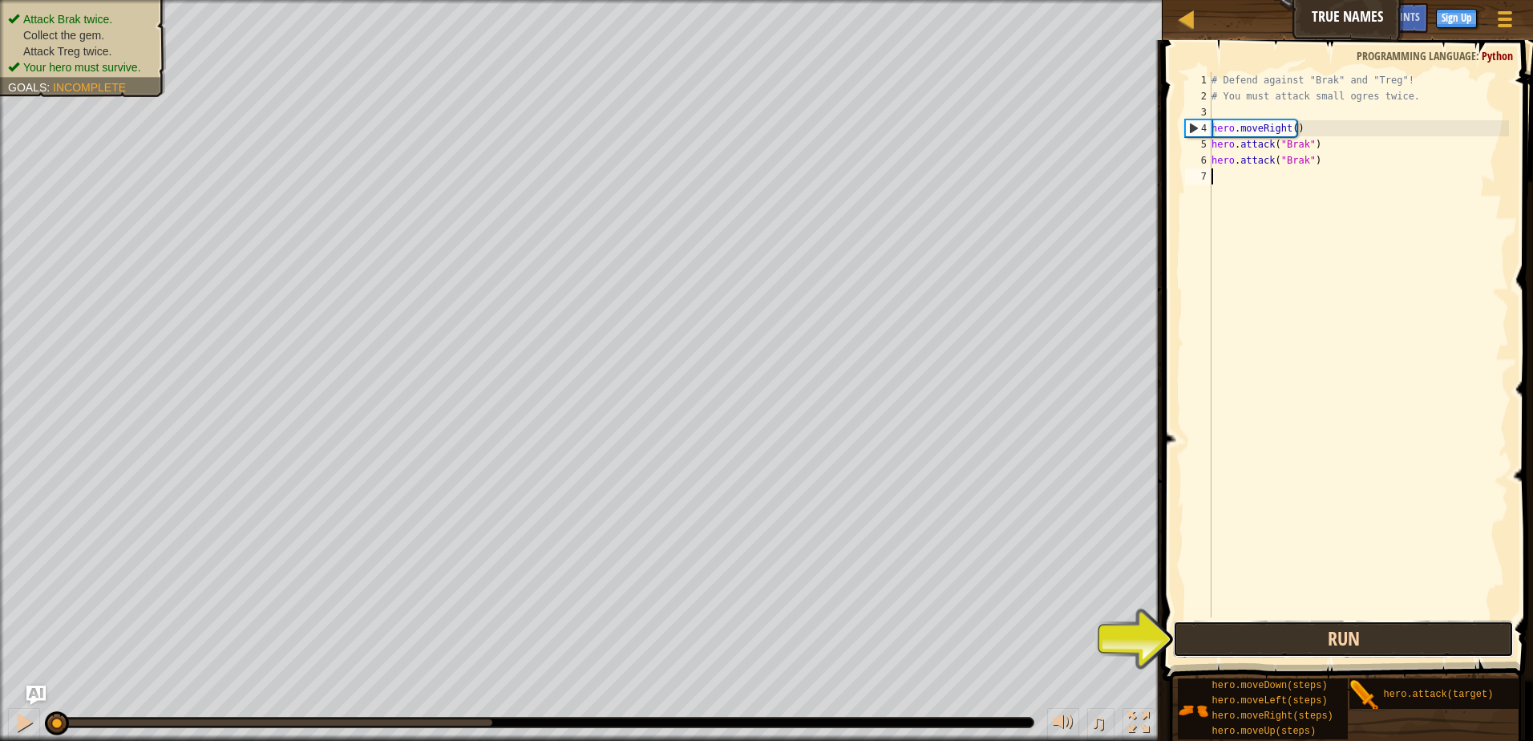
click at [1282, 649] on button "Run" at bounding box center [1343, 639] width 341 height 37
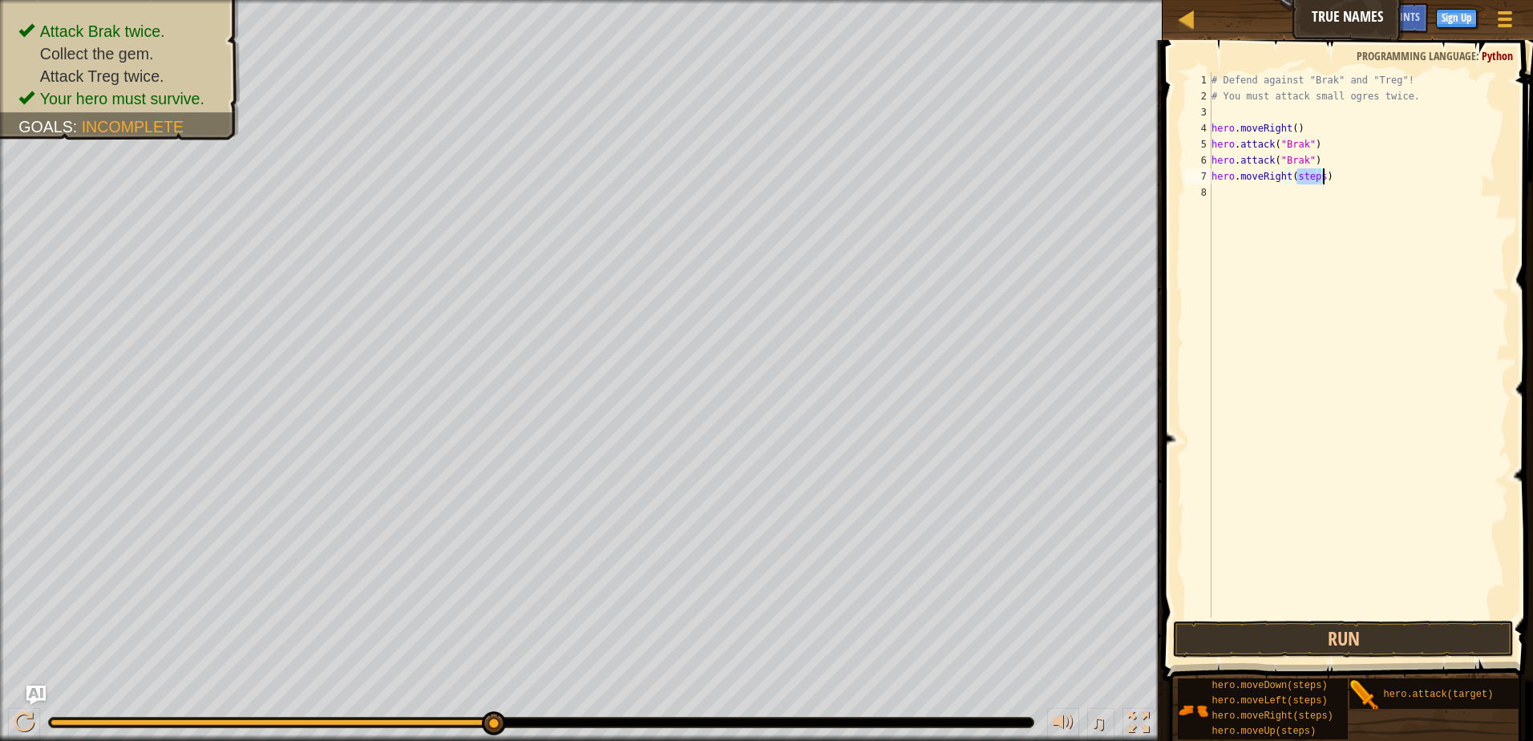
drag, startPoint x: 1294, startPoint y: 175, endPoint x: 1320, endPoint y: 178, distance: 25.9
click at [1320, 178] on div "# Defend against "Brak" and "Treg"! # You must attack small ogres twice. hero .…" at bounding box center [1358, 360] width 301 height 577
click at [1277, 168] on div "# Defend against "Brak" and "Treg"! # You must attack small ogres twice. hero .…" at bounding box center [1358, 360] width 301 height 577
drag, startPoint x: 1289, startPoint y: 176, endPoint x: 1317, endPoint y: 172, distance: 28.4
click at [1317, 172] on div "# Defend against "Brak" and "Treg"! # You must attack small ogres twice. hero .…" at bounding box center [1358, 360] width 301 height 577
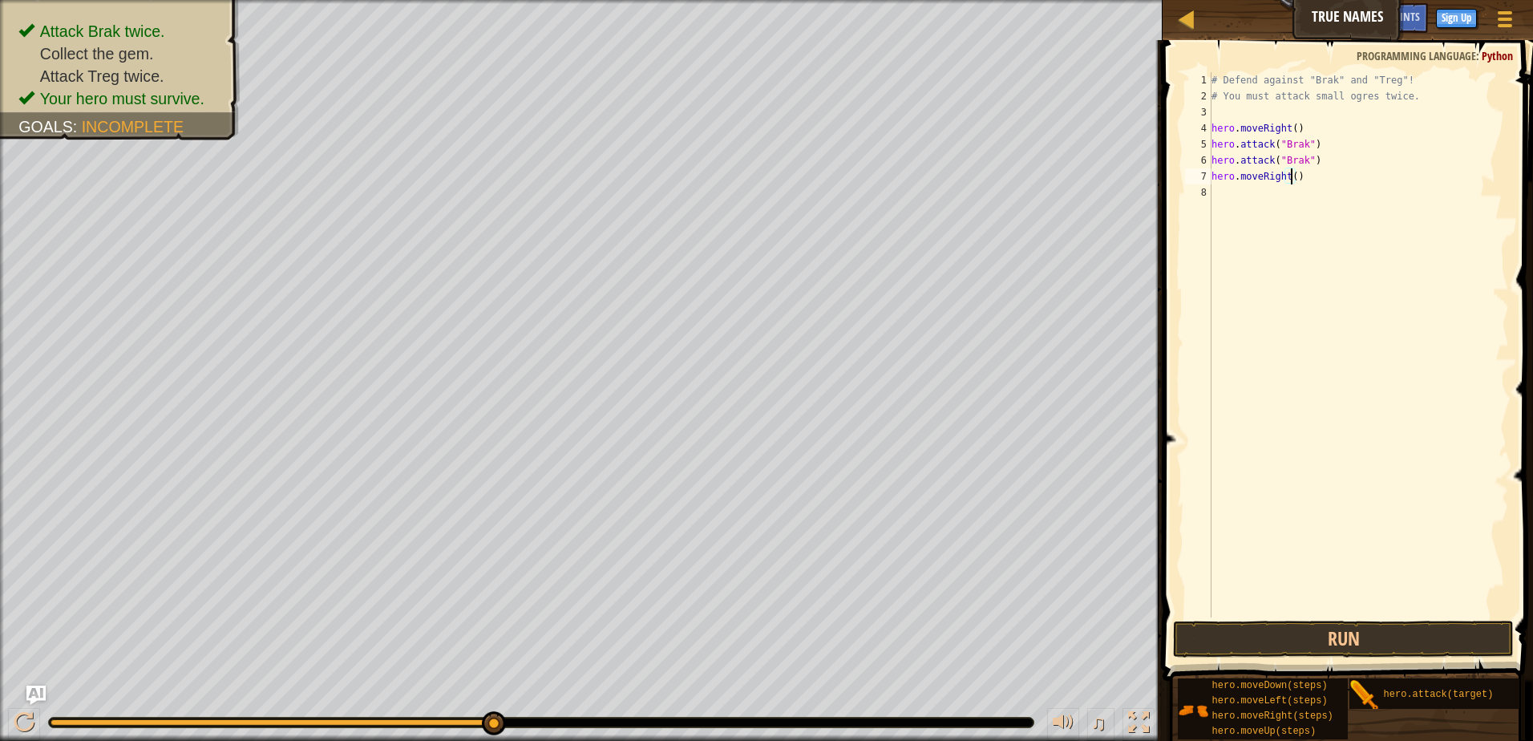
type textarea "hero.moveRight(2)"
click at [1351, 631] on button "Run" at bounding box center [1343, 639] width 341 height 37
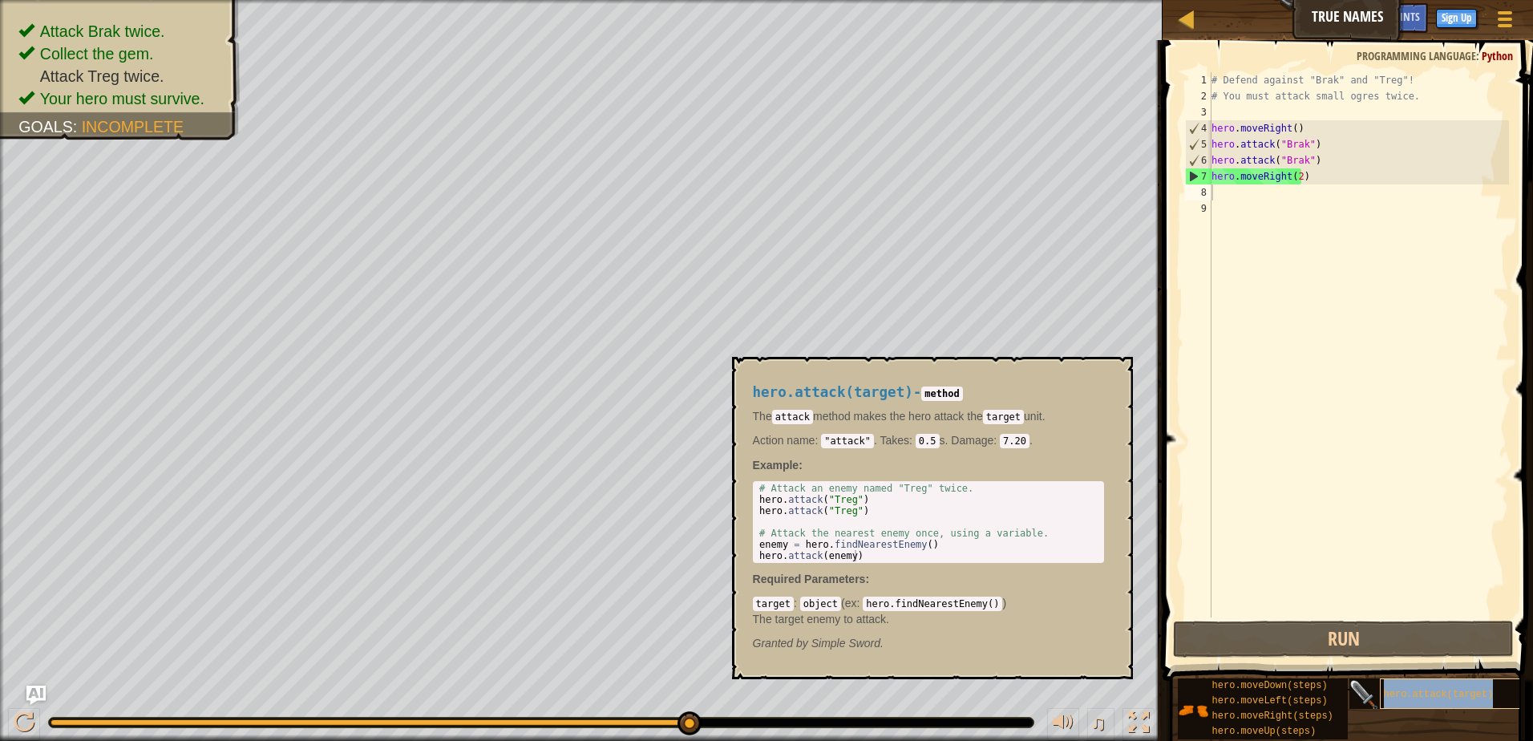
type textarea "hero.attack(target)"
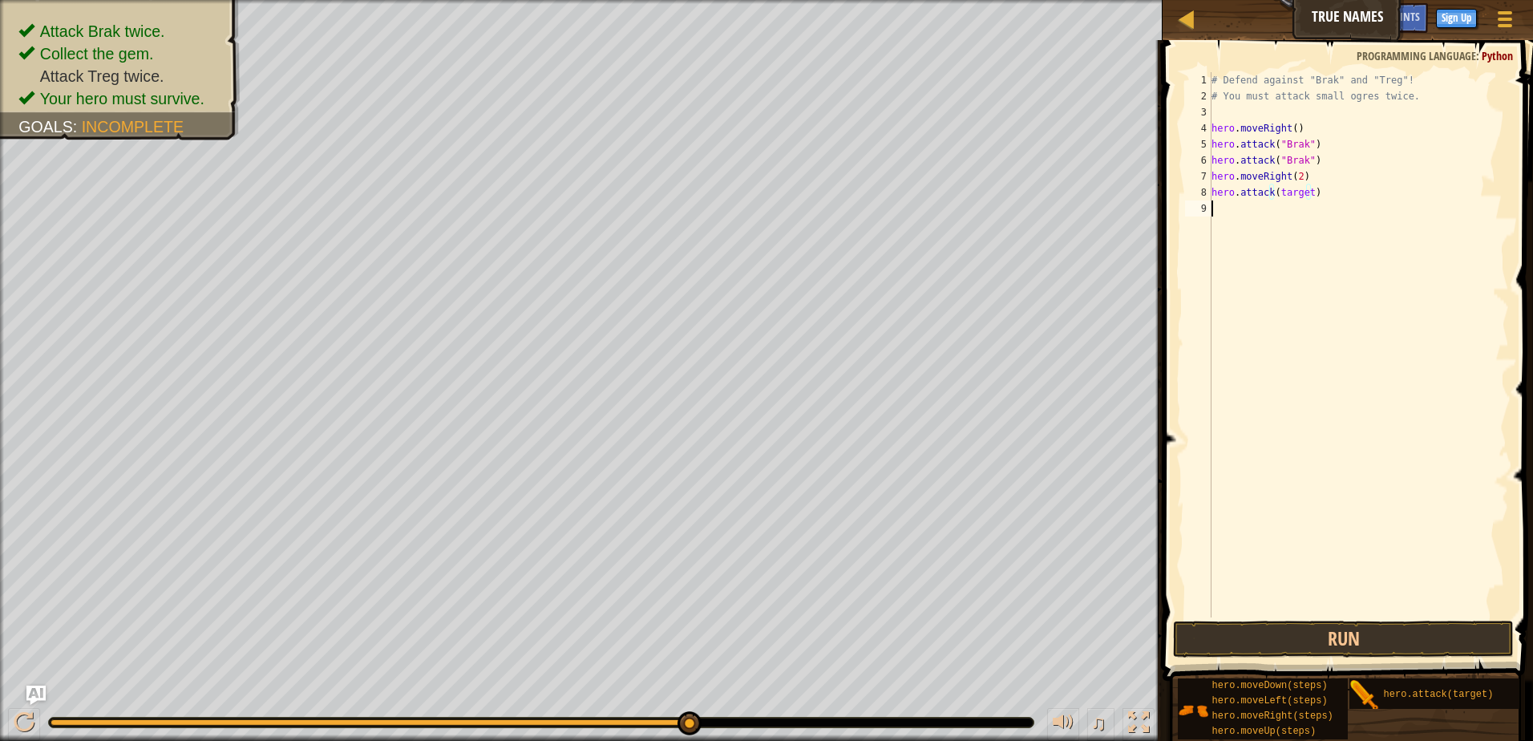
click at [1293, 270] on div "# Defend against "Brak" and "Treg"! # You must attack small ogres twice. hero .…" at bounding box center [1358, 360] width 301 height 577
click at [1435, 633] on button "Run" at bounding box center [1343, 639] width 341 height 37
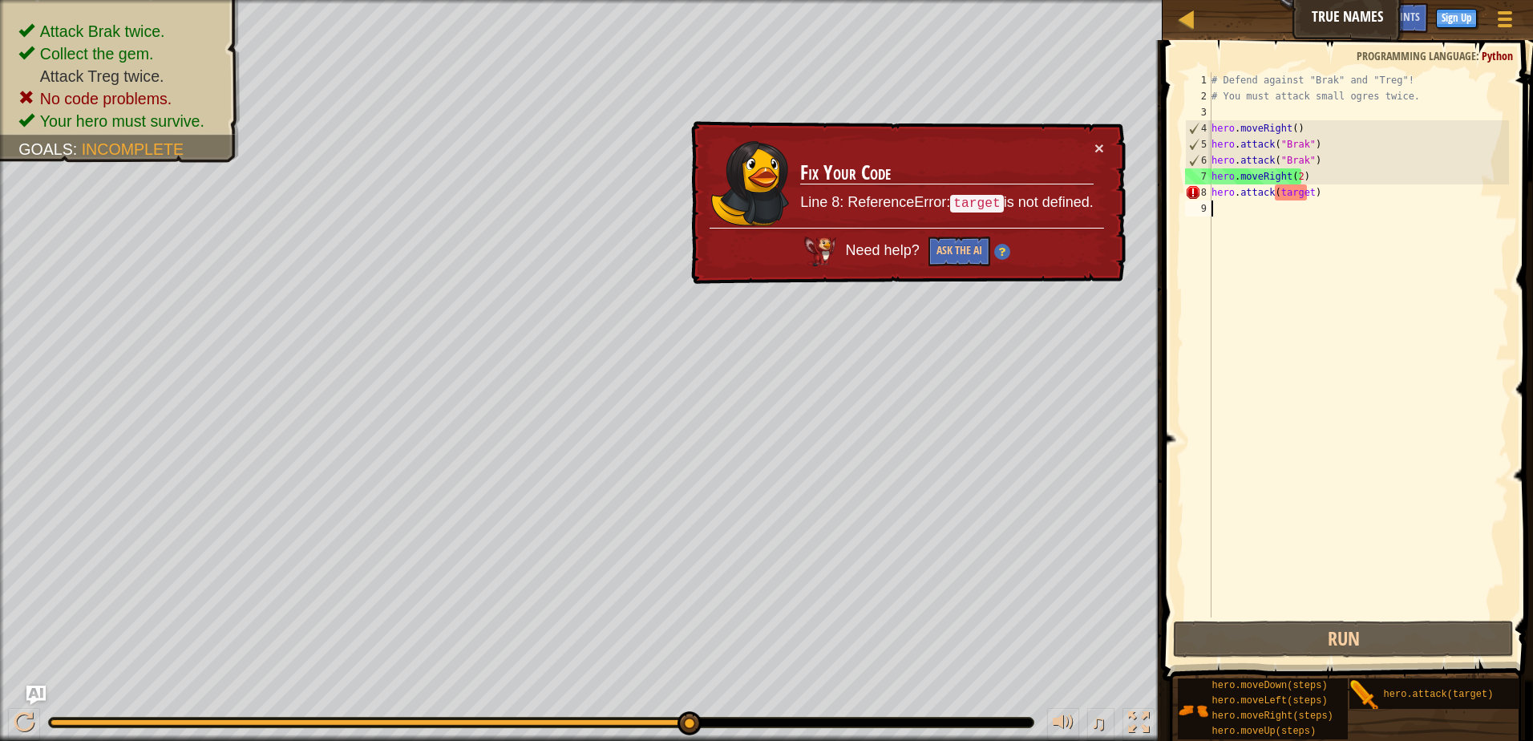
click at [1303, 194] on div "# Defend against "Brak" and "Treg"! # You must attack small ogres twice. hero .…" at bounding box center [1358, 360] width 301 height 577
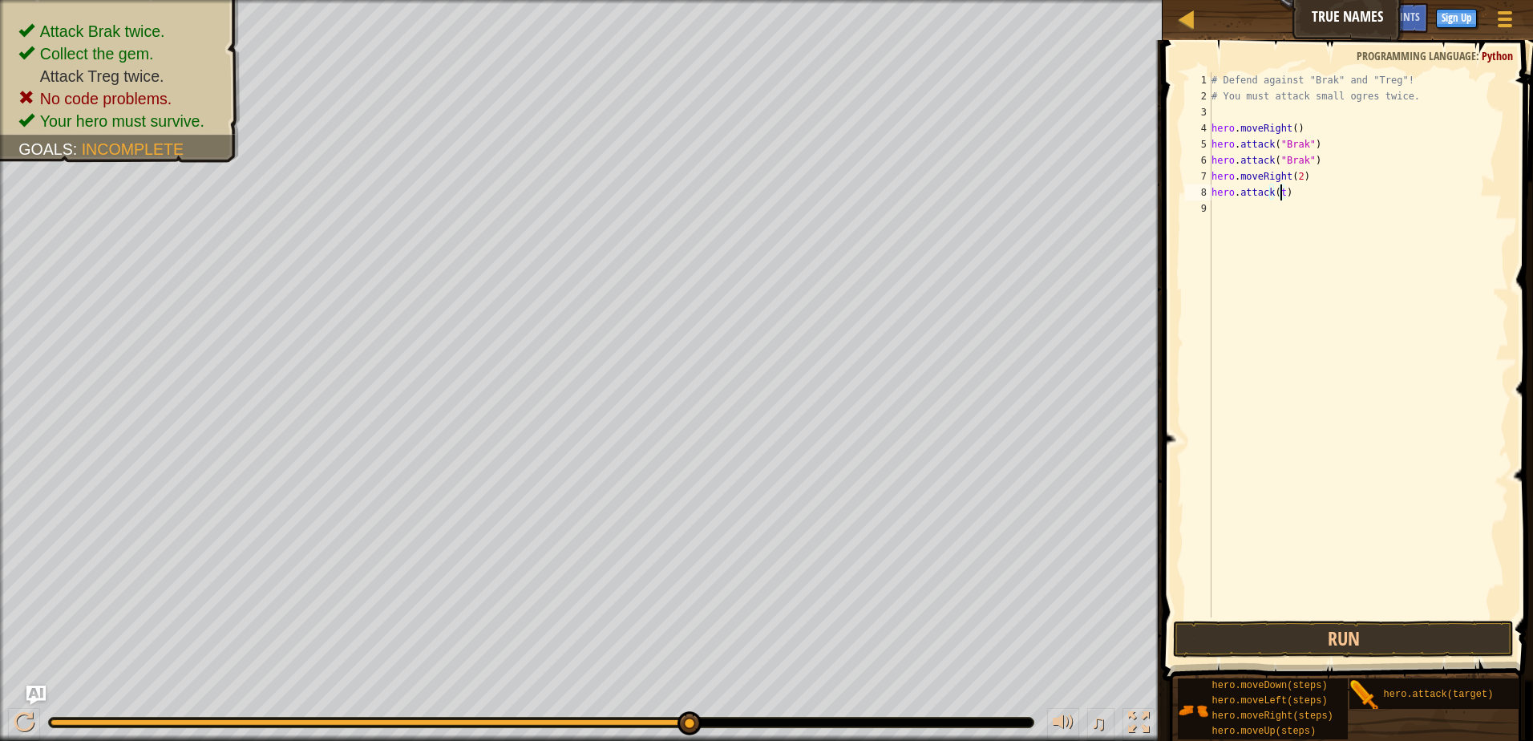
click at [1279, 194] on div "# Defend against "Brak" and "Treg"! # You must attack small ogres twice. hero .…" at bounding box center [1358, 360] width 301 height 577
type textarea "hero.attack(treg)"
click at [1368, 630] on button "Run" at bounding box center [1343, 639] width 341 height 37
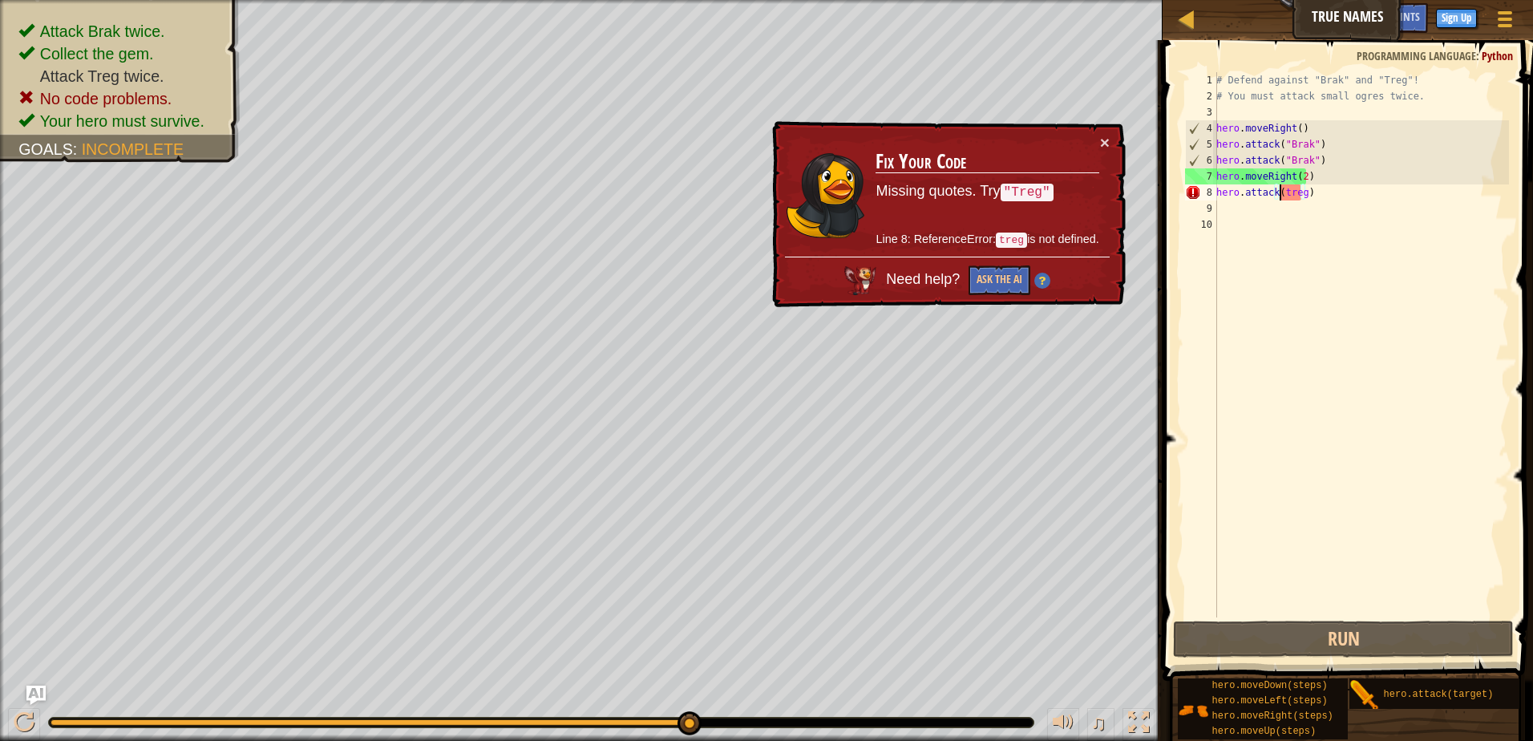
click at [1277, 195] on div "# Defend against "Brak" and "Treg"! # You must attack small ogres twice. hero .…" at bounding box center [1361, 360] width 296 height 577
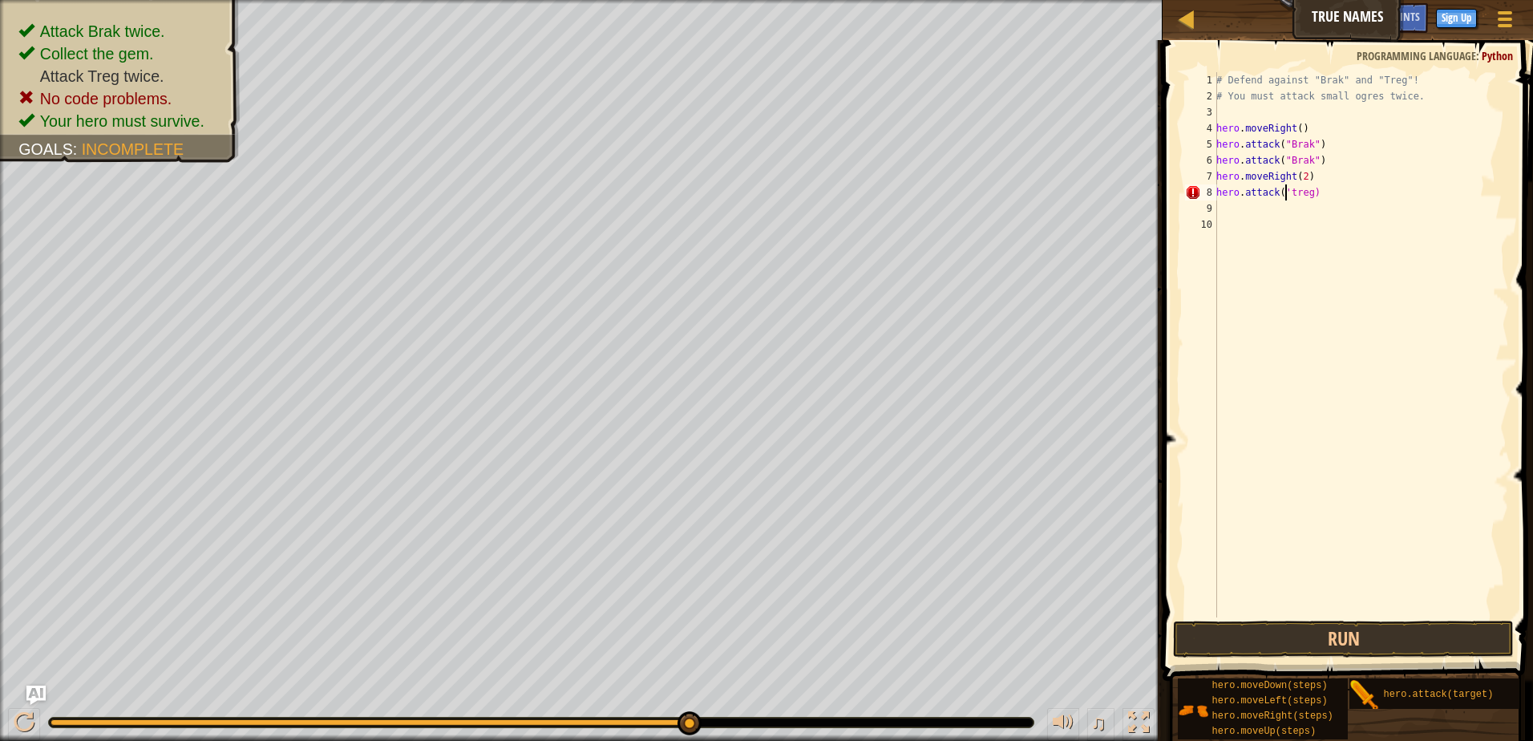
click at [1310, 196] on div "# Defend against "Brak" and "Treg"! # You must attack small ogres twice. hero .…" at bounding box center [1361, 360] width 296 height 577
click at [1308, 198] on div "# Defend against "Brak" and "Treg"! # You must attack small ogres twice. hero .…" at bounding box center [1361, 360] width 296 height 577
click at [1335, 646] on button "Run" at bounding box center [1343, 639] width 341 height 37
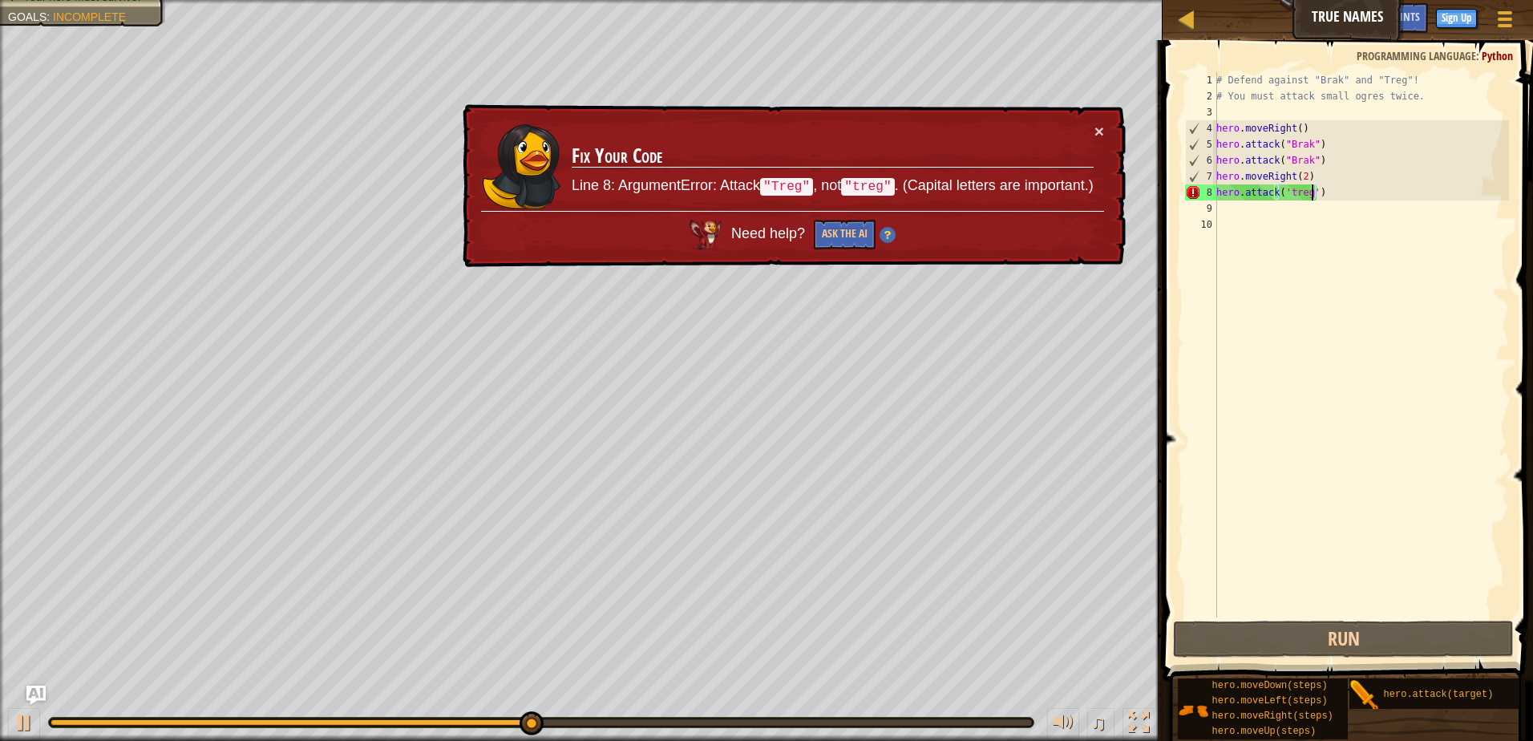
click at [1289, 196] on div "# Defend against "Brak" and "Treg"! # You must attack small ogres twice. hero .…" at bounding box center [1361, 360] width 296 height 577
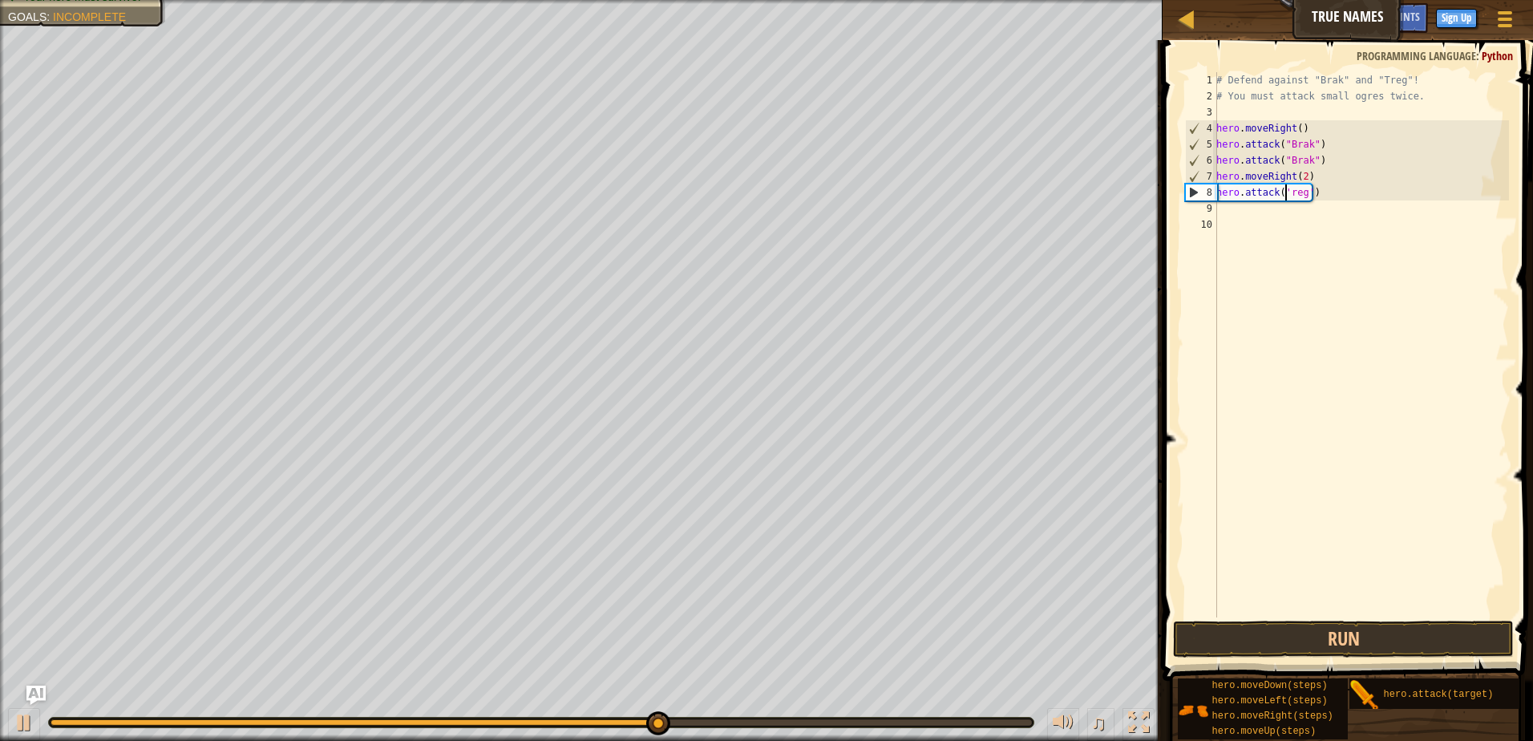
scroll to position [7, 6]
click at [1313, 630] on button "Run" at bounding box center [1343, 639] width 341 height 37
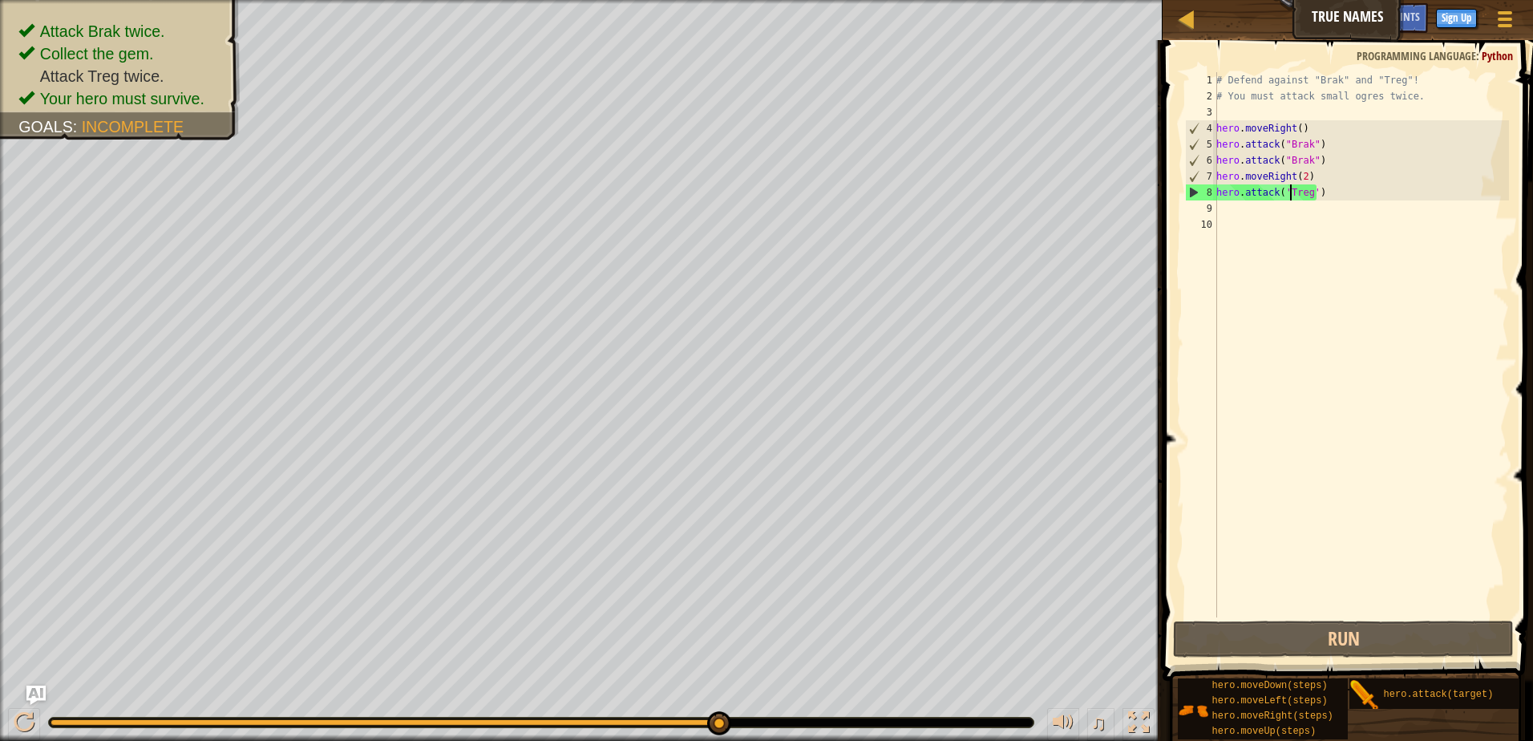
click at [1283, 194] on div "# Defend against "Brak" and "Treg"! # You must attack small ogres twice. hero .…" at bounding box center [1361, 360] width 296 height 577
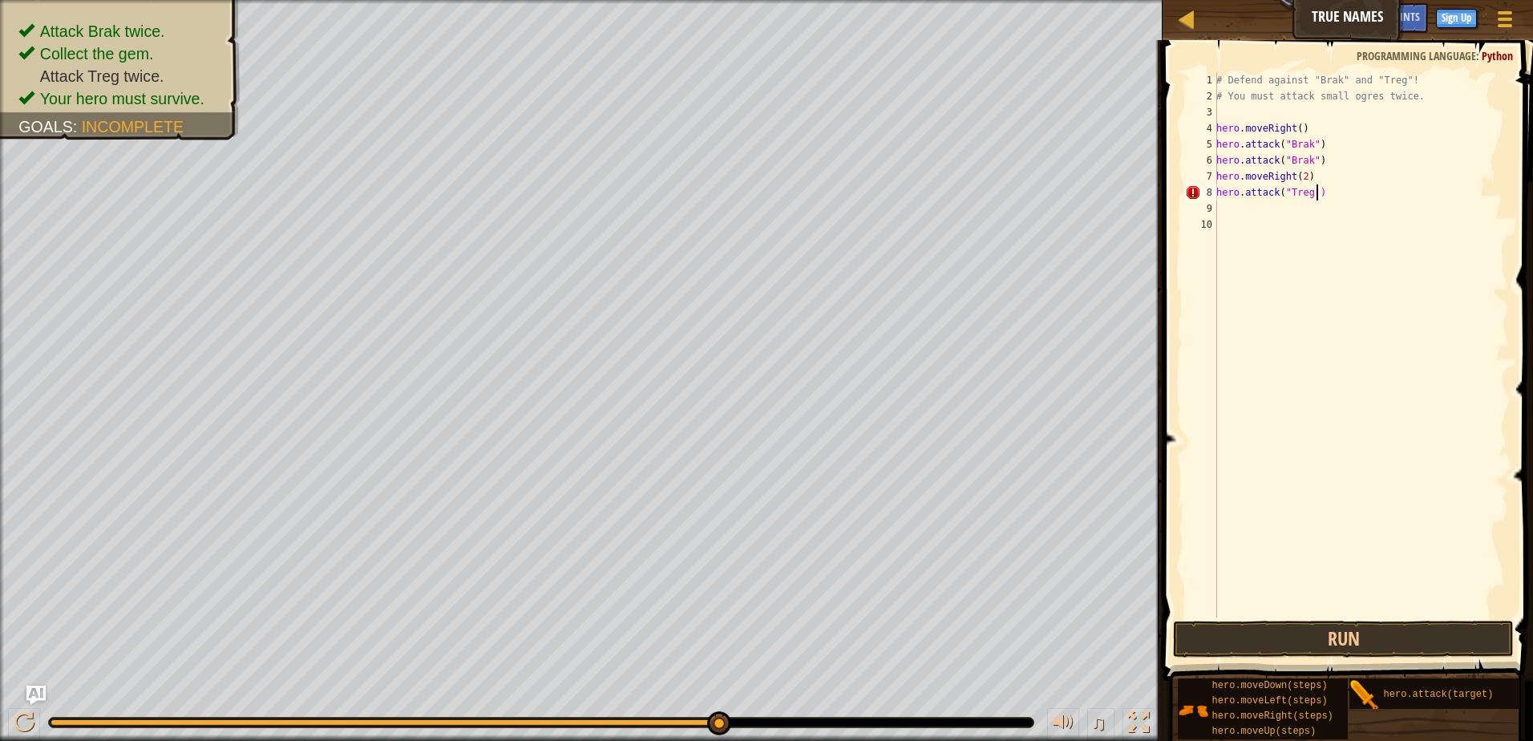
click at [1311, 196] on div "# Defend against "Brak" and "Treg"! # You must attack small ogres twice. hero .…" at bounding box center [1361, 360] width 296 height 577
click at [1310, 196] on div "# Defend against "Brak" and "Treg"! # You must attack small ogres twice. hero .…" at bounding box center [1361, 344] width 296 height 545
type textarea "hero.attack("Treg")"
click at [1319, 657] on button "Run" at bounding box center [1343, 639] width 341 height 37
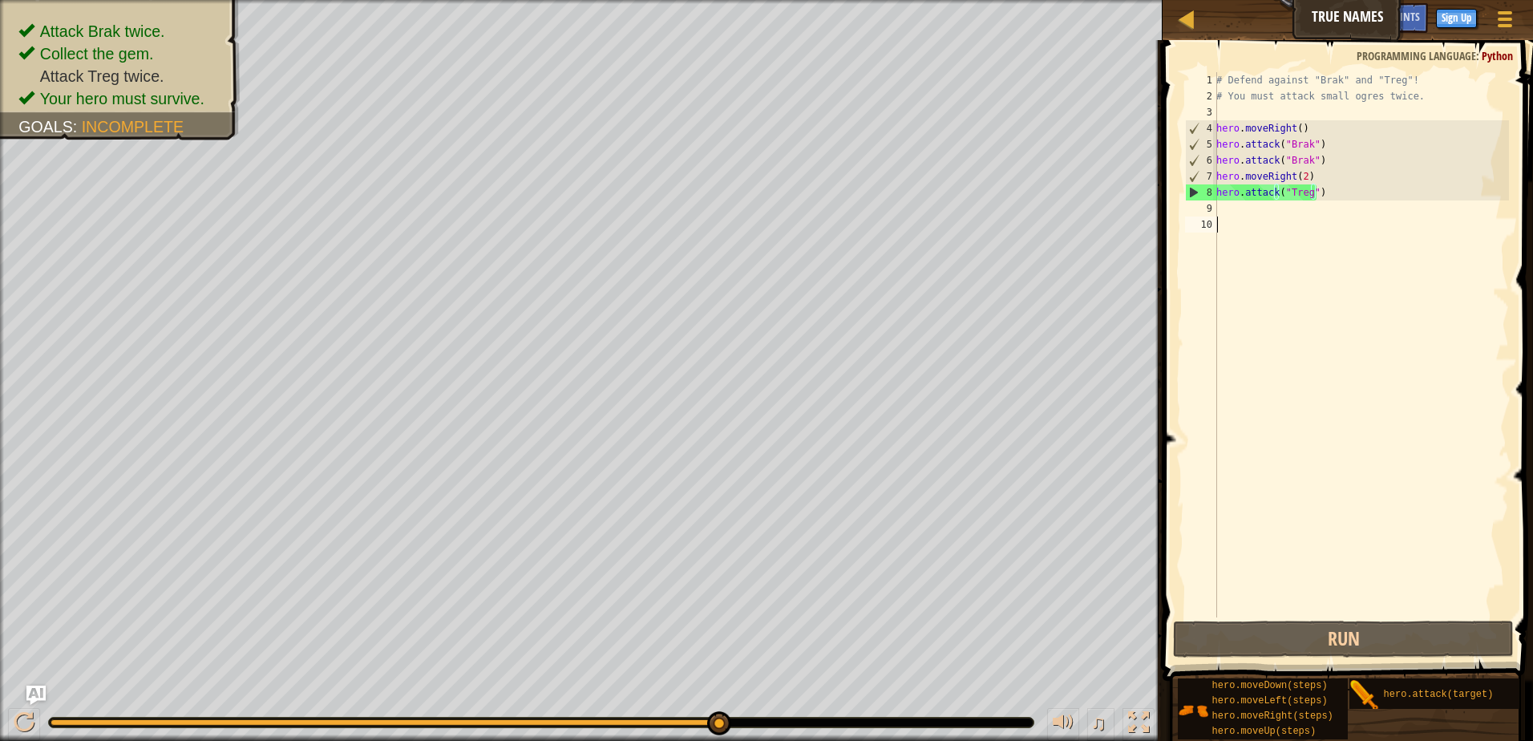
drag, startPoint x: 1302, startPoint y: 252, endPoint x: 1300, endPoint y: 267, distance: 15.4
click at [1300, 267] on div "# Defend against "Brak" and "Treg"! # You must attack small ogres twice. hero .…" at bounding box center [1361, 360] width 296 height 577
click at [1231, 252] on div "# Defend against "Brak" and "Treg"! # You must attack small ogres twice. hero .…" at bounding box center [1361, 360] width 296 height 577
click at [1190, 192] on div "8" at bounding box center [1201, 192] width 31 height 16
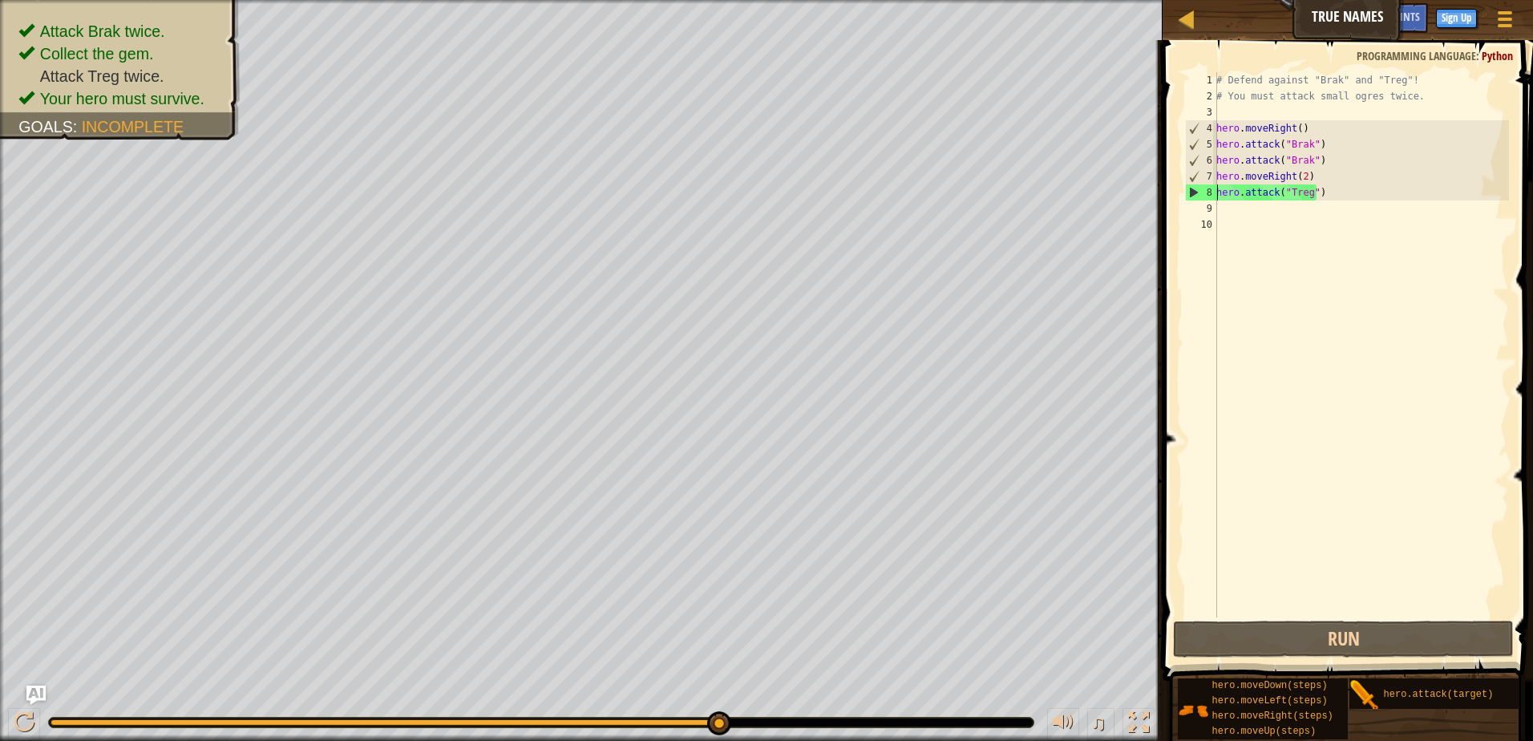
click at [1193, 189] on div "8" at bounding box center [1201, 192] width 31 height 16
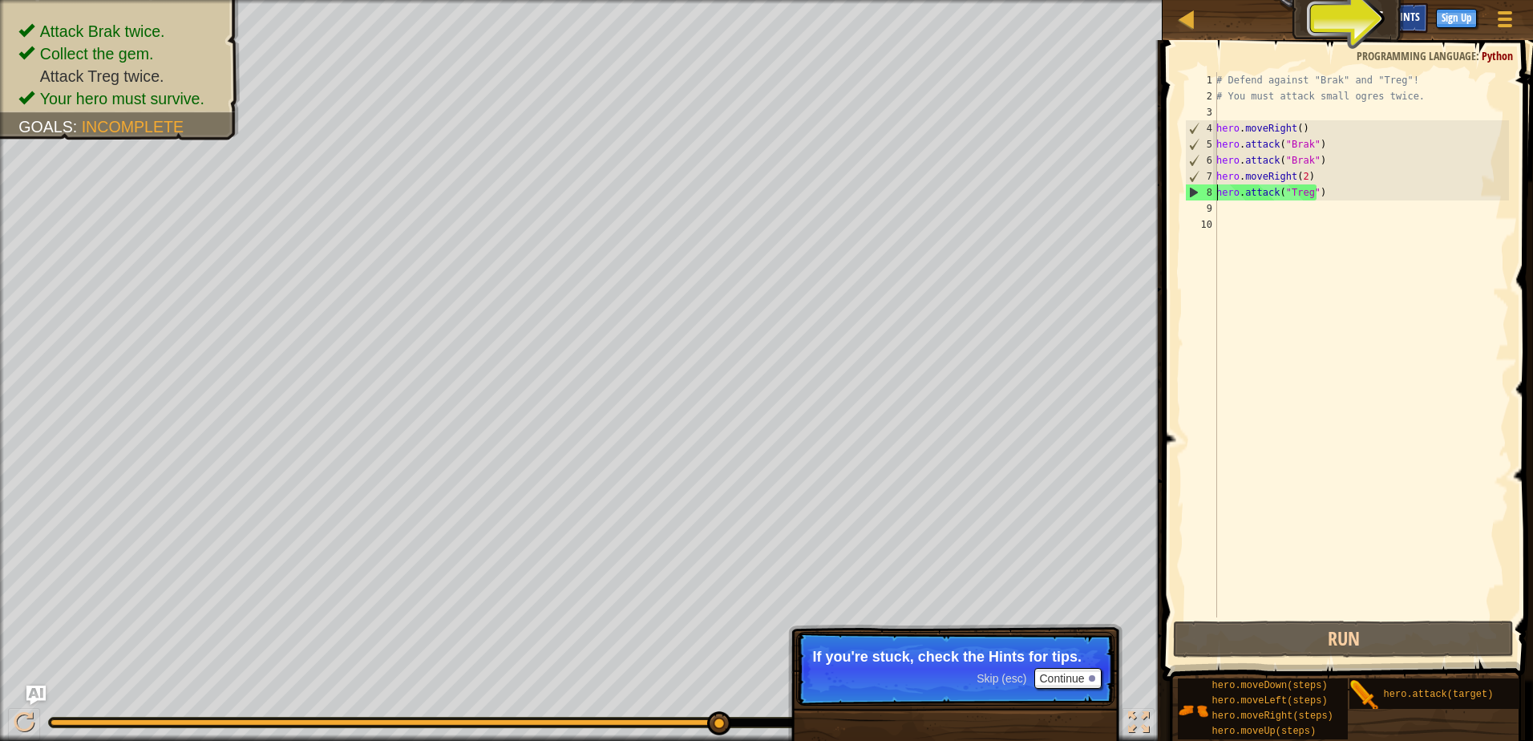
click at [1399, 16] on span "Hints" at bounding box center [1407, 16] width 26 height 15
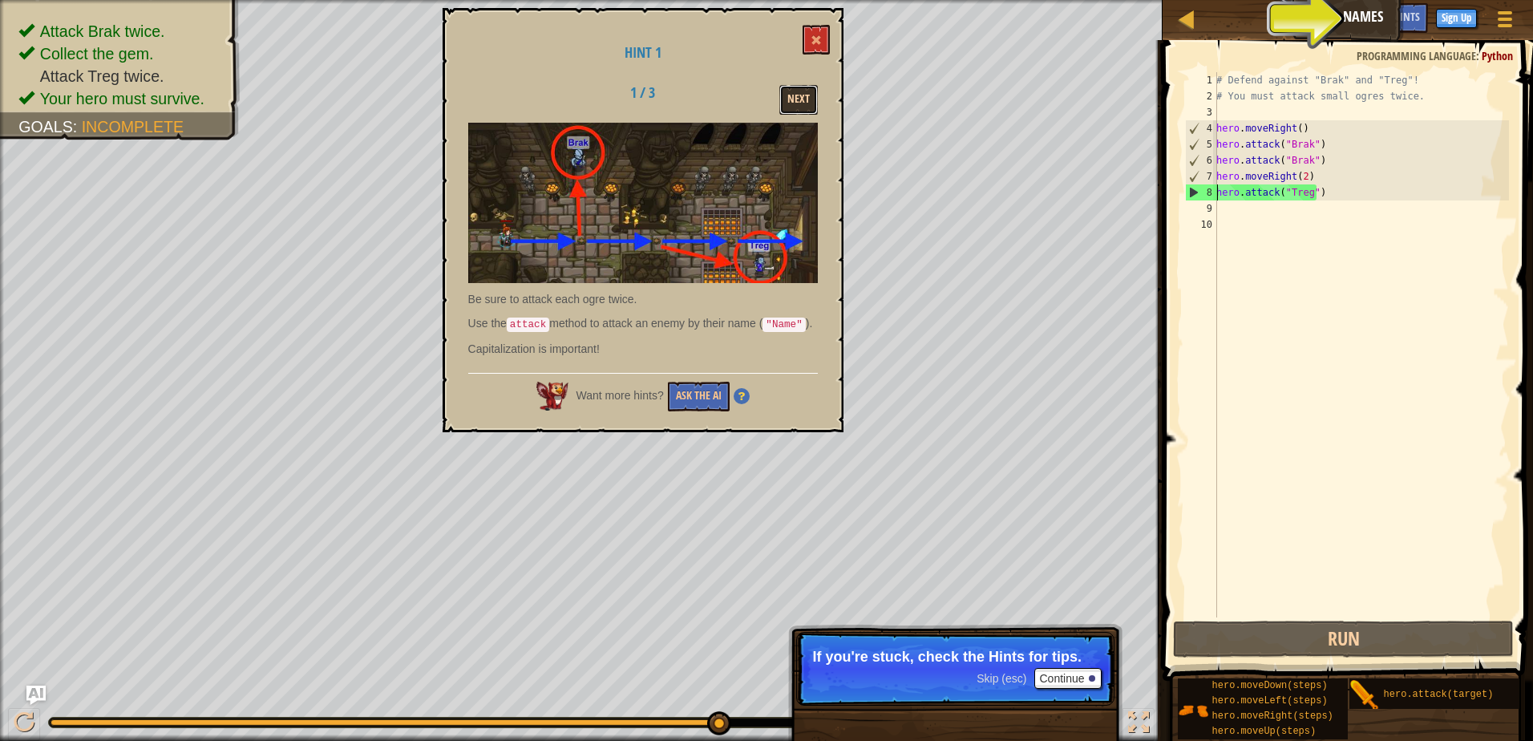
click at [809, 106] on button "Next" at bounding box center [798, 100] width 38 height 30
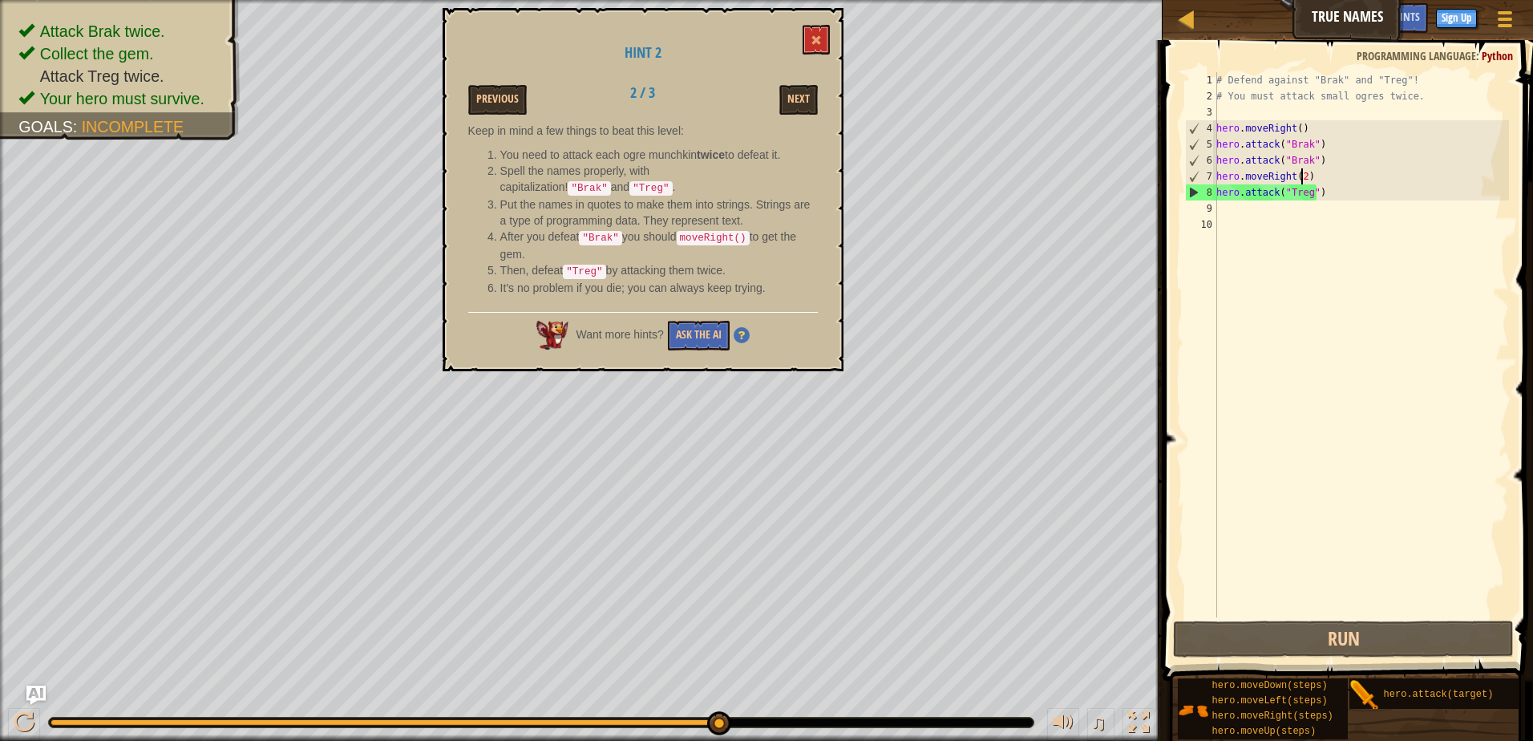
click at [1301, 176] on div "# Defend against "Brak" and "Treg"! # You must attack small ogres twice. hero .…" at bounding box center [1361, 360] width 296 height 577
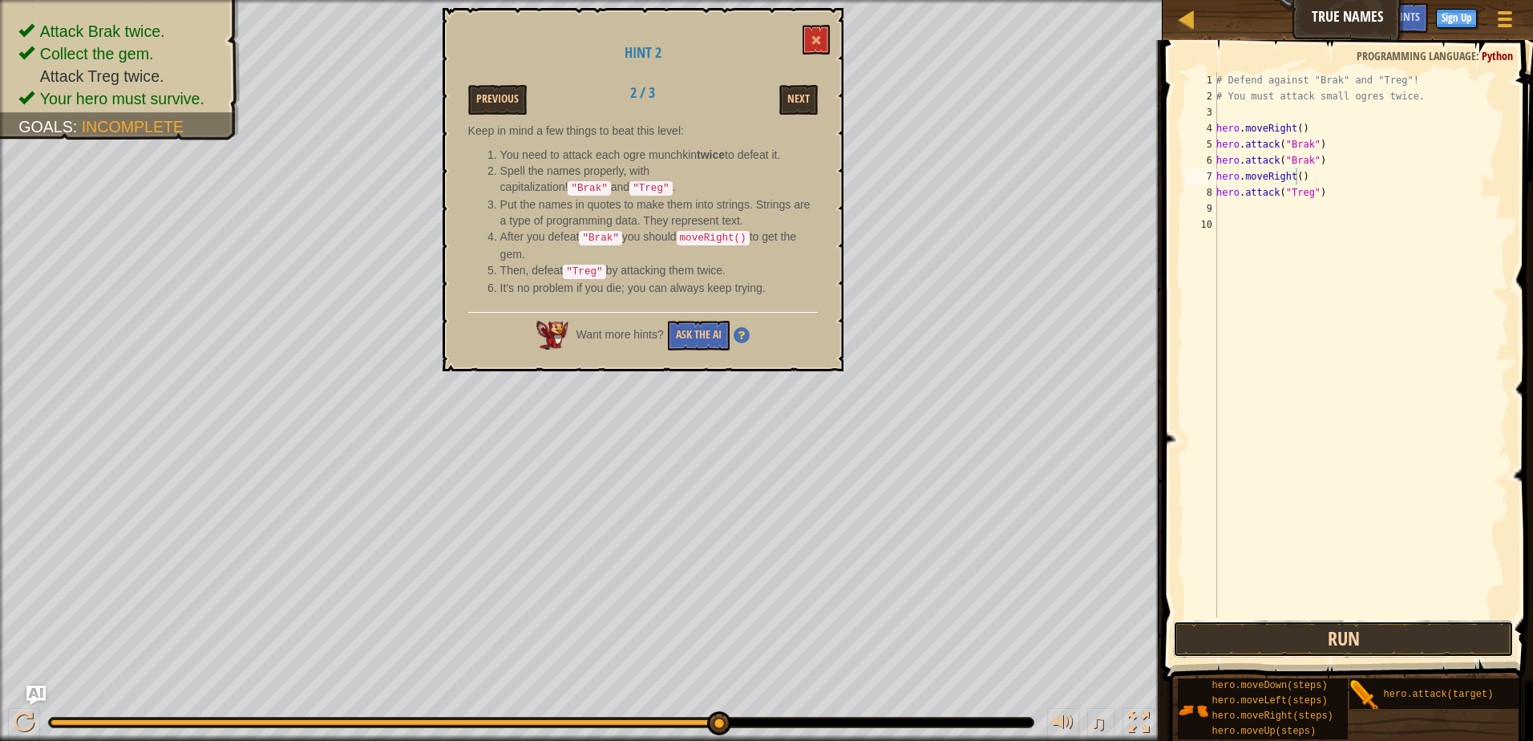
click at [1358, 630] on button "Run" at bounding box center [1343, 639] width 341 height 37
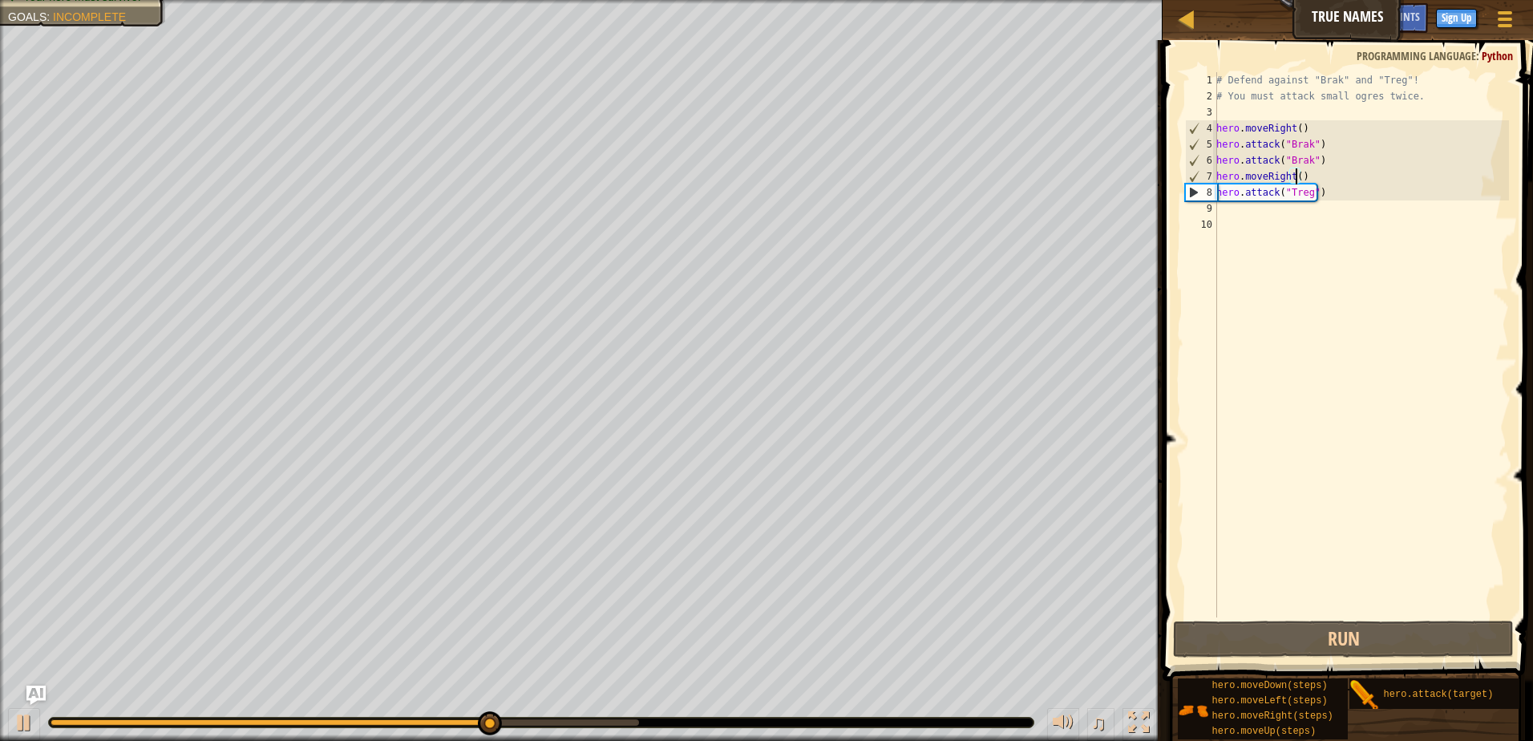
click at [1316, 200] on div "# Defend against "Brak" and "Treg"! # You must attack small ogres twice. hero .…" at bounding box center [1361, 360] width 296 height 577
click at [1342, 192] on div "# Defend against "Brak" and "Treg"! # You must attack small ogres twice. hero .…" at bounding box center [1361, 360] width 296 height 577
click at [1402, 21] on span "Hints" at bounding box center [1407, 16] width 26 height 15
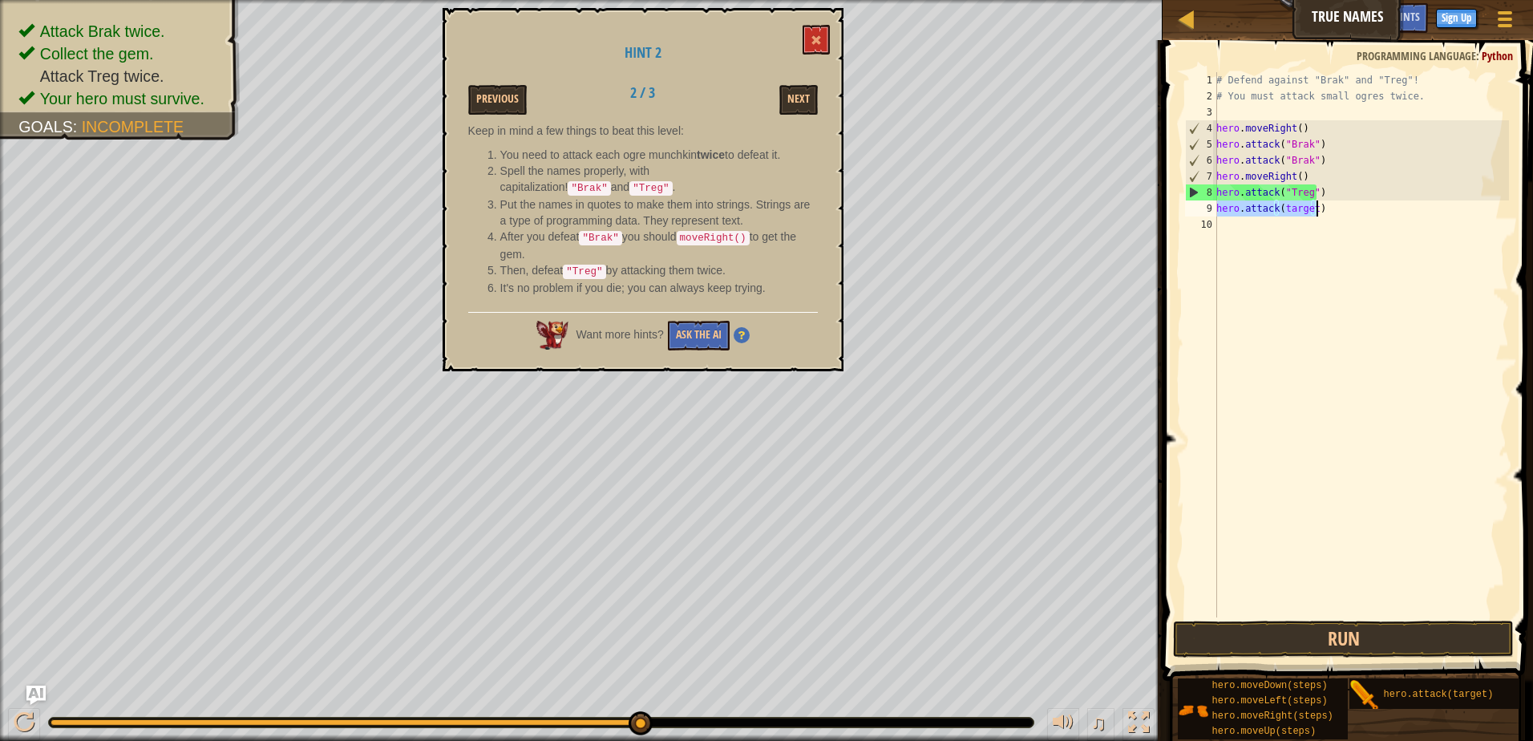
click at [1304, 204] on div "# Defend against "Brak" and "Treg"! # You must attack small ogres twice. hero .…" at bounding box center [1361, 344] width 296 height 545
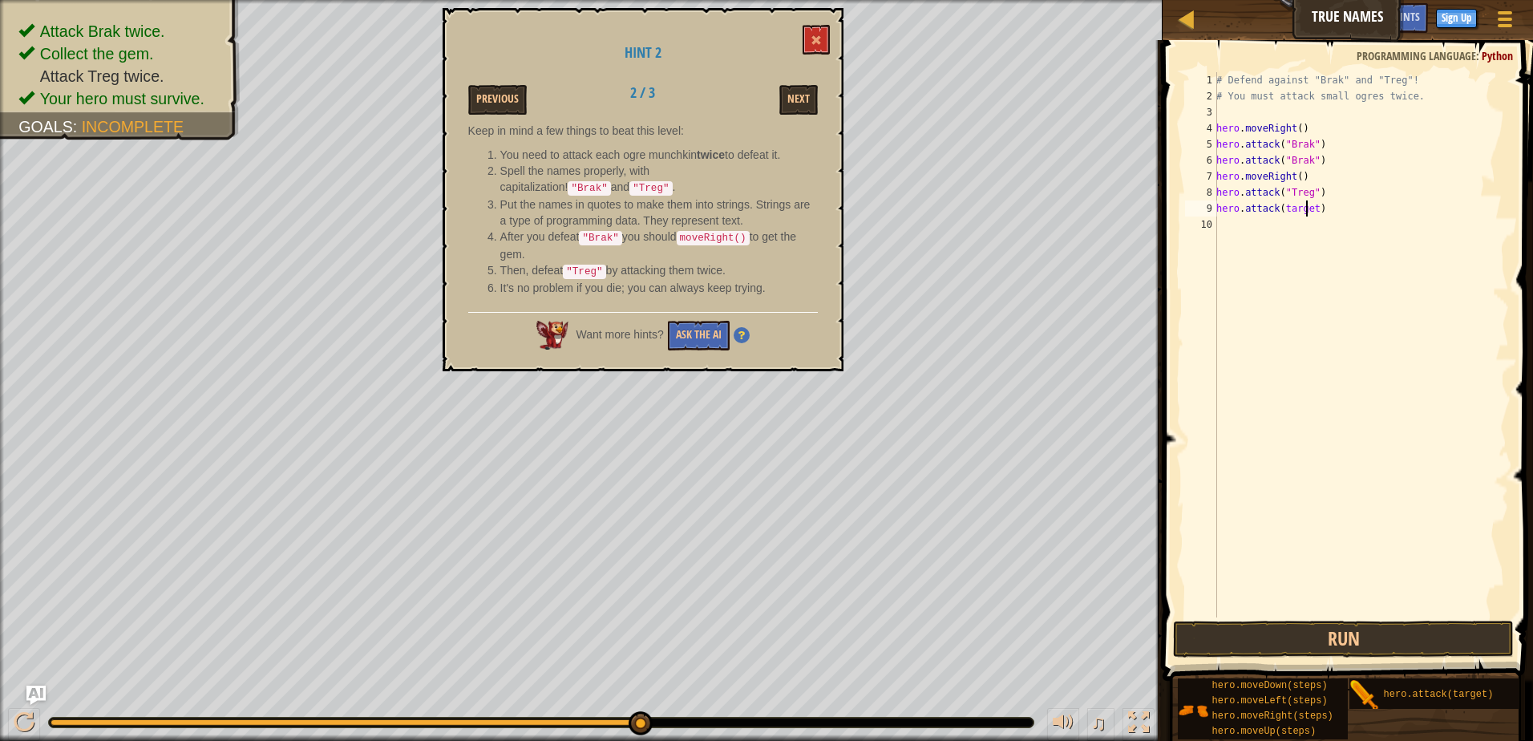
click at [1307, 210] on div "# Defend against "Brak" and "Treg"! # You must attack small ogres twice. hero .…" at bounding box center [1361, 360] width 296 height 577
click at [1312, 210] on div "# Defend against "Brak" and "Treg"! # You must attack small ogres twice. hero .…" at bounding box center [1361, 360] width 296 height 577
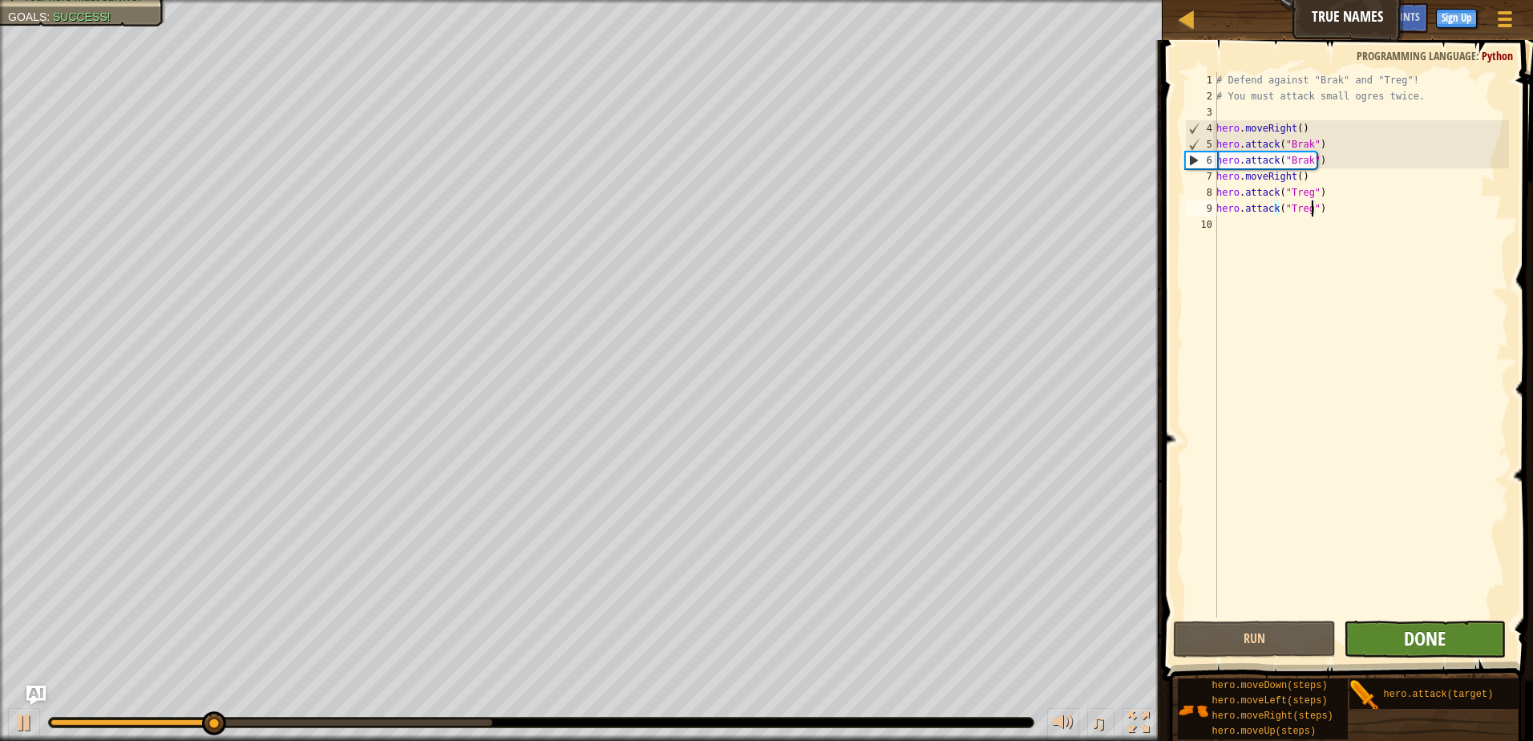
type textarea "hero.attack("Treg")"
click at [1437, 633] on span "Done" at bounding box center [1425, 638] width 42 height 26
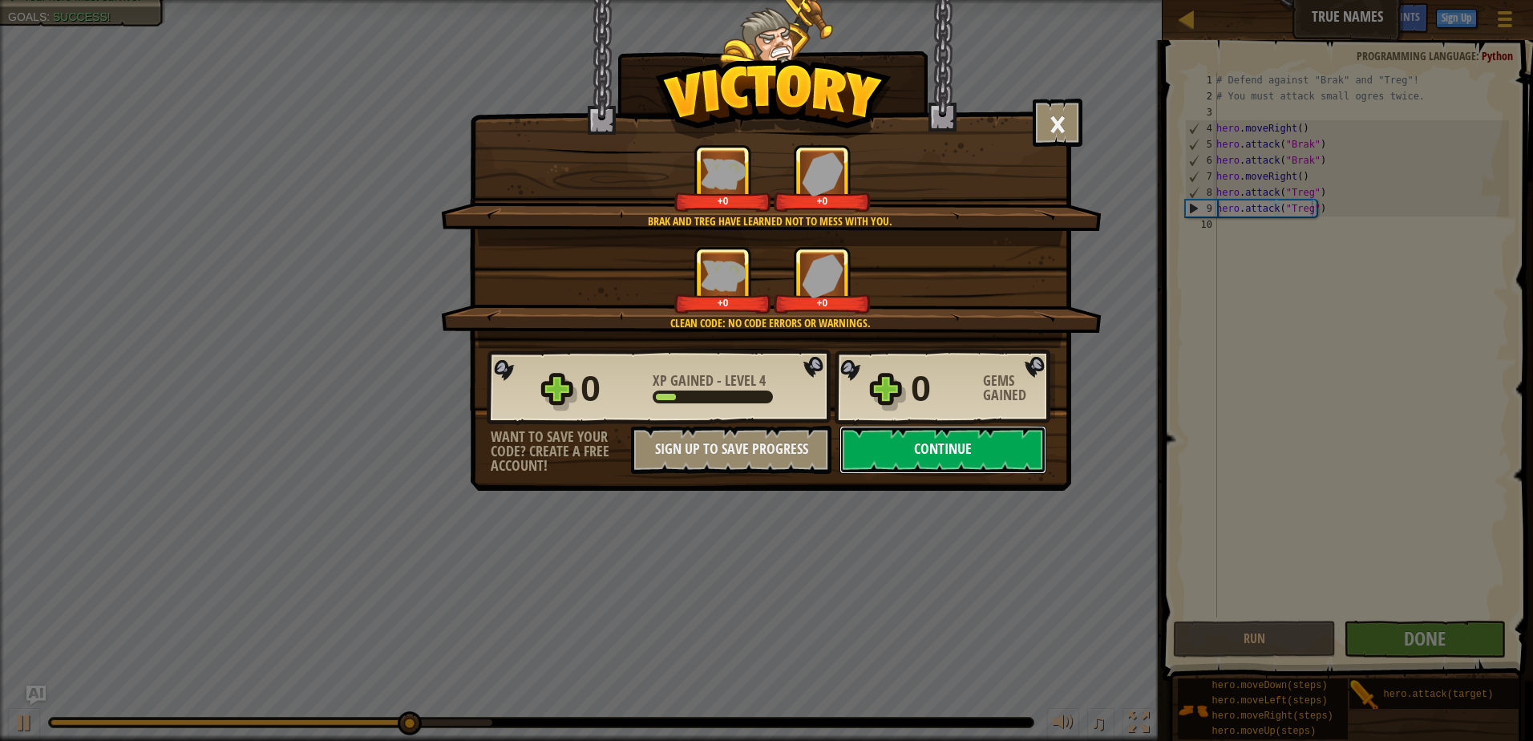
click at [927, 438] on button "Continue" at bounding box center [943, 450] width 207 height 48
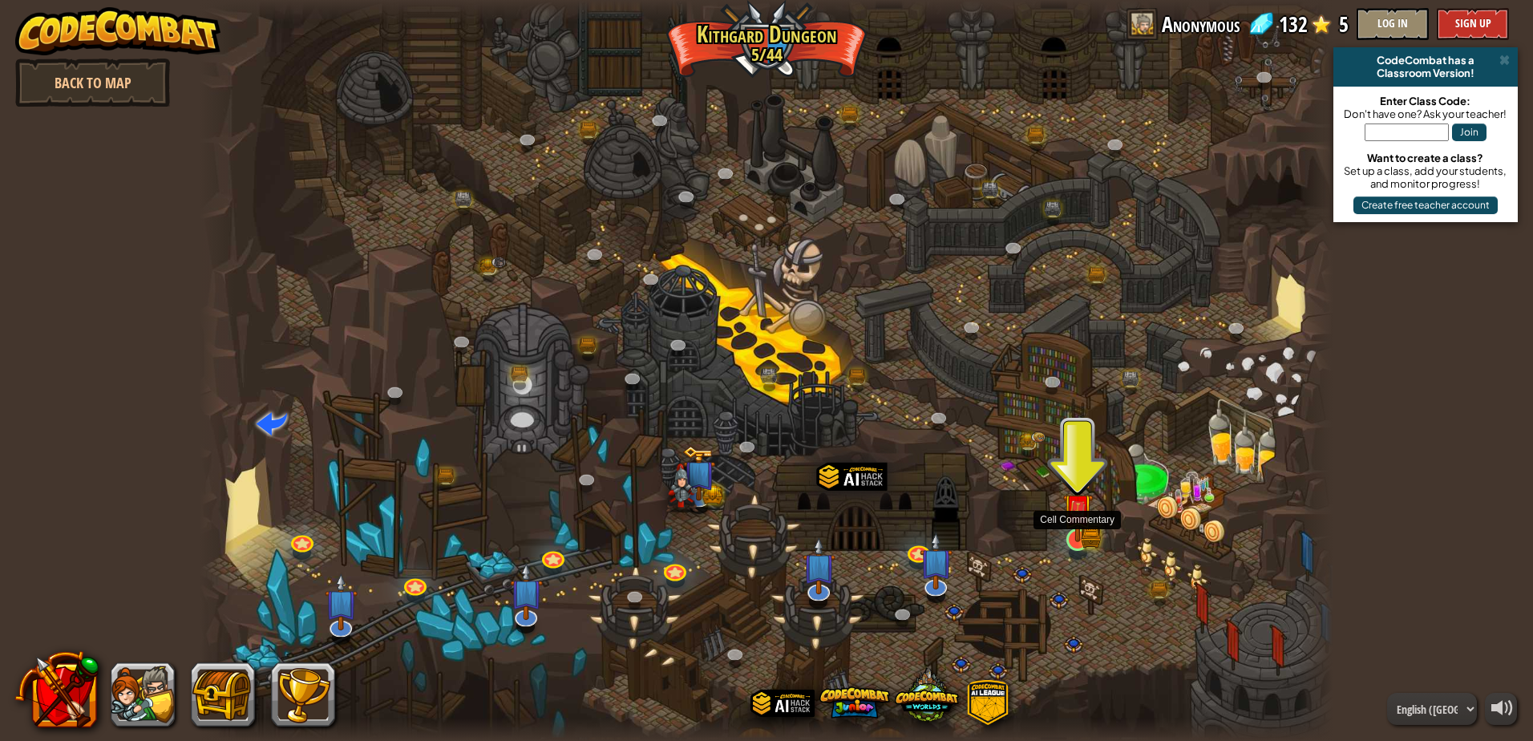
click at [1081, 518] on img at bounding box center [1078, 509] width 18 height 18
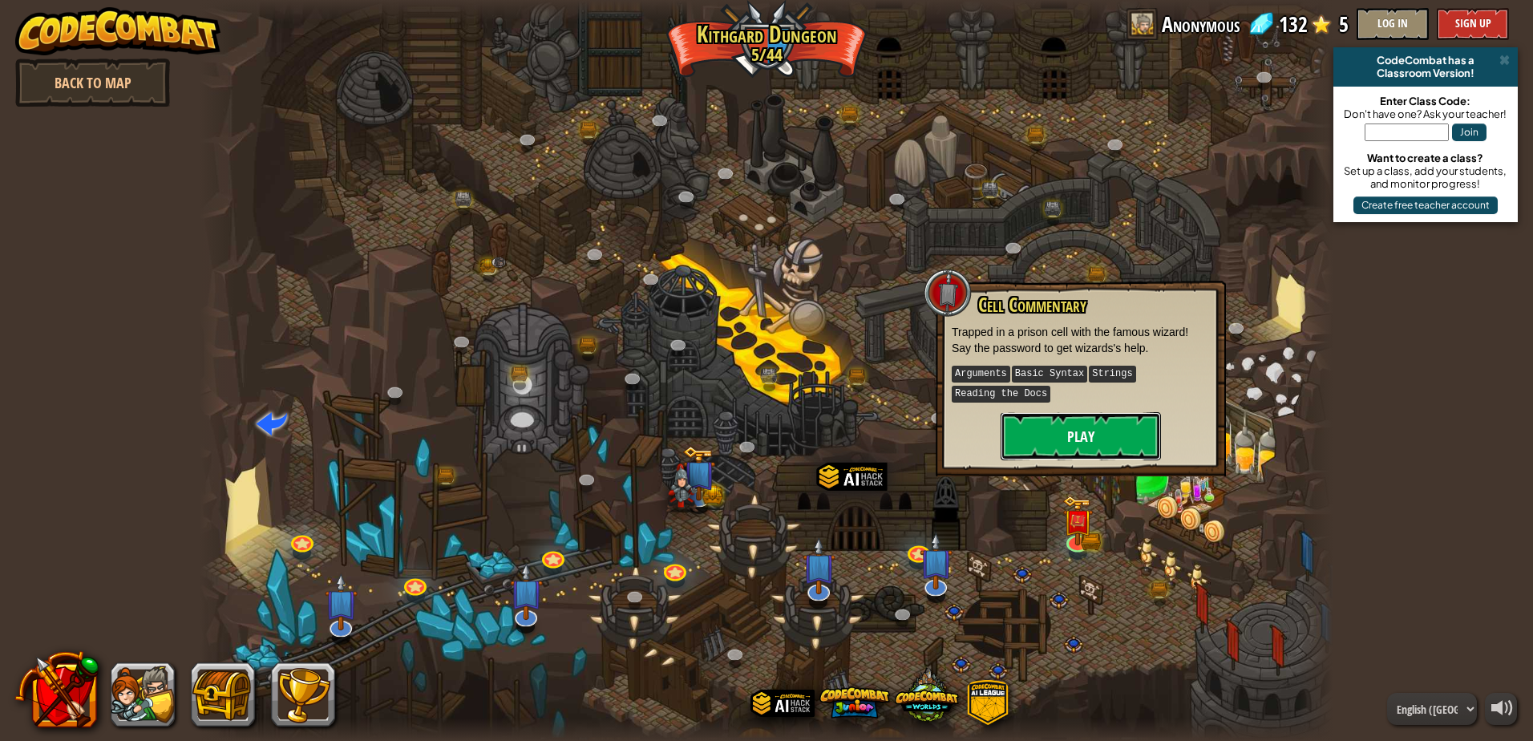
click at [1058, 427] on button "Play" at bounding box center [1081, 436] width 160 height 48
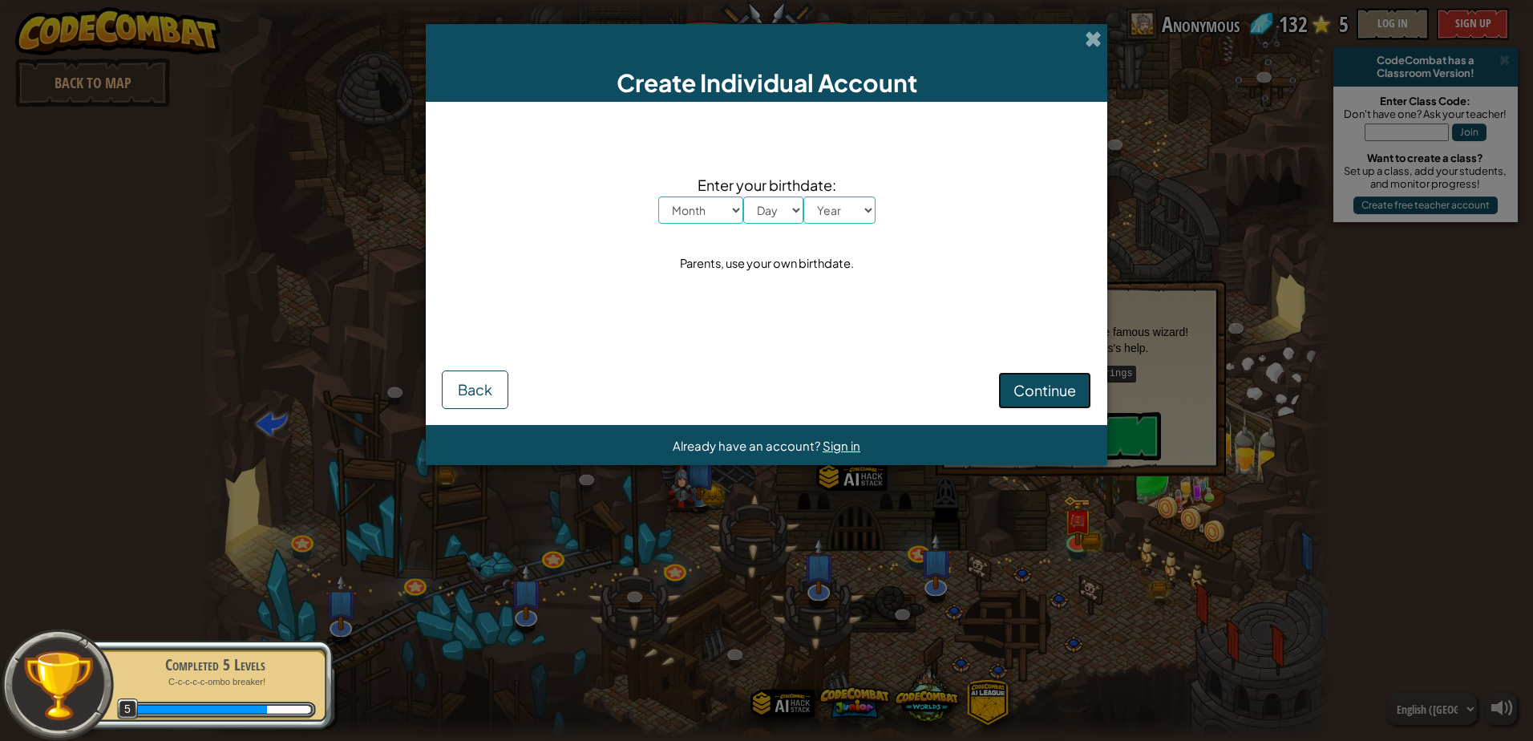
click at [1029, 378] on button "Continue" at bounding box center [1044, 390] width 93 height 37
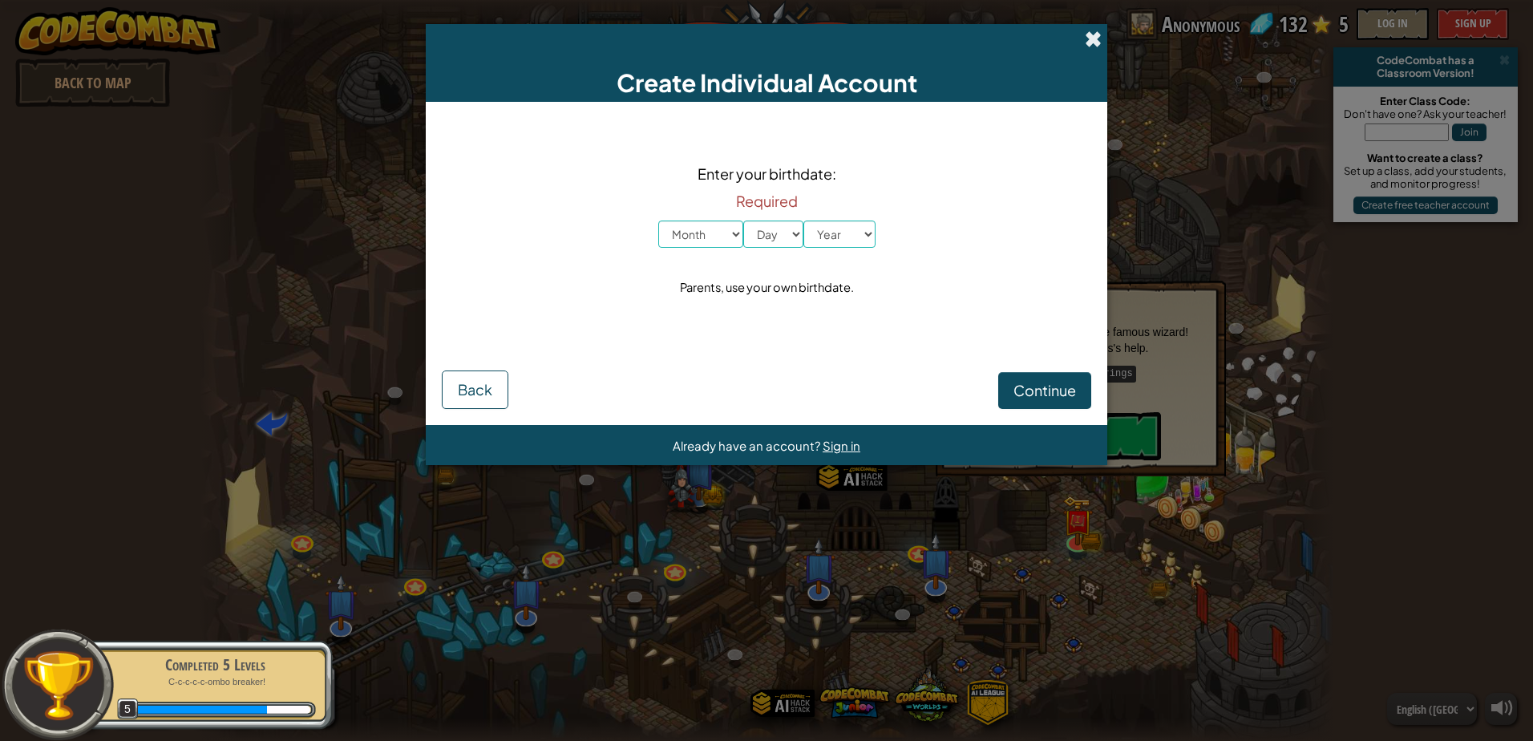
click at [1087, 34] on span at bounding box center [1093, 38] width 17 height 17
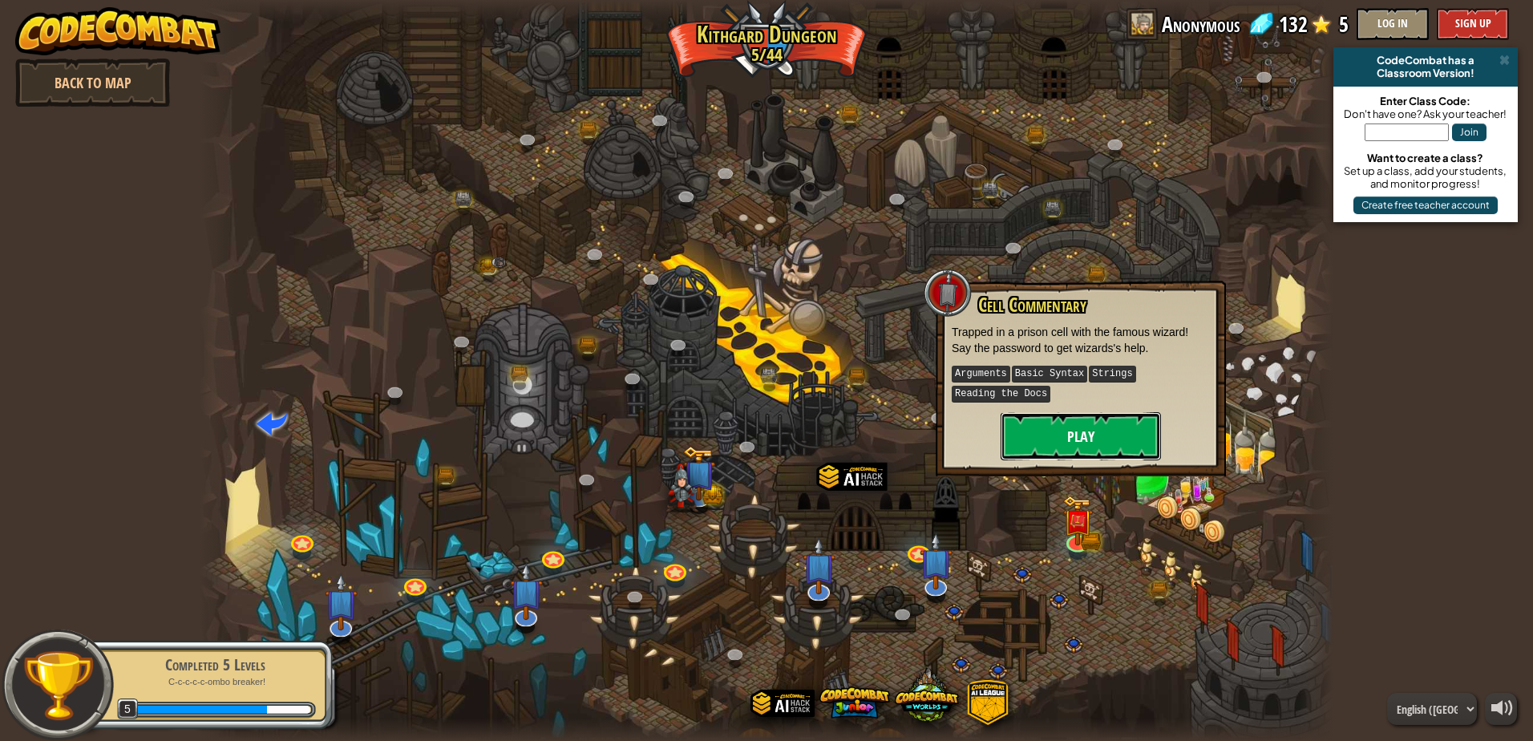
click at [1109, 444] on button "Play" at bounding box center [1081, 436] width 160 height 48
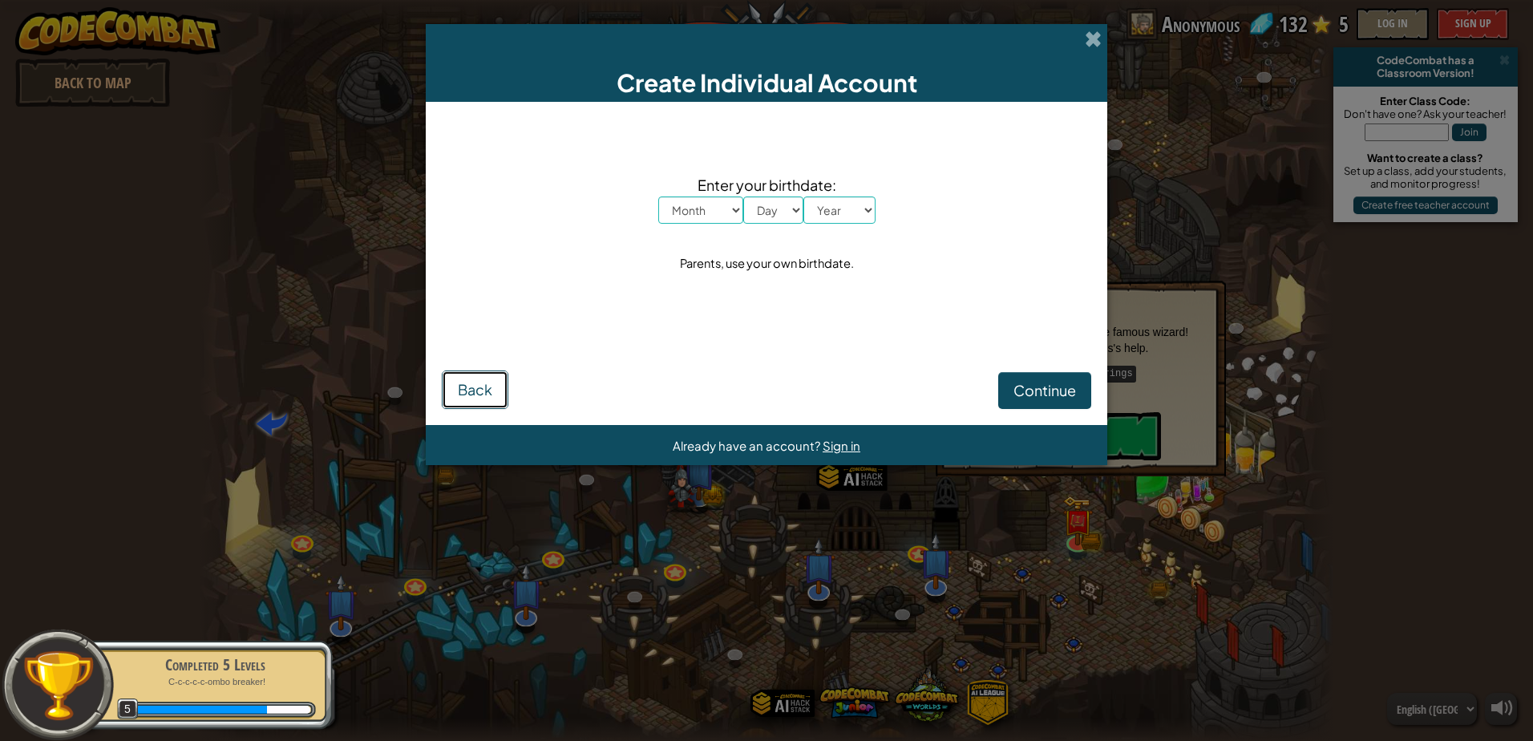
click at [476, 386] on span "Back" at bounding box center [475, 389] width 34 height 18
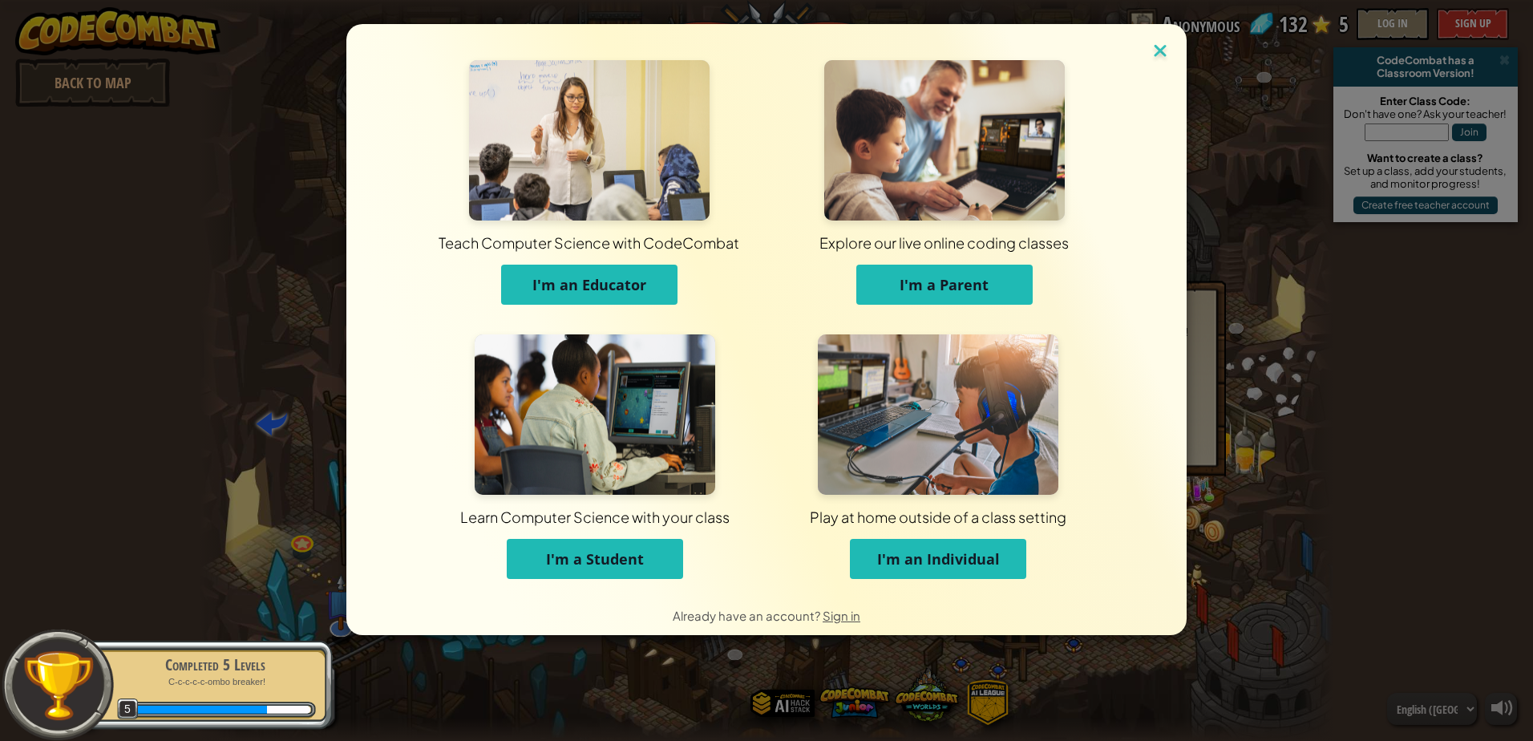
click at [1162, 43] on img at bounding box center [1160, 52] width 21 height 24
